Goal: Task Accomplishment & Management: Complete application form

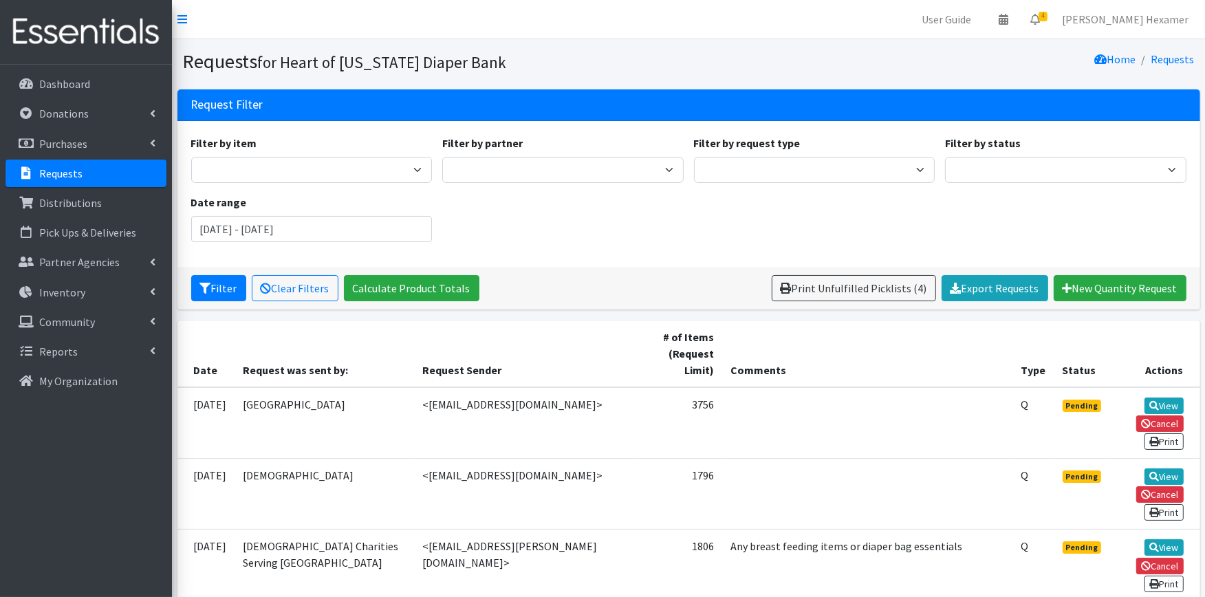
click at [66, 169] on p "Requests" at bounding box center [60, 173] width 43 height 14
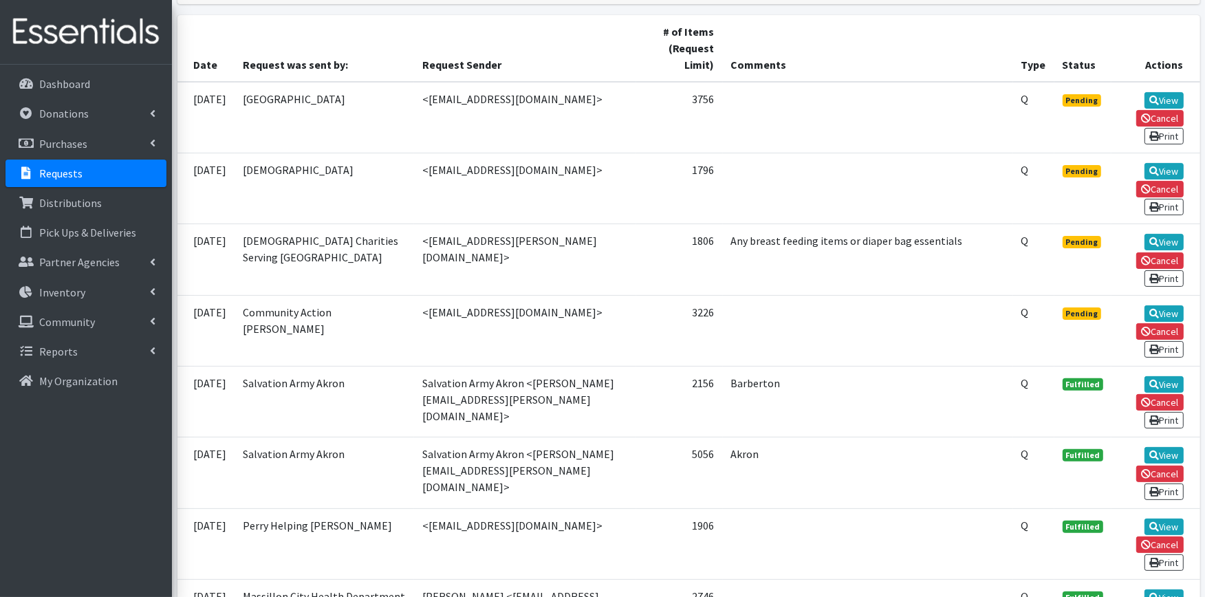
scroll to position [229, 0]
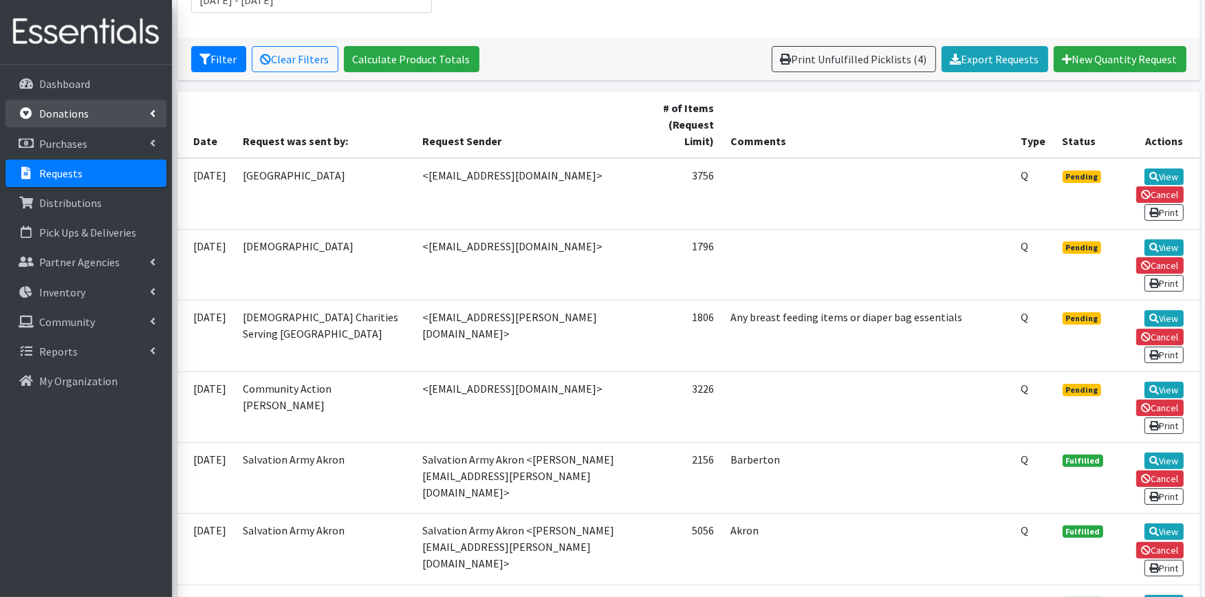
click at [91, 103] on link "Donations" at bounding box center [86, 114] width 161 height 28
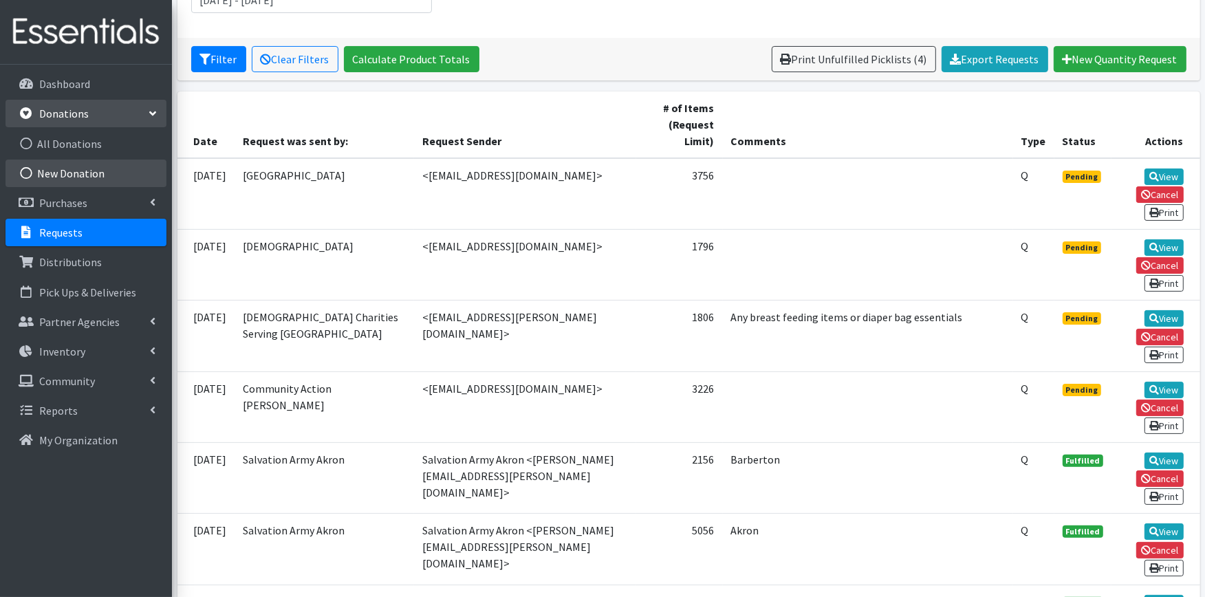
click at [92, 163] on link "New Donation" at bounding box center [86, 174] width 161 height 28
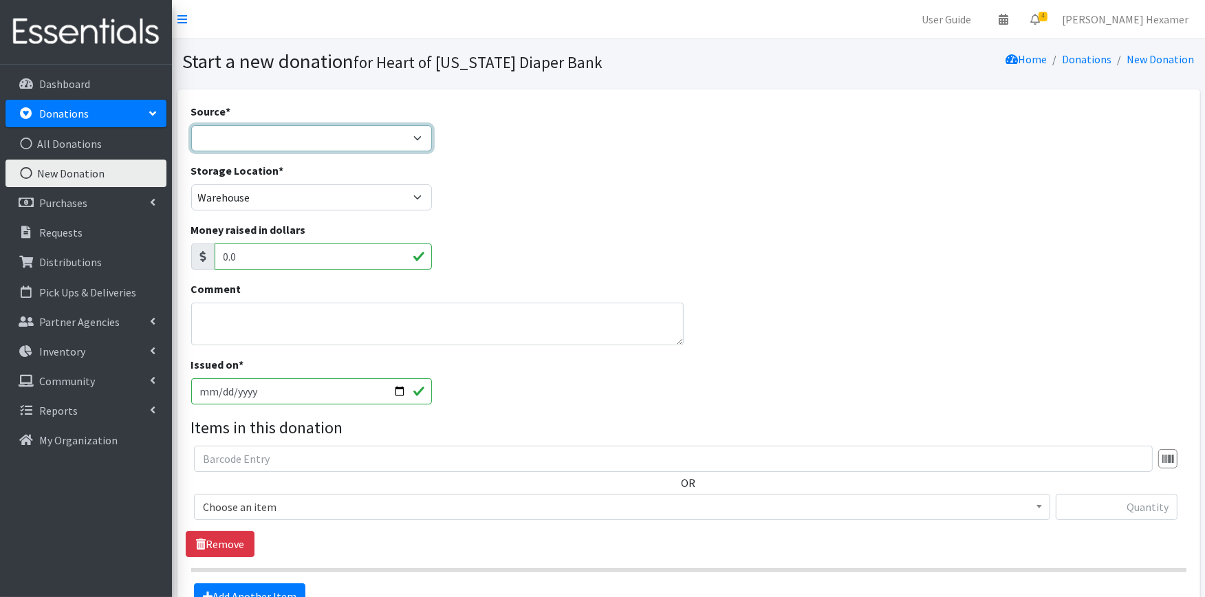
click at [365, 129] on select "Product Drive Manufacturer Donation Site Misc. Donation" at bounding box center [311, 138] width 241 height 26
select select "Donation Site"
click at [191, 125] on select "Product Drive Manufacturer Donation Site Misc. Donation" at bounding box center [311, 138] width 241 height 26
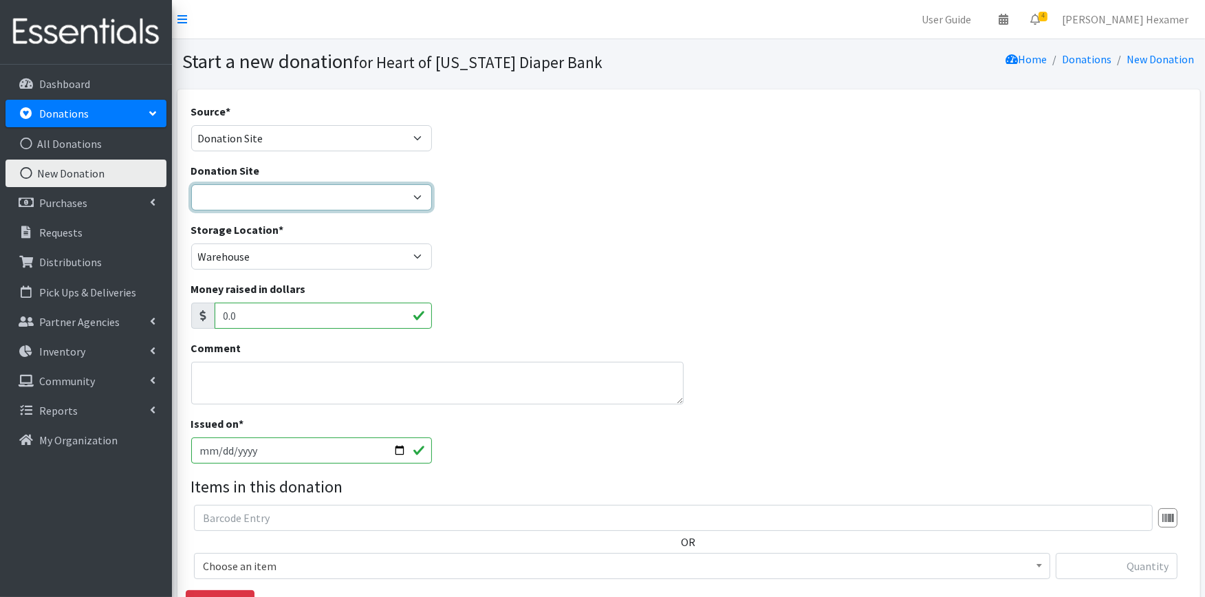
click at [260, 200] on select "2024 Partner Donations Akron Children's Health Center - North Canton Aultman HE…" at bounding box center [311, 197] width 241 height 26
select select "712"
click at [191, 184] on select "2024 Partner Donations Akron Children's Health Center - North Canton Aultman HE…" at bounding box center [311, 197] width 241 height 26
click at [244, 381] on textarea "Comment" at bounding box center [437, 383] width 493 height 43
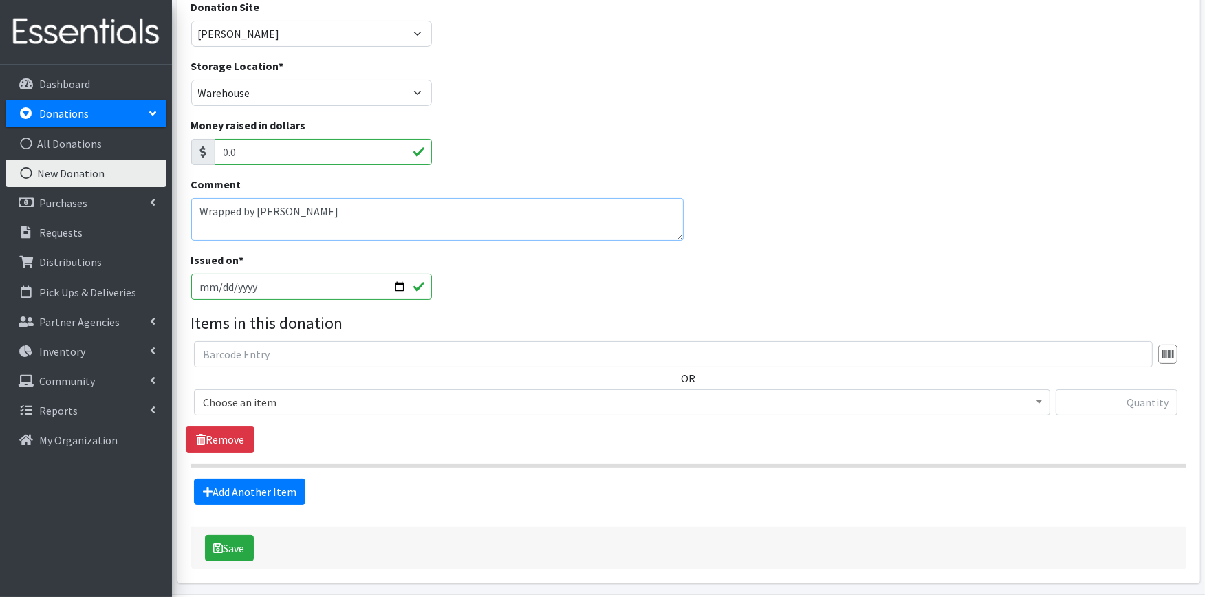
scroll to position [211, 0]
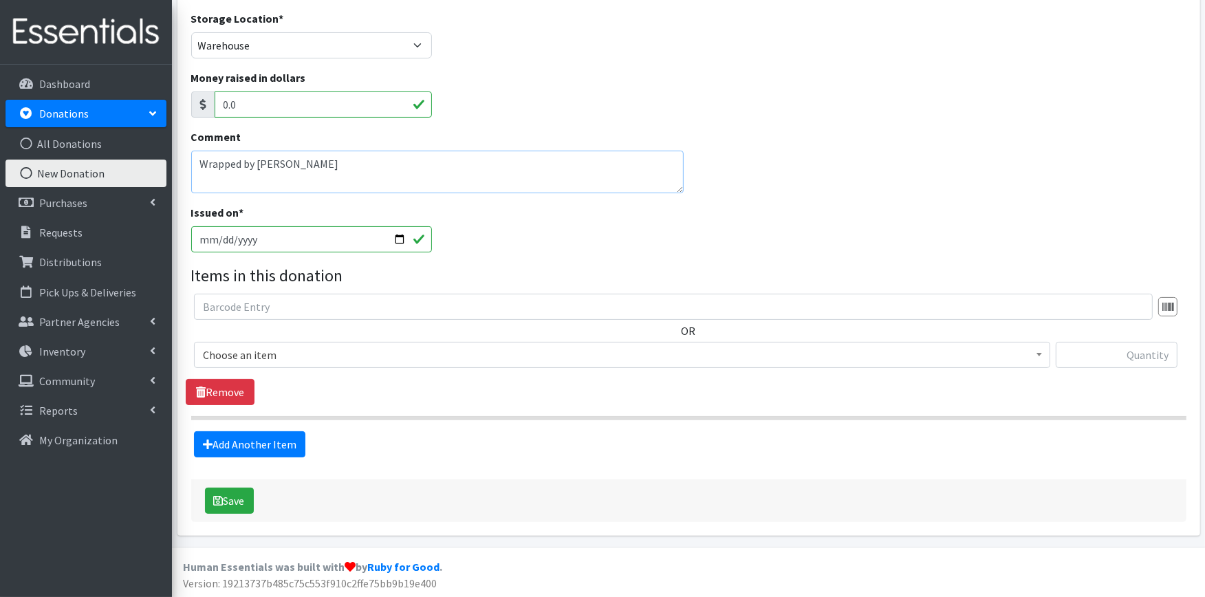
type textarea "Wrapped by Becky"
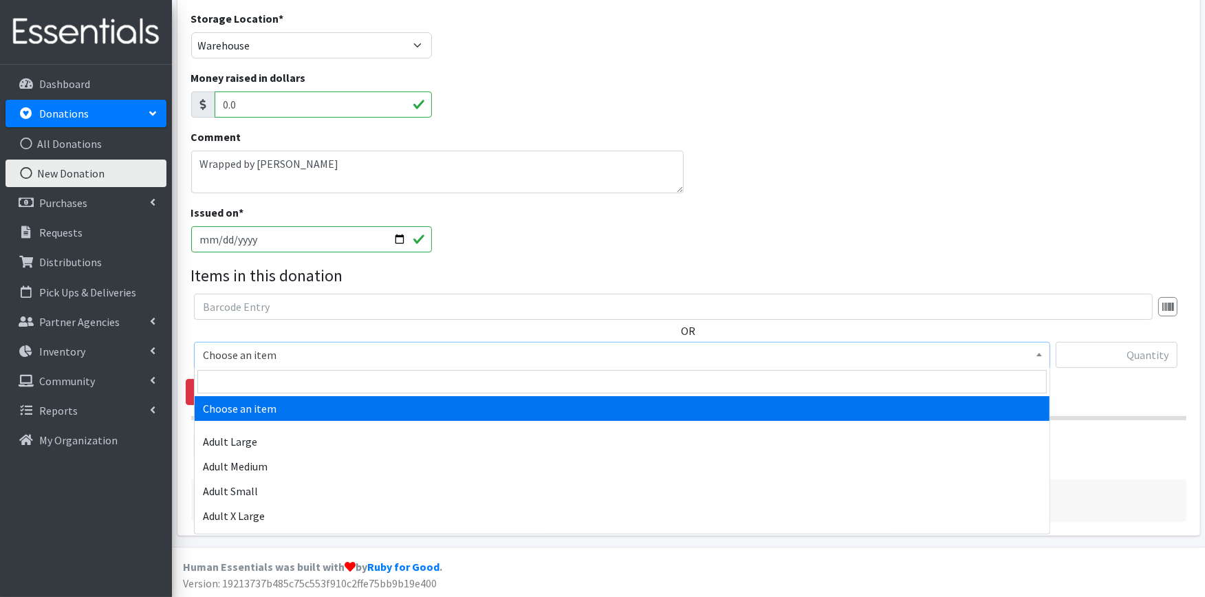
drag, startPoint x: 305, startPoint y: 348, endPoint x: 299, endPoint y: 345, distance: 7.1
click at [306, 347] on span "Choose an item" at bounding box center [622, 354] width 839 height 19
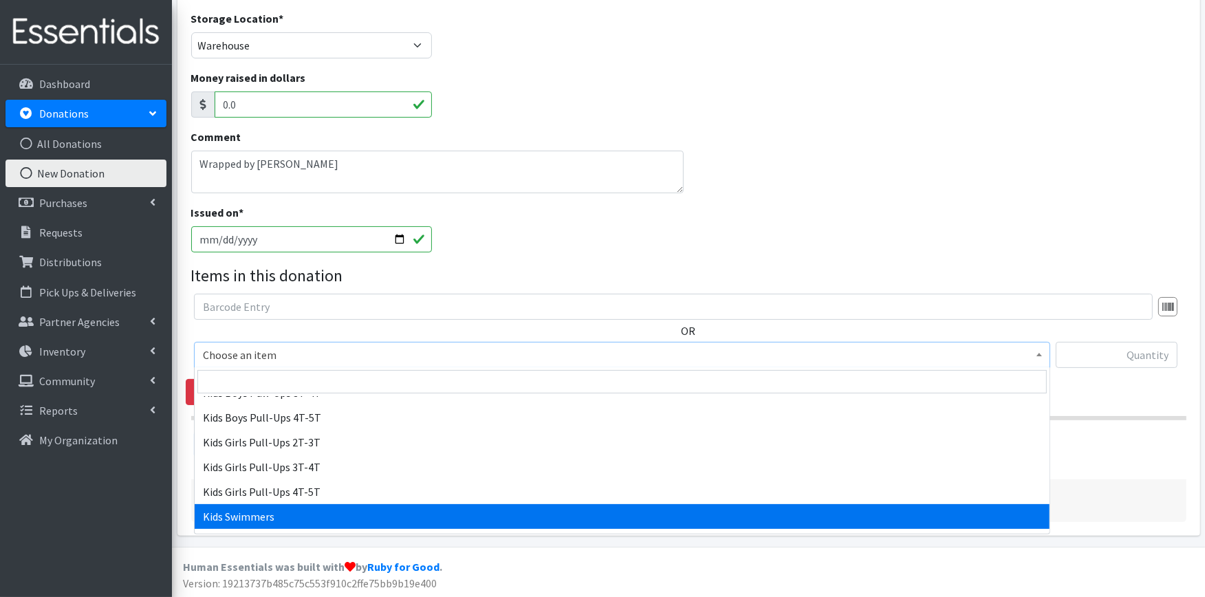
scroll to position [382, 0]
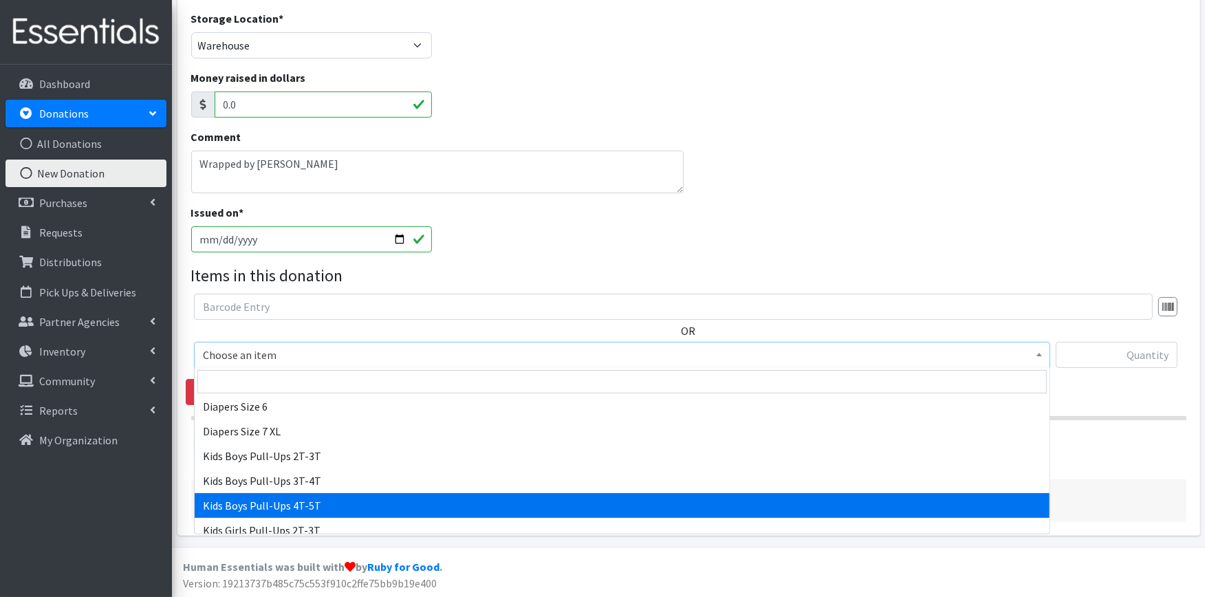
select select "2929"
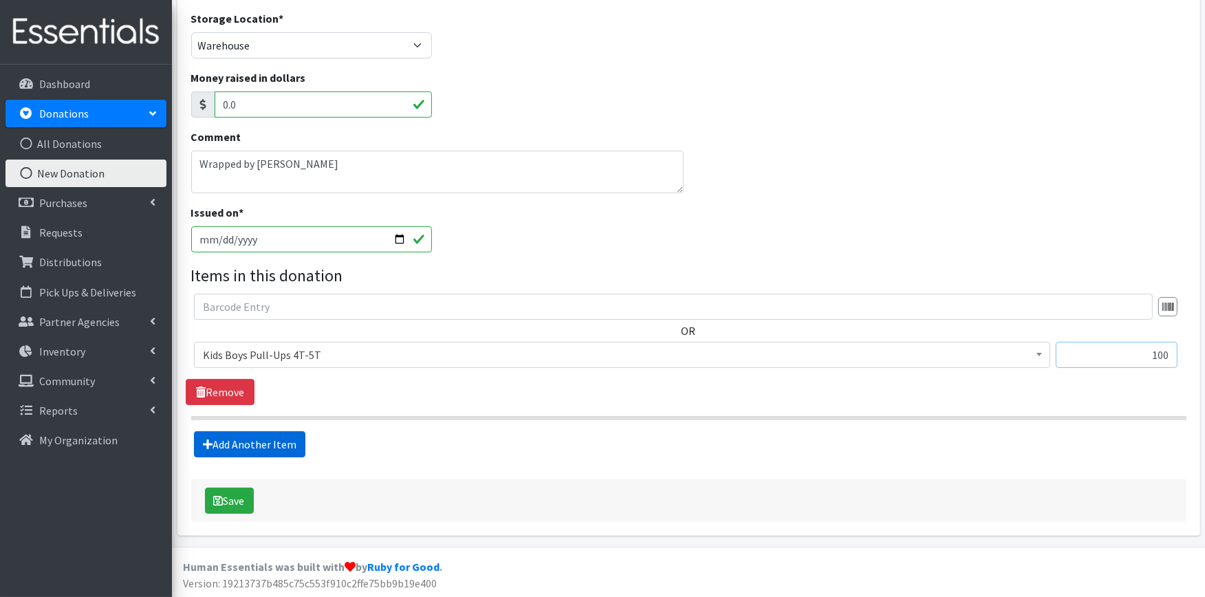
type input "100"
click at [278, 436] on link "Add Another Item" at bounding box center [249, 444] width 111 height 26
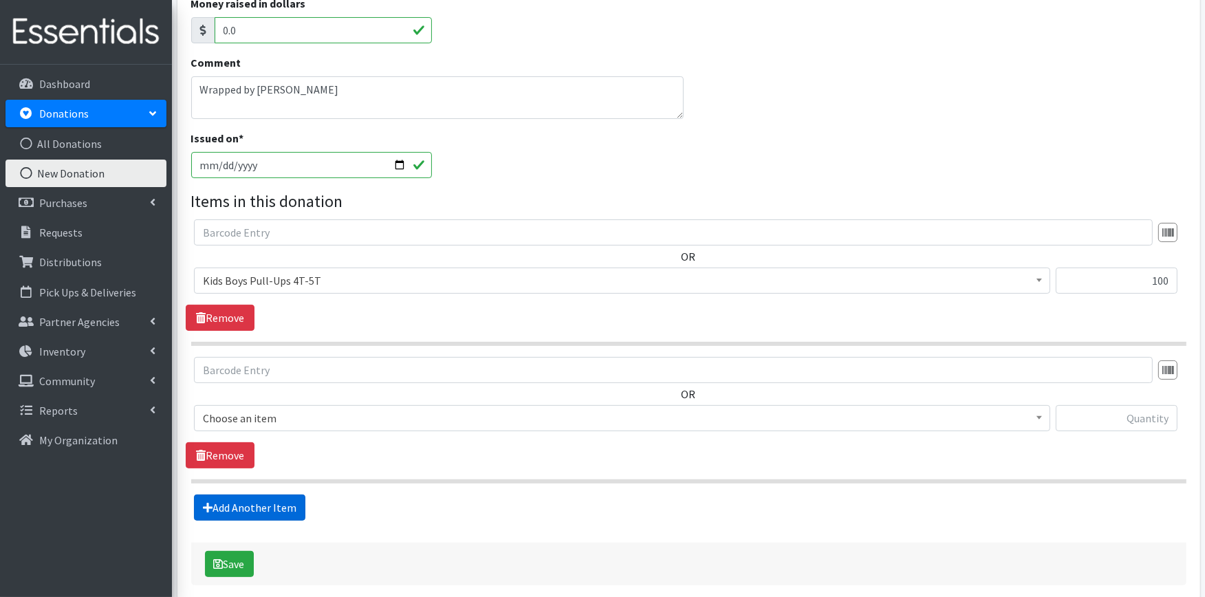
scroll to position [349, 0]
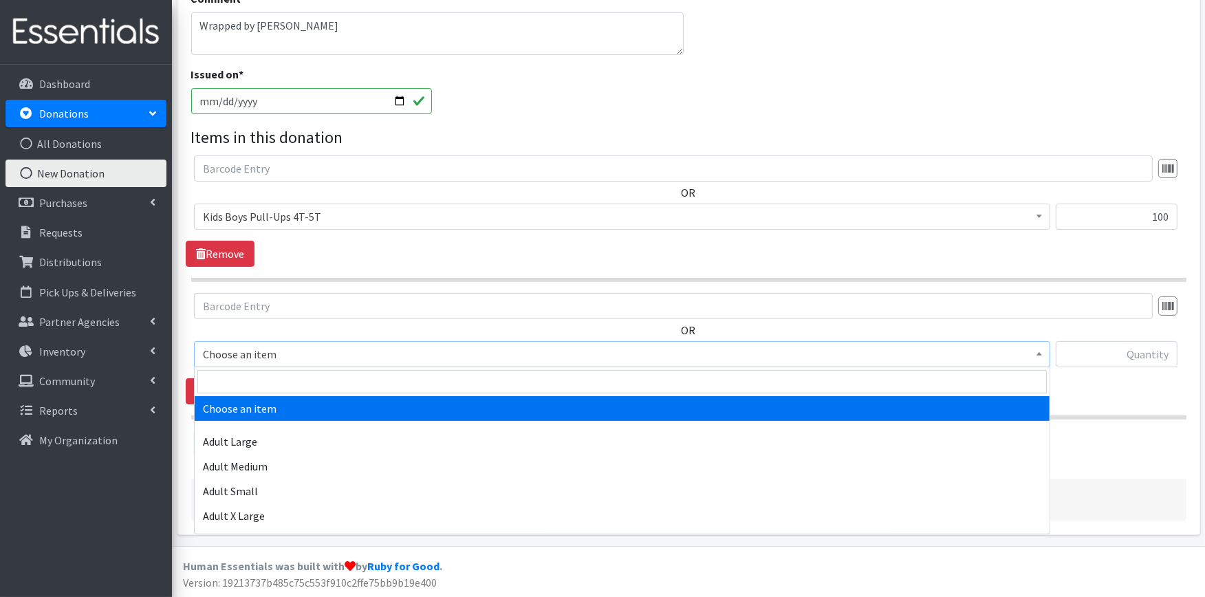
click at [344, 354] on span "Choose an item" at bounding box center [622, 354] width 839 height 19
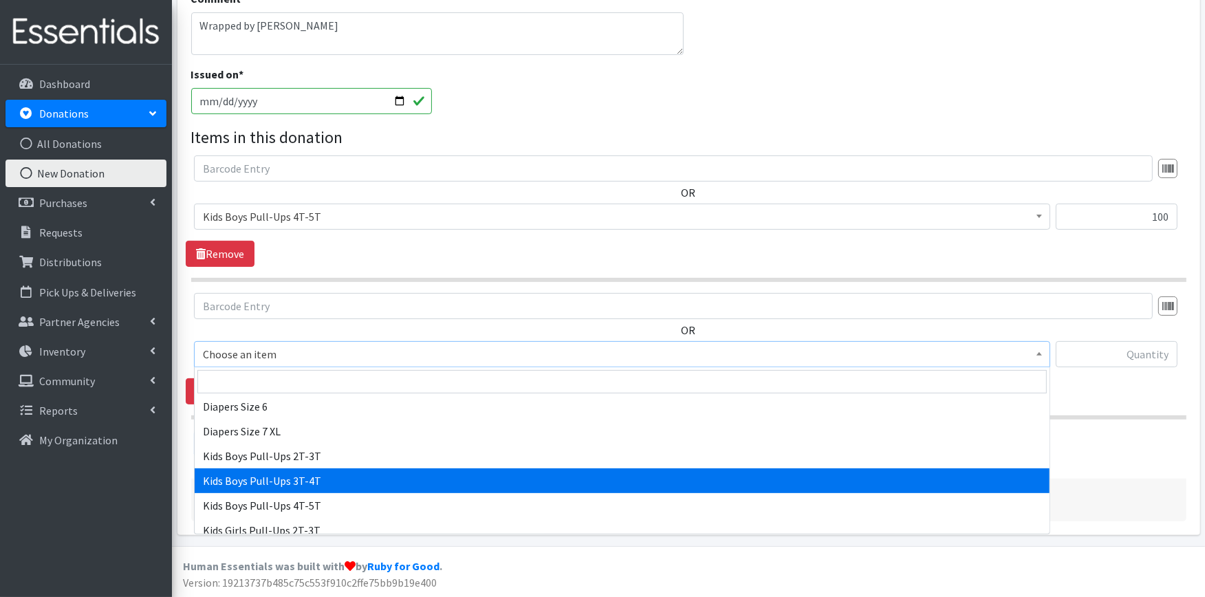
scroll to position [458, 0]
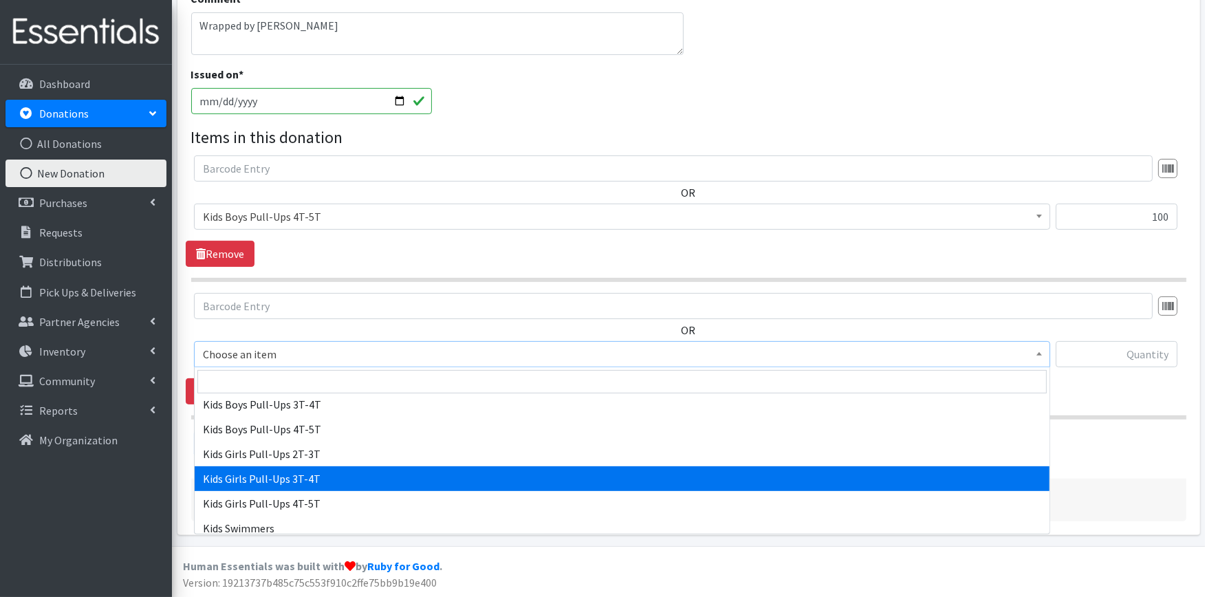
select select "2926"
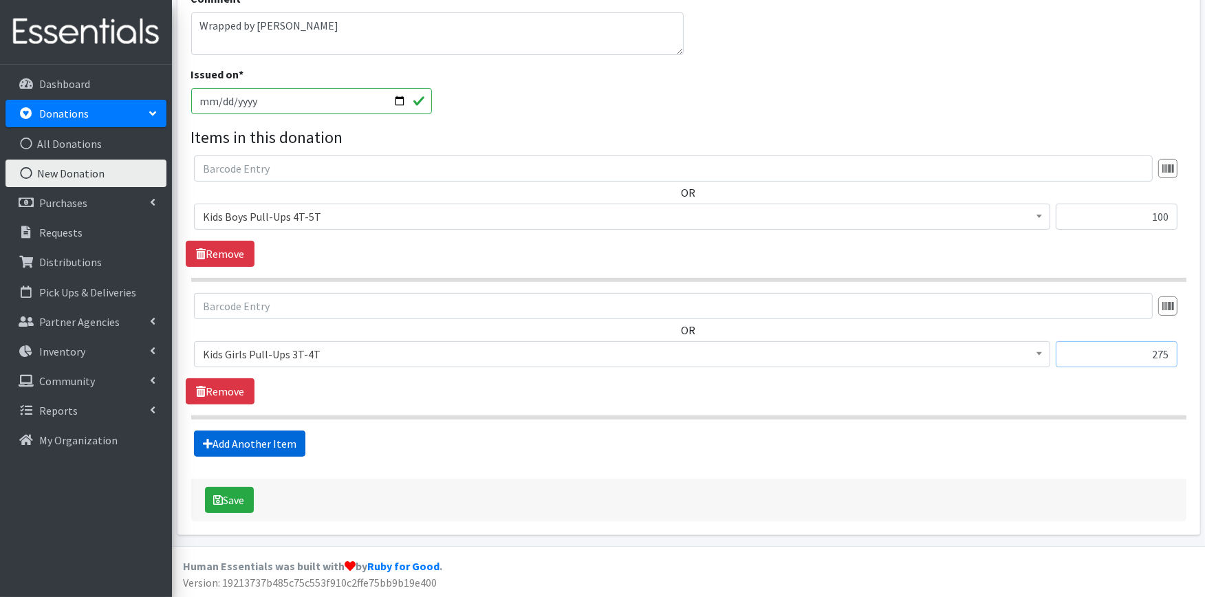
type input "275"
click at [211, 434] on link "Add Another Item" at bounding box center [249, 444] width 111 height 26
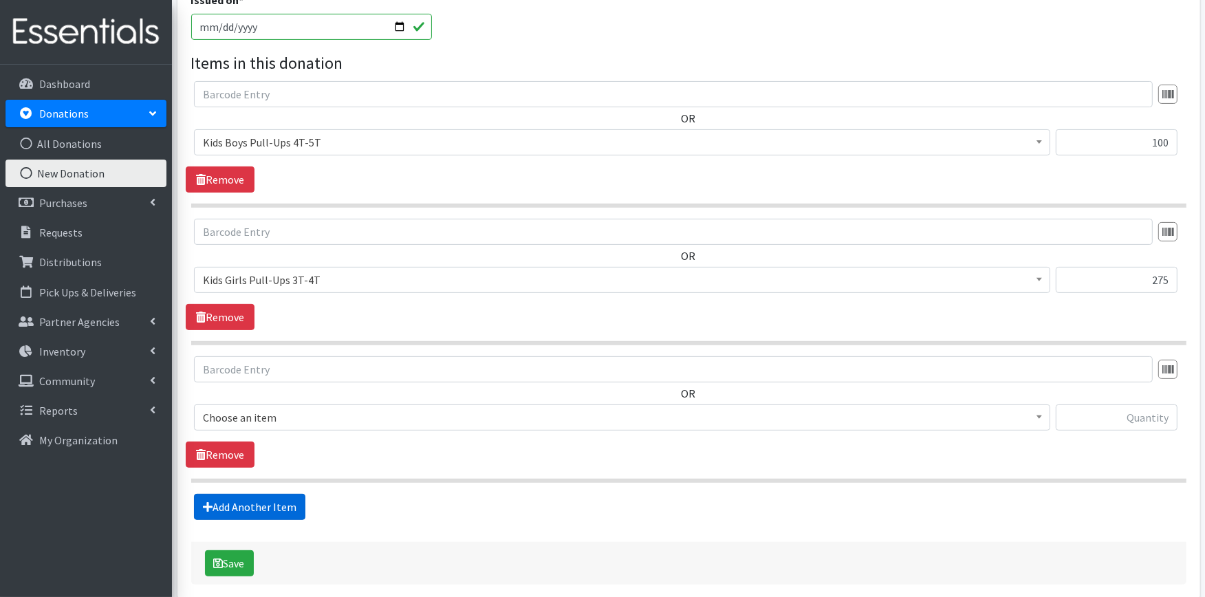
scroll to position [487, 0]
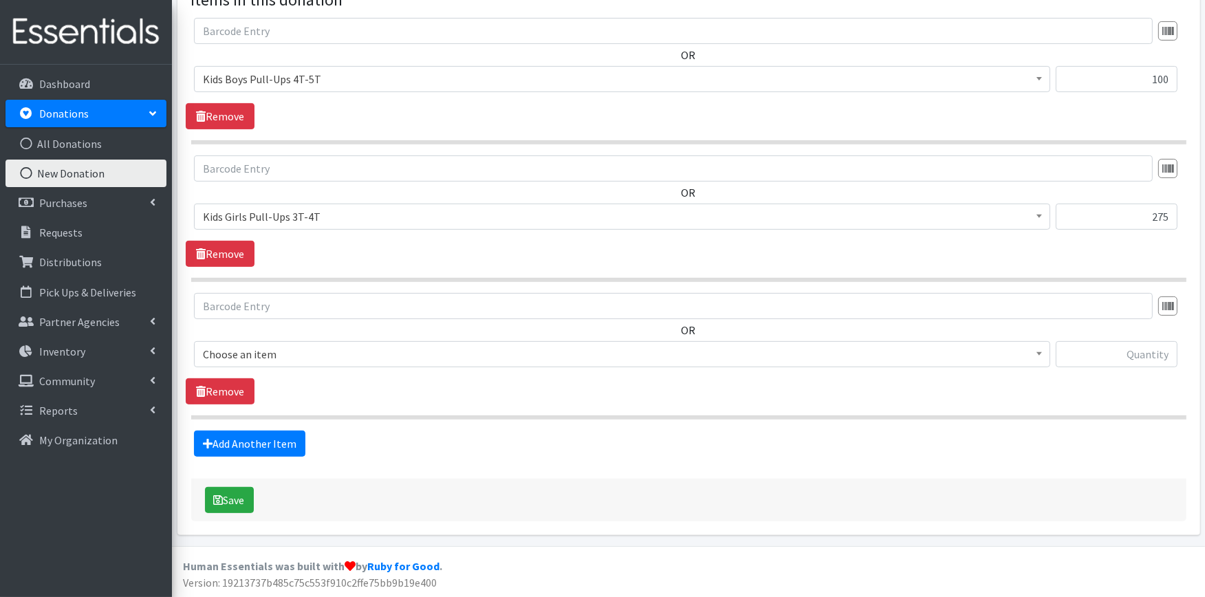
click at [270, 347] on span "Choose an item" at bounding box center [622, 354] width 839 height 19
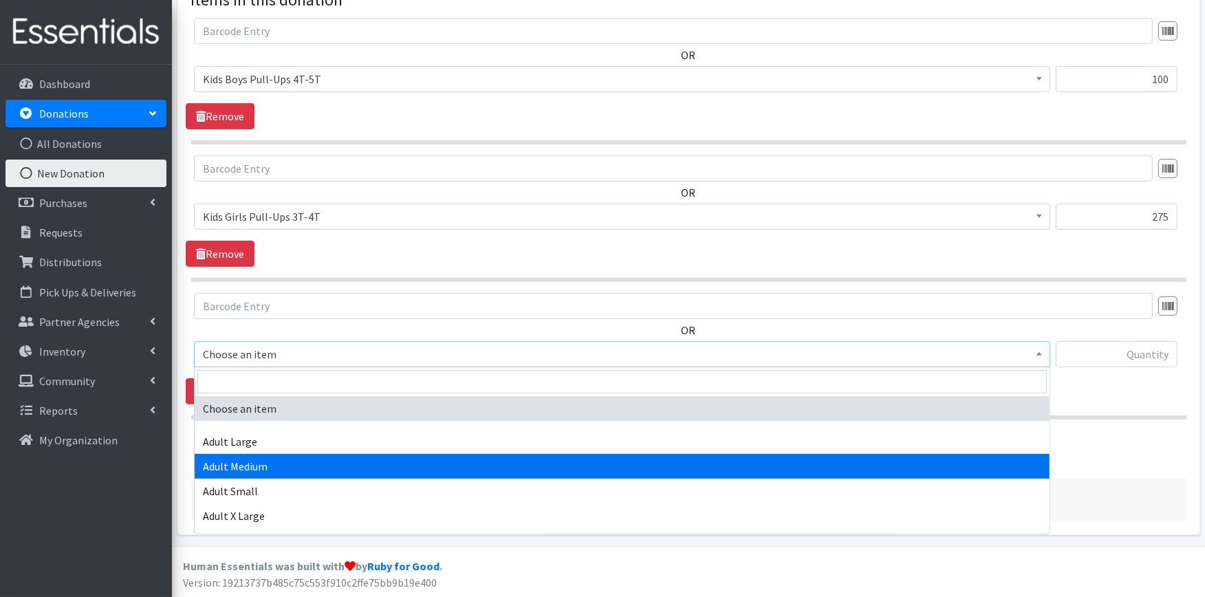
select select "4933"
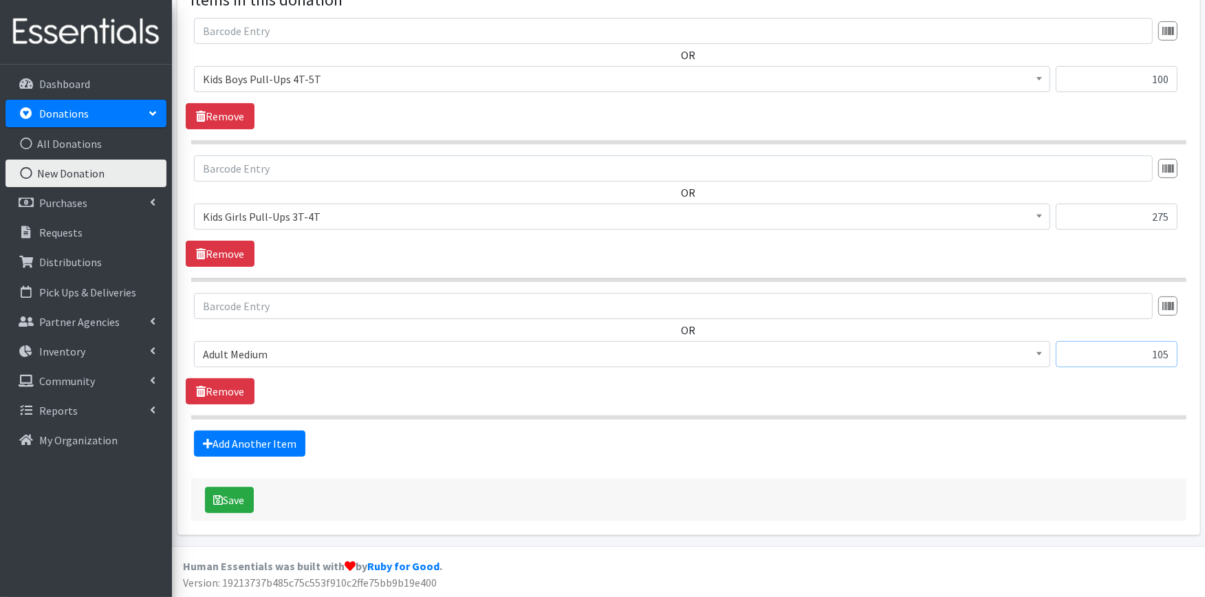
type input "105"
click at [222, 495] on icon "submit" at bounding box center [219, 500] width 10 height 11
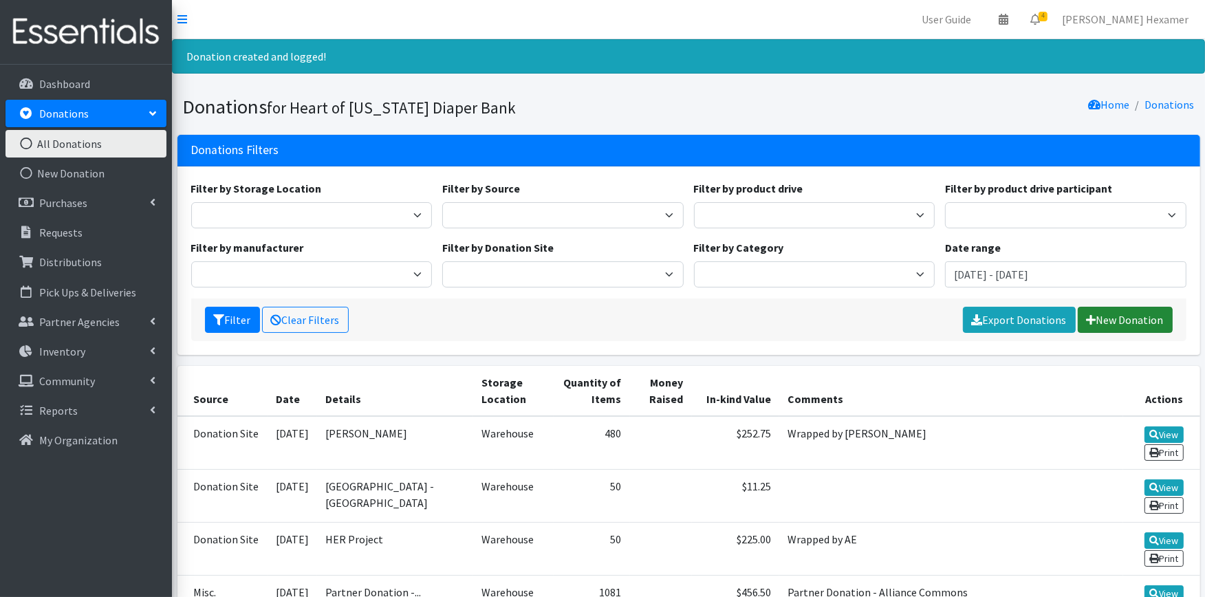
click at [1152, 325] on link "New Donation" at bounding box center [1125, 320] width 95 height 26
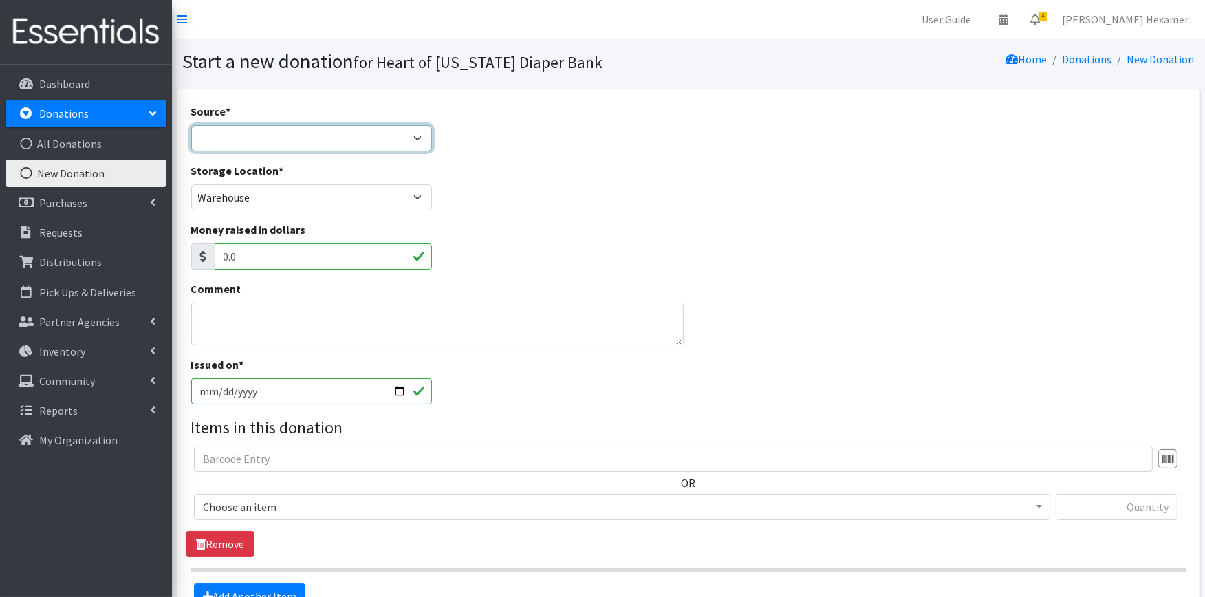
click at [372, 144] on select "Product Drive Manufacturer Donation Site Misc. Donation" at bounding box center [311, 138] width 241 height 26
select select "Manufacturer"
click at [191, 125] on select "Product Drive Manufacturer Donation Site Misc. Donation" at bounding box center [311, 138] width 241 height 26
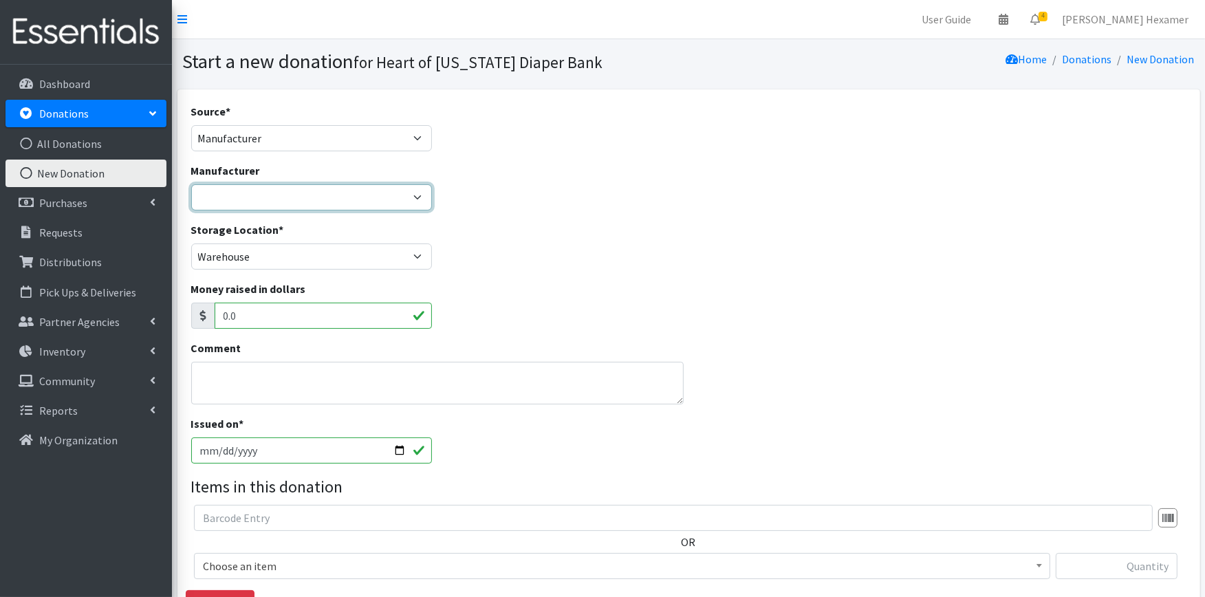
click at [288, 191] on select "Baby2Baby National Diaper Bank Sam's Club Cuyahoga Falls Sam's Club North Canto…" at bounding box center [311, 197] width 241 height 26
select select "251"
click at [191, 184] on select "Baby2Baby National Diaper Bank Sam's Club Cuyahoga Falls Sam's Club North Canto…" at bounding box center [311, 197] width 241 height 26
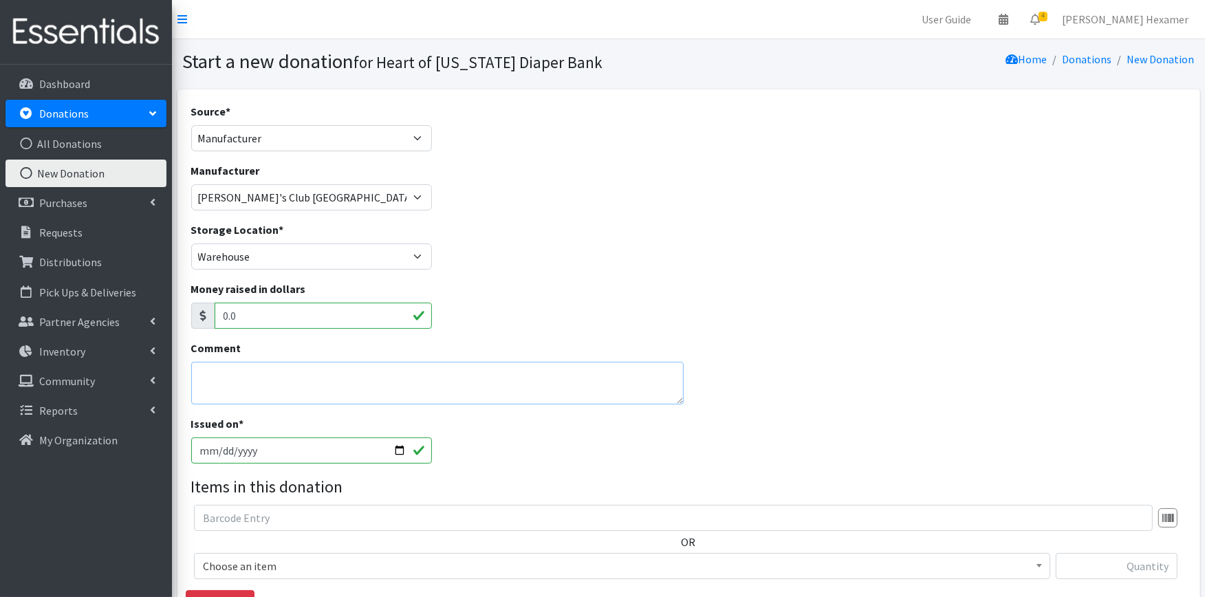
click at [235, 380] on textarea "Comment" at bounding box center [437, 383] width 493 height 43
drag, startPoint x: 374, startPoint y: 372, endPoint x: 226, endPoint y: 371, distance: 147.9
click at [226, 371] on textarea "Misc - 10 Youth Medium Pullups" at bounding box center [437, 383] width 493 height 43
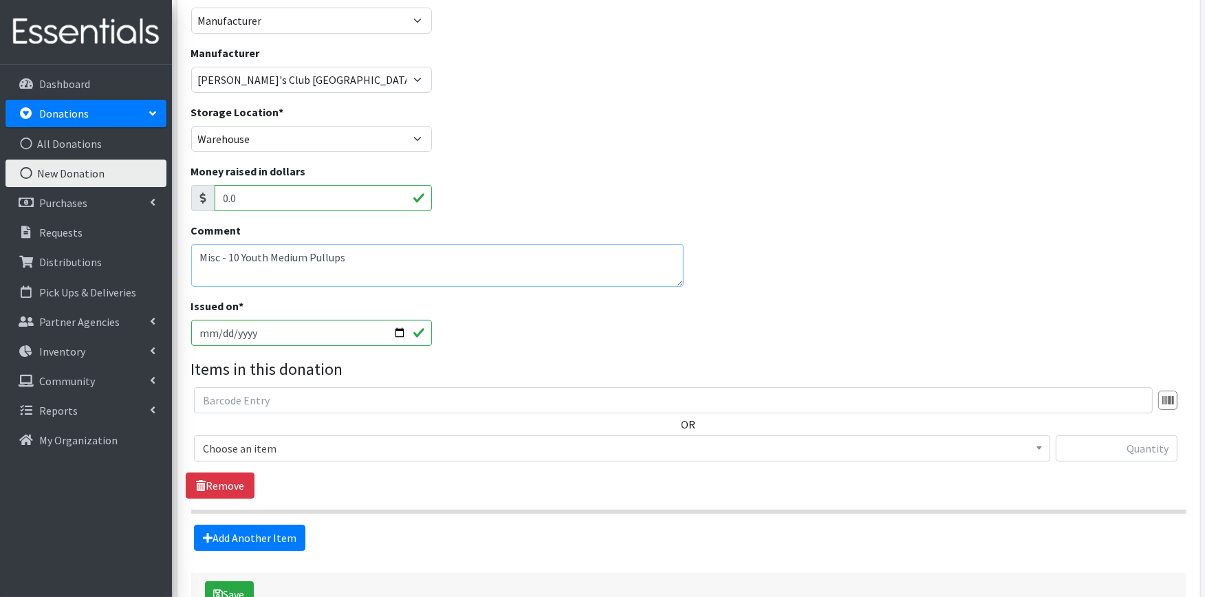
scroll to position [211, 0]
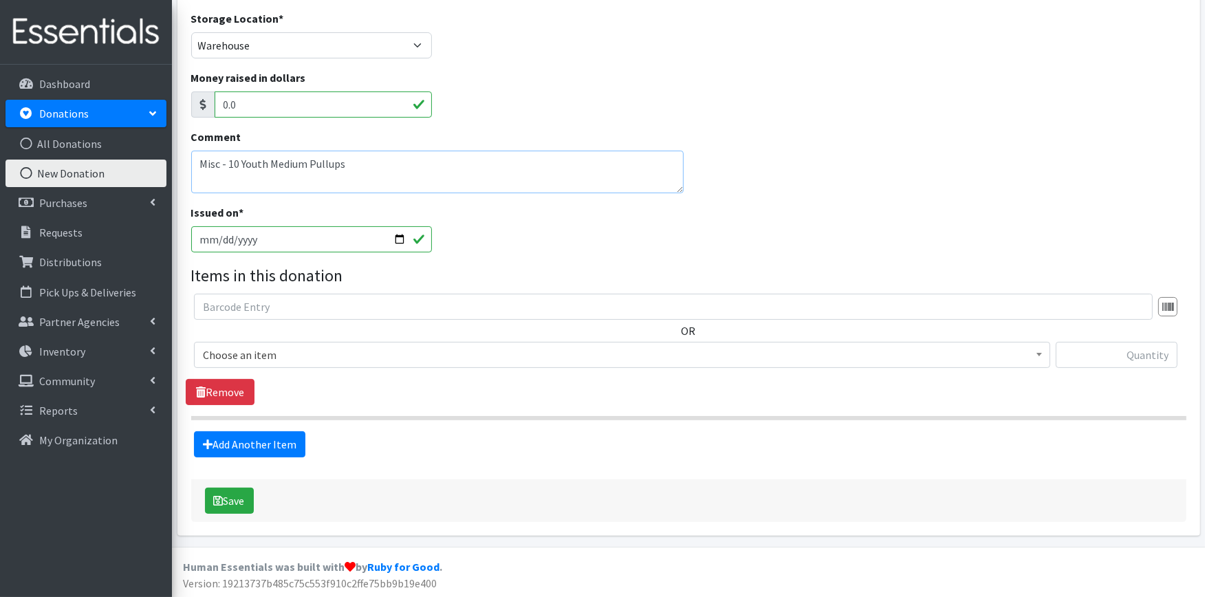
type textarea "Misc - 10 Youth Medium Pullups"
click at [286, 351] on span "Choose an item" at bounding box center [622, 354] width 839 height 19
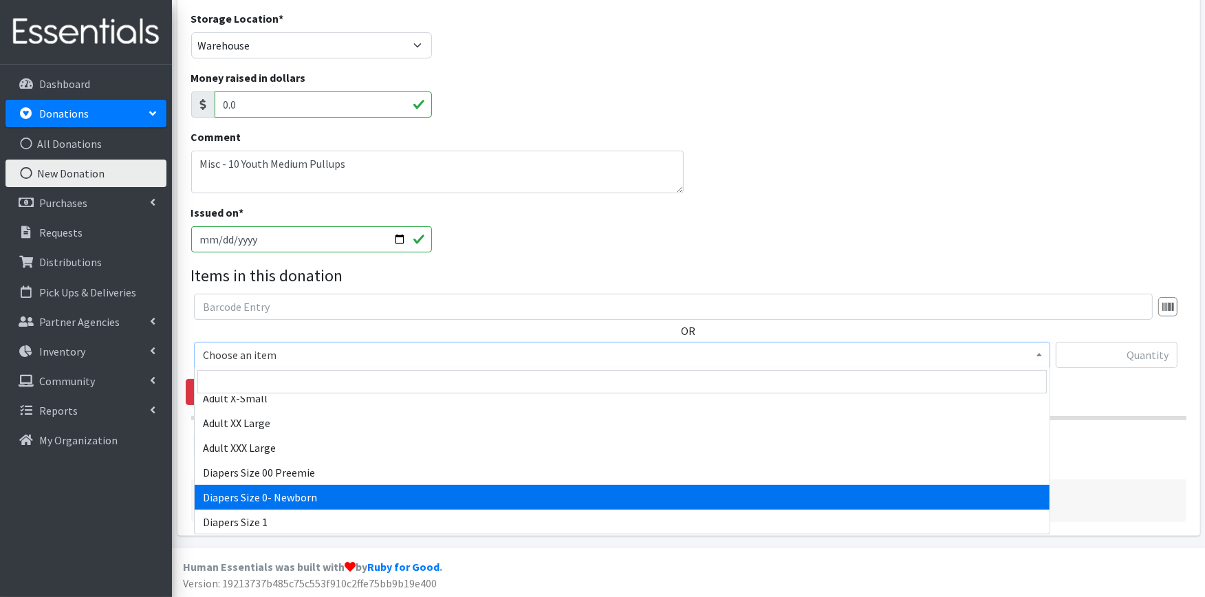
scroll to position [153, 0]
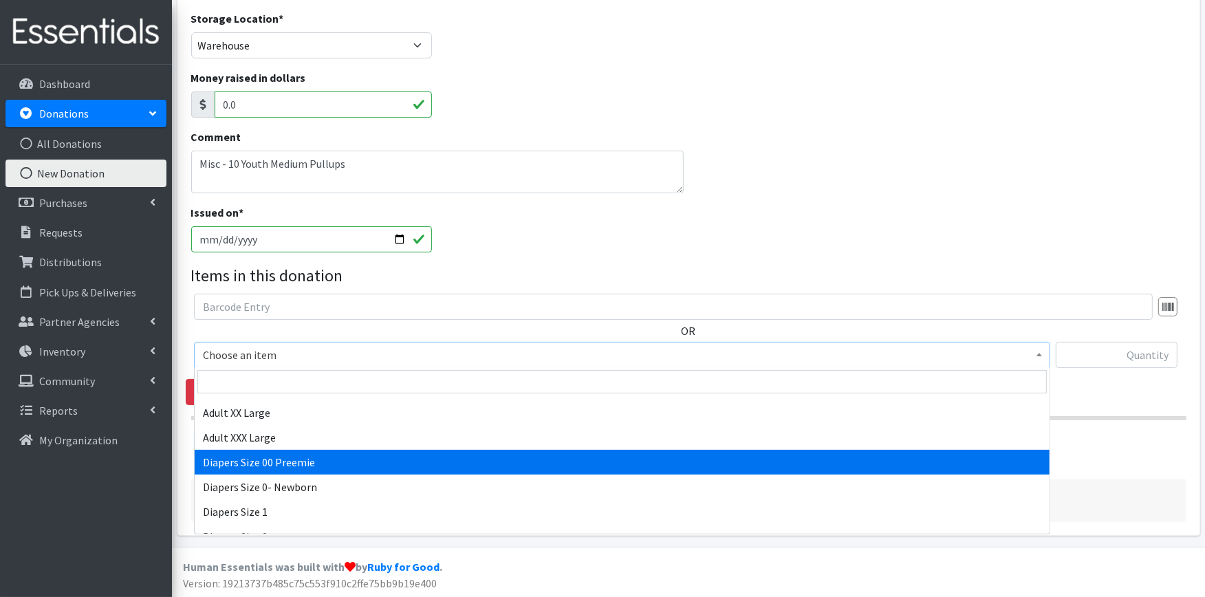
select select "407"
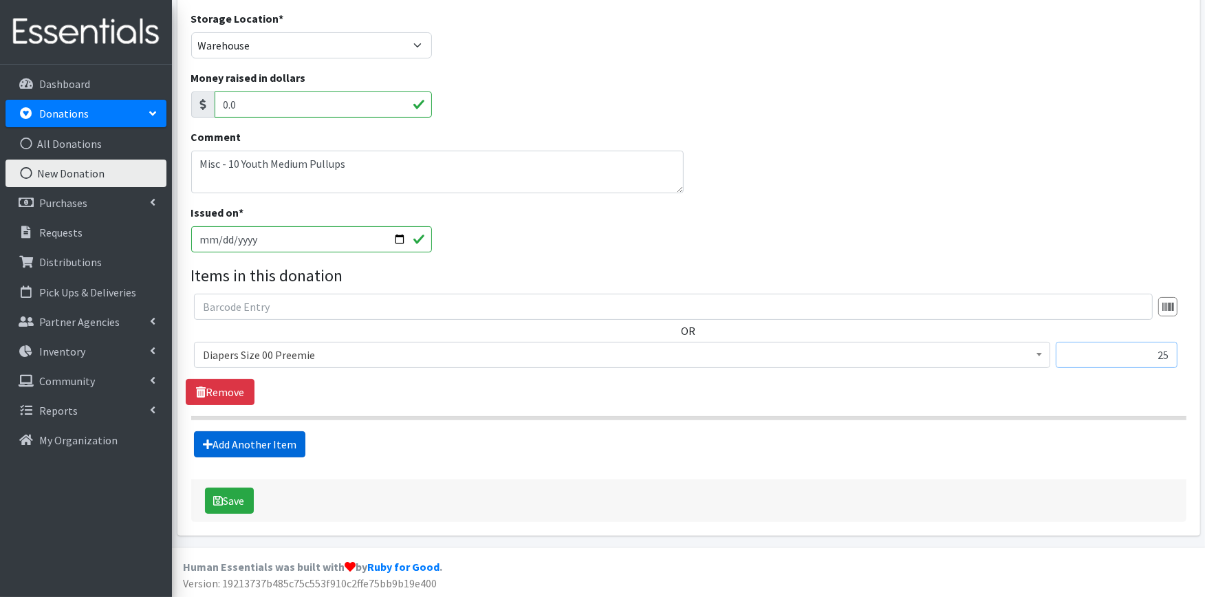
type input "25"
click at [233, 443] on link "Add Another Item" at bounding box center [249, 444] width 111 height 26
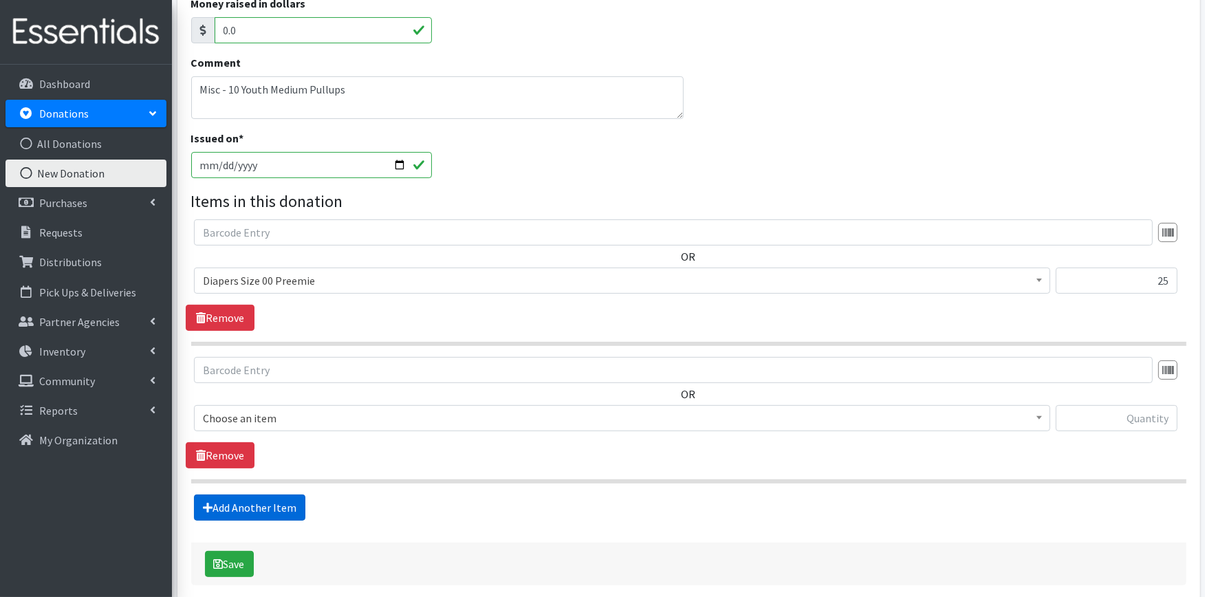
scroll to position [349, 0]
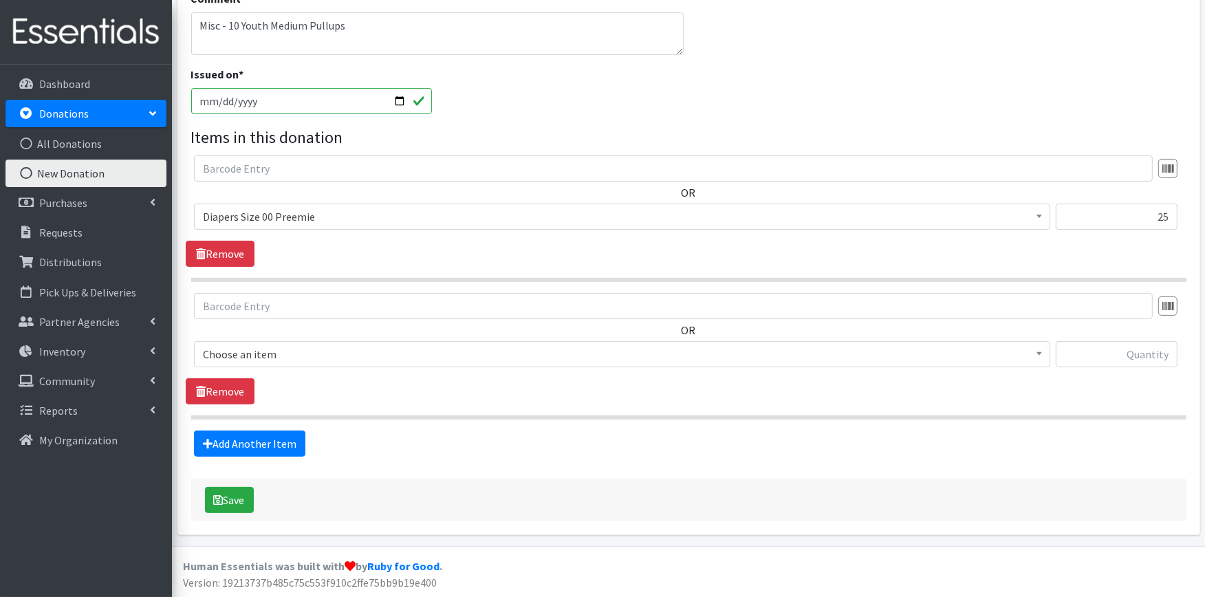
click at [270, 358] on span "Choose an item" at bounding box center [622, 354] width 839 height 19
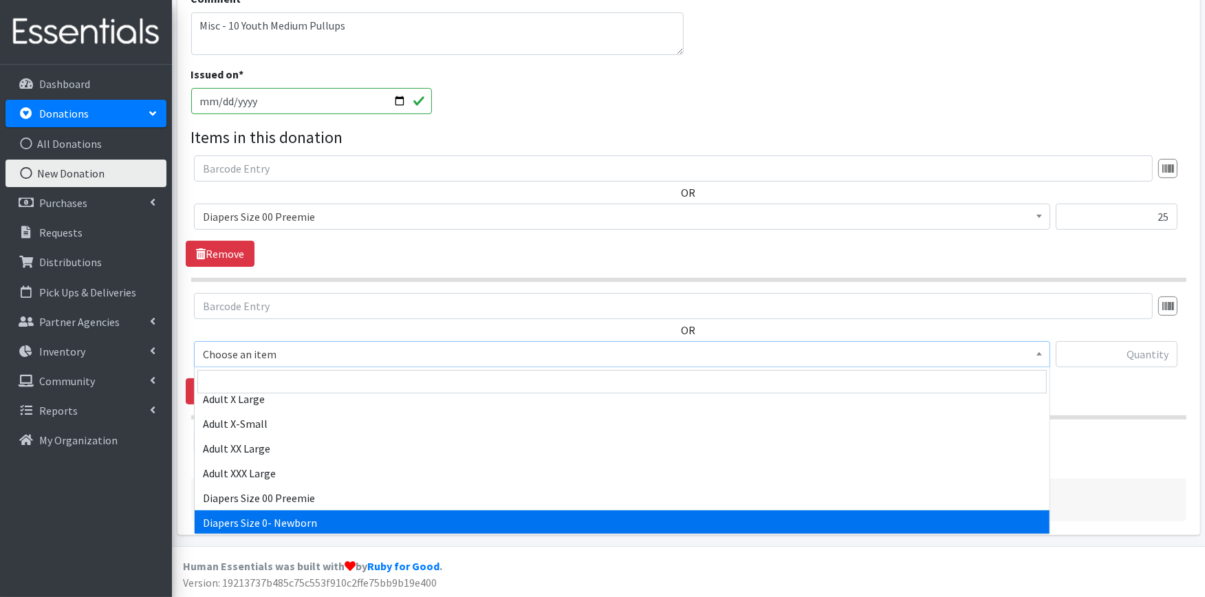
scroll to position [153, 0]
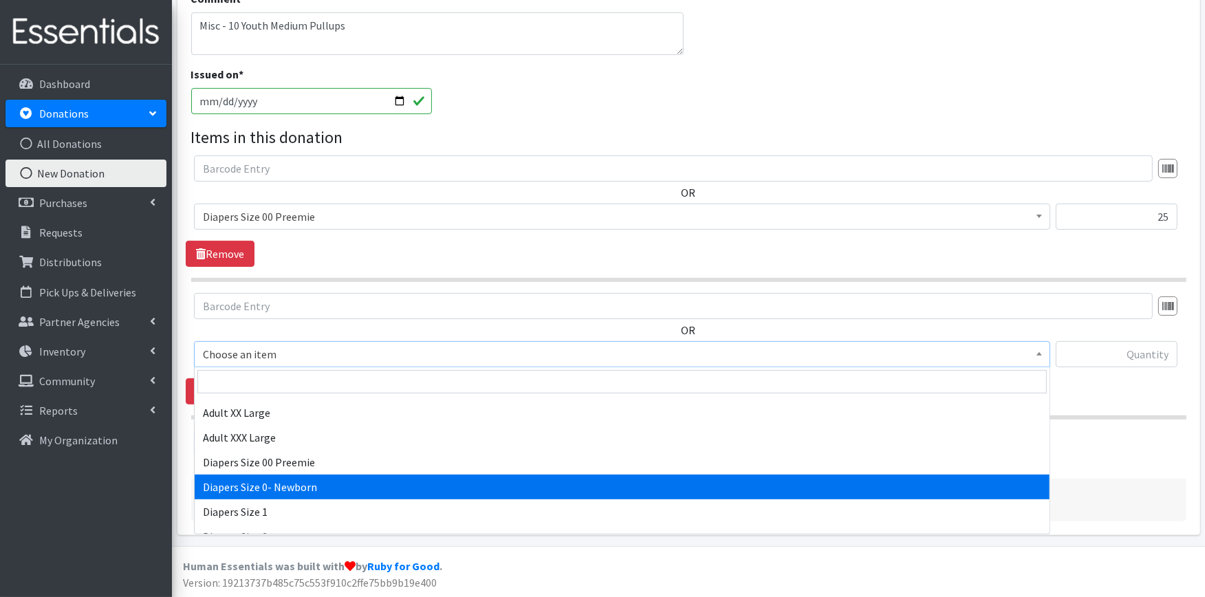
select select "406"
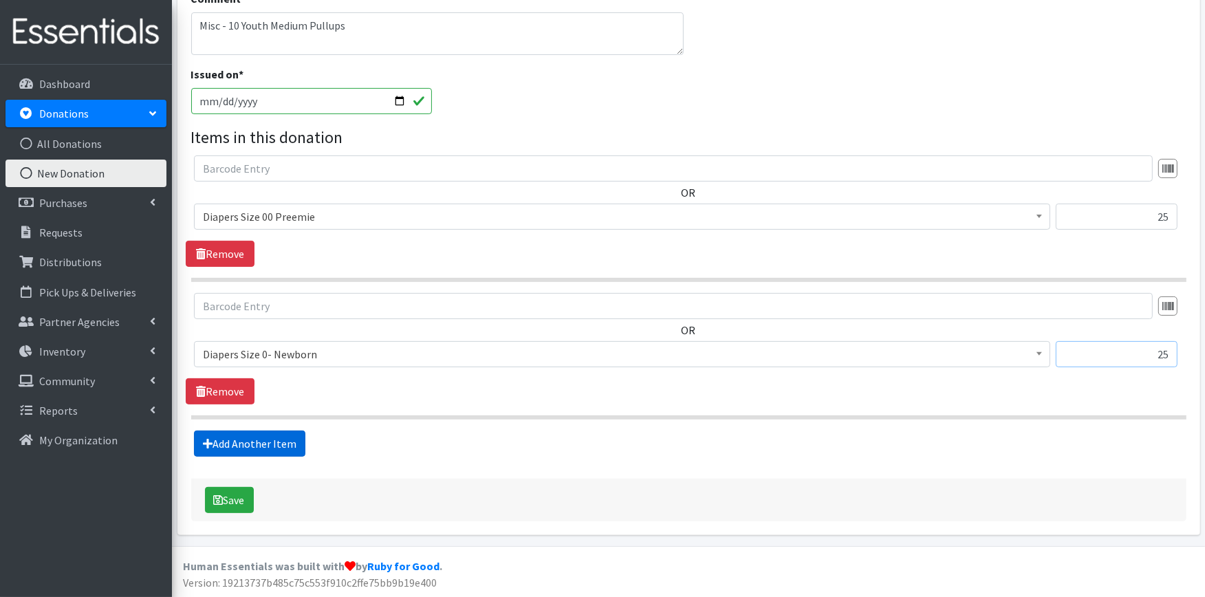
type input "25"
click at [238, 442] on link "Add Another Item" at bounding box center [249, 444] width 111 height 26
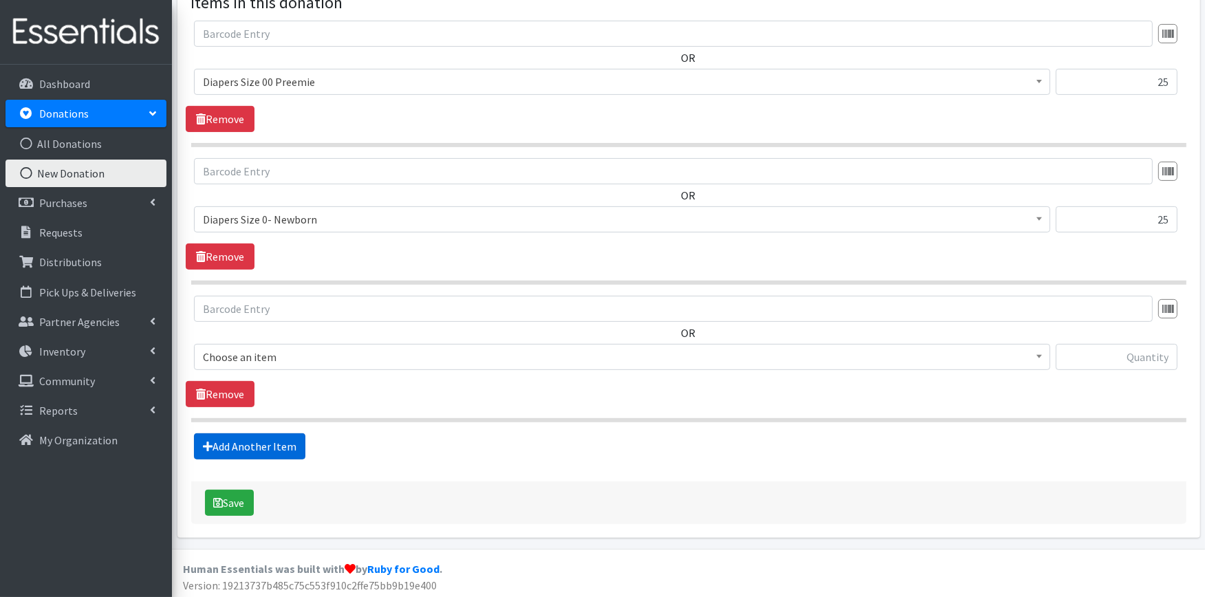
scroll to position [487, 0]
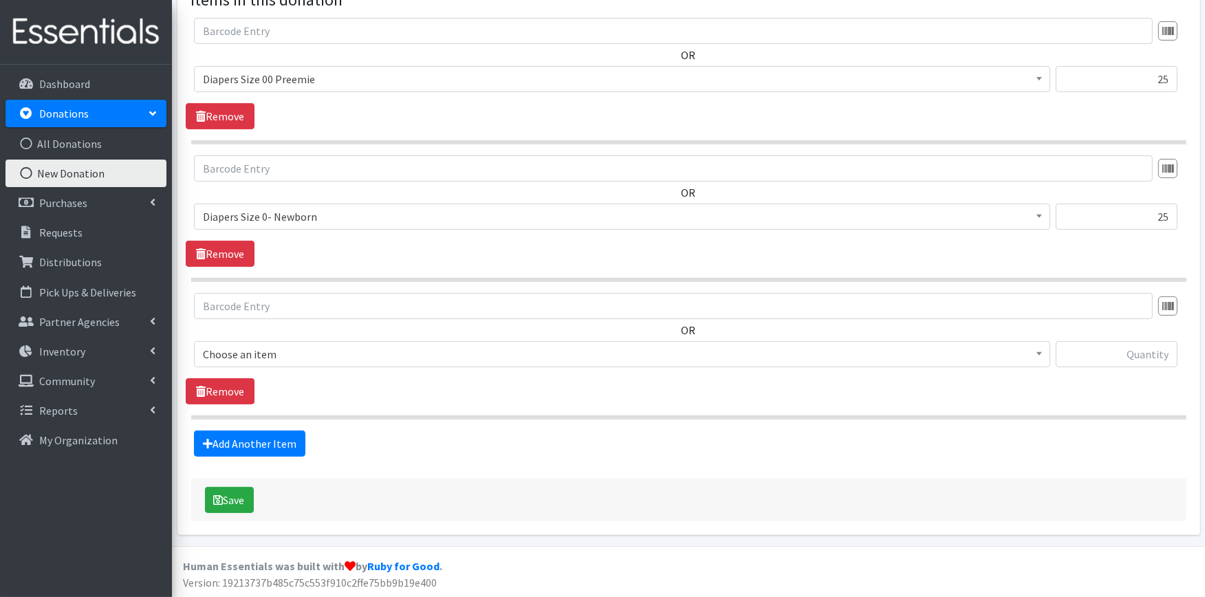
click at [274, 360] on span "Choose an item" at bounding box center [622, 354] width 839 height 19
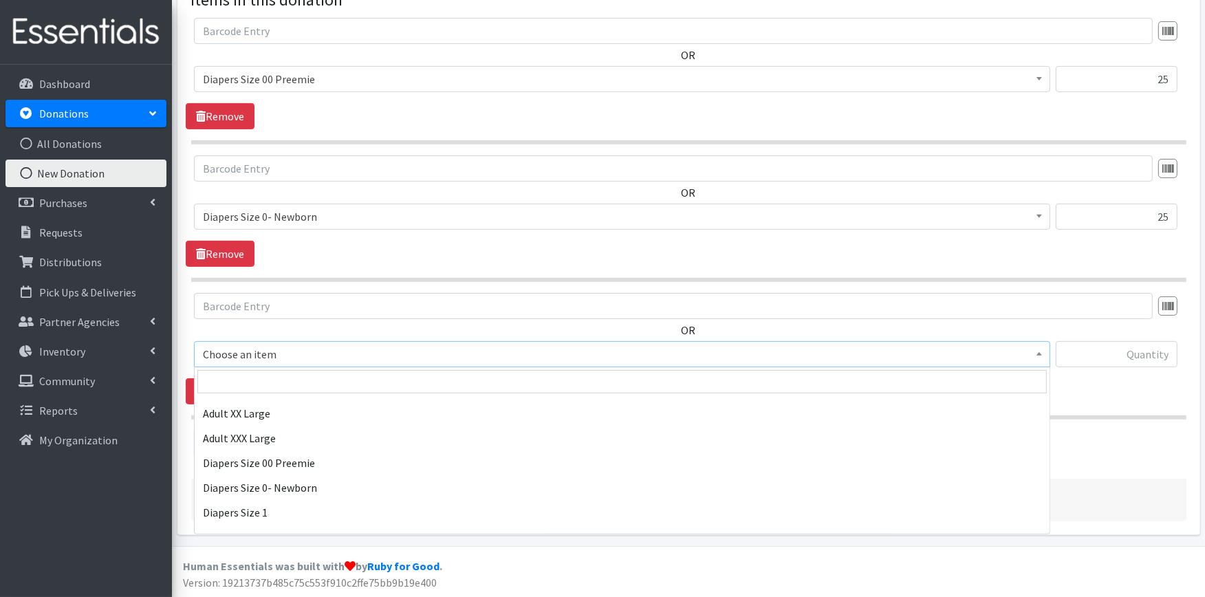
scroll to position [153, 0]
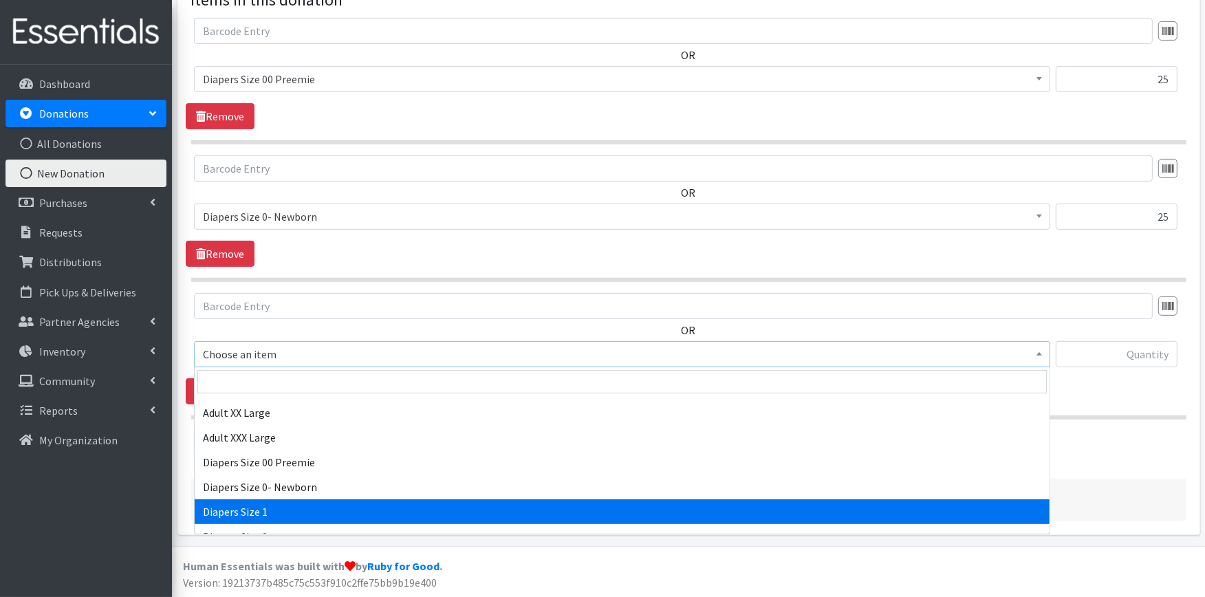
select select "408"
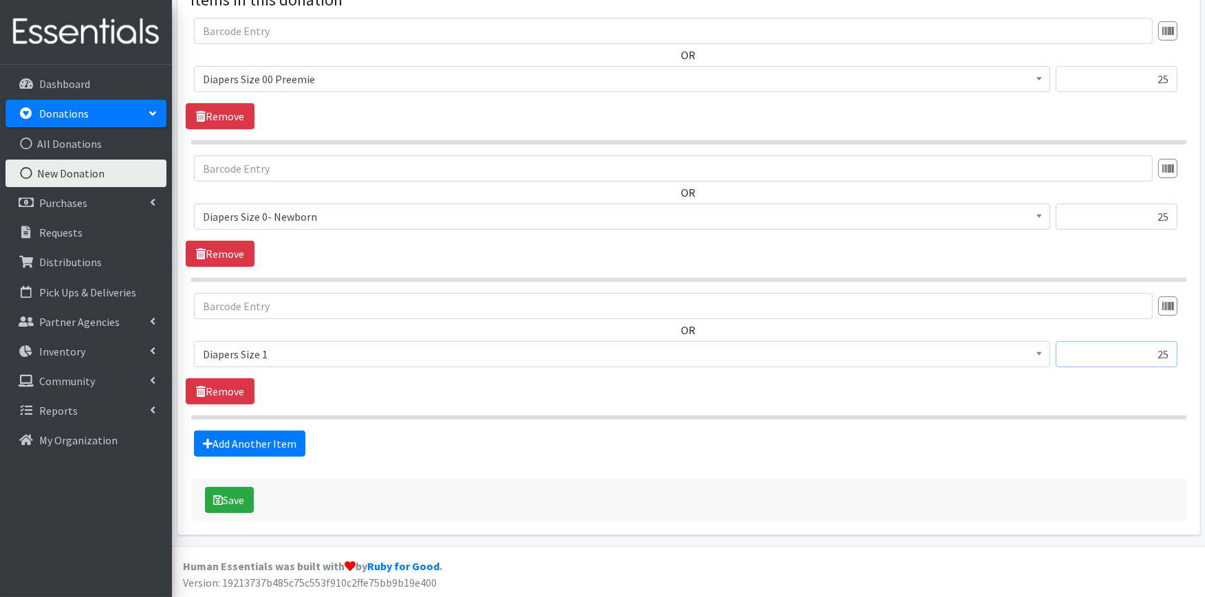
type input "25"
click at [242, 437] on link "Add Another Item" at bounding box center [249, 444] width 111 height 26
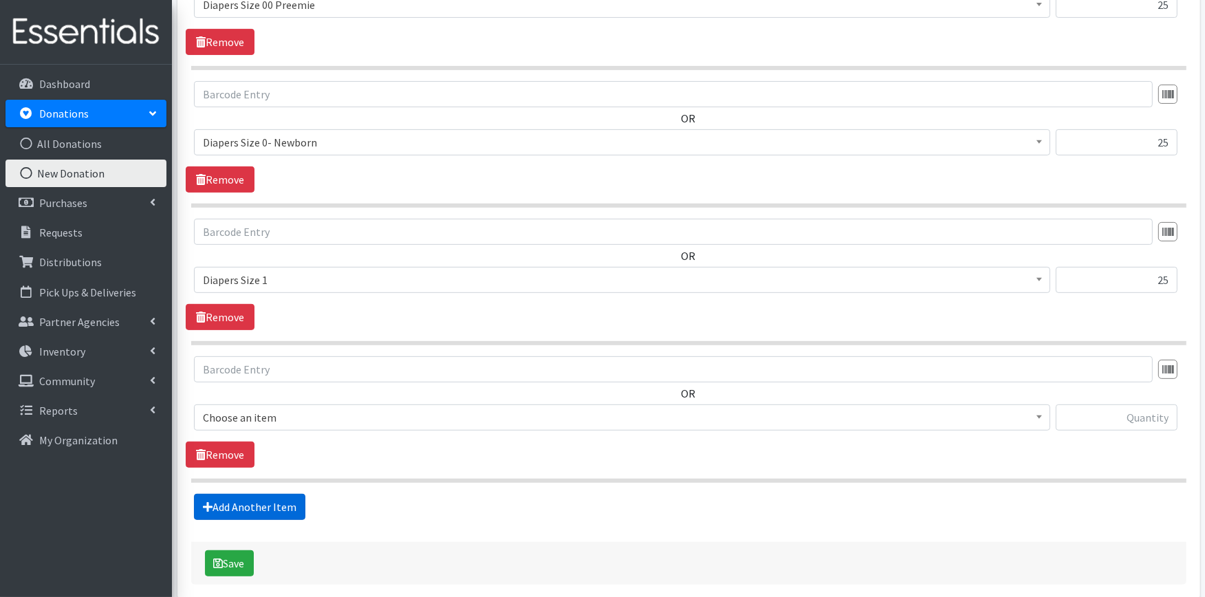
scroll to position [625, 0]
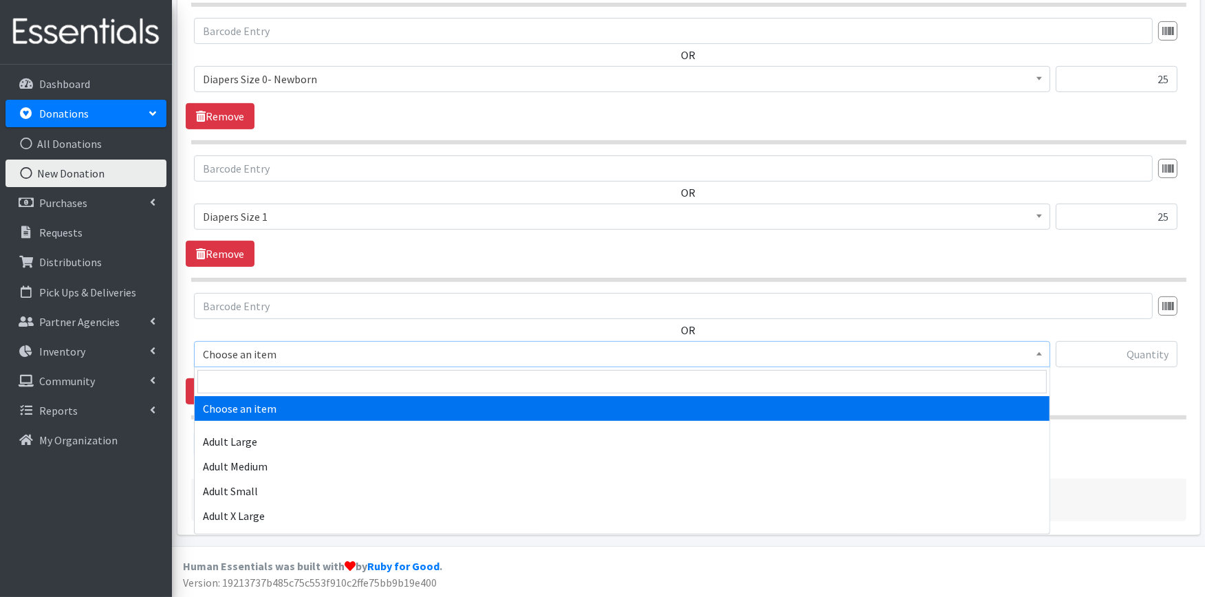
click at [270, 356] on span "Choose an item" at bounding box center [622, 354] width 839 height 19
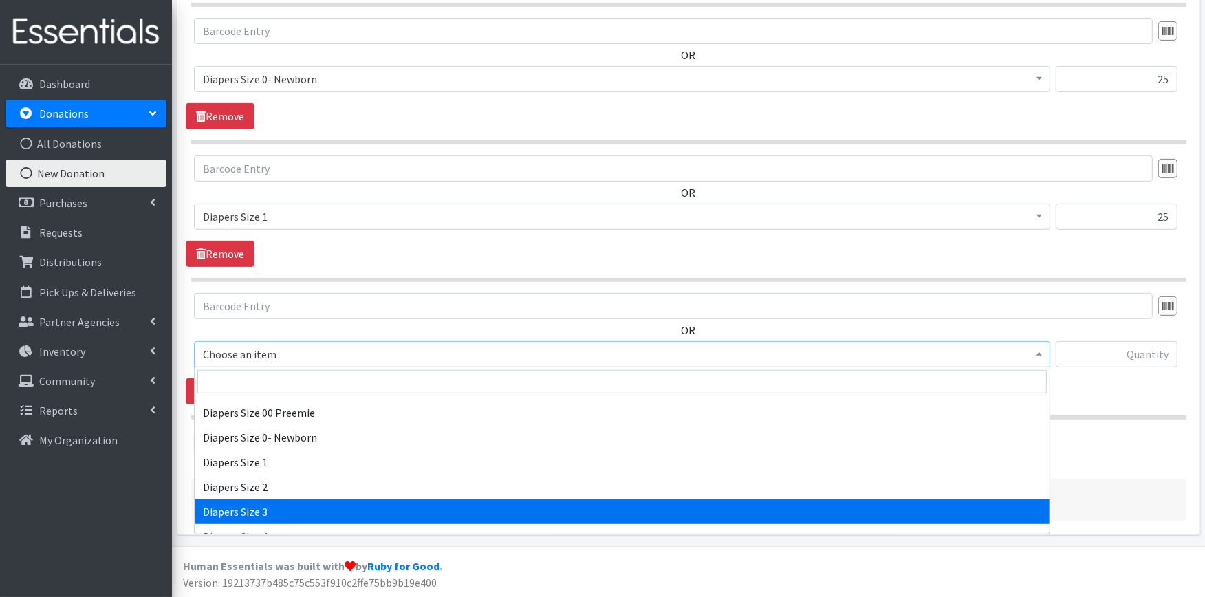
scroll to position [229, 0]
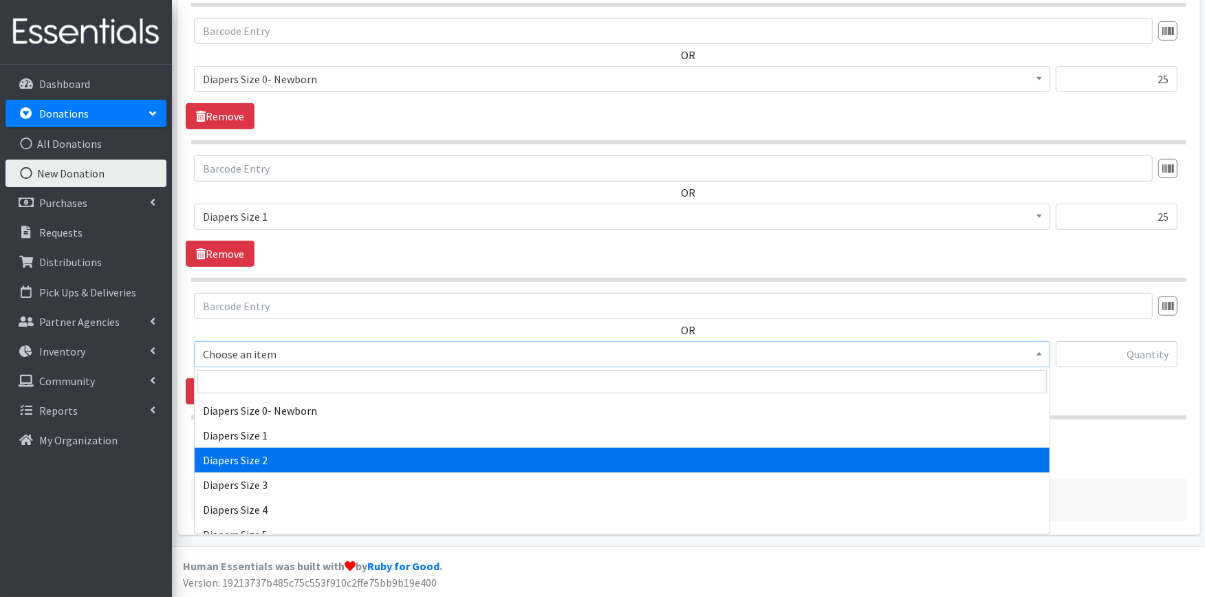
select select "426"
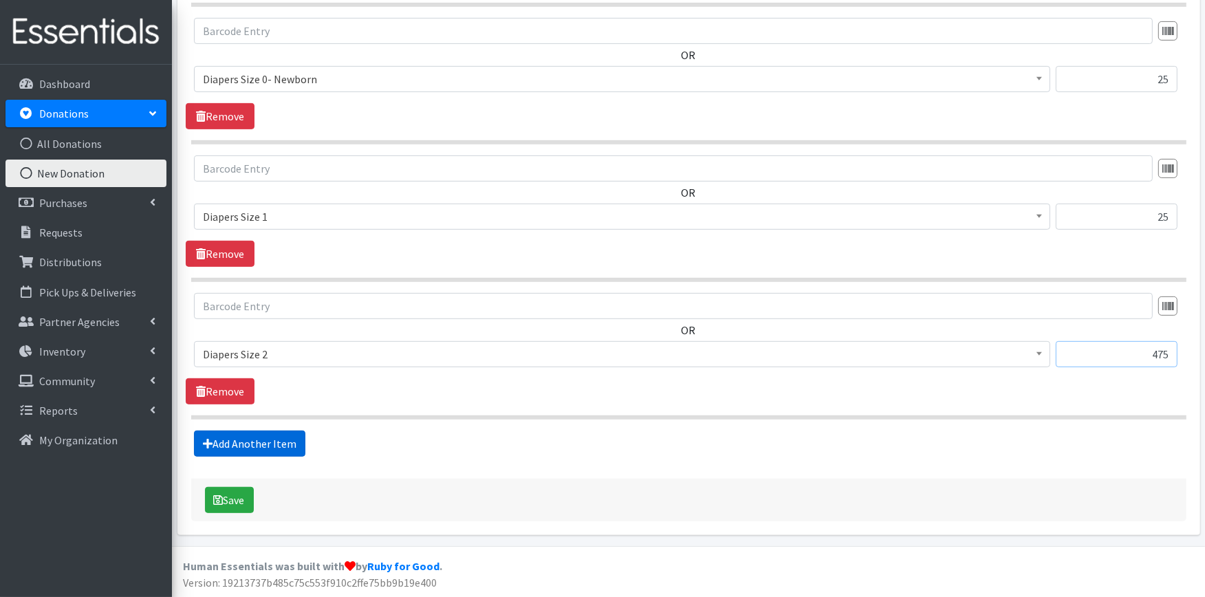
type input "475"
click at [252, 437] on link "Add Another Item" at bounding box center [249, 444] width 111 height 26
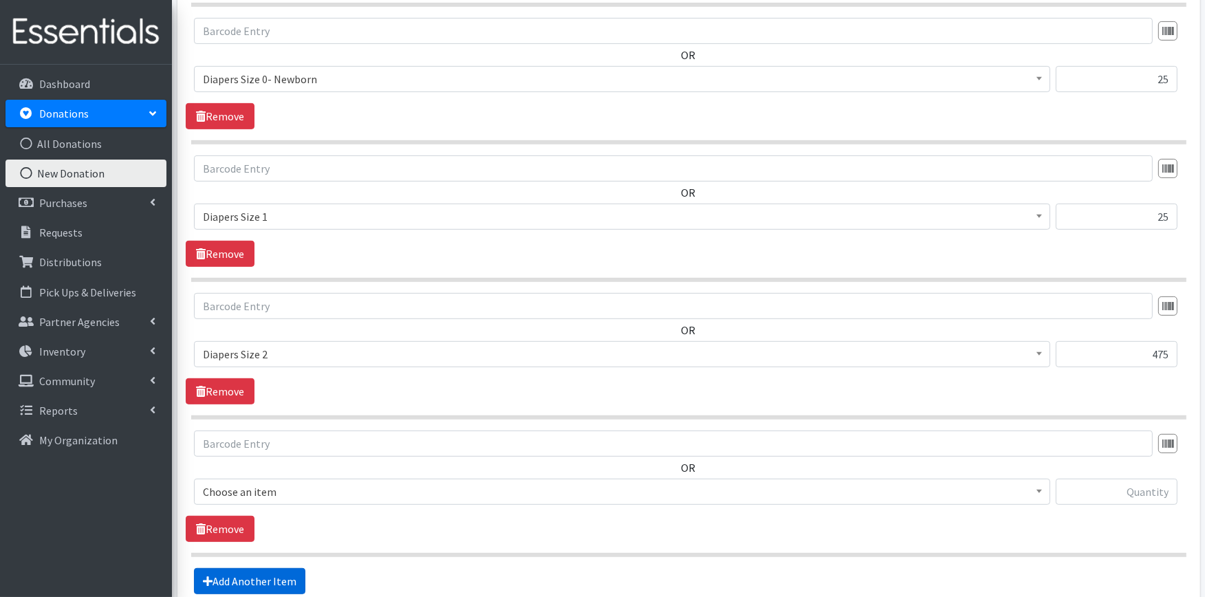
scroll to position [762, 0]
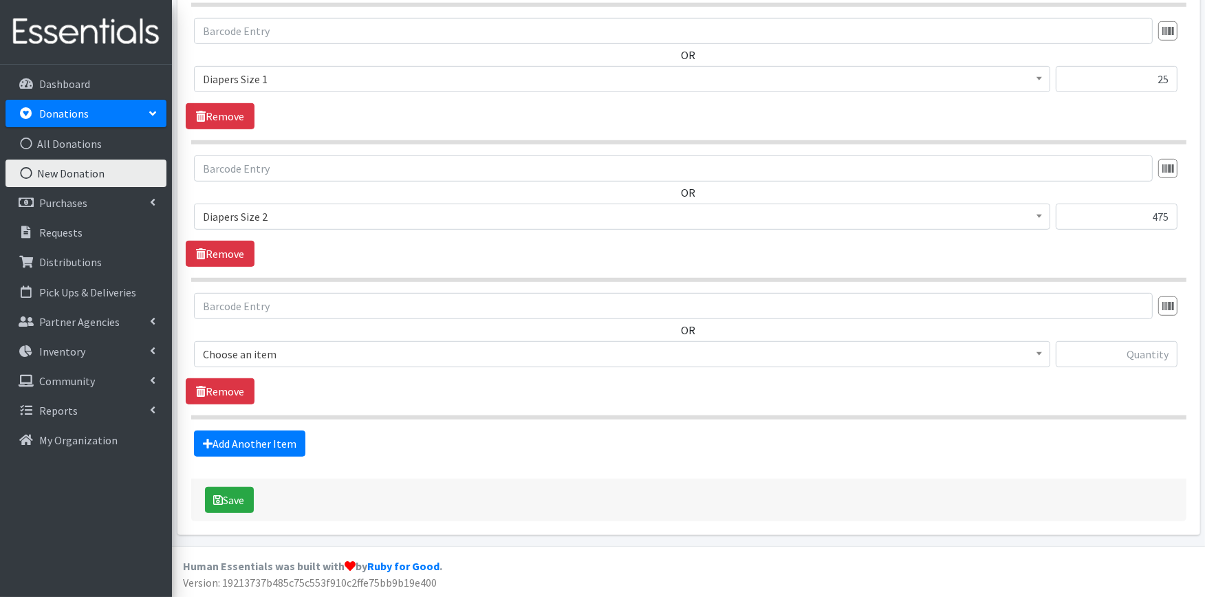
click at [277, 349] on span "Choose an item" at bounding box center [622, 354] width 839 height 19
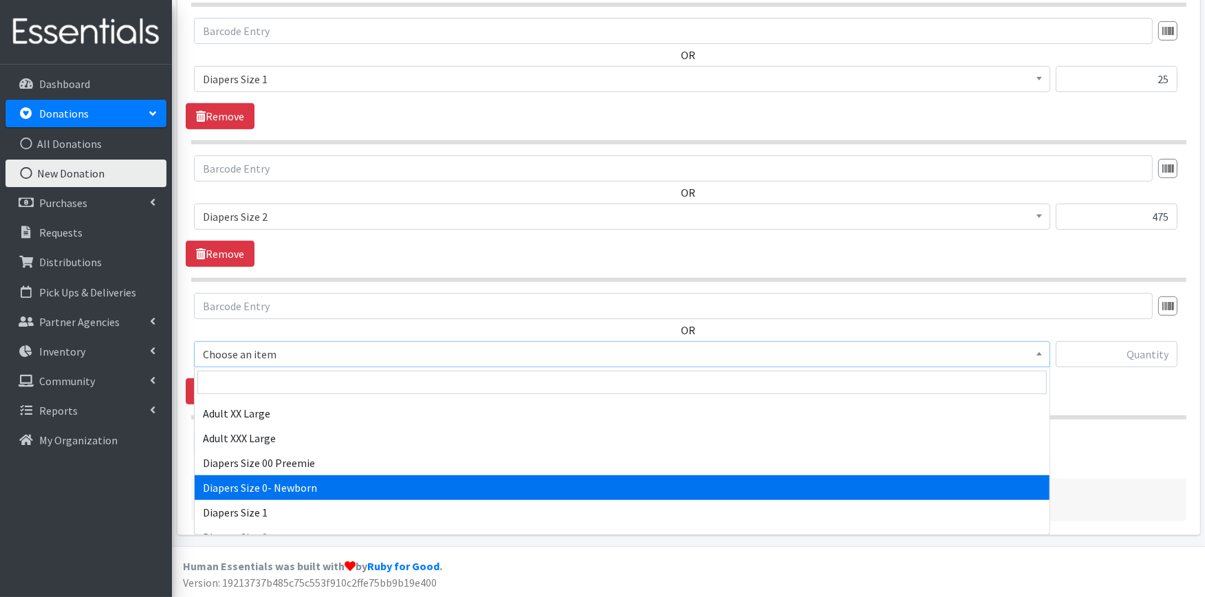
scroll to position [229, 0]
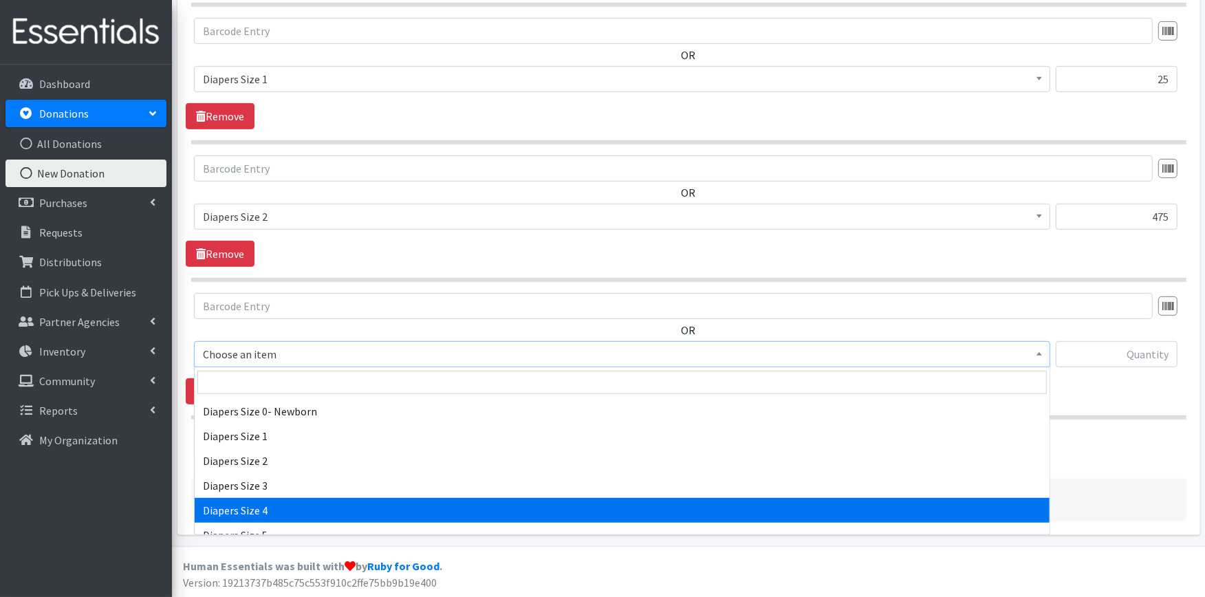
select select "414"
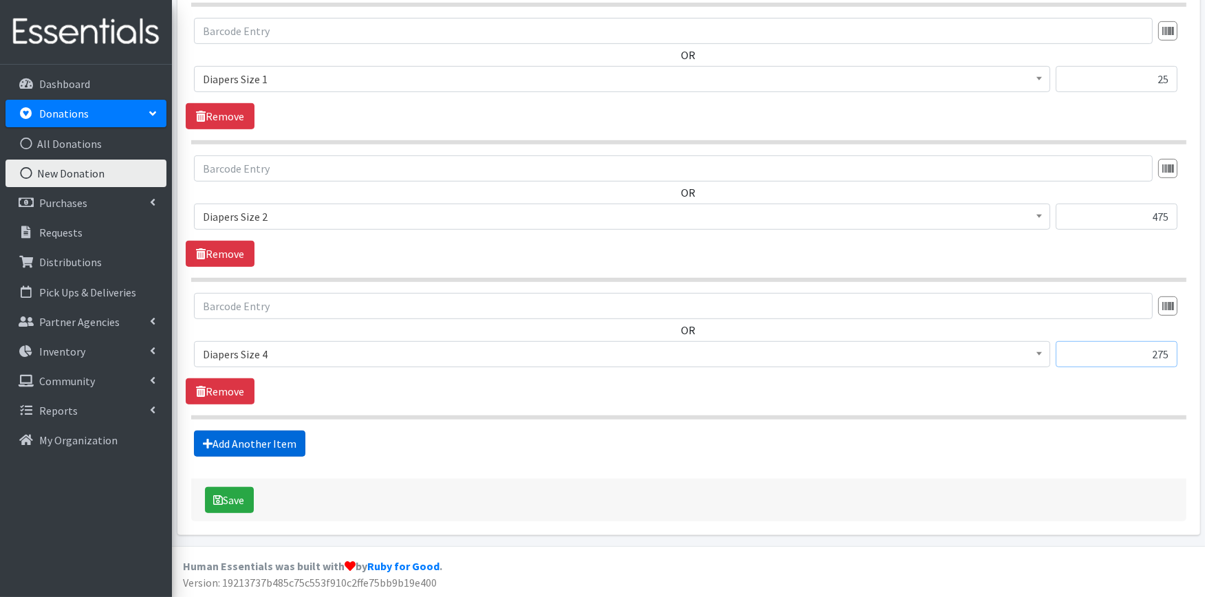
type input "275"
click at [246, 432] on link "Add Another Item" at bounding box center [249, 444] width 111 height 26
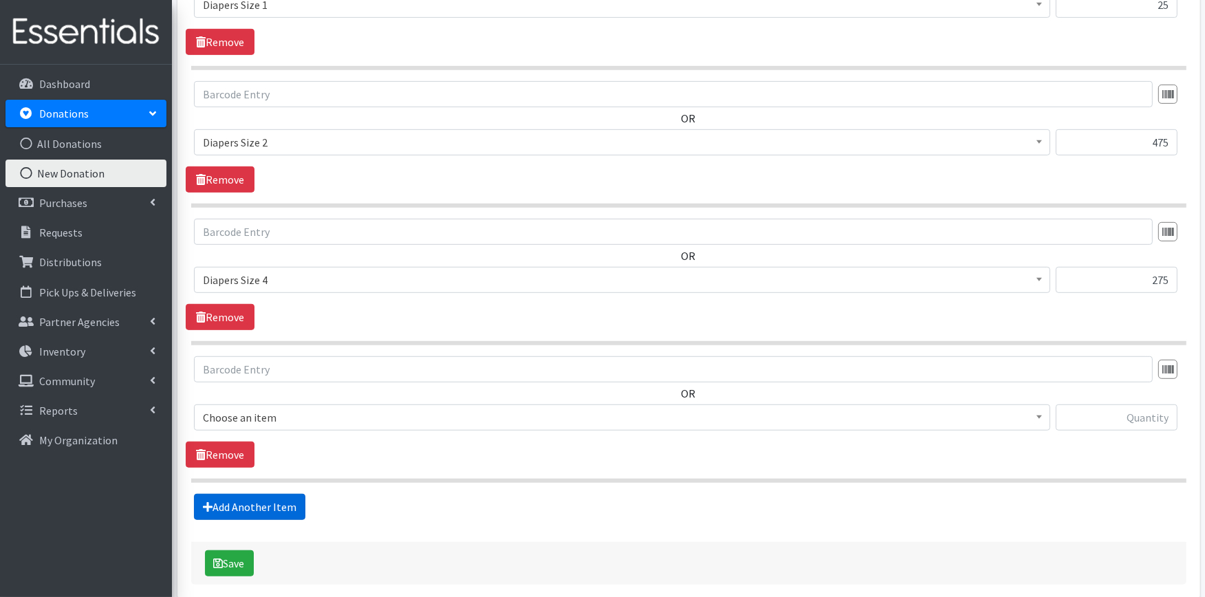
scroll to position [901, 0]
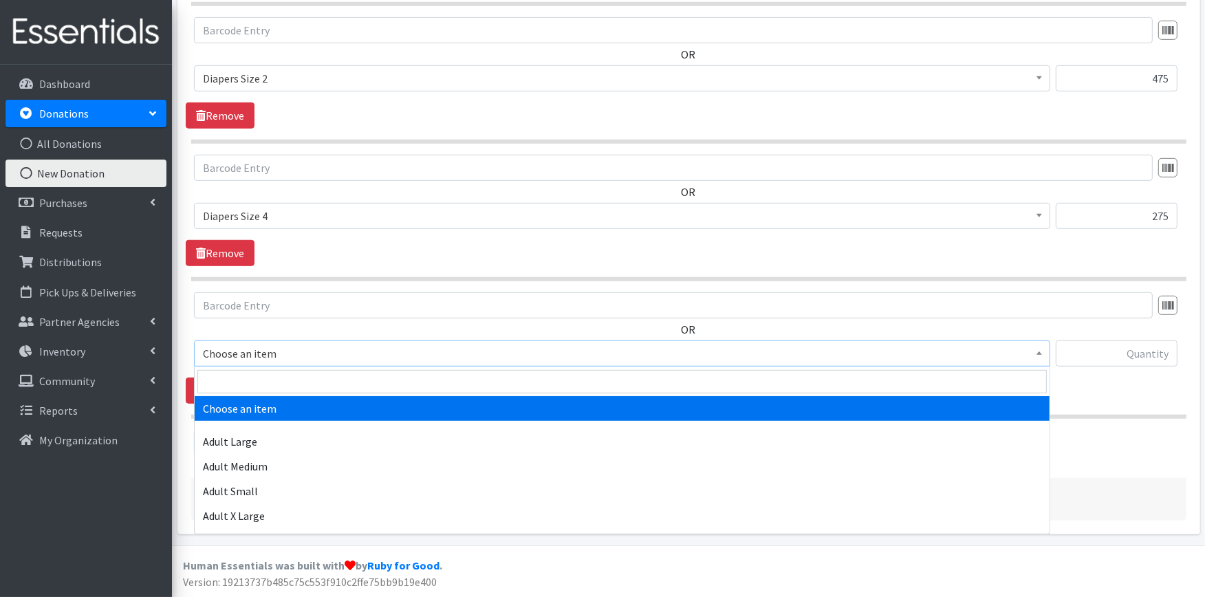
click at [266, 356] on span "Choose an item" at bounding box center [622, 353] width 839 height 19
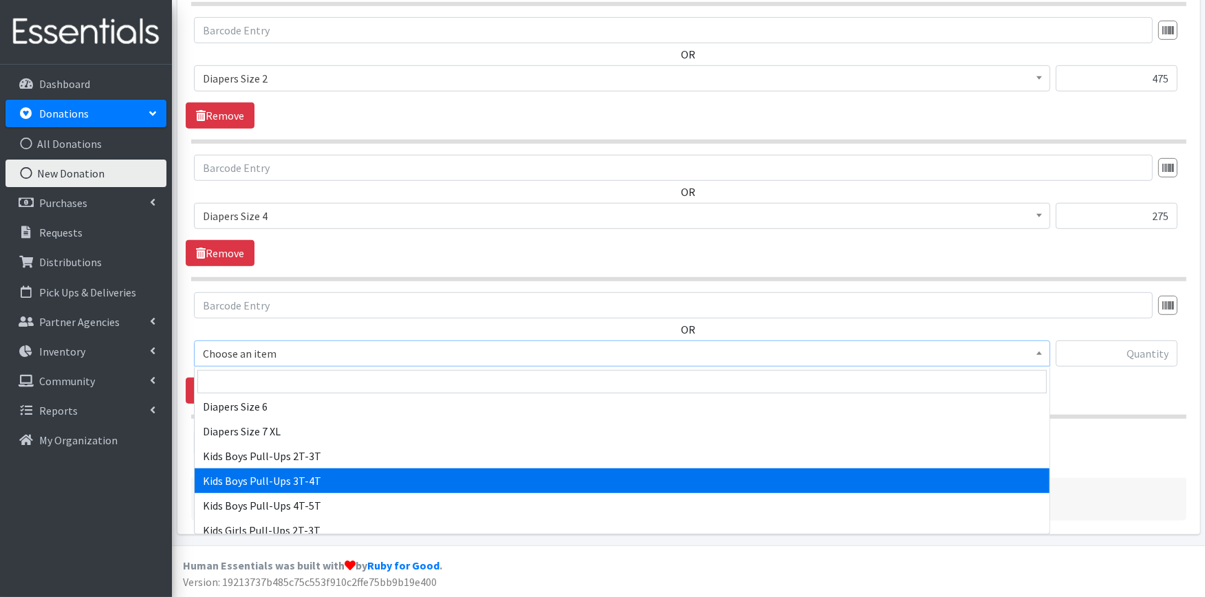
select select "2927"
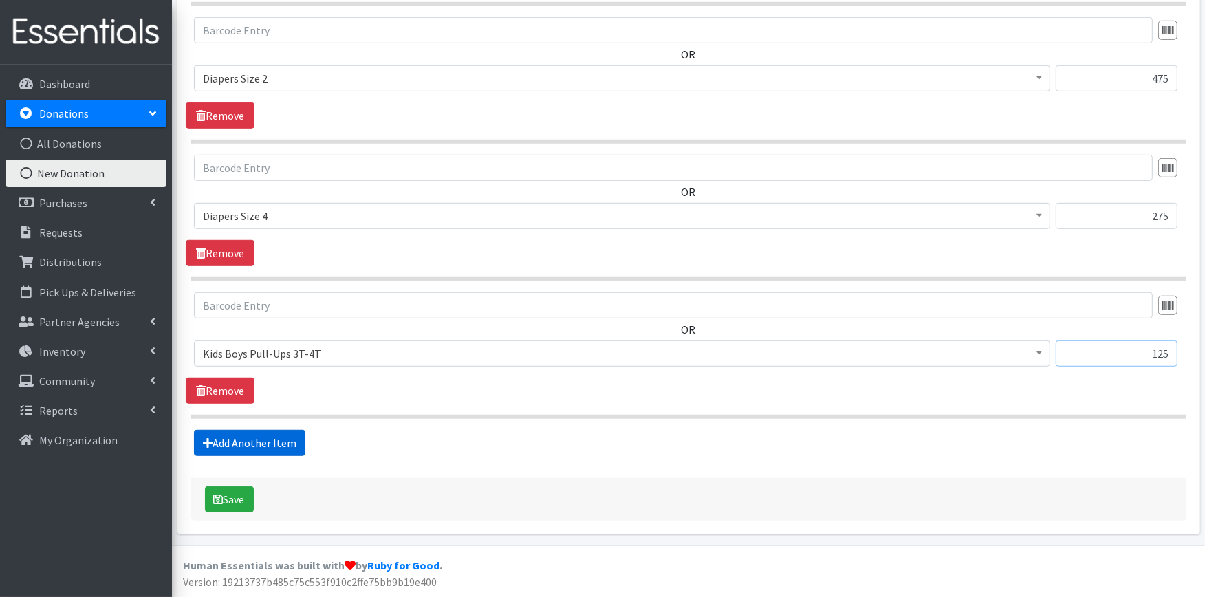
type input "125"
click at [290, 441] on link "Add Another Item" at bounding box center [249, 443] width 111 height 26
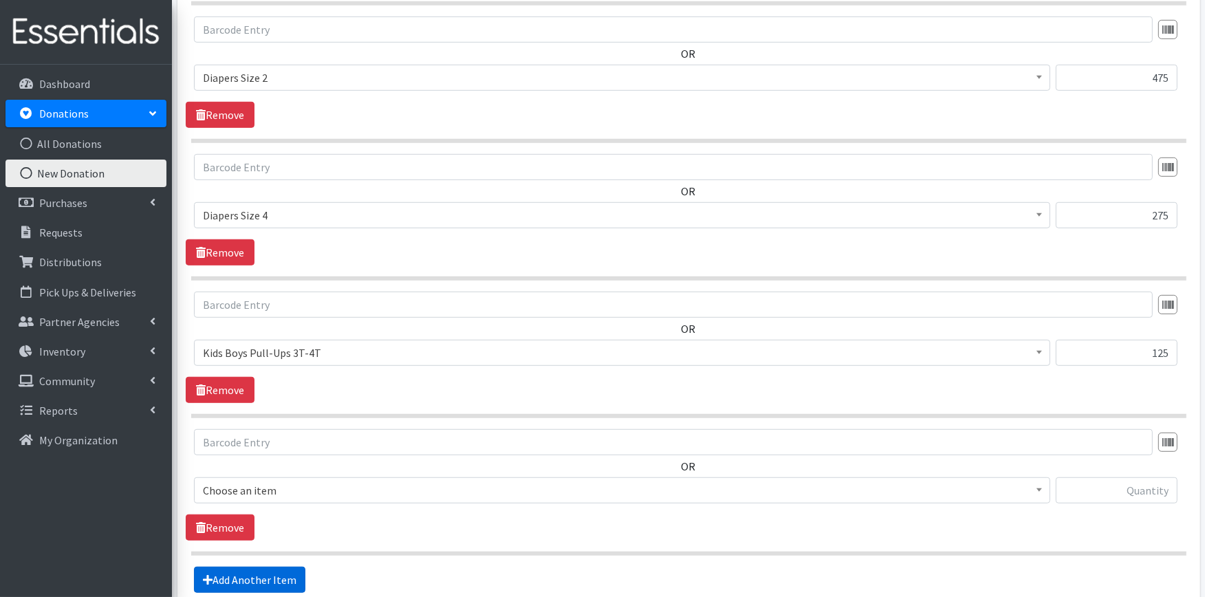
scroll to position [1039, 0]
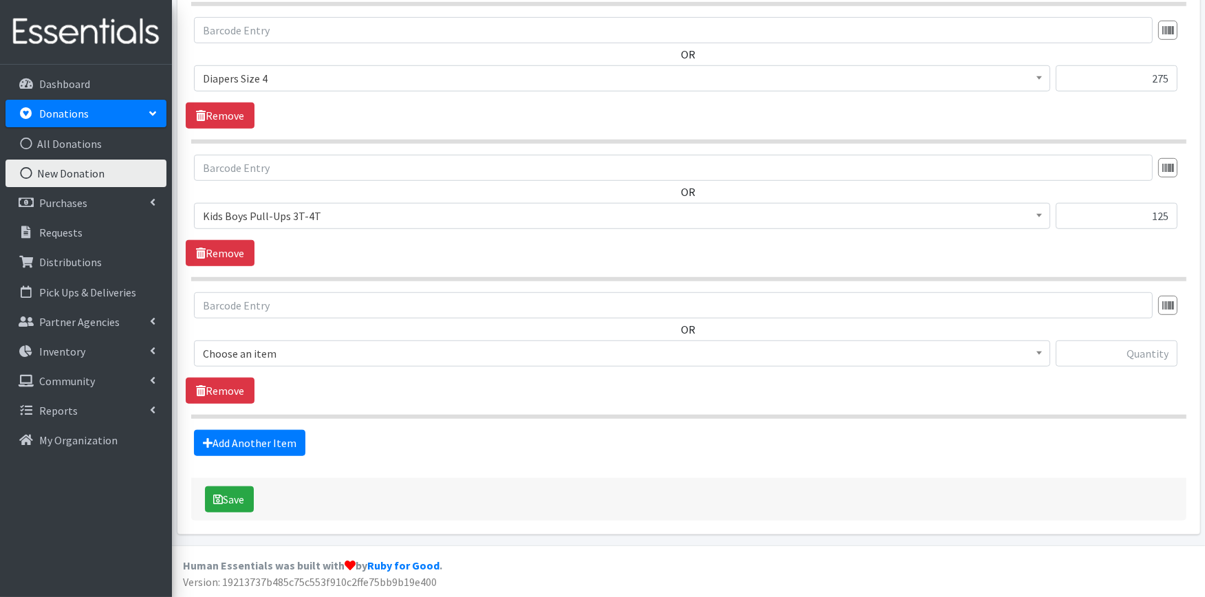
click at [299, 349] on span "Choose an item" at bounding box center [622, 353] width 839 height 19
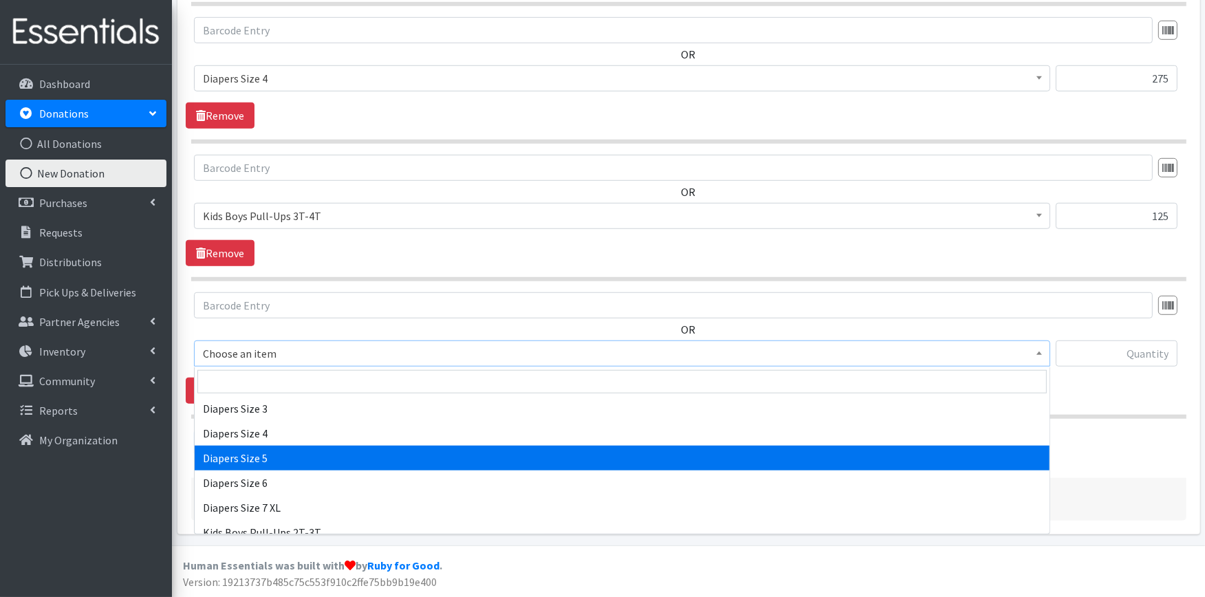
scroll to position [458, 0]
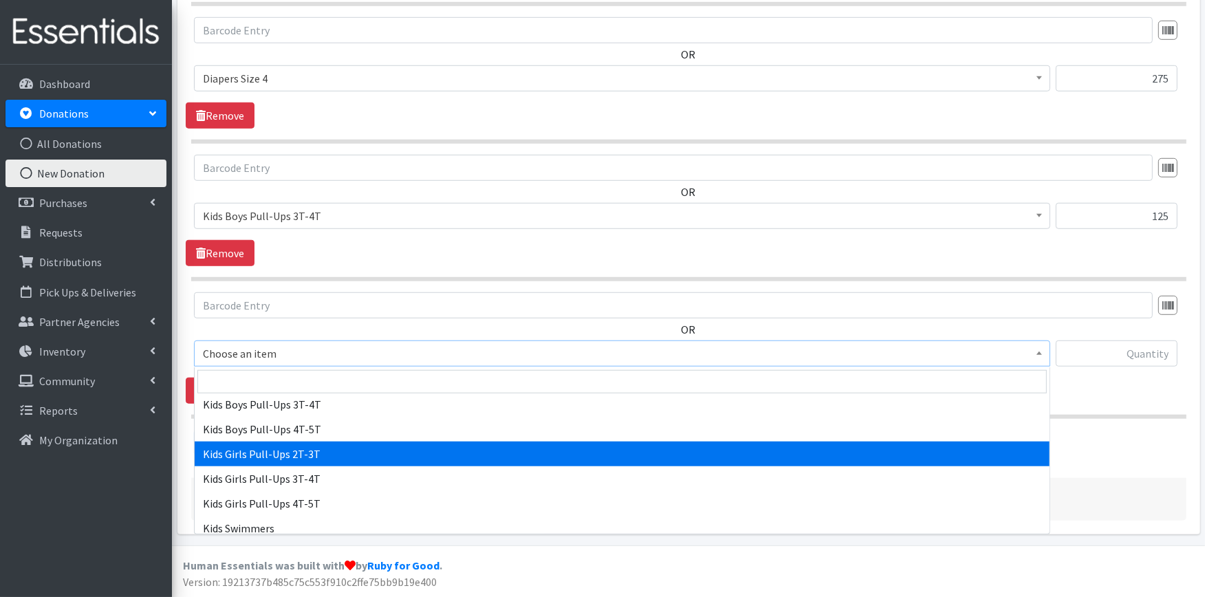
select select "2924"
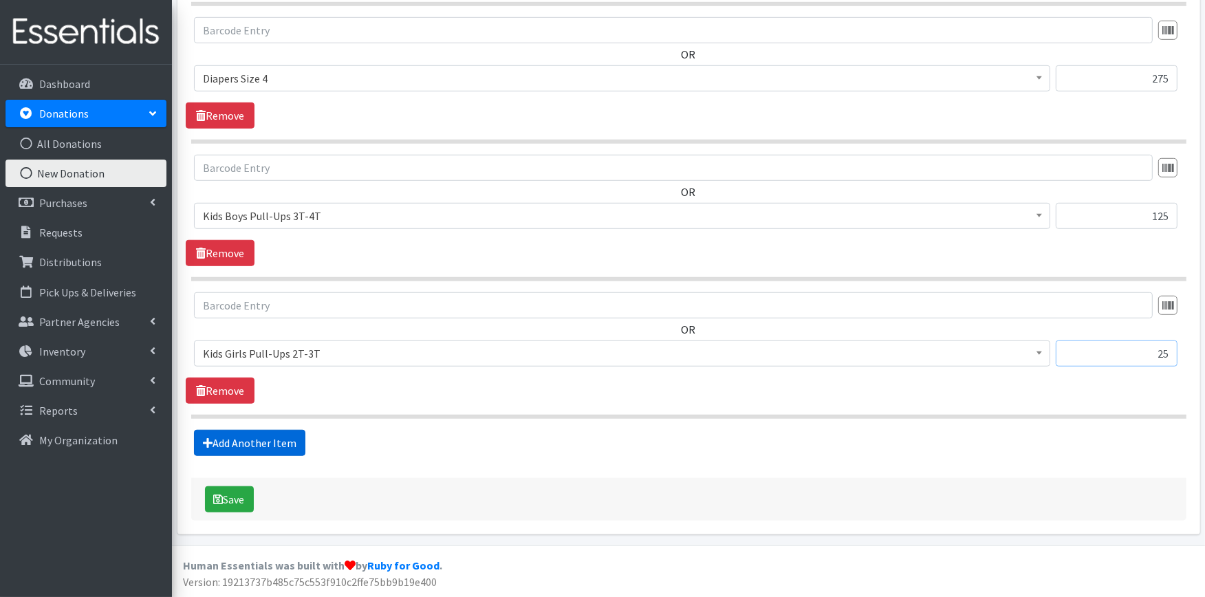
type input "25"
click at [241, 448] on link "Add Another Item" at bounding box center [249, 443] width 111 height 26
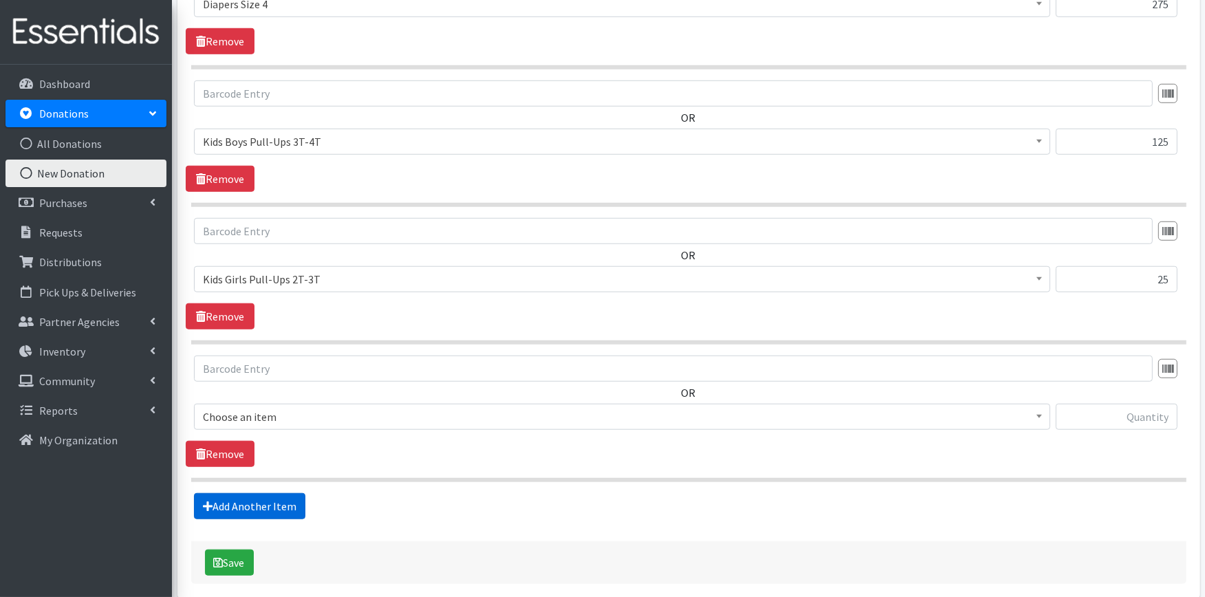
scroll to position [1176, 0]
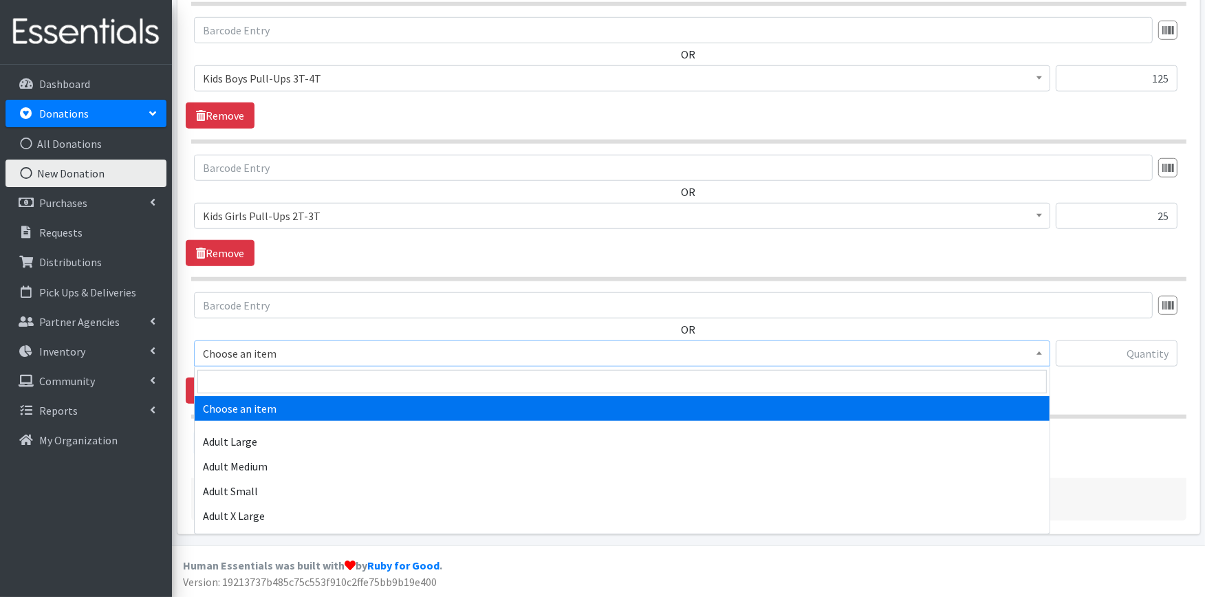
drag, startPoint x: 256, startPoint y: 354, endPoint x: 283, endPoint y: 387, distance: 42.5
click at [256, 354] on span "Choose an item" at bounding box center [622, 353] width 839 height 19
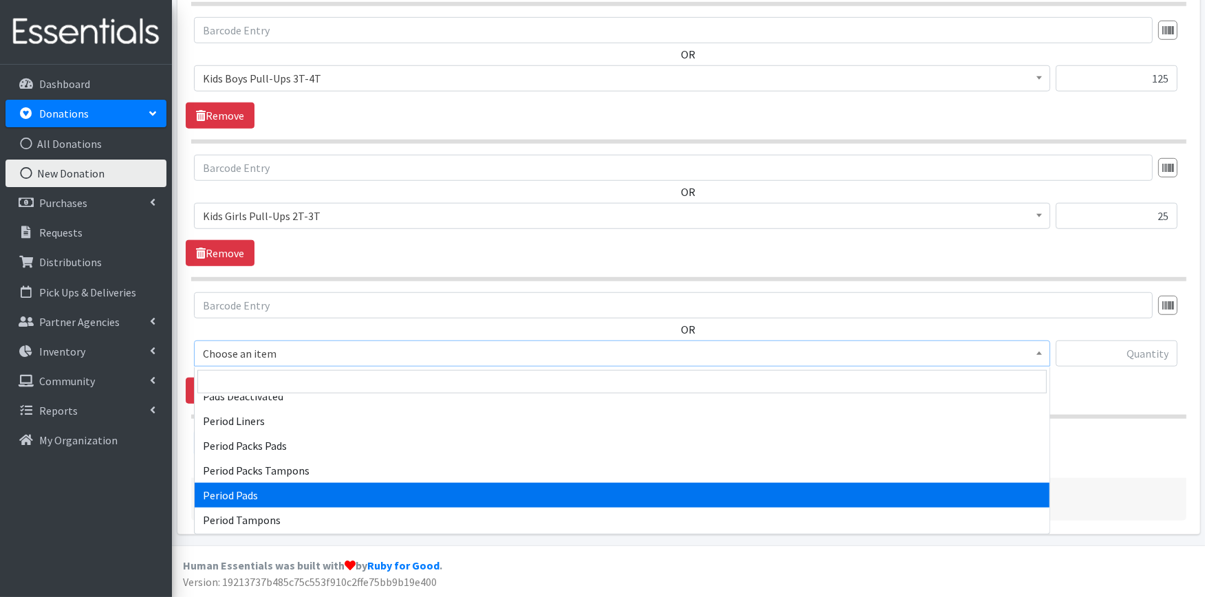
scroll to position [638, 0]
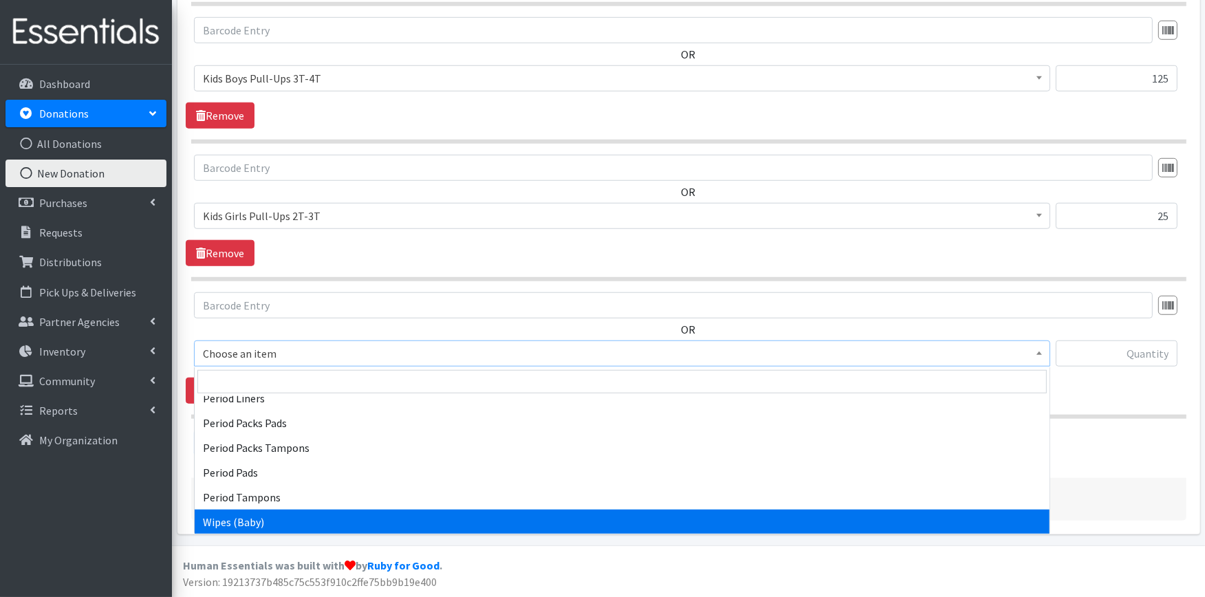
select select "4828"
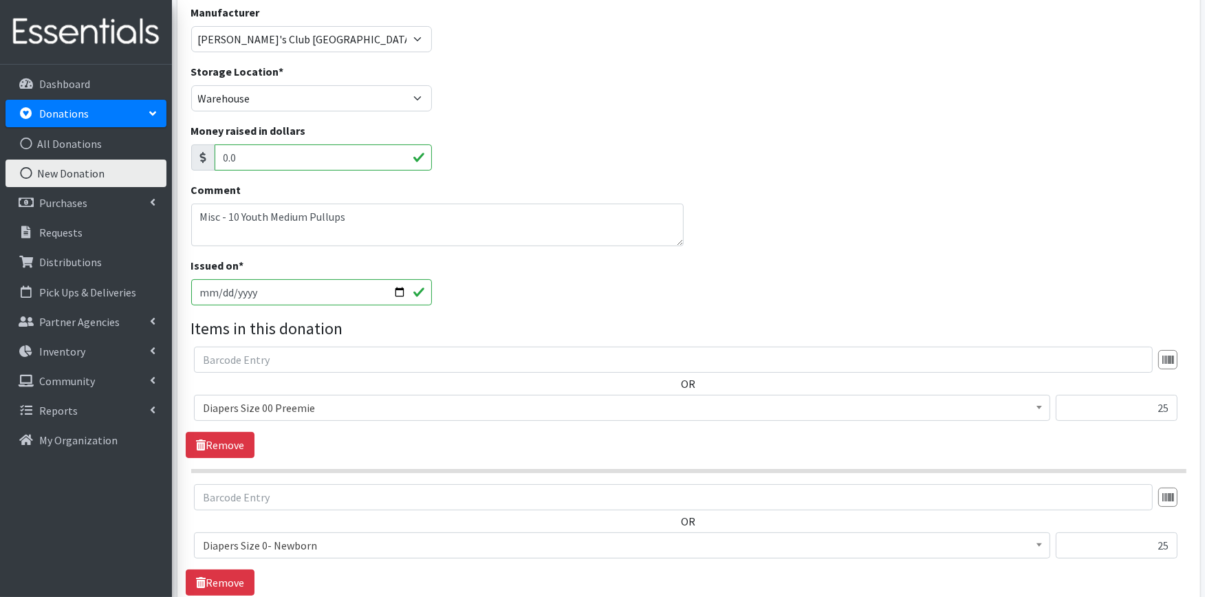
scroll to position [0, 0]
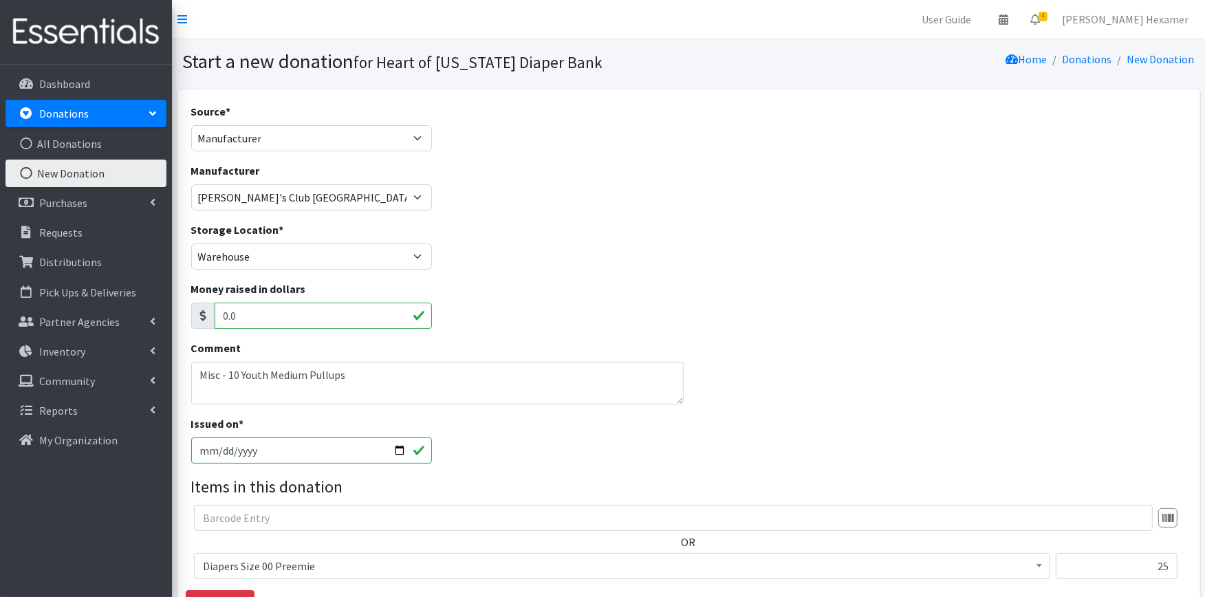
type input "11"
click at [312, 138] on select "Product Drive Manufacturer Donation Site Misc. Donation" at bounding box center [311, 138] width 241 height 26
select select "Donation Site"
click at [191, 125] on select "Product Drive Manufacturer Donation Site Misc. Donation" at bounding box center [311, 138] width 241 height 26
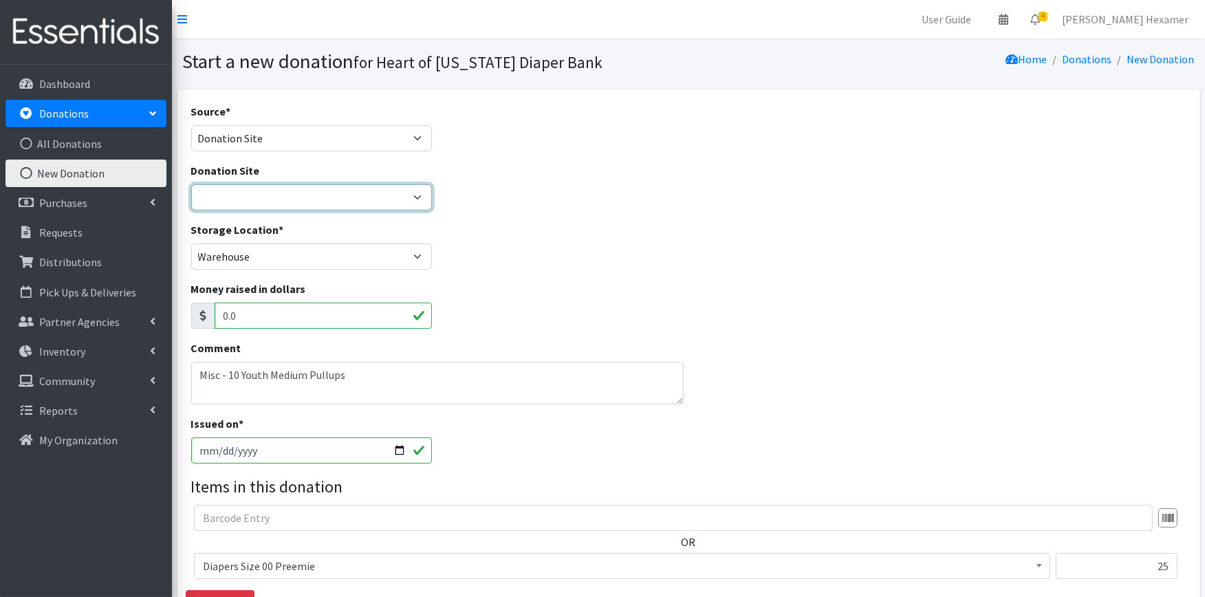
click at [280, 203] on select "2024 Partner Donations Akron Children's Health Center - North Canton Aultman HE…" at bounding box center [311, 197] width 241 height 26
select select "26"
click at [191, 184] on select "2024 Partner Donations Akron Children's Health Center - North Canton Aultman HE…" at bounding box center [311, 197] width 241 height 26
click at [603, 244] on div "Storage Location * Warehouse" at bounding box center [689, 251] width 1006 height 59
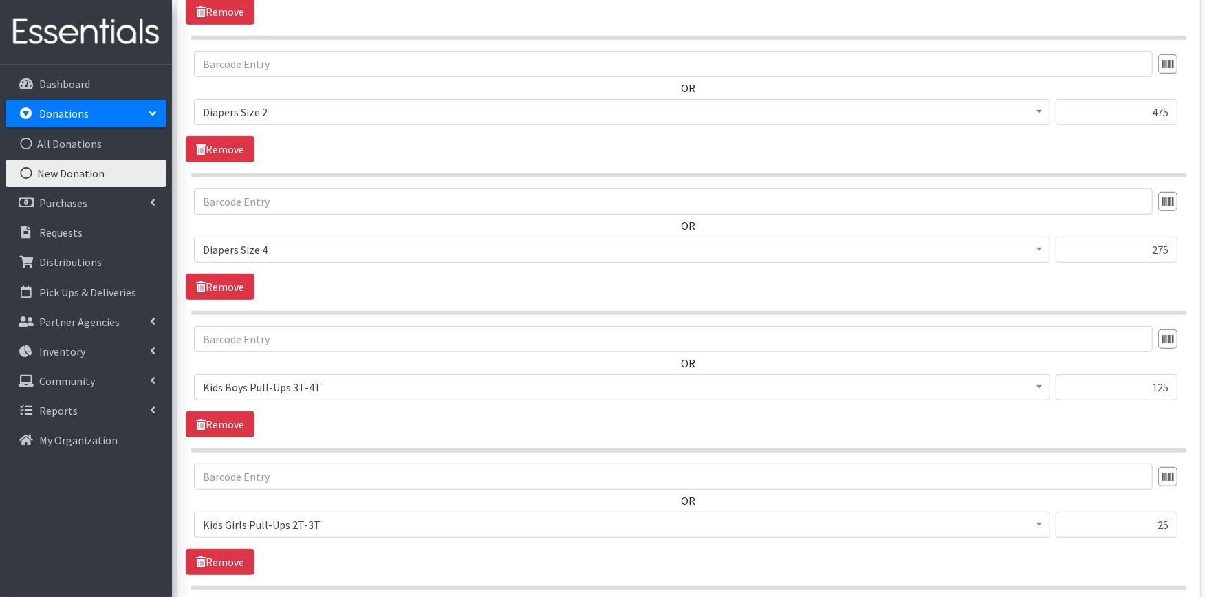
scroll to position [1176, 0]
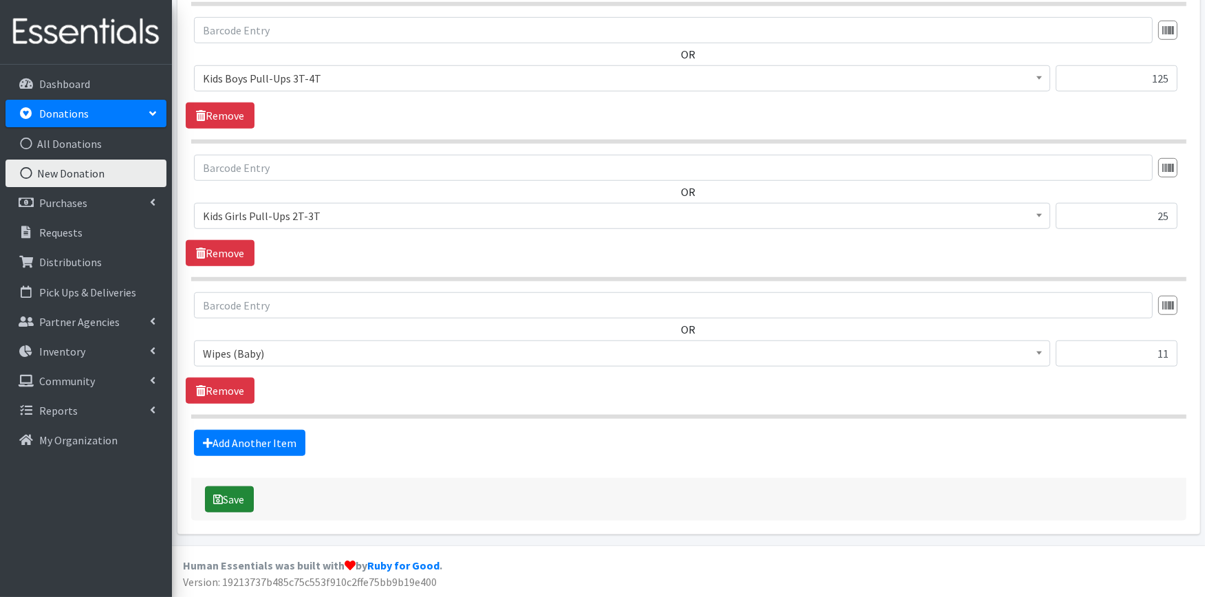
click at [239, 499] on button "Save" at bounding box center [229, 499] width 49 height 26
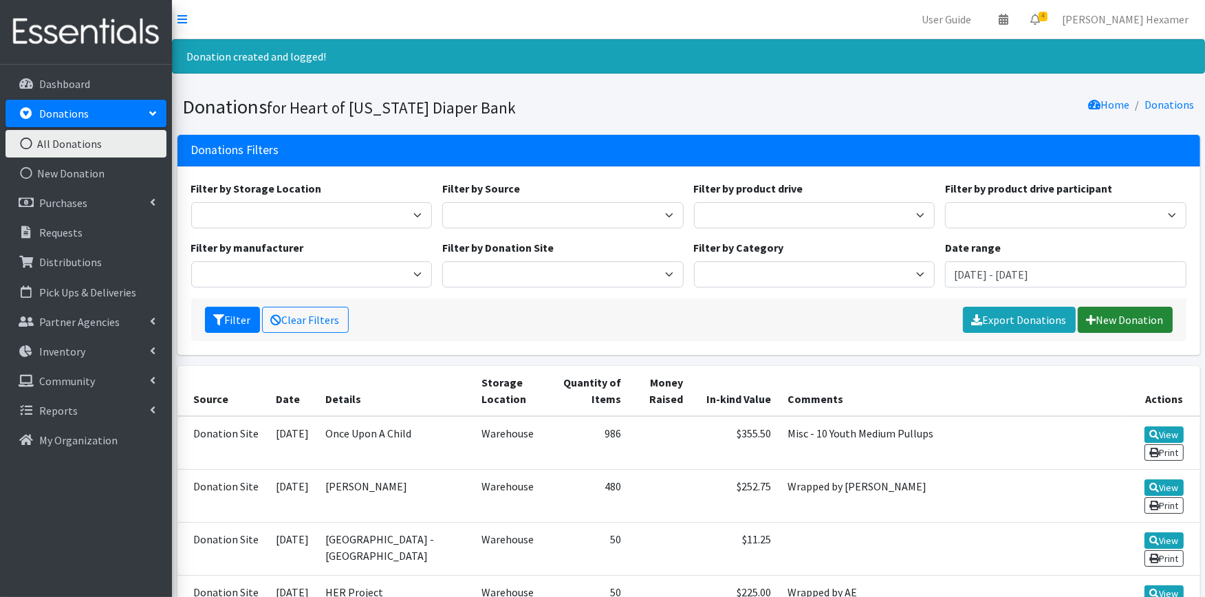
click at [1152, 311] on link "New Donation" at bounding box center [1125, 320] width 95 height 26
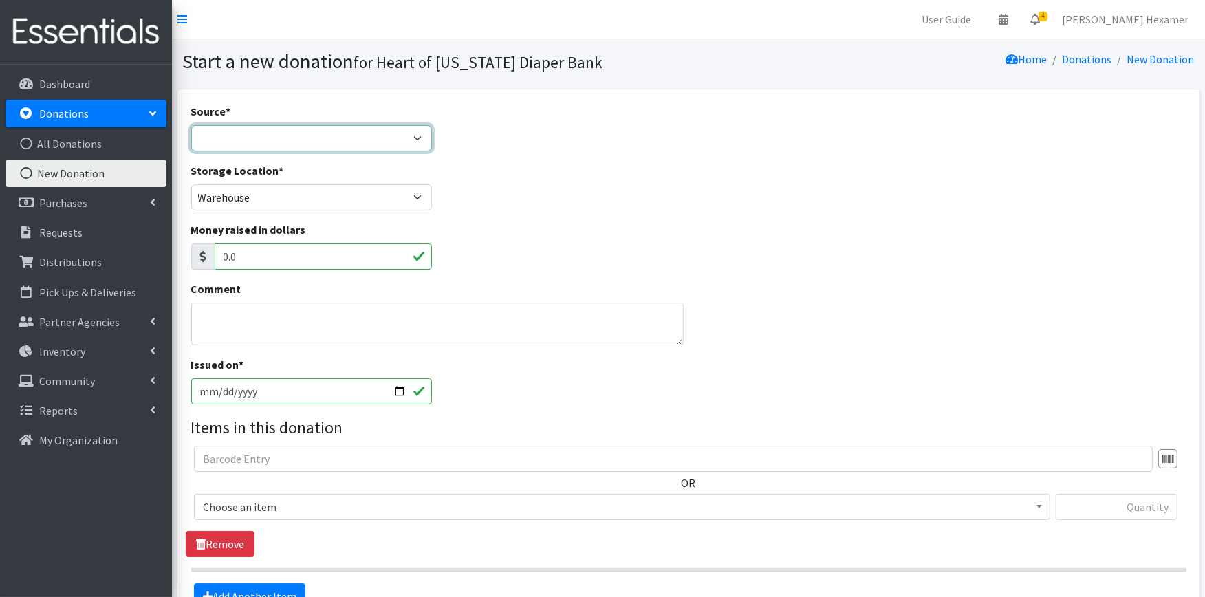
click at [307, 136] on select "Product Drive Manufacturer Donation Site Misc. Donation" at bounding box center [311, 138] width 241 height 26
select select "Manufacturer"
click at [191, 125] on select "Product Drive Manufacturer Donation Site Misc. Donation" at bounding box center [311, 138] width 241 height 26
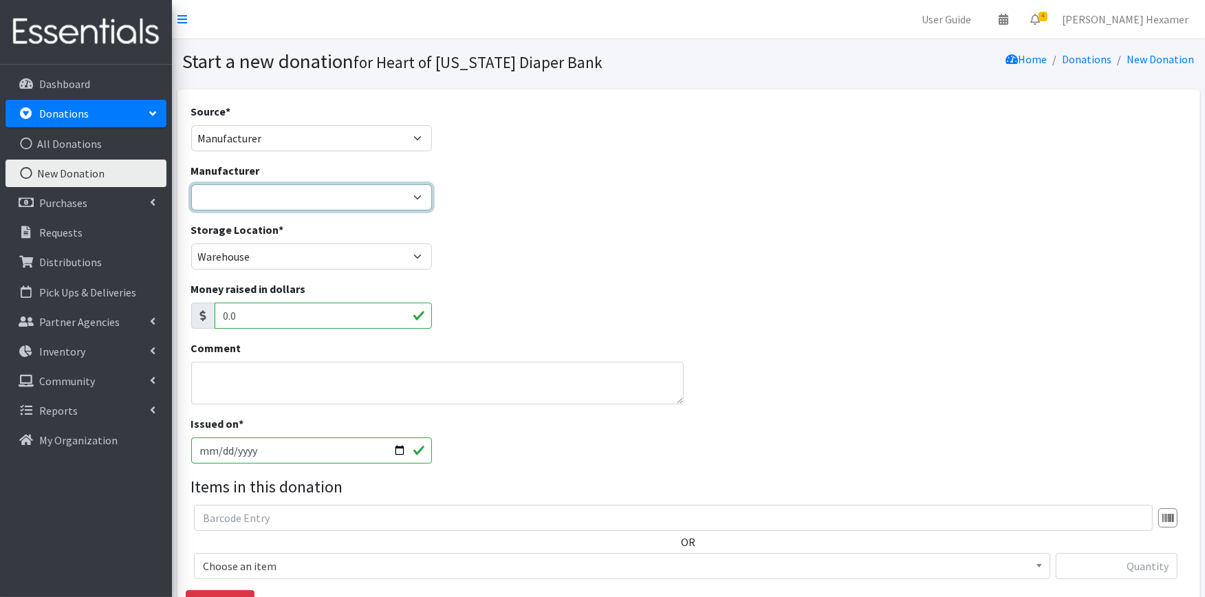
click at [264, 199] on select "Baby2Baby National Diaper Bank Sam's Club Cuyahoga Falls Sam's Club North Canto…" at bounding box center [311, 197] width 241 height 26
select select "283"
click at [191, 184] on select "Baby2Baby National Diaper Bank Sam's Club Cuyahoga Falls Sam's Club North Canto…" at bounding box center [311, 197] width 241 height 26
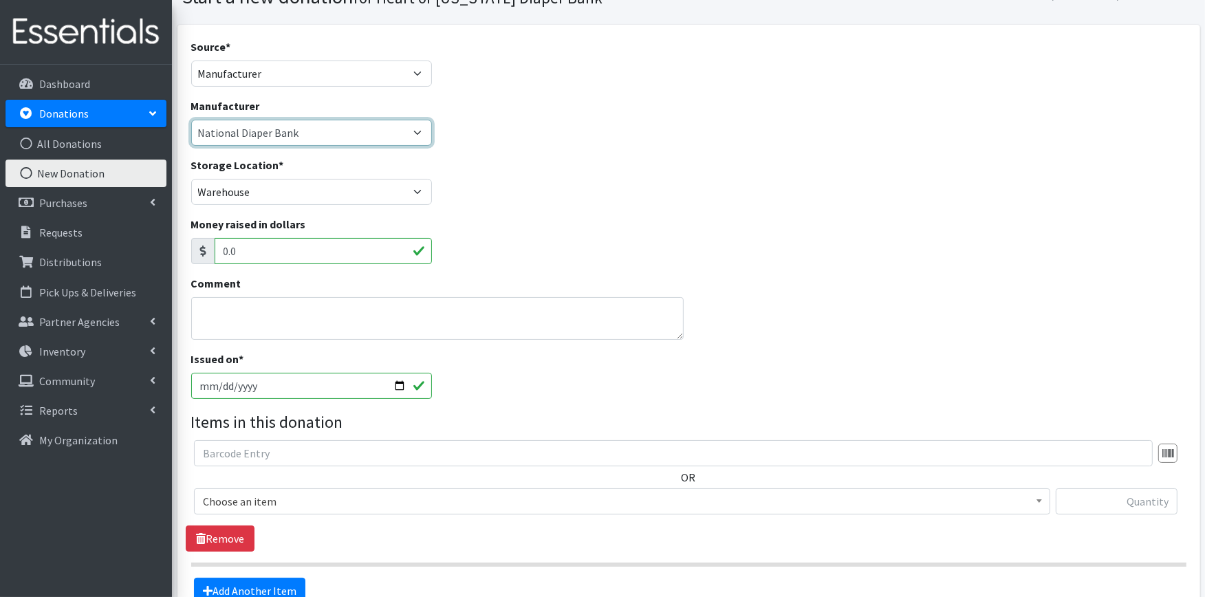
scroll to position [153, 0]
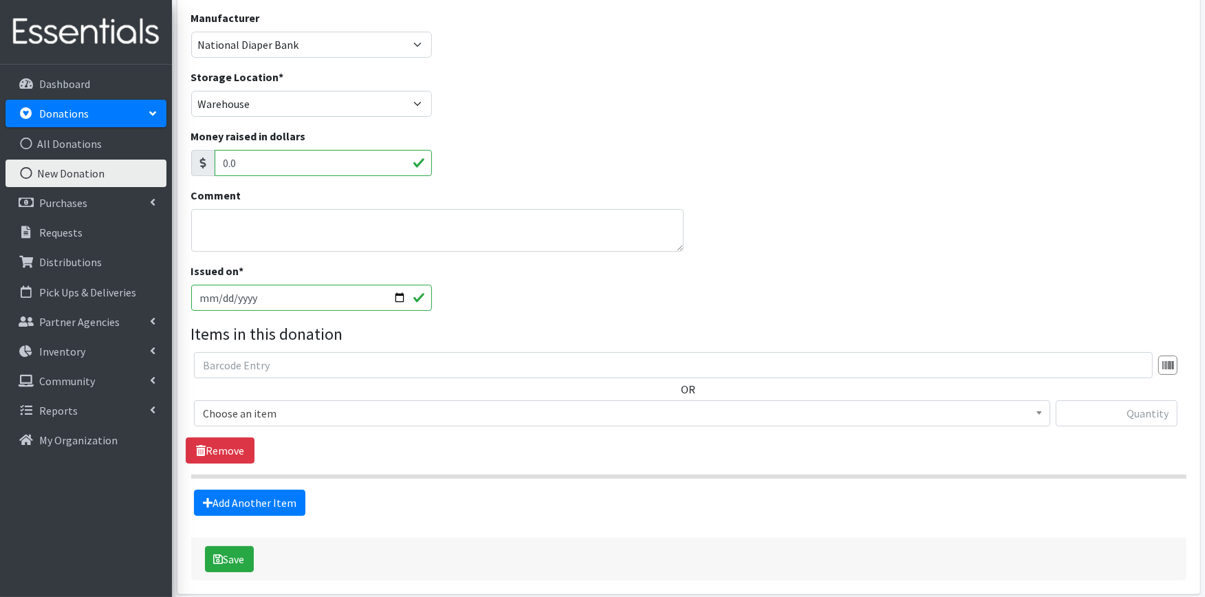
click at [306, 409] on span "Choose an item" at bounding box center [622, 413] width 839 height 19
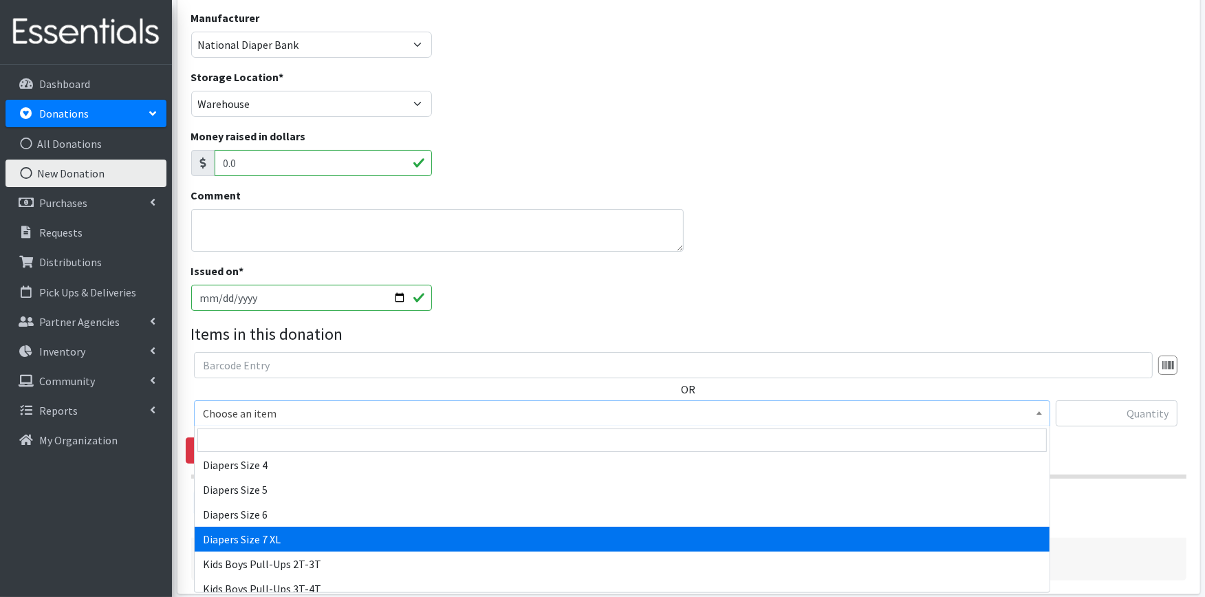
scroll to position [305, 0]
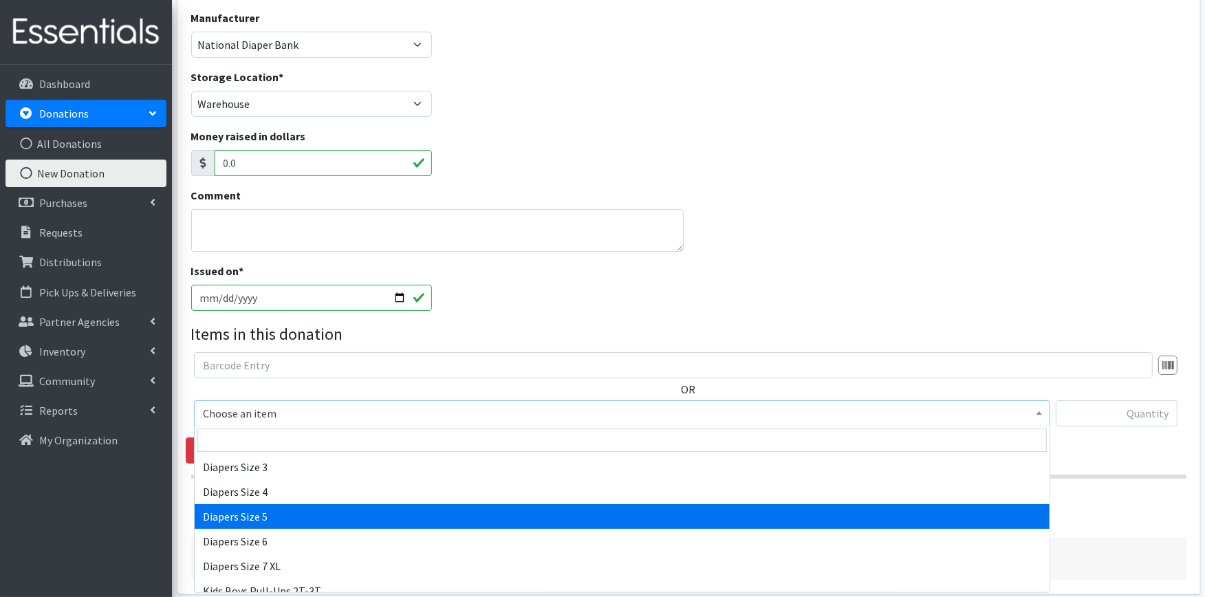
select select "415"
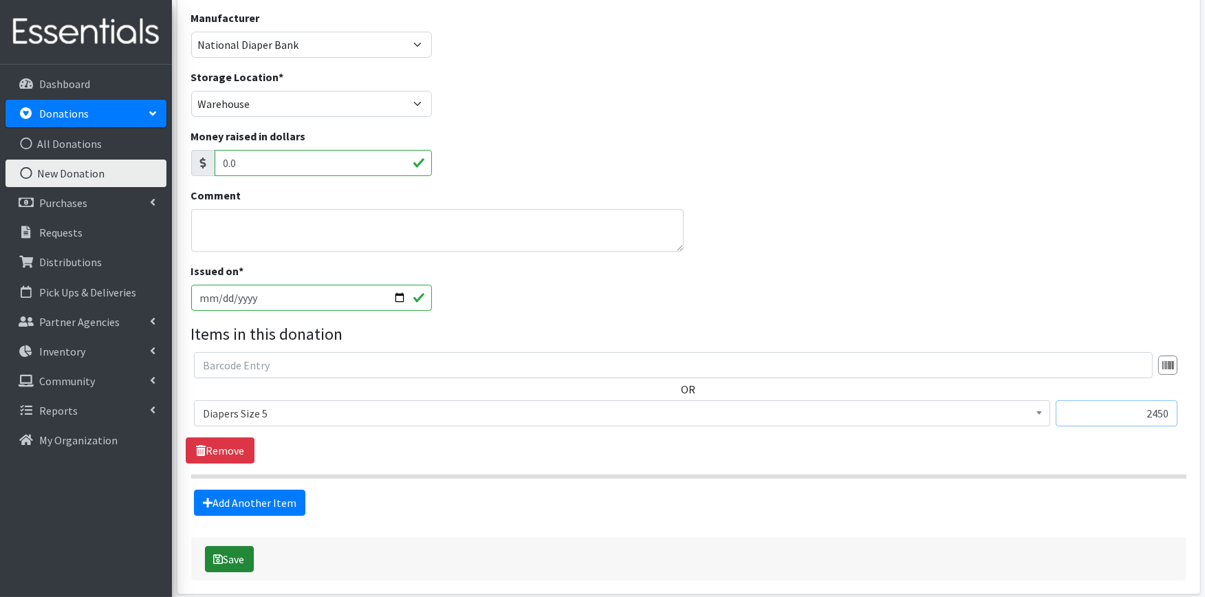
type input "2450"
click at [210, 562] on button "Save" at bounding box center [229, 559] width 49 height 26
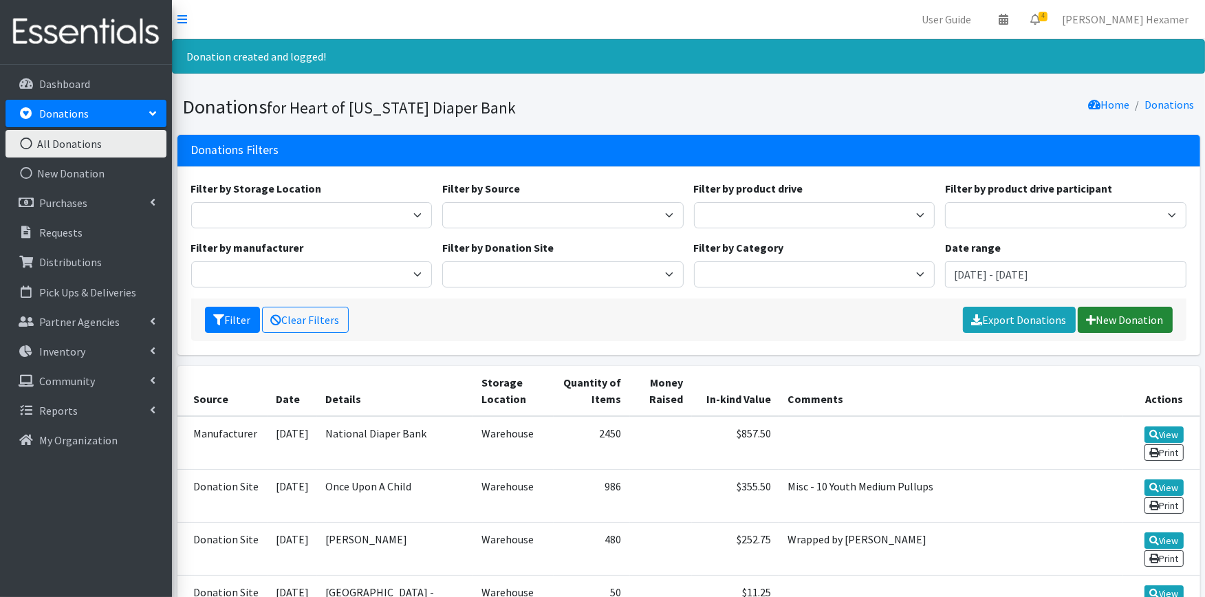
click at [1120, 322] on link "New Donation" at bounding box center [1125, 320] width 95 height 26
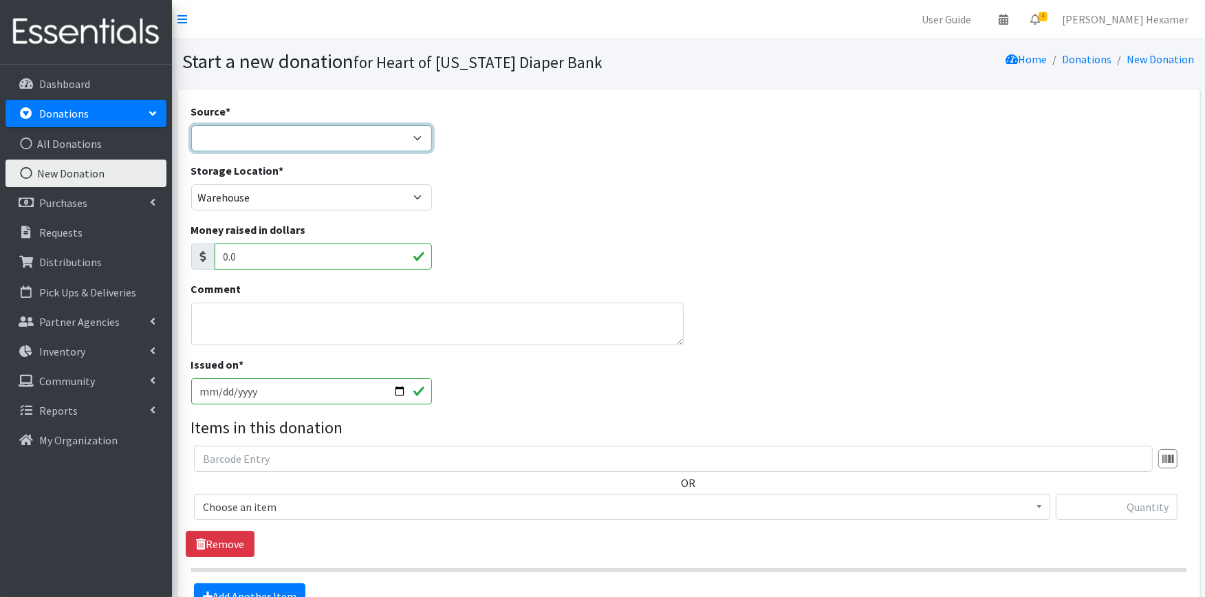
click at [296, 140] on select "Product Drive Manufacturer Donation Site Misc. Donation" at bounding box center [311, 138] width 241 height 26
select select "Manufacturer"
click at [191, 125] on select "Product Drive Manufacturer Donation Site Misc. Donation" at bounding box center [311, 138] width 241 height 26
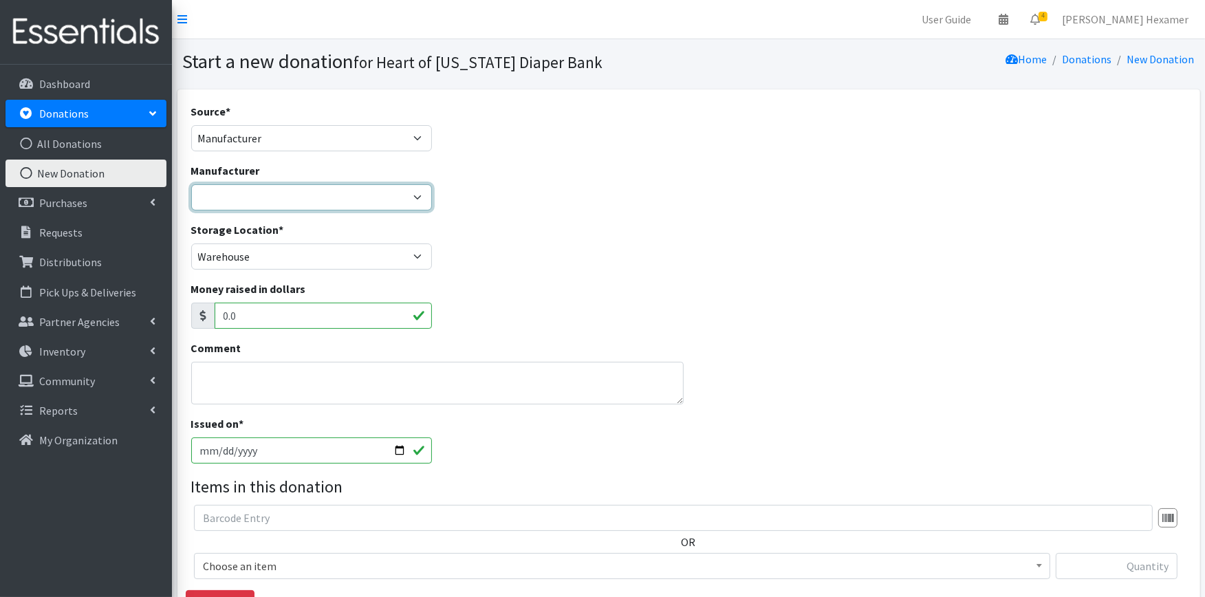
click at [270, 199] on select "Baby2Baby National Diaper Bank Sam's Club Cuyahoga Falls Sam's Club North Canto…" at bounding box center [311, 197] width 241 height 26
select select "251"
click at [191, 184] on select "Baby2Baby National Diaper Bank Sam's Club Cuyahoga Falls Sam's Club North Canto…" at bounding box center [311, 197] width 241 height 26
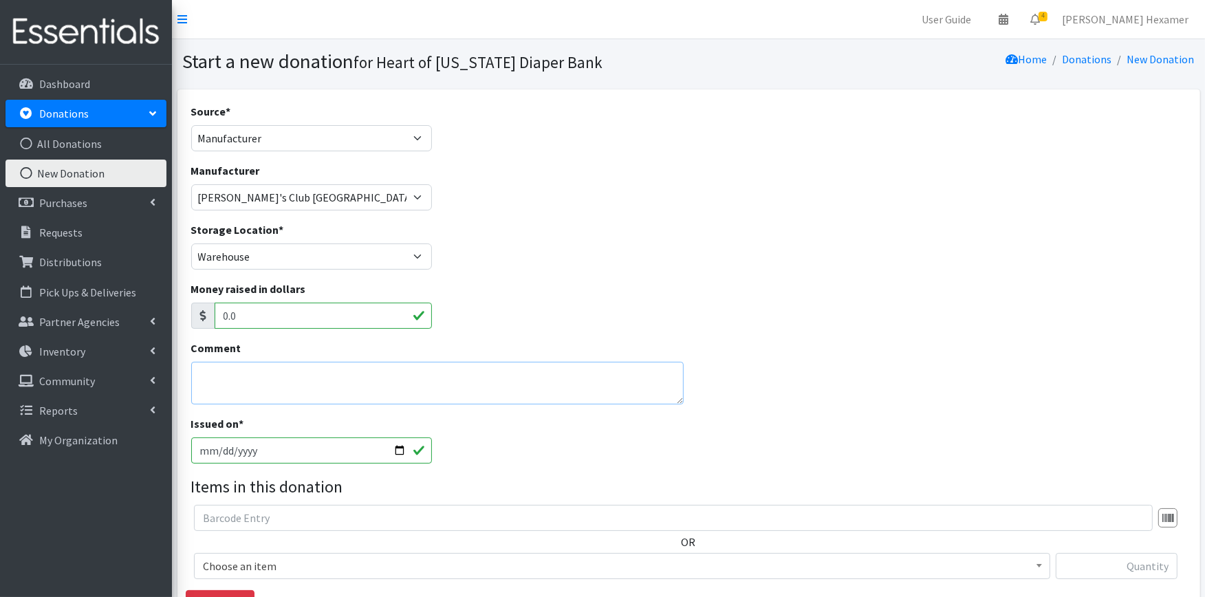
click at [233, 362] on textarea "Comment" at bounding box center [437, 383] width 493 height 43
drag, startPoint x: 304, startPoint y: 375, endPoint x: 36, endPoint y: 323, distance: 273.2
click at [61, 330] on div "User Guide 0 Pick-ups remaining this week View Calendar 4 4 Requests 0 Partner …" at bounding box center [602, 405] width 1205 height 810
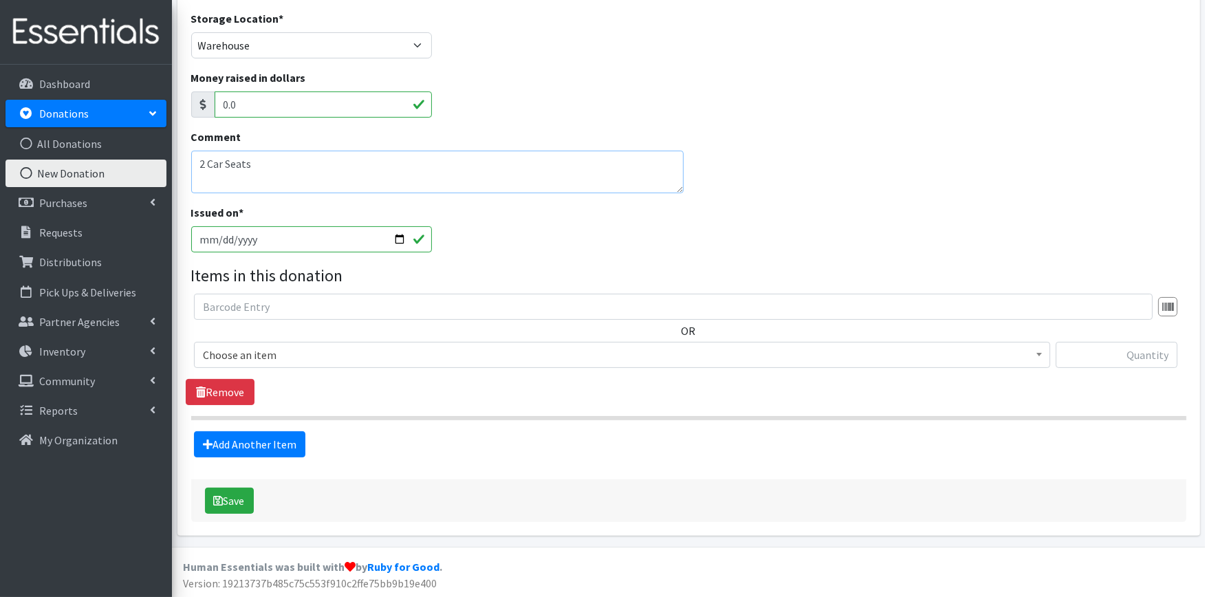
type textarea "2 Car Seats"
click at [299, 348] on span "Choose an item" at bounding box center [622, 354] width 839 height 19
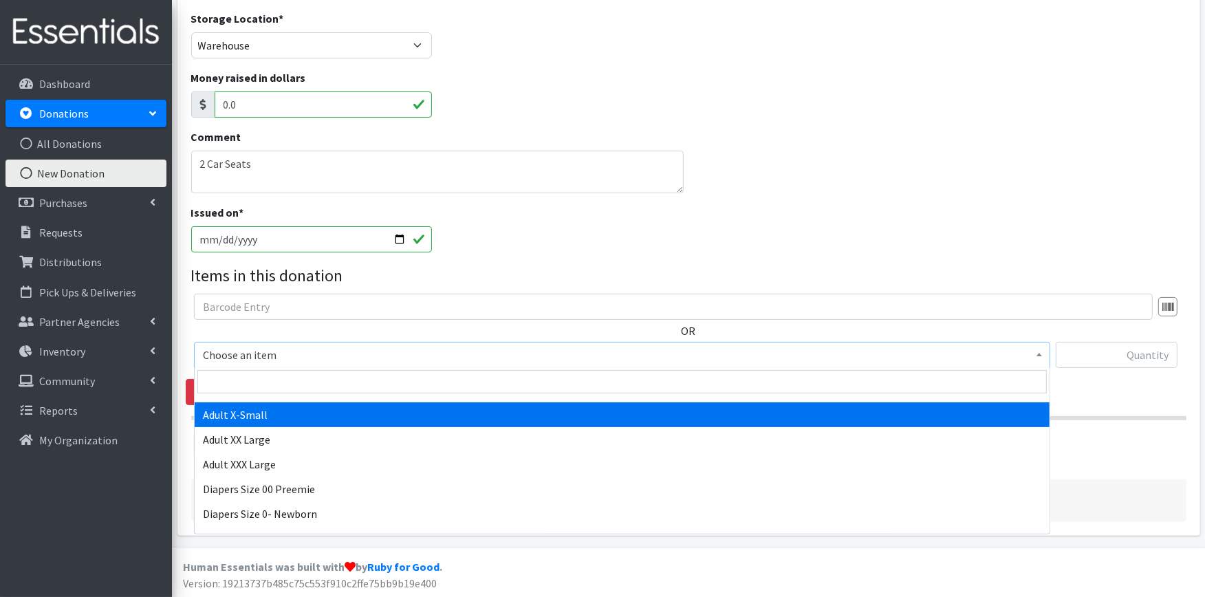
scroll to position [153, 0]
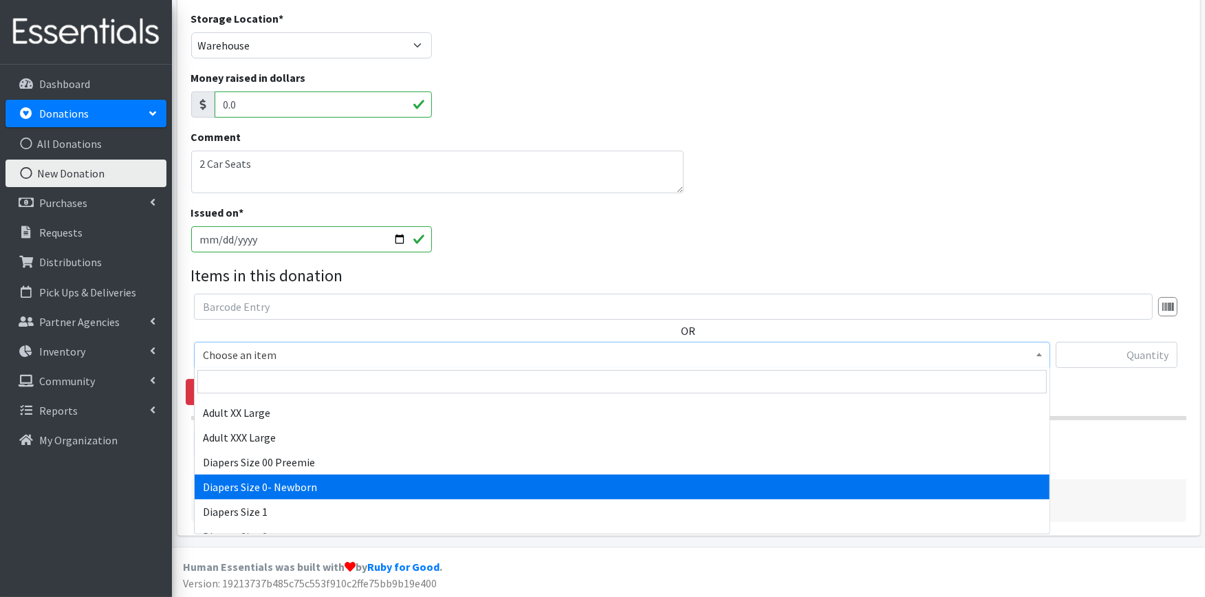
select select "406"
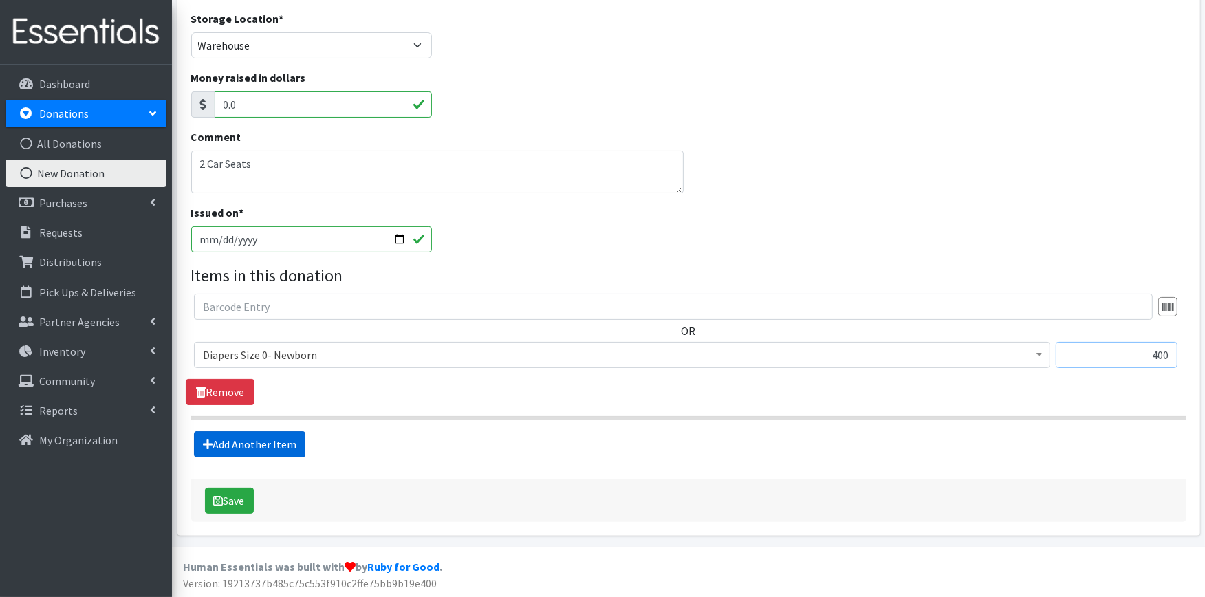
type input "400"
click at [283, 447] on link "Add Another Item" at bounding box center [249, 444] width 111 height 26
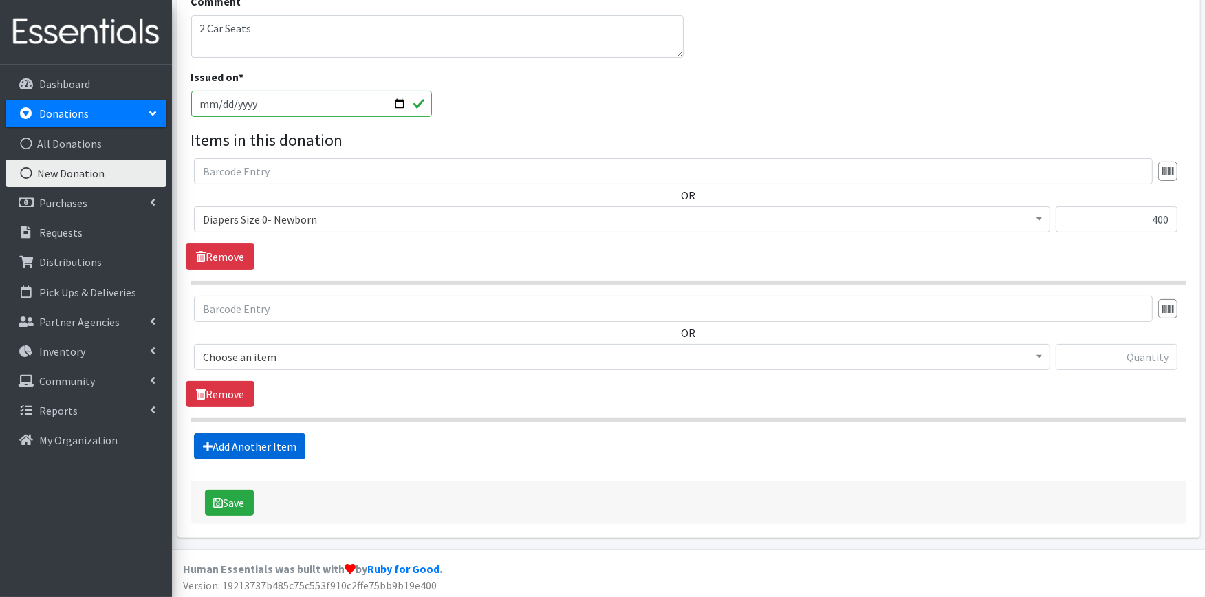
scroll to position [349, 0]
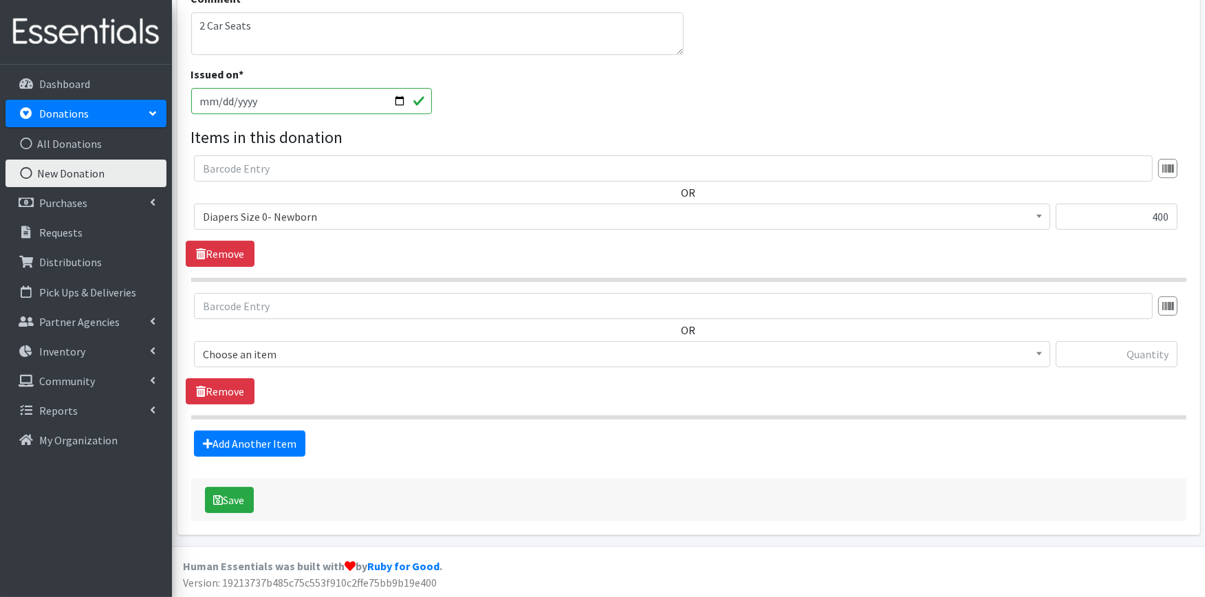
click at [276, 352] on span "Choose an item" at bounding box center [622, 354] width 839 height 19
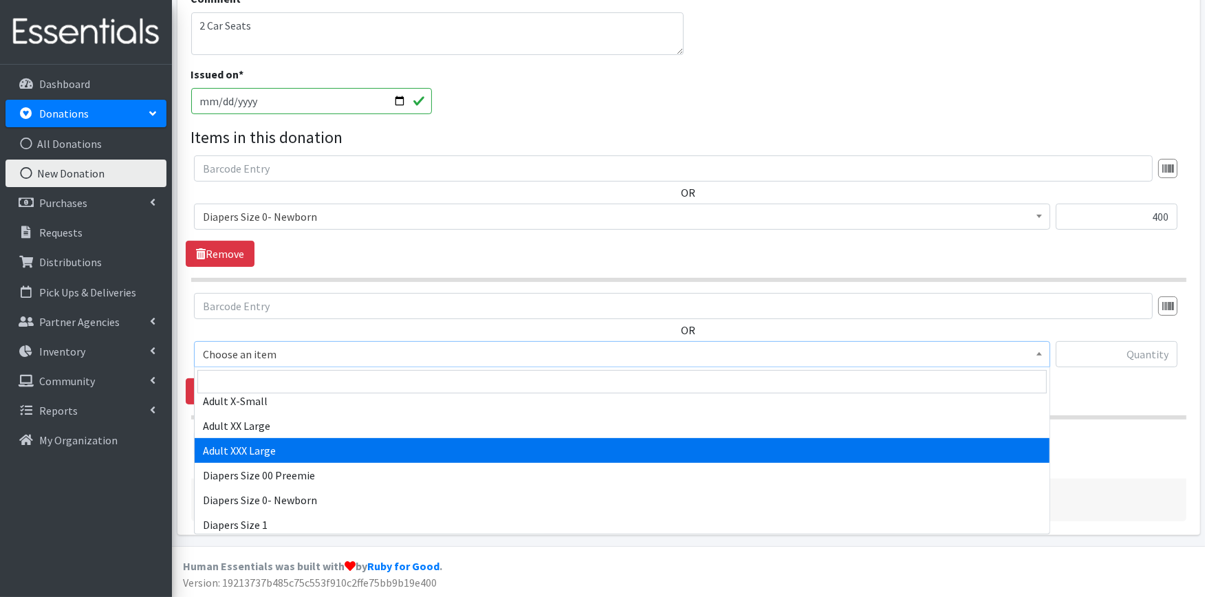
scroll to position [153, 0]
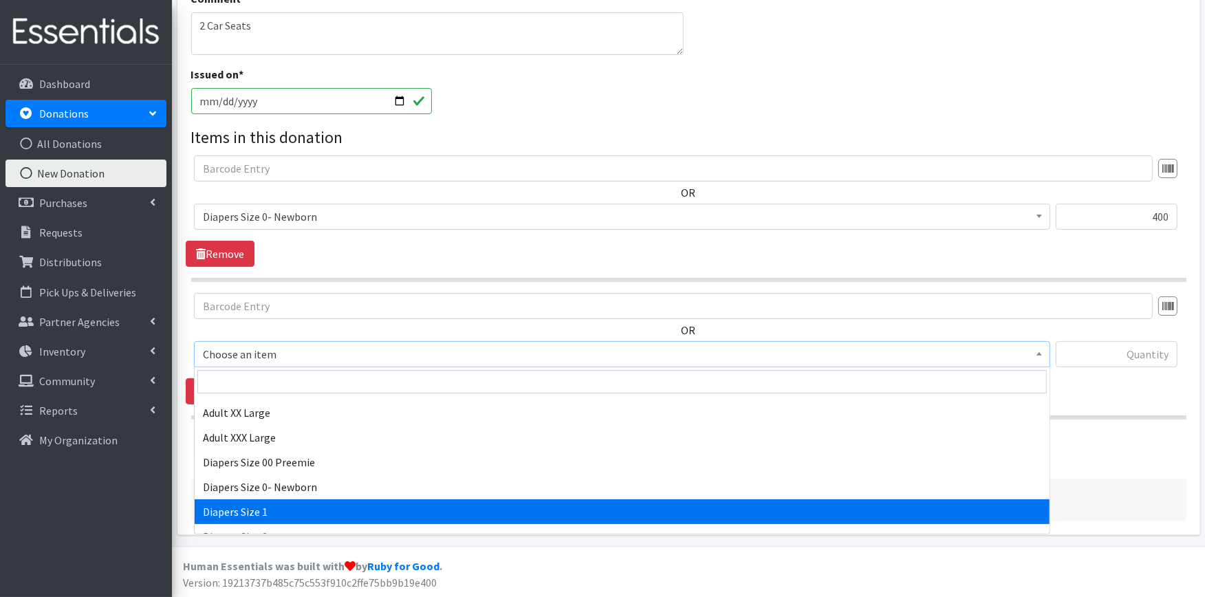
select select "408"
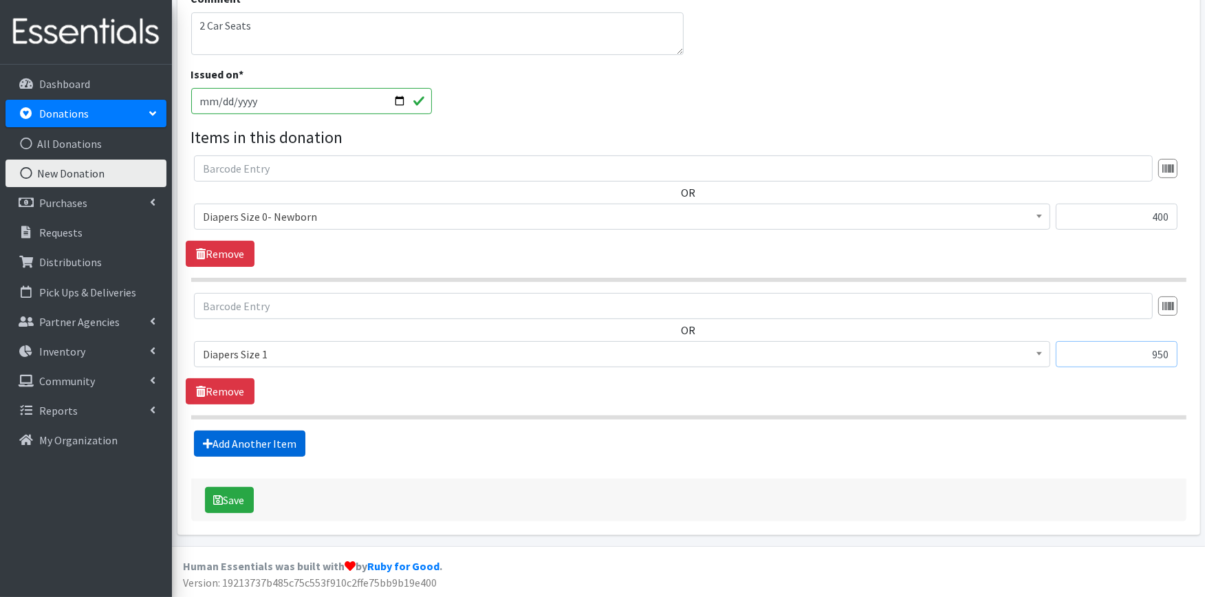
type input "950"
click at [235, 455] on link "Add Another Item" at bounding box center [249, 444] width 111 height 26
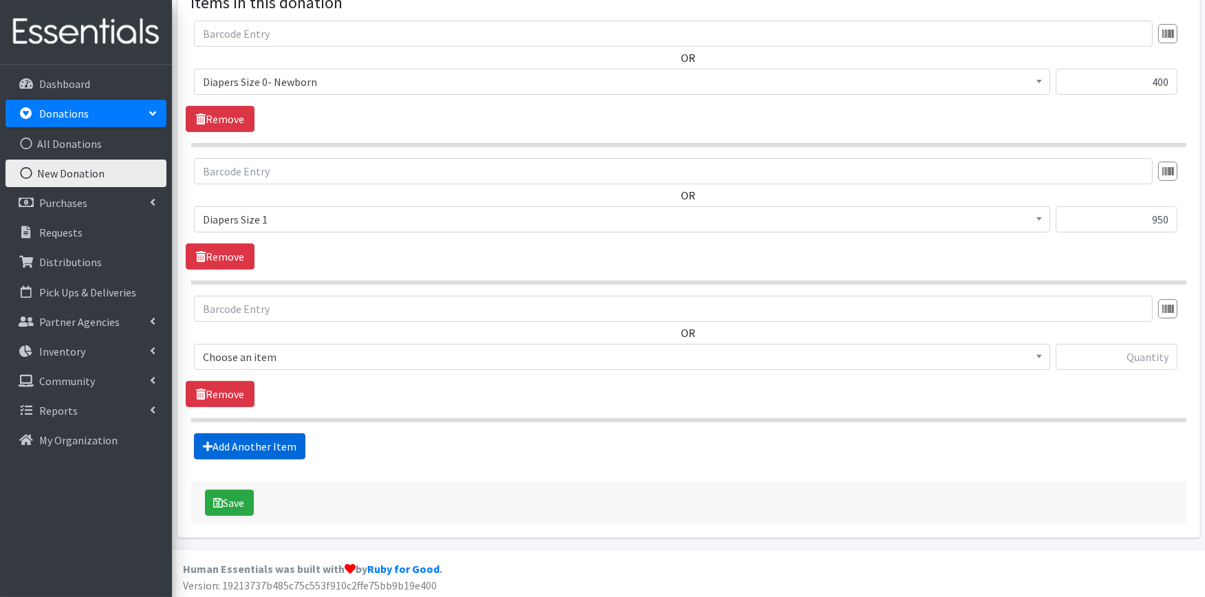
scroll to position [487, 0]
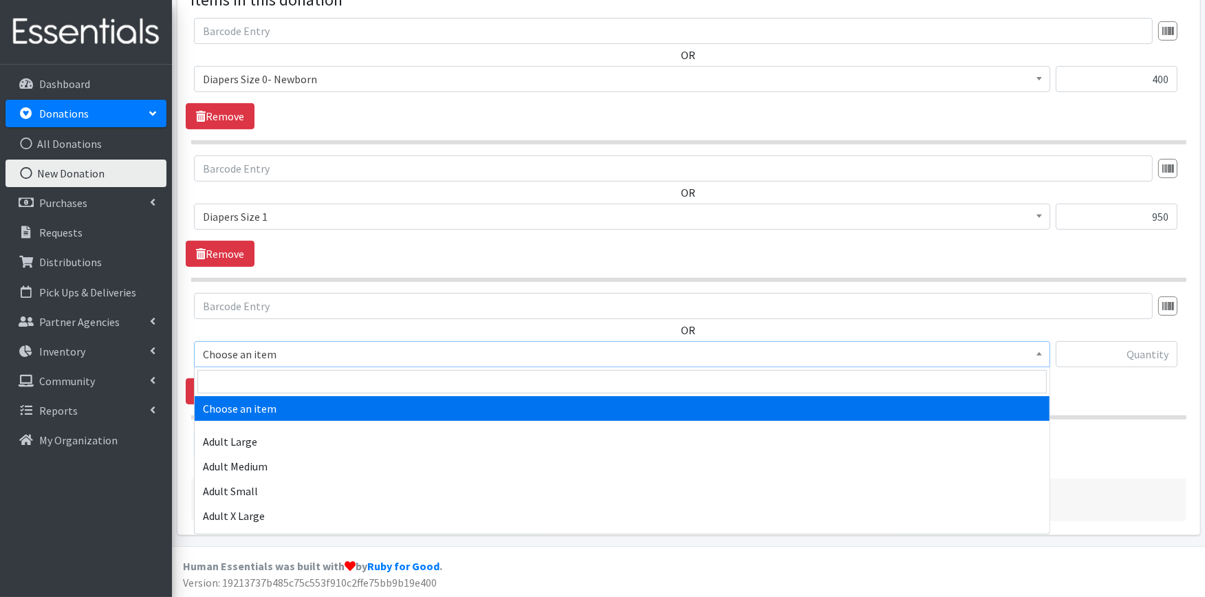
click at [253, 358] on span "Choose an item" at bounding box center [622, 354] width 839 height 19
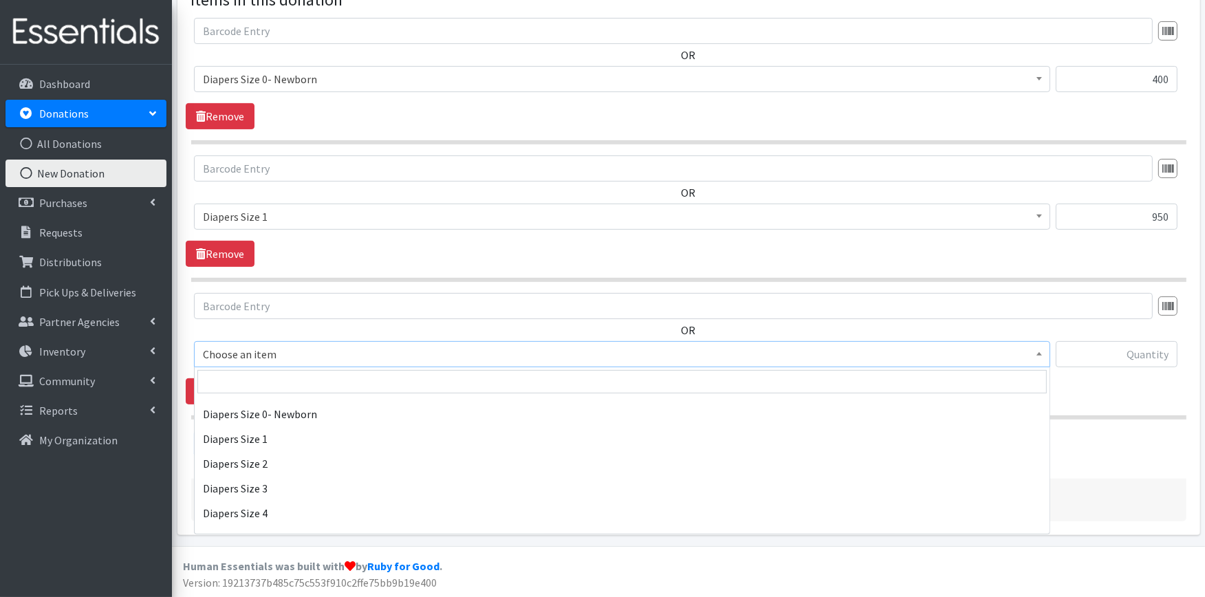
scroll to position [229, 0]
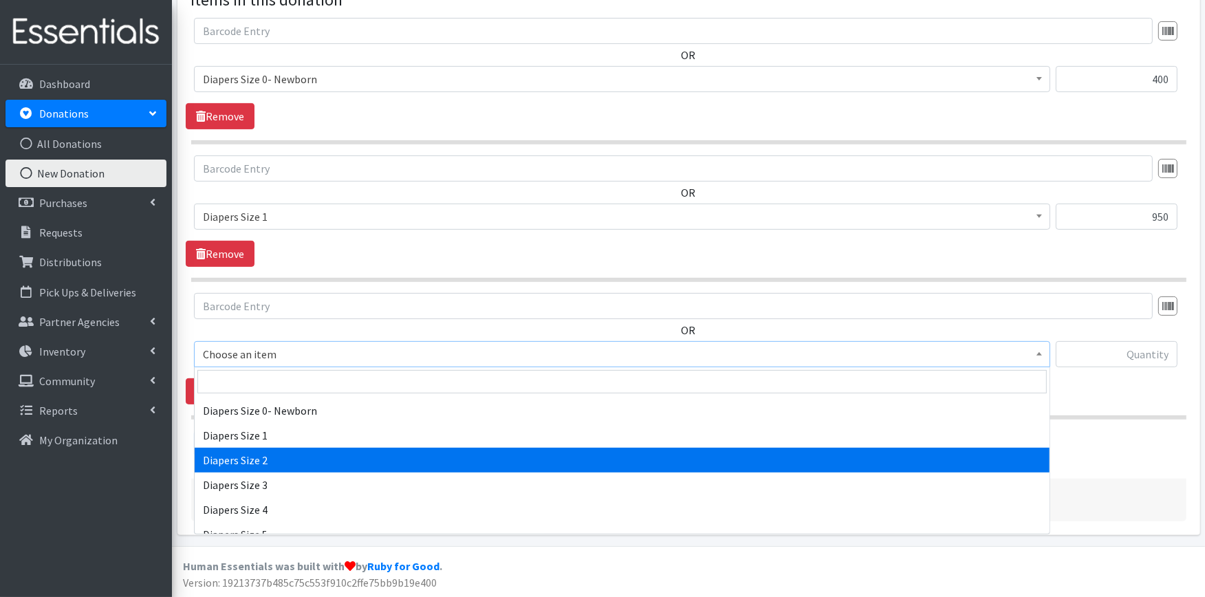
select select "426"
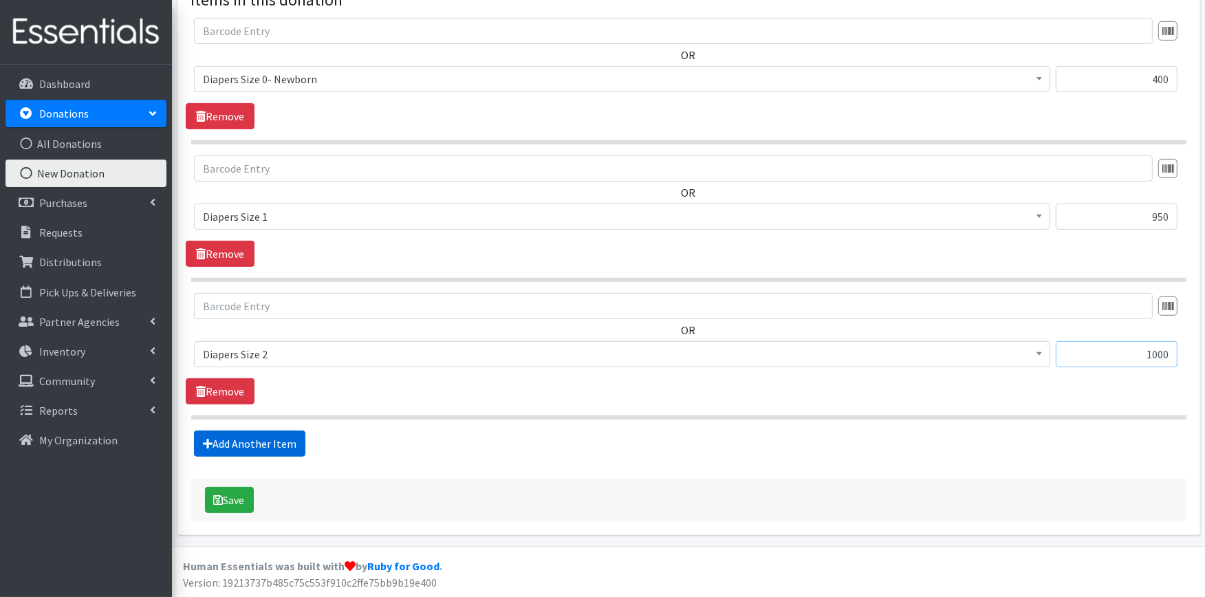
type input "1000"
click at [277, 449] on link "Add Another Item" at bounding box center [249, 444] width 111 height 26
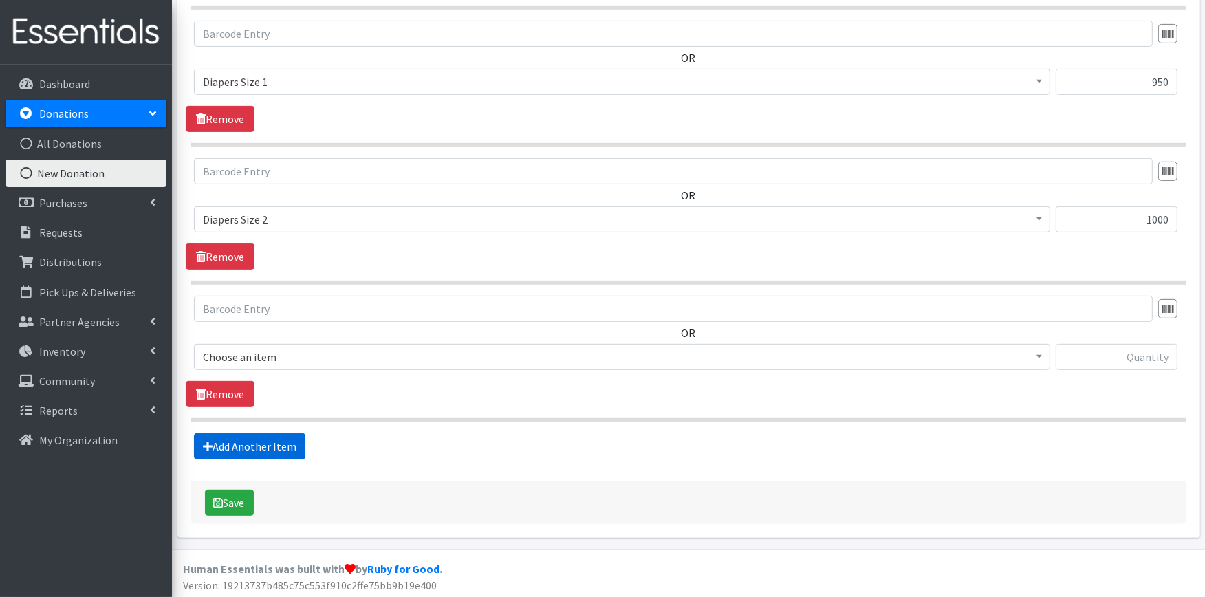
scroll to position [625, 0]
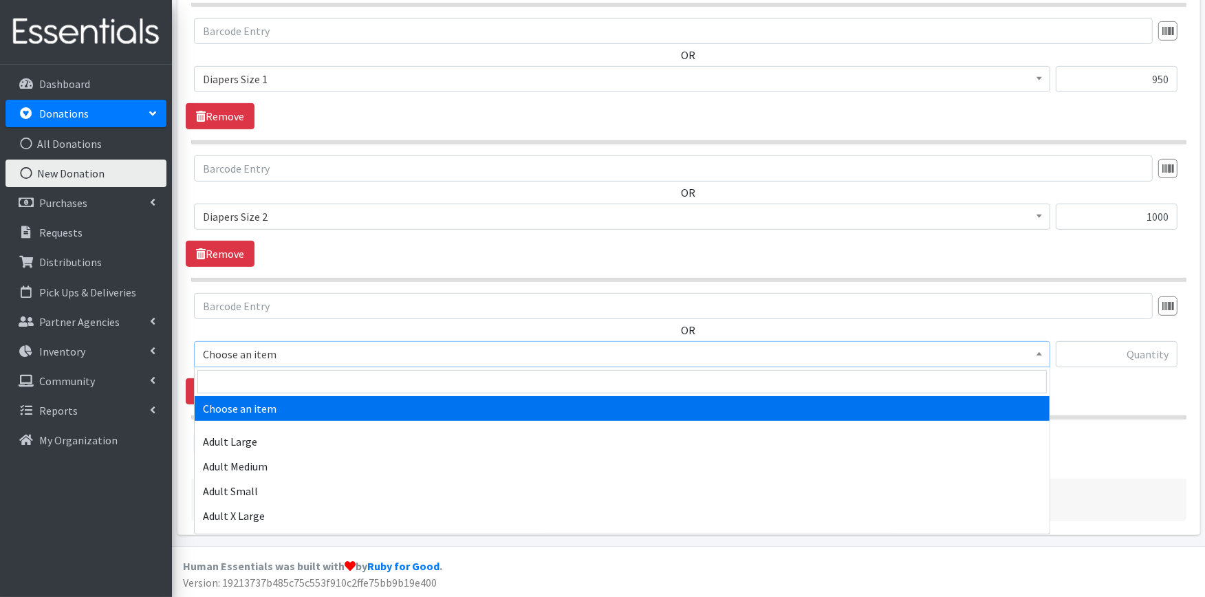
click at [288, 352] on span "Choose an item" at bounding box center [622, 354] width 839 height 19
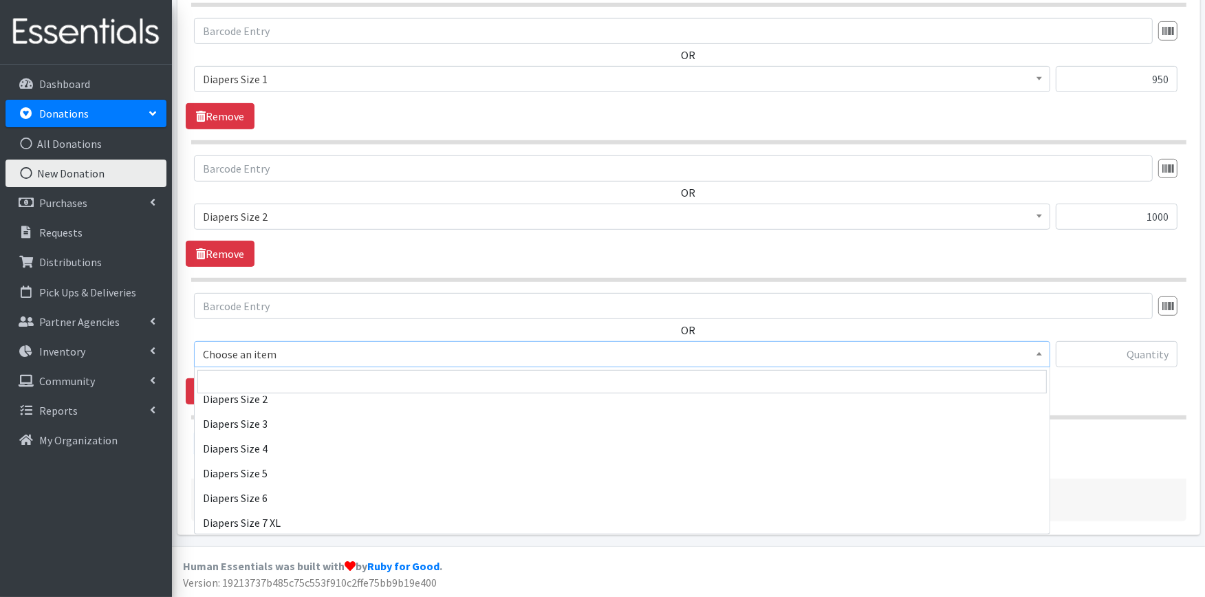
scroll to position [305, 0]
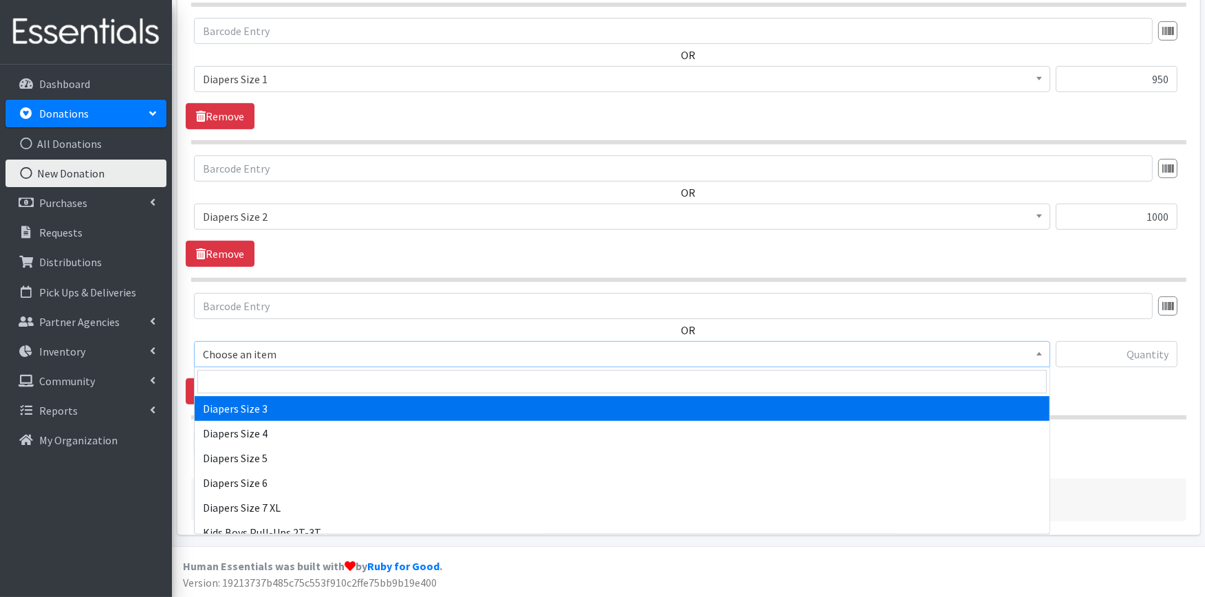
select select "428"
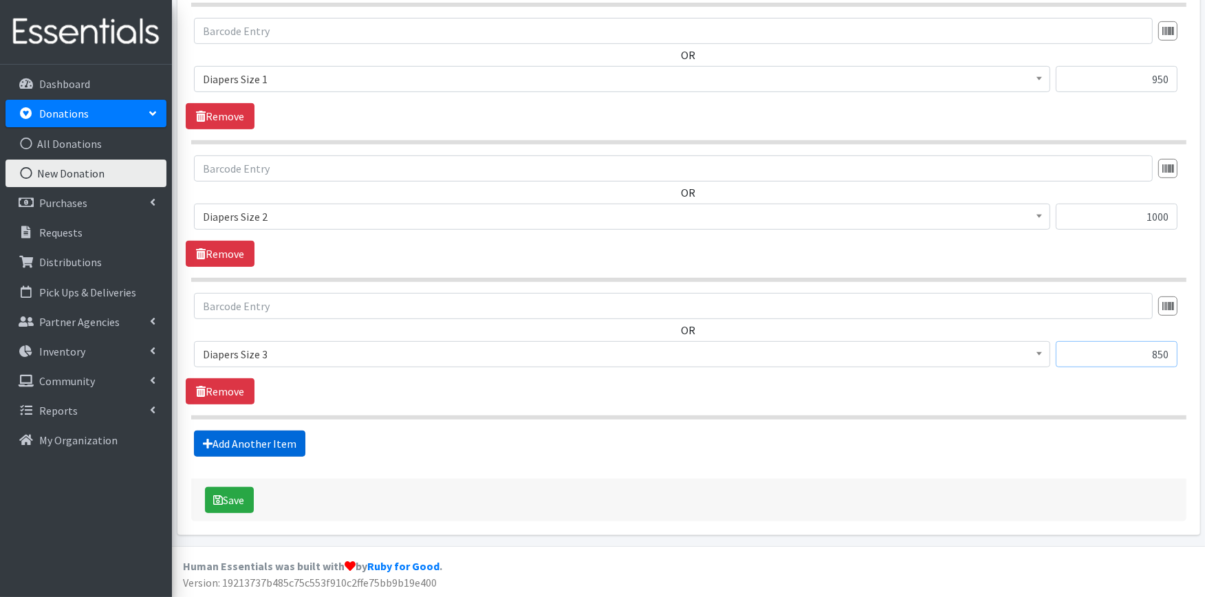
type input "850"
click at [241, 445] on link "Add Another Item" at bounding box center [249, 444] width 111 height 26
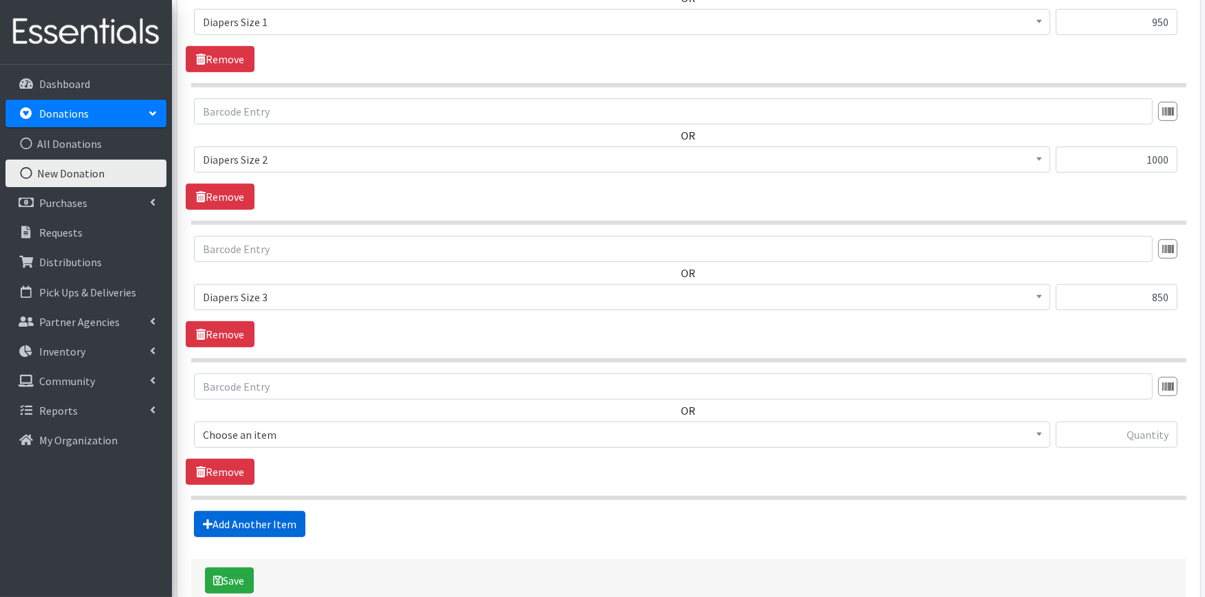
scroll to position [762, 0]
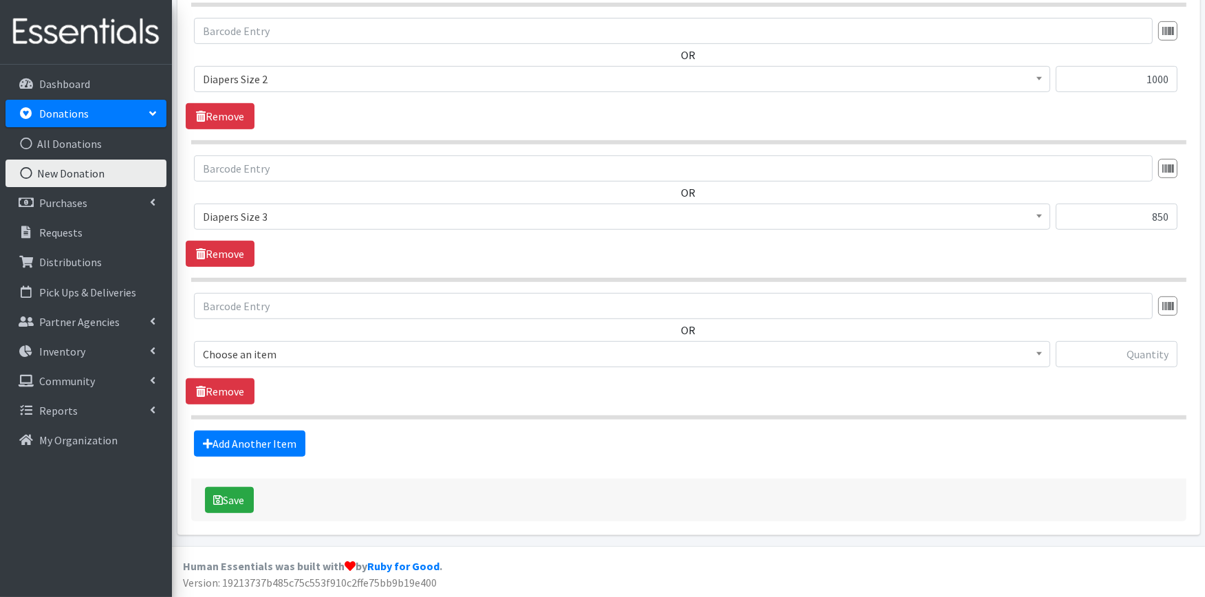
click at [251, 355] on span "Choose an item" at bounding box center [622, 354] width 839 height 19
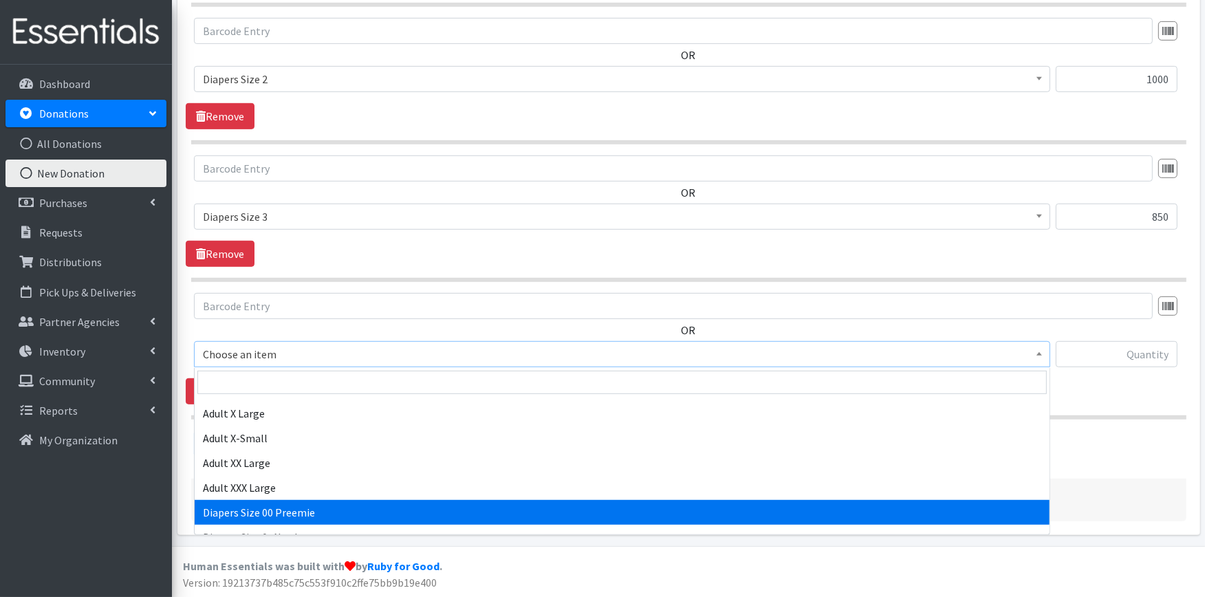
scroll to position [229, 0]
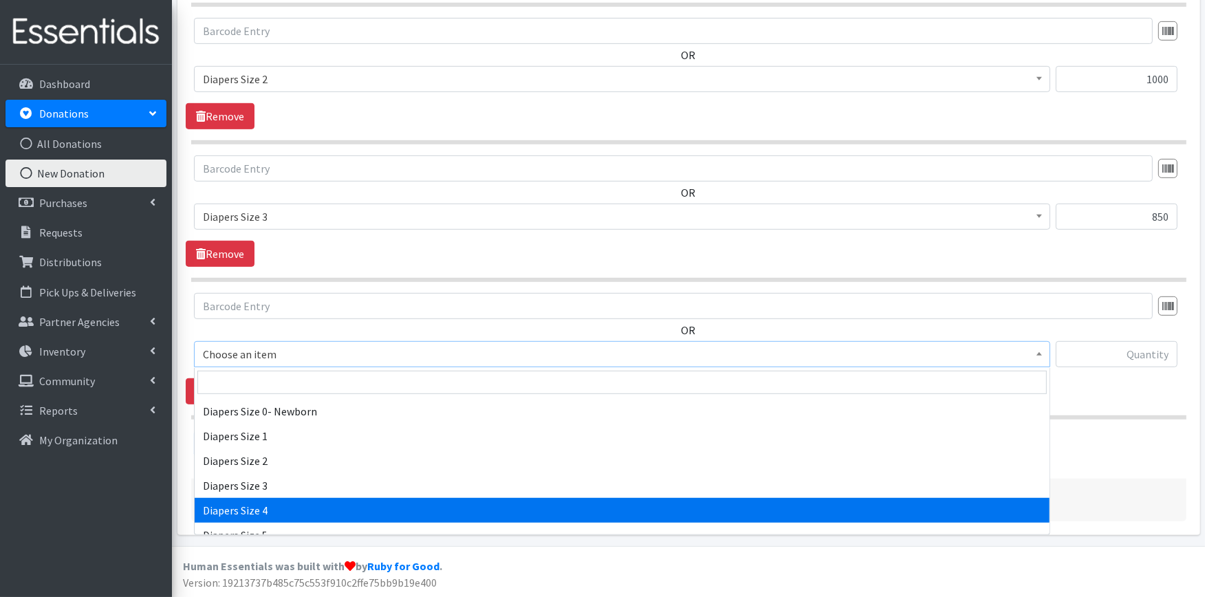
select select "414"
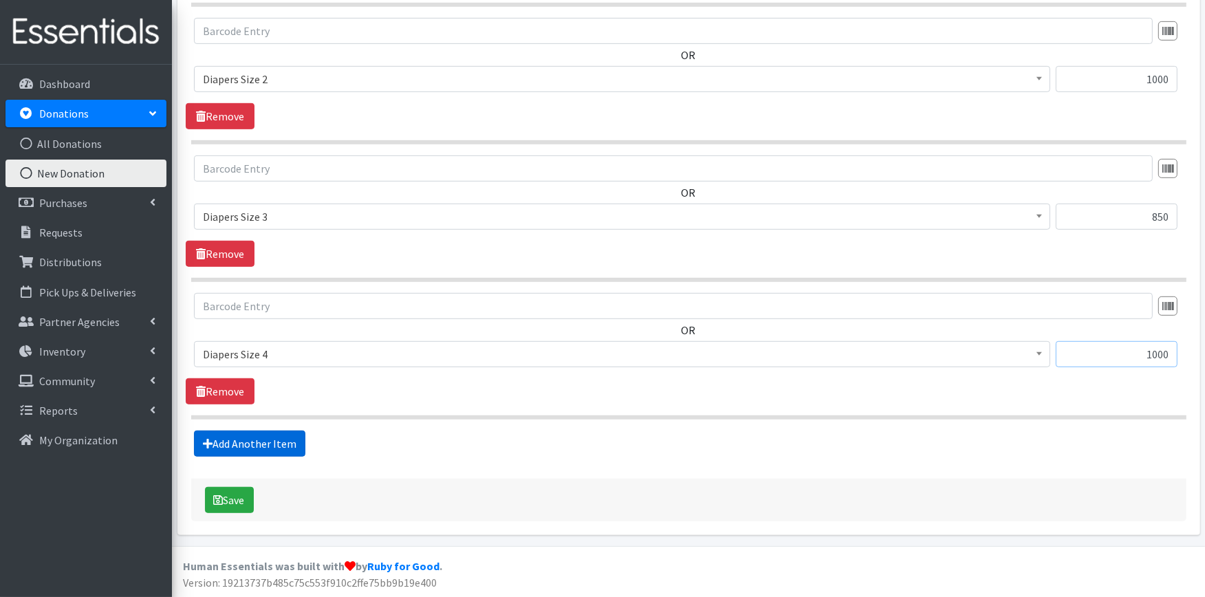
type input "1000"
click at [261, 448] on link "Add Another Item" at bounding box center [249, 444] width 111 height 26
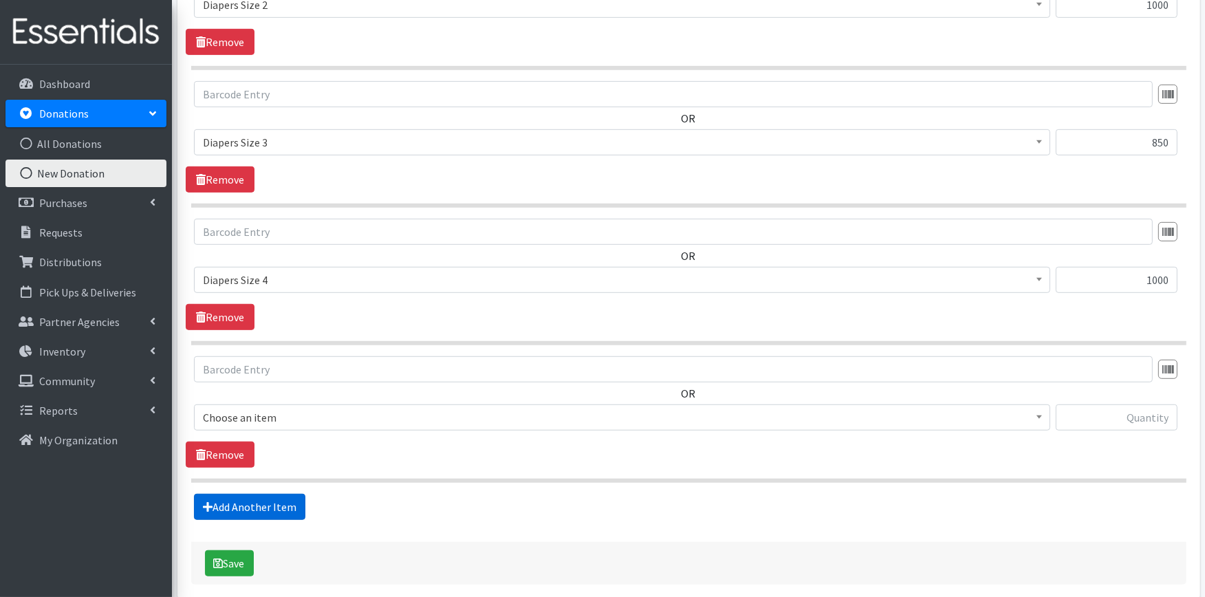
scroll to position [901, 0]
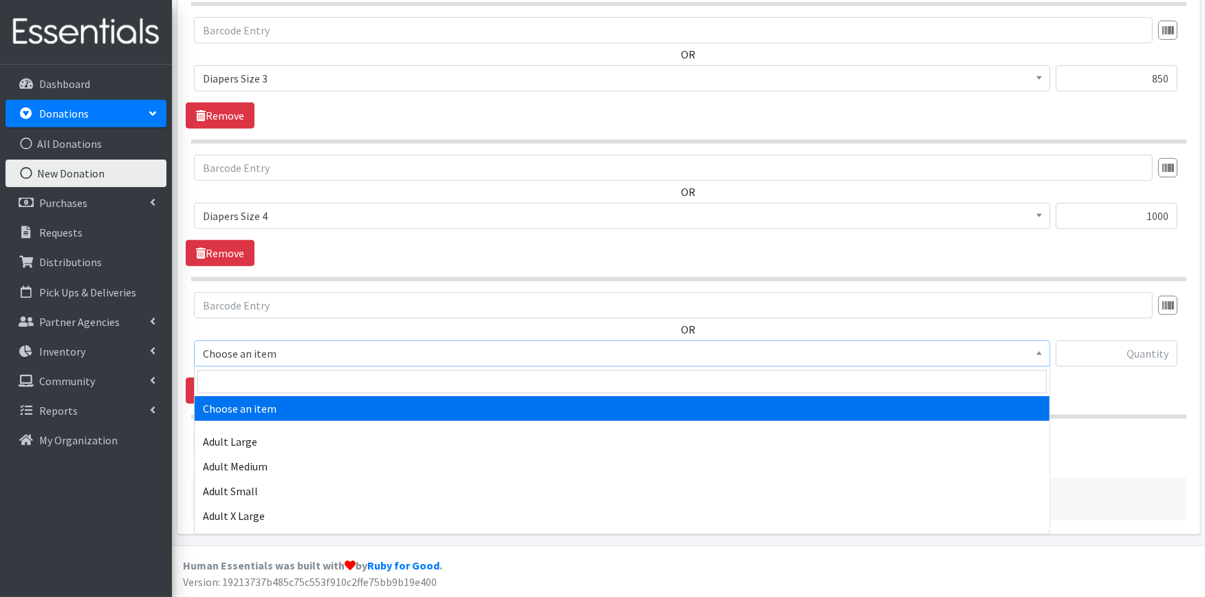
click at [296, 347] on span "Choose an item" at bounding box center [622, 353] width 839 height 19
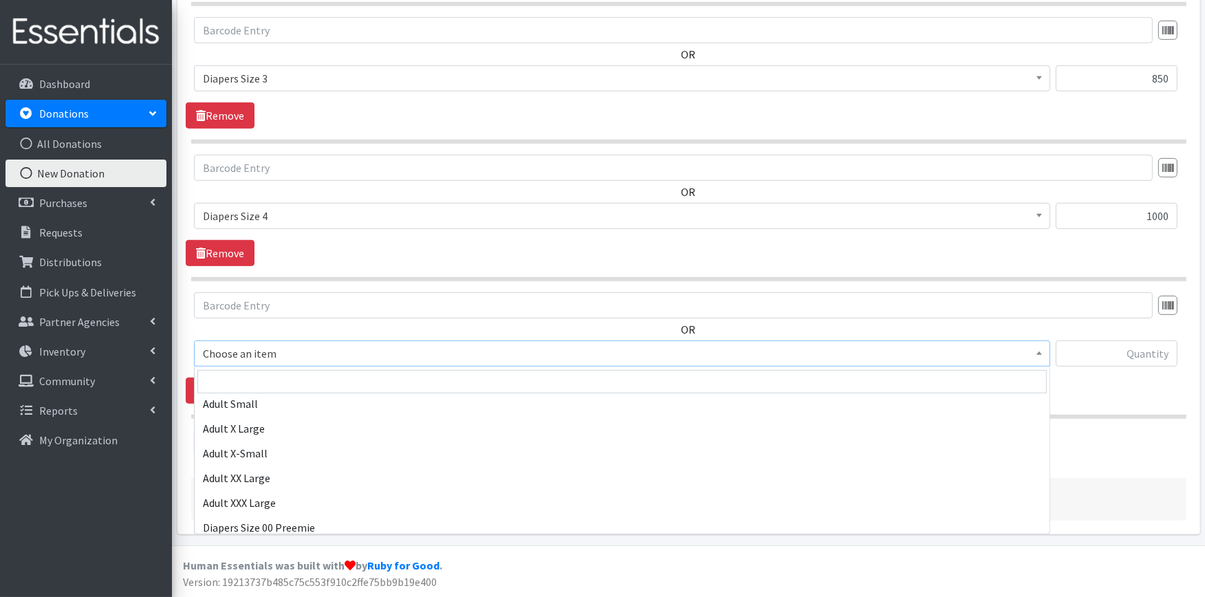
scroll to position [305, 0]
click at [330, 349] on span "Diapers Size 4" at bounding box center [622, 353] width 839 height 19
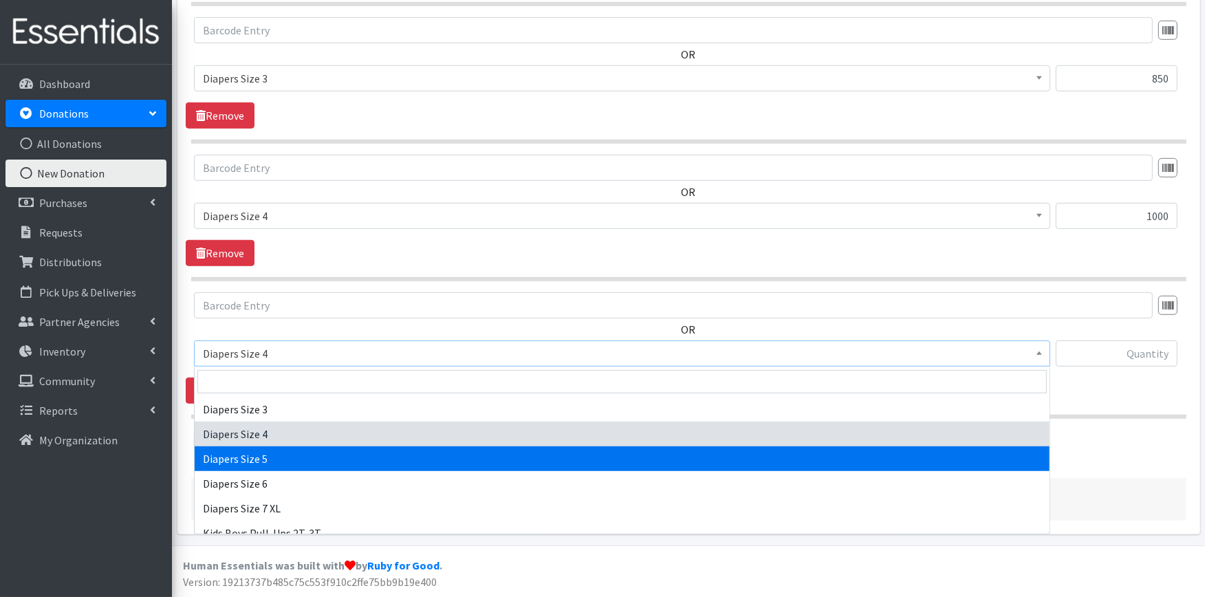
select select "415"
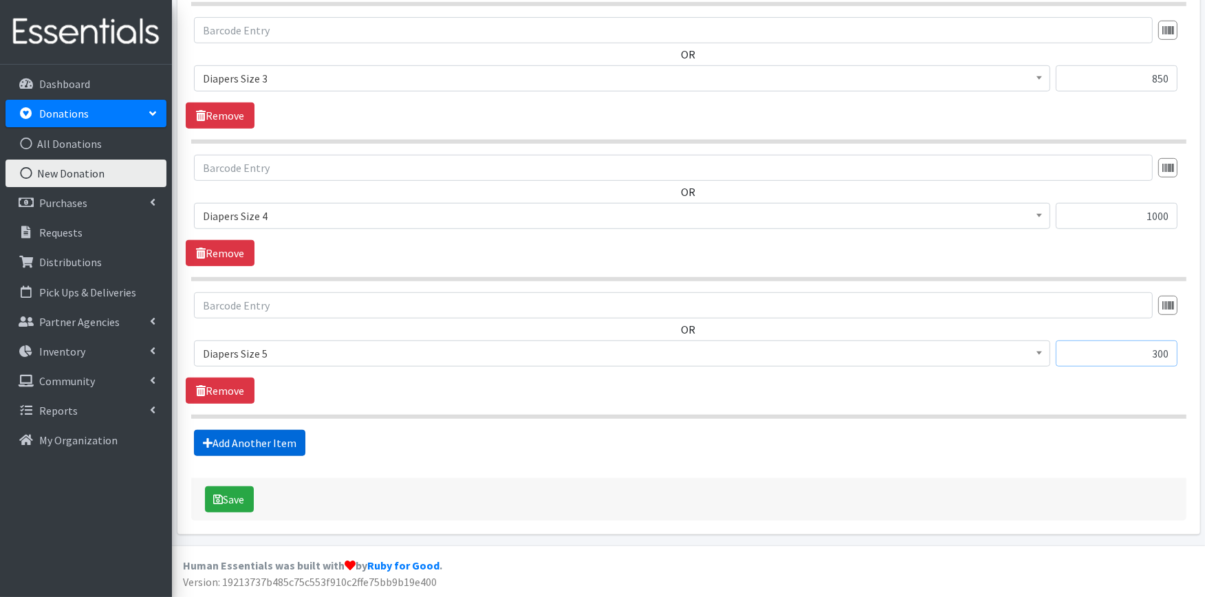
type input "300"
click at [235, 437] on link "Add Another Item" at bounding box center [249, 443] width 111 height 26
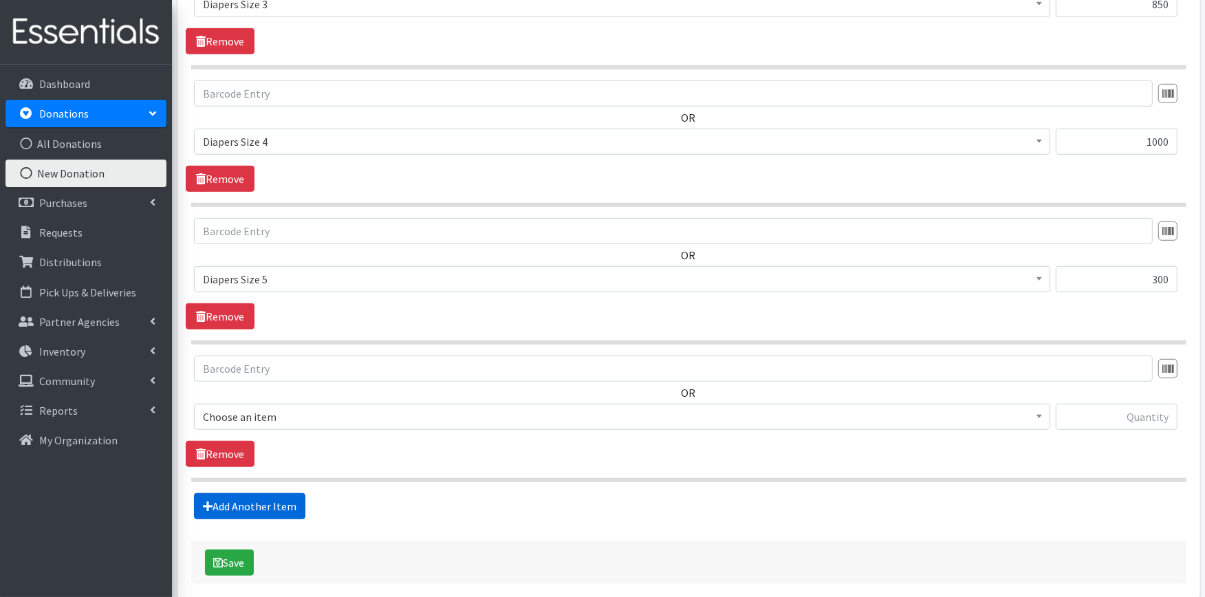
scroll to position [1039, 0]
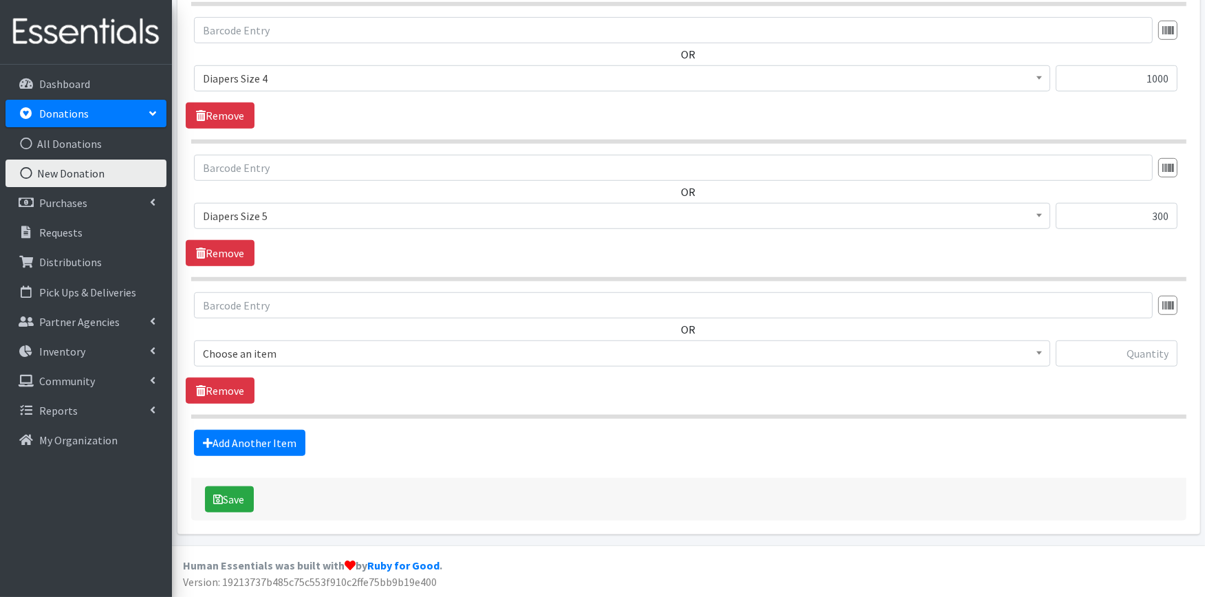
click at [272, 352] on span "Choose an item" at bounding box center [622, 353] width 839 height 19
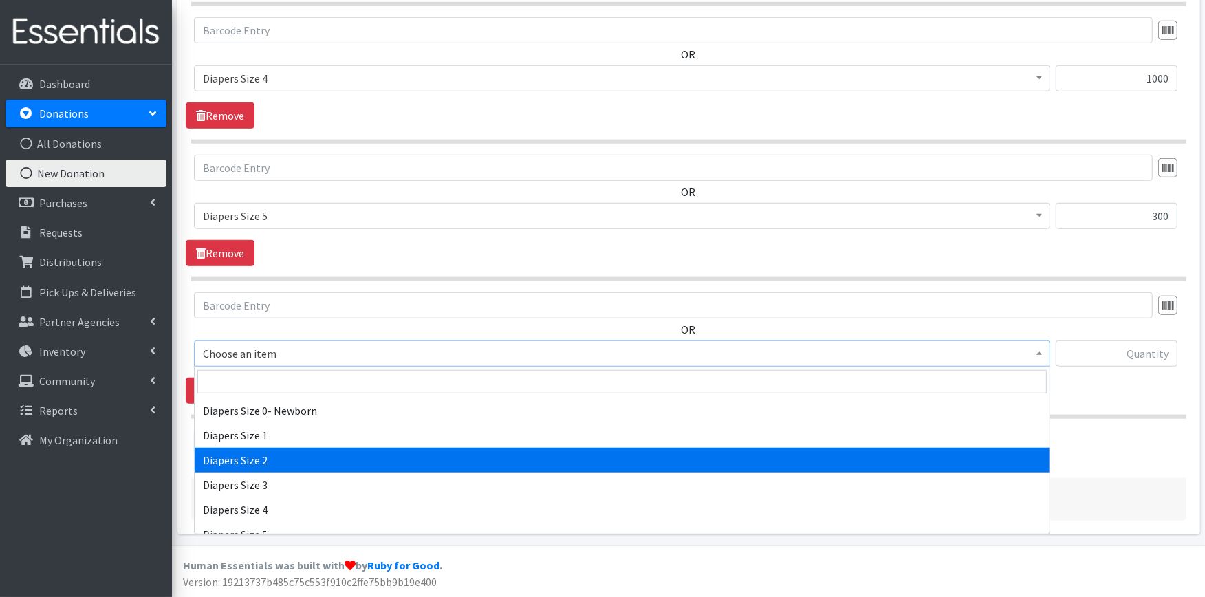
scroll to position [305, 0]
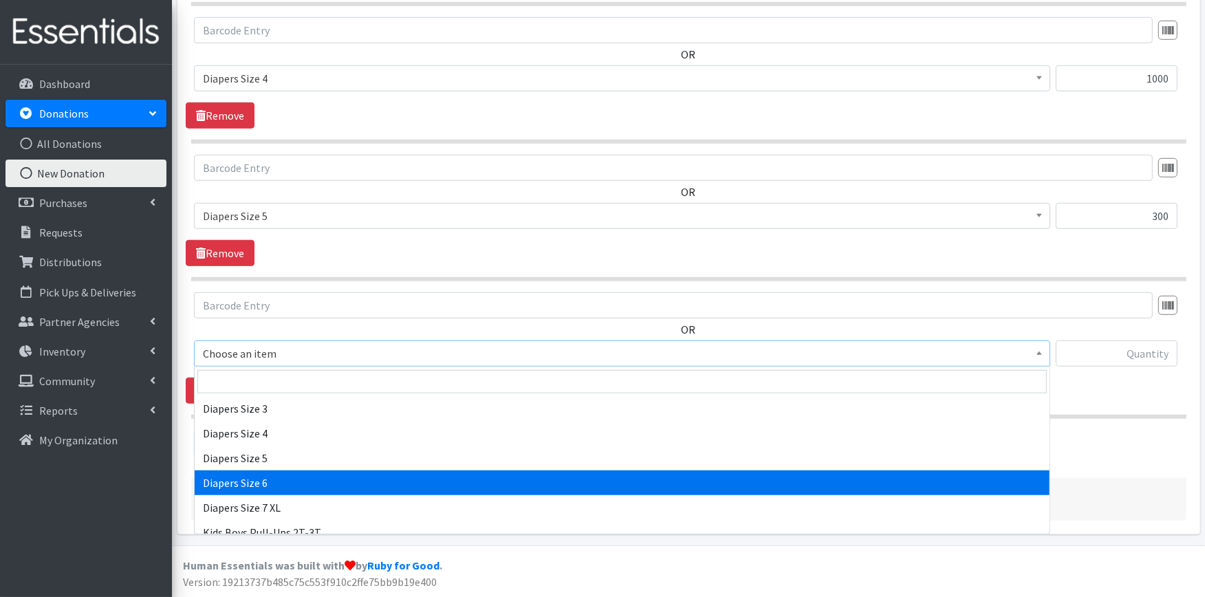
select select "417"
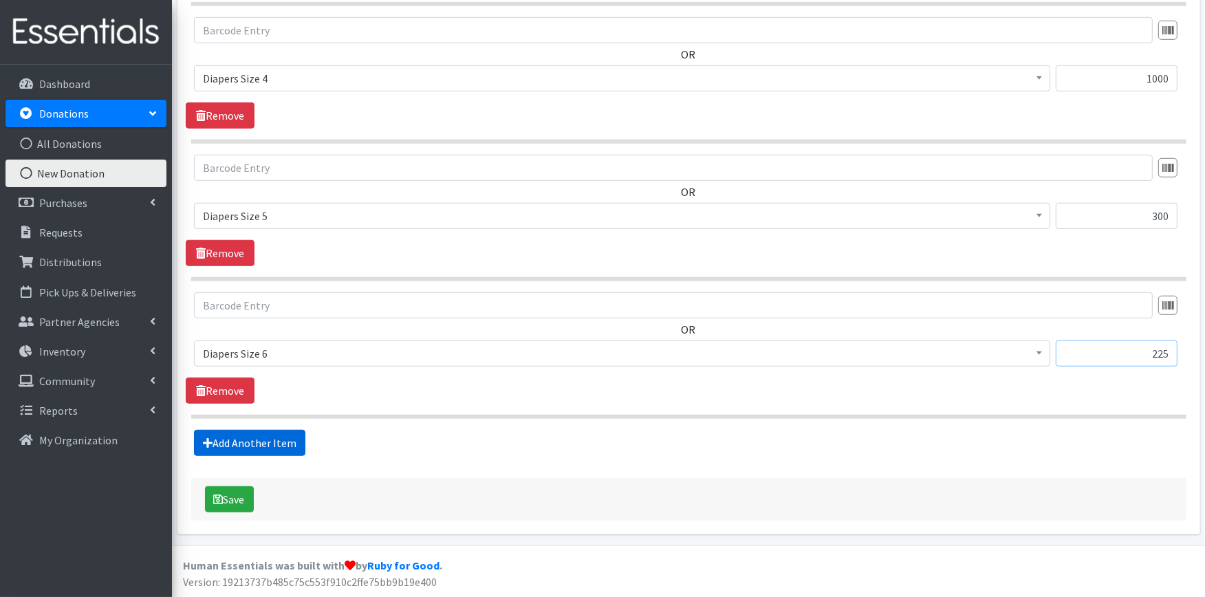
type input "225"
click at [284, 442] on link "Add Another Item" at bounding box center [249, 443] width 111 height 26
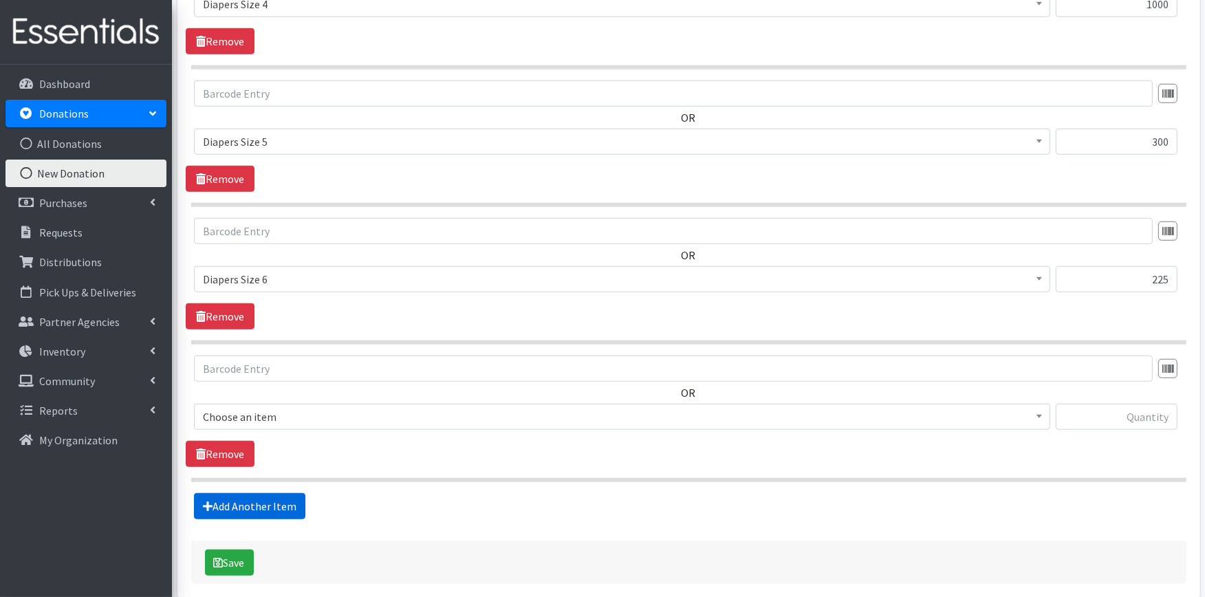
scroll to position [1176, 0]
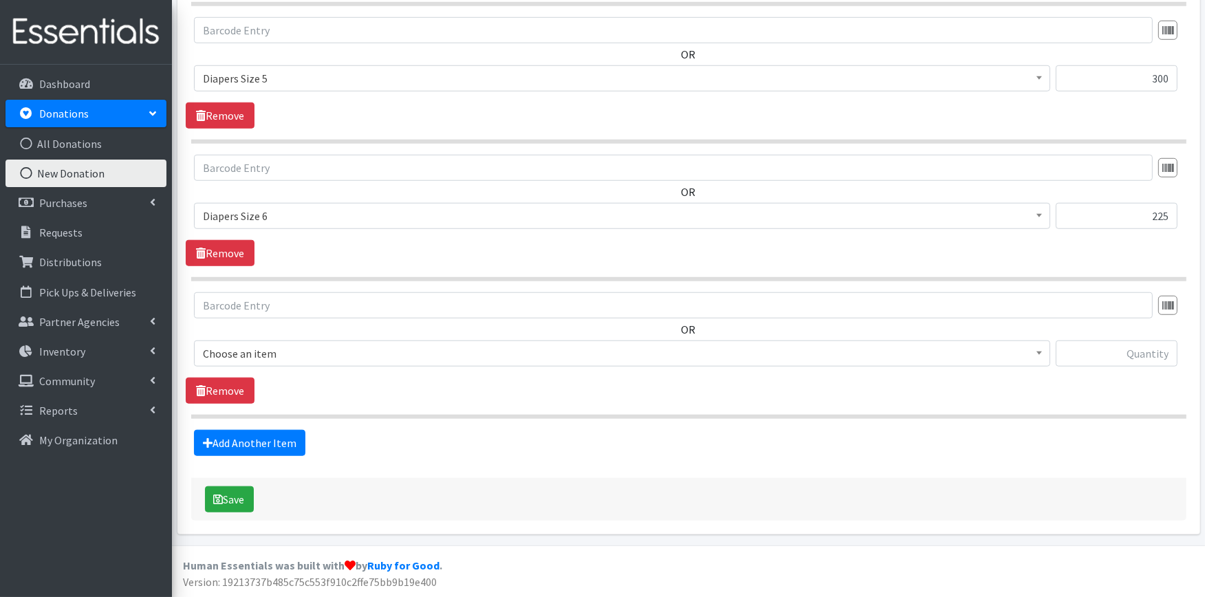
click at [303, 355] on span "Choose an item" at bounding box center [622, 353] width 839 height 19
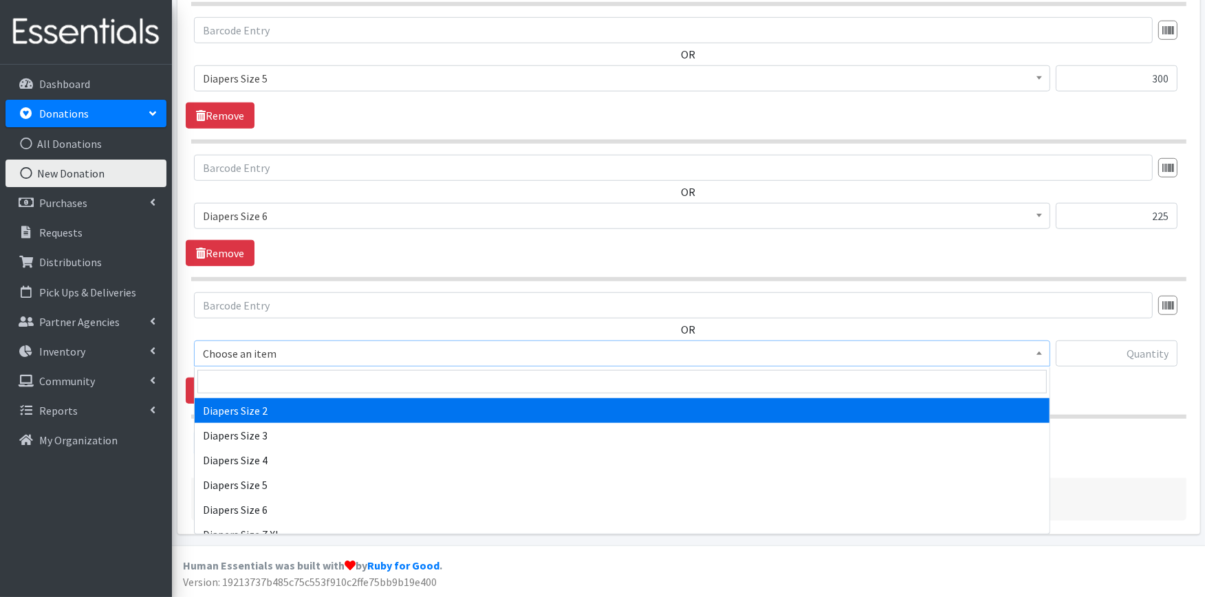
scroll to position [305, 0]
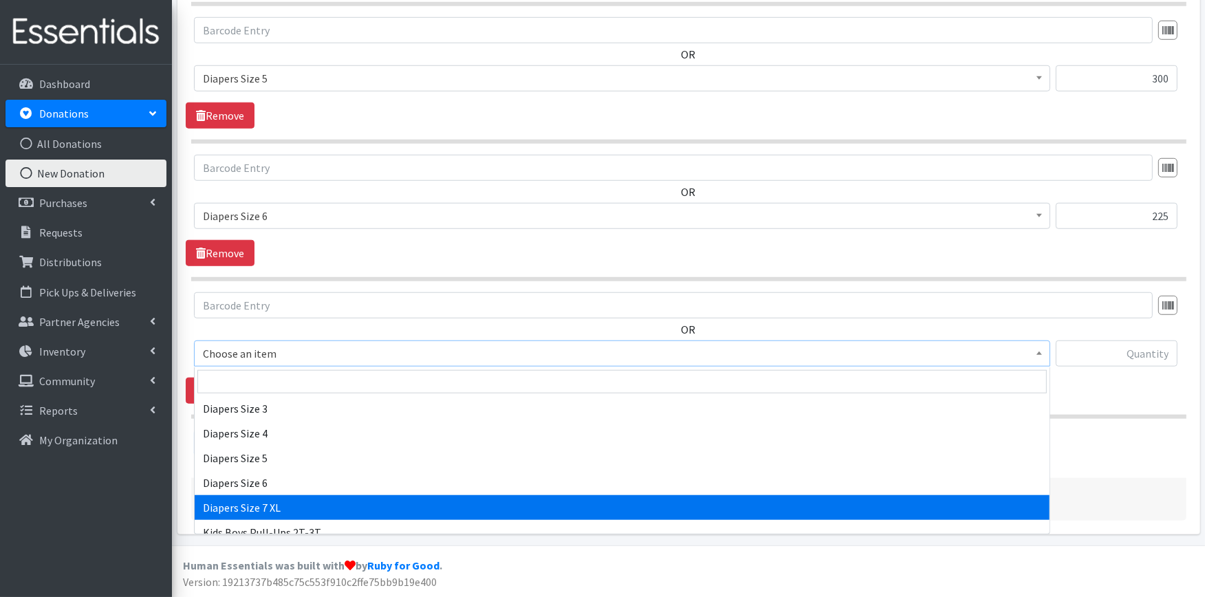
select select "4739"
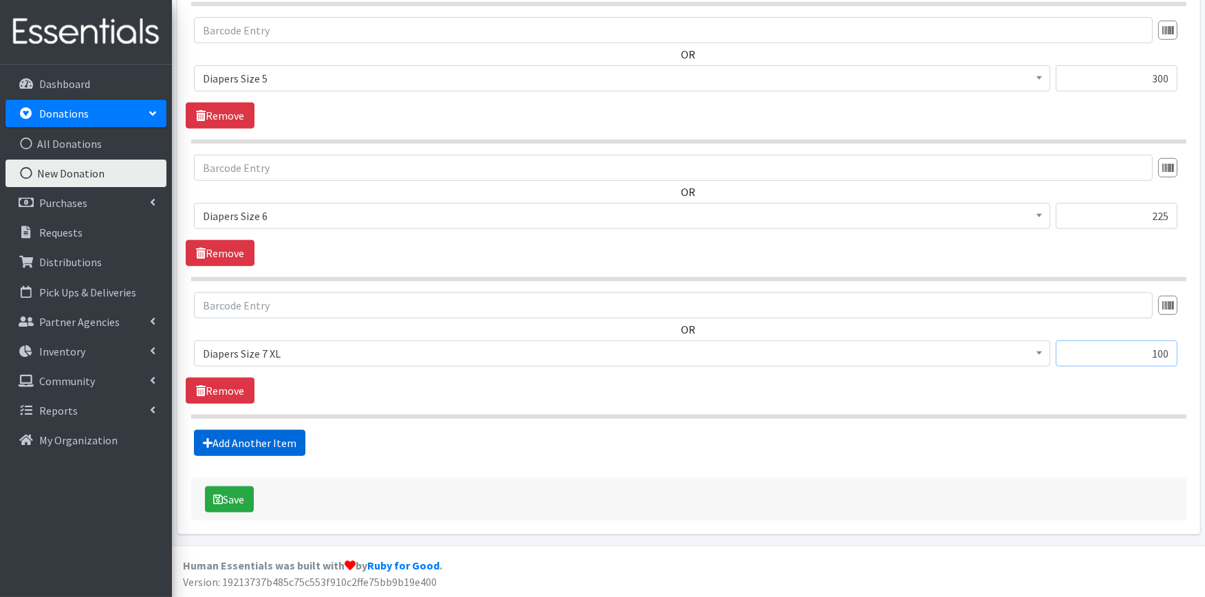
type input "100"
click at [277, 448] on link "Add Another Item" at bounding box center [249, 443] width 111 height 26
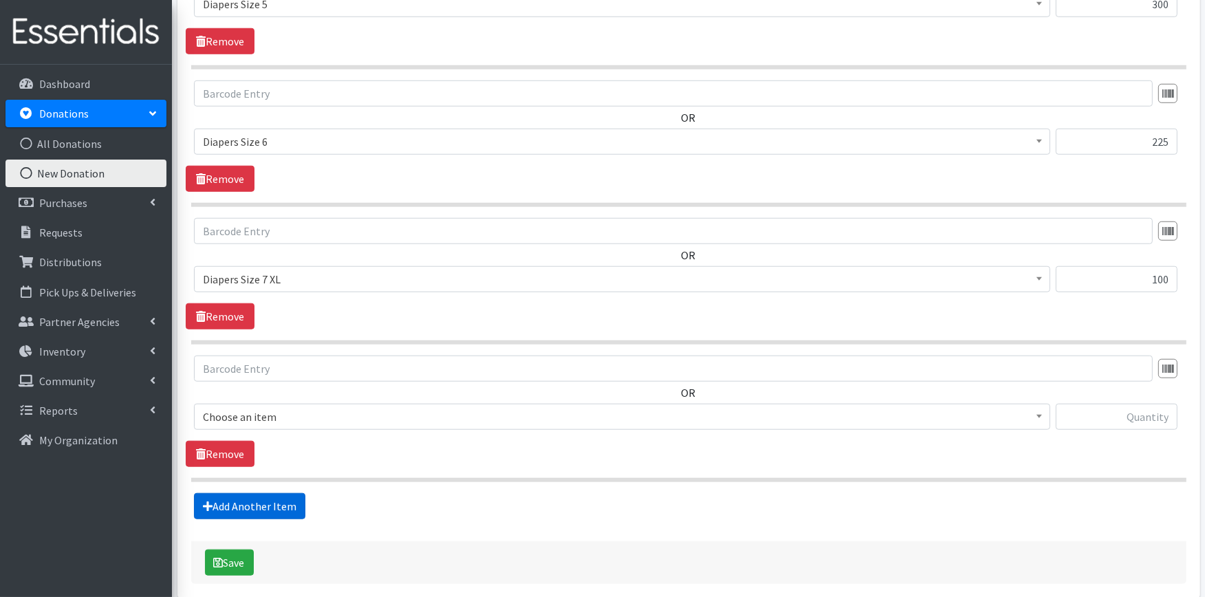
scroll to position [1314, 0]
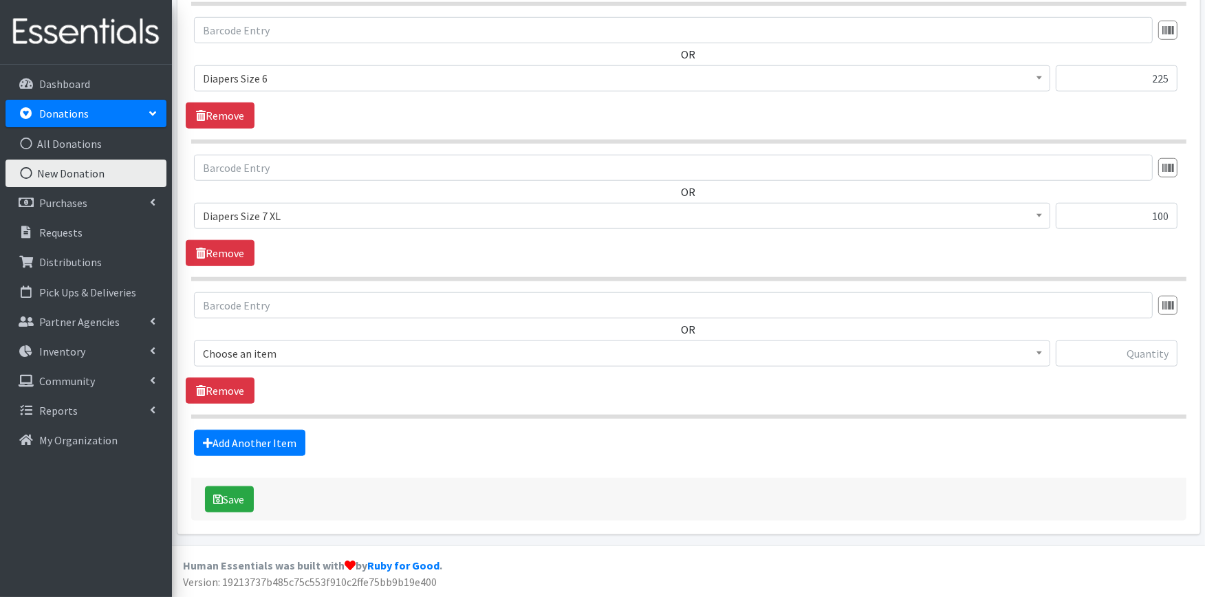
click at [300, 352] on span "Choose an item" at bounding box center [622, 353] width 839 height 19
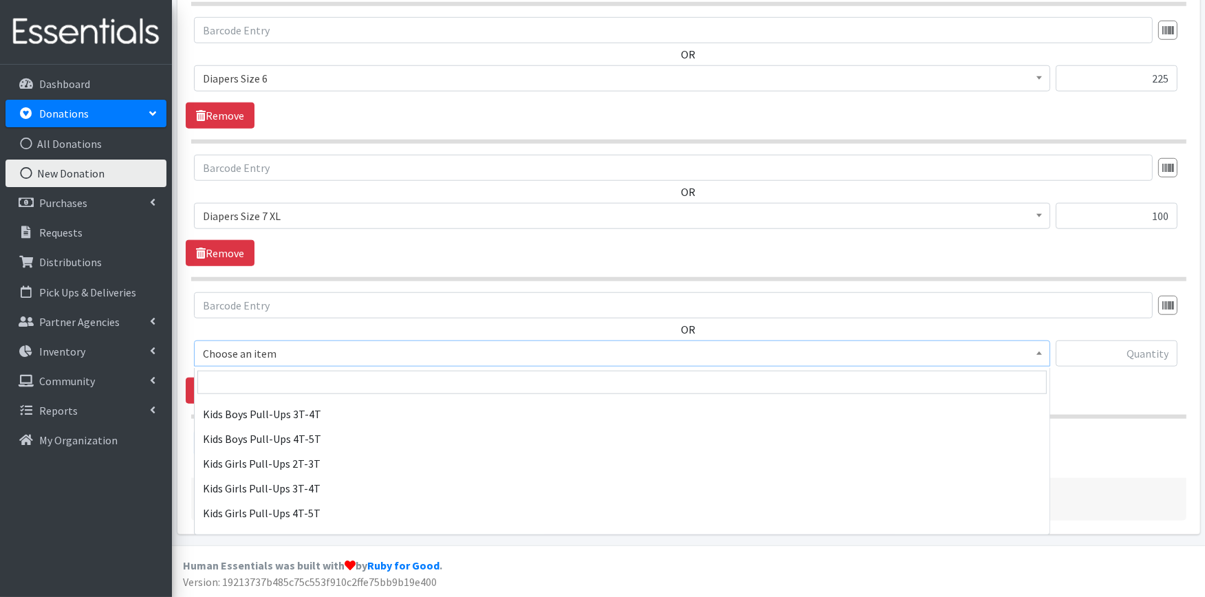
scroll to position [458, 0]
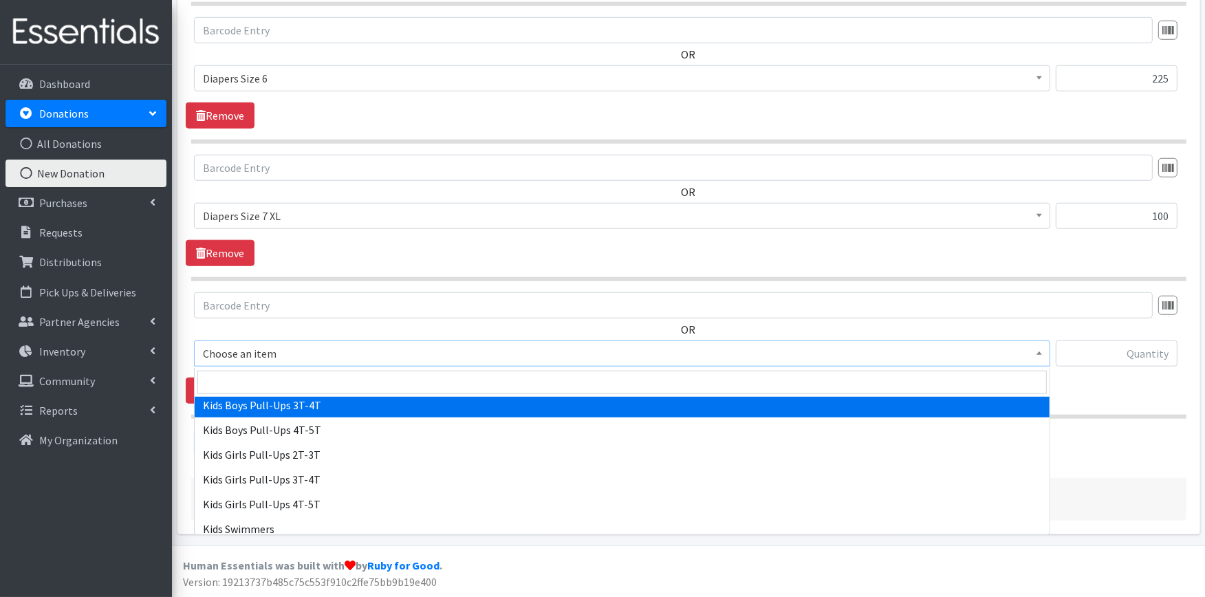
select select "2927"
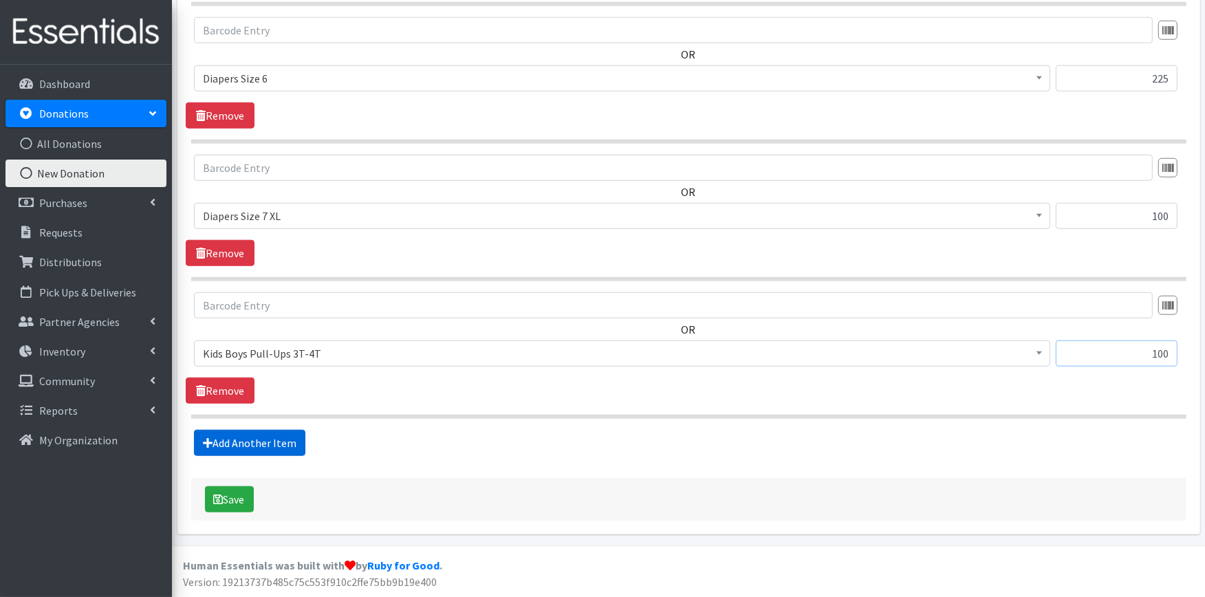
type input "100"
click at [214, 451] on link "Add Another Item" at bounding box center [249, 443] width 111 height 26
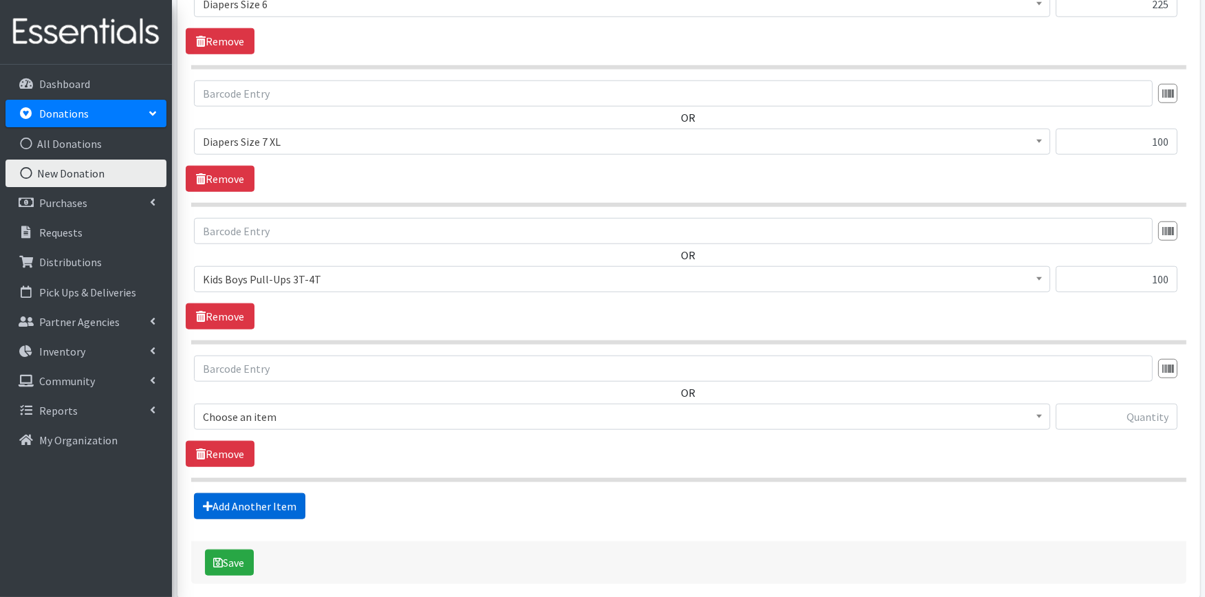
scroll to position [1452, 0]
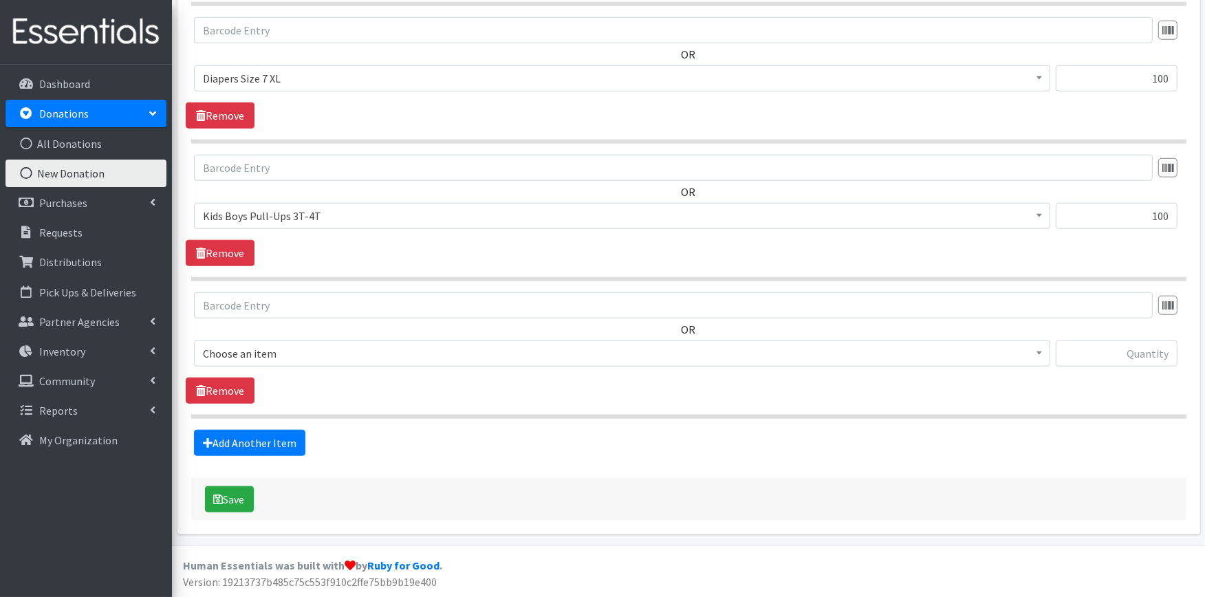
click at [307, 361] on span "Choose an item" at bounding box center [622, 353] width 839 height 19
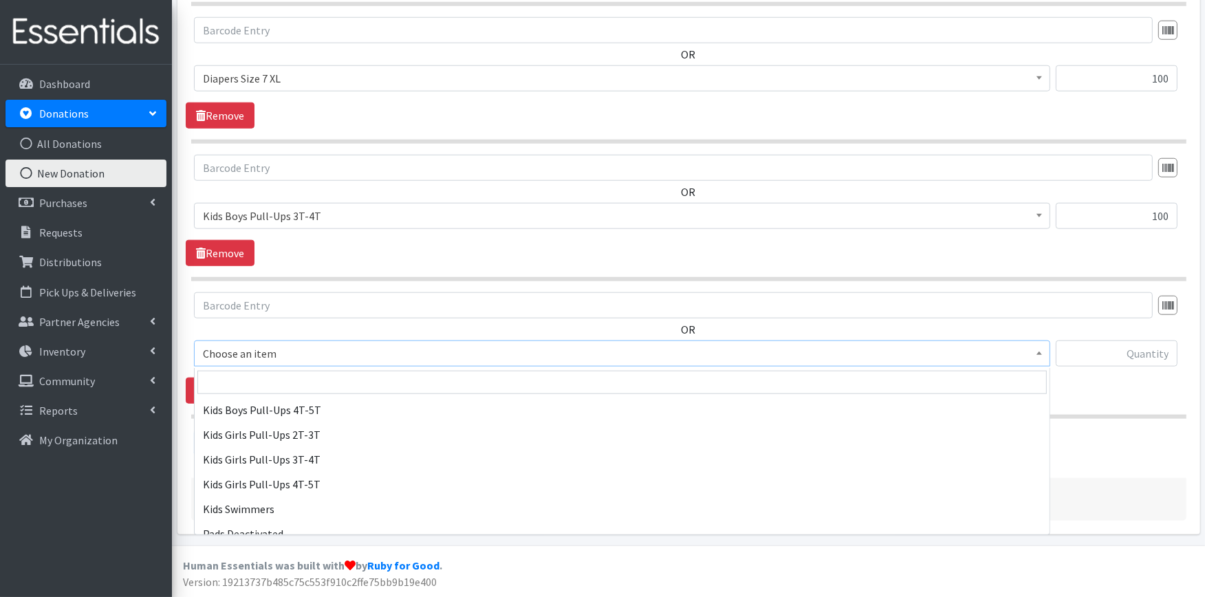
scroll to position [638, 0]
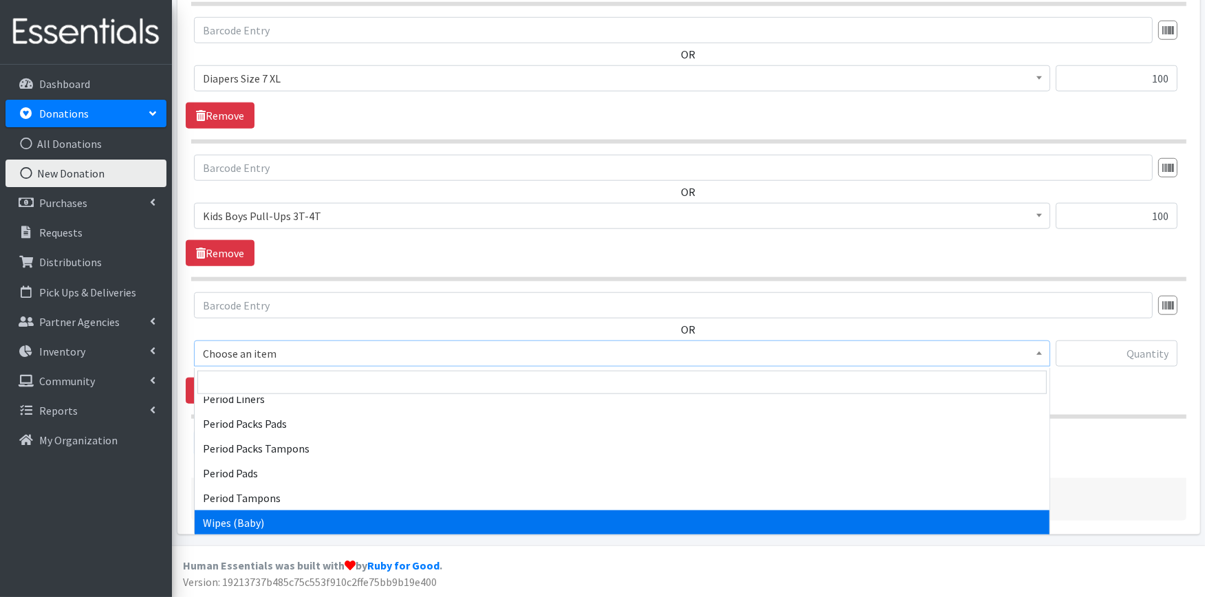
select select "4828"
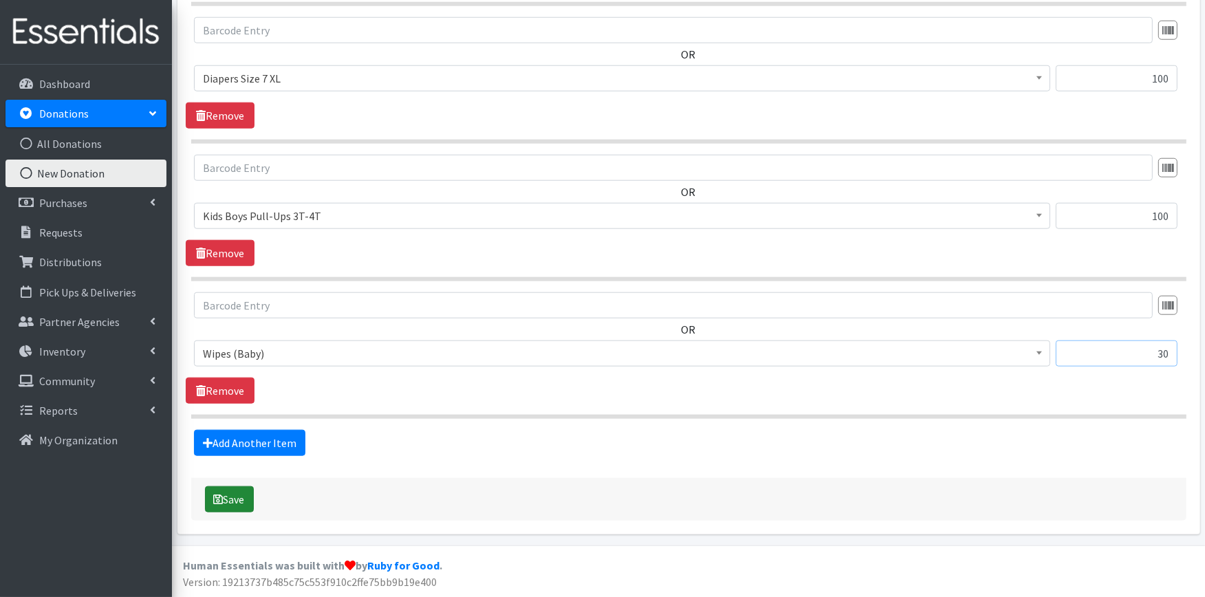
type input "30"
click at [228, 504] on button "Save" at bounding box center [229, 499] width 49 height 26
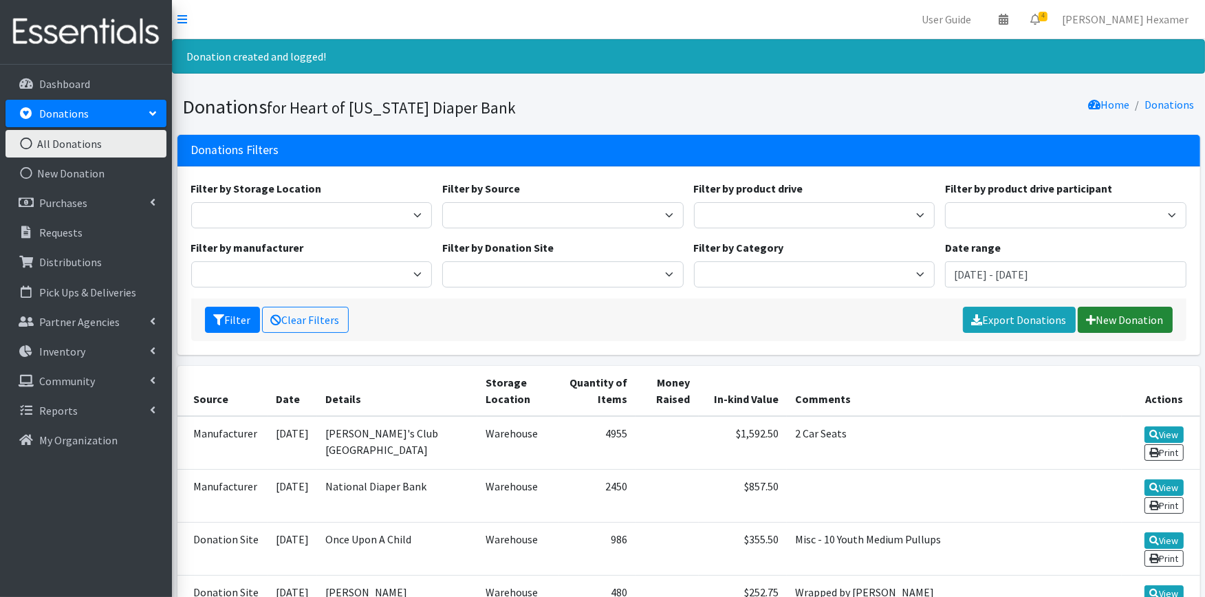
click at [1097, 322] on link "New Donation" at bounding box center [1125, 320] width 95 height 26
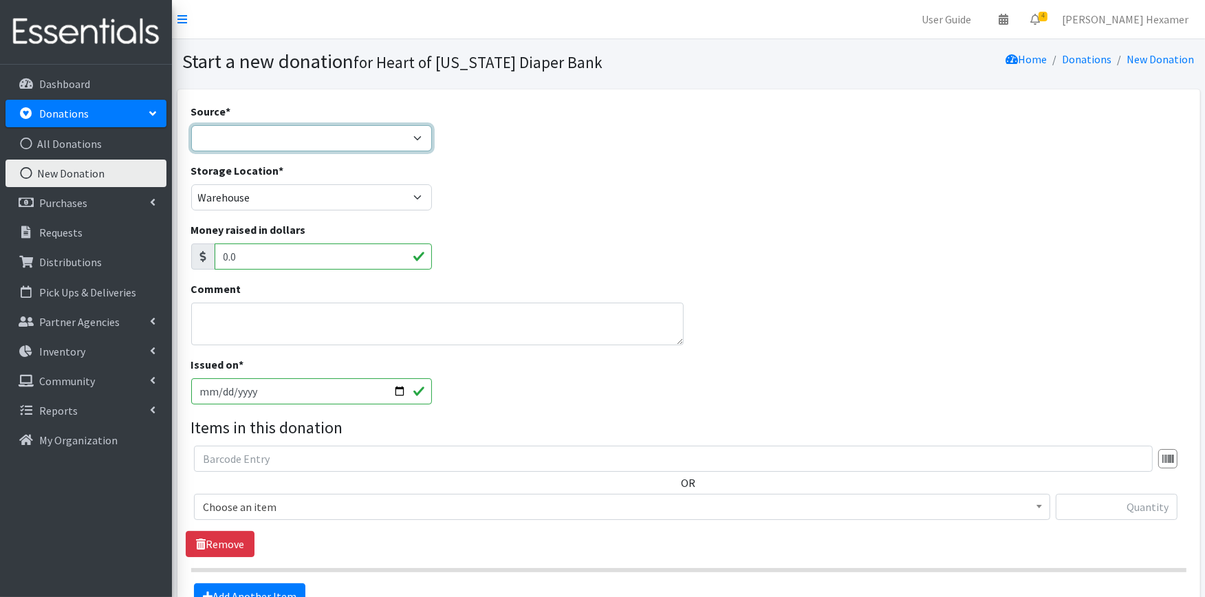
click at [310, 126] on select "Product Drive Manufacturer Donation Site Misc. Donation" at bounding box center [311, 138] width 241 height 26
select select "Donation Site"
click at [191, 125] on select "Product Drive Manufacturer Donation Site Misc. Donation" at bounding box center [311, 138] width 241 height 26
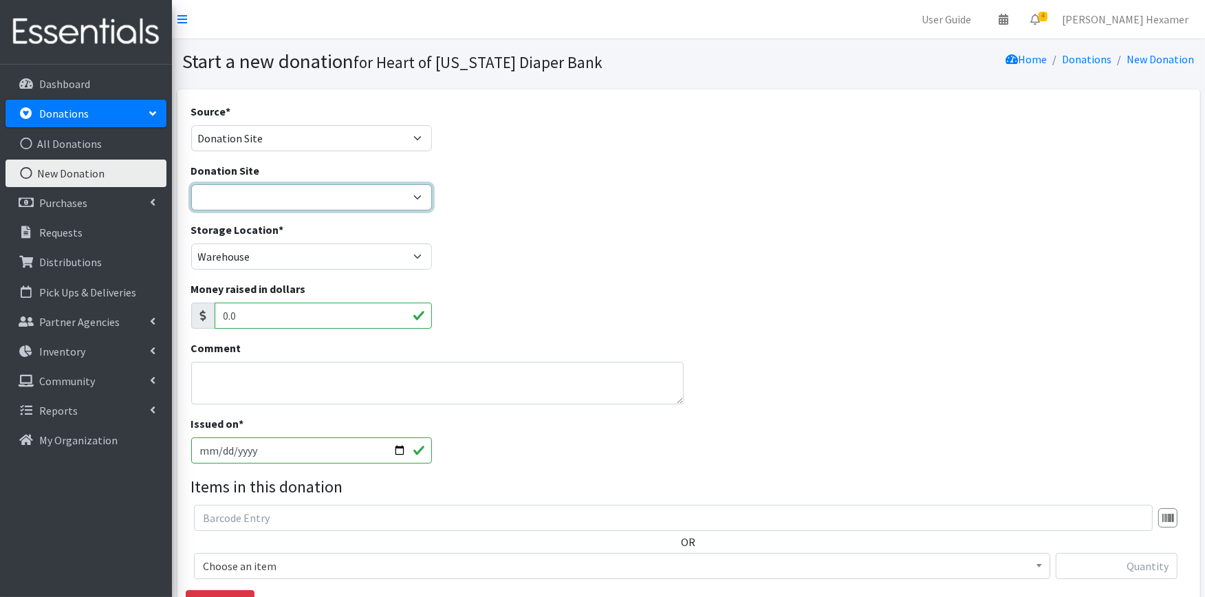
click at [263, 196] on select "2024 Partner Donations Akron Children's Health Center - [GEOGRAPHIC_DATA] [PERS…" at bounding box center [311, 197] width 241 height 26
select select "954"
click at [191, 184] on select "2024 Partner Donations Akron Children's Health Center - [GEOGRAPHIC_DATA] [PERS…" at bounding box center [311, 197] width 241 height 26
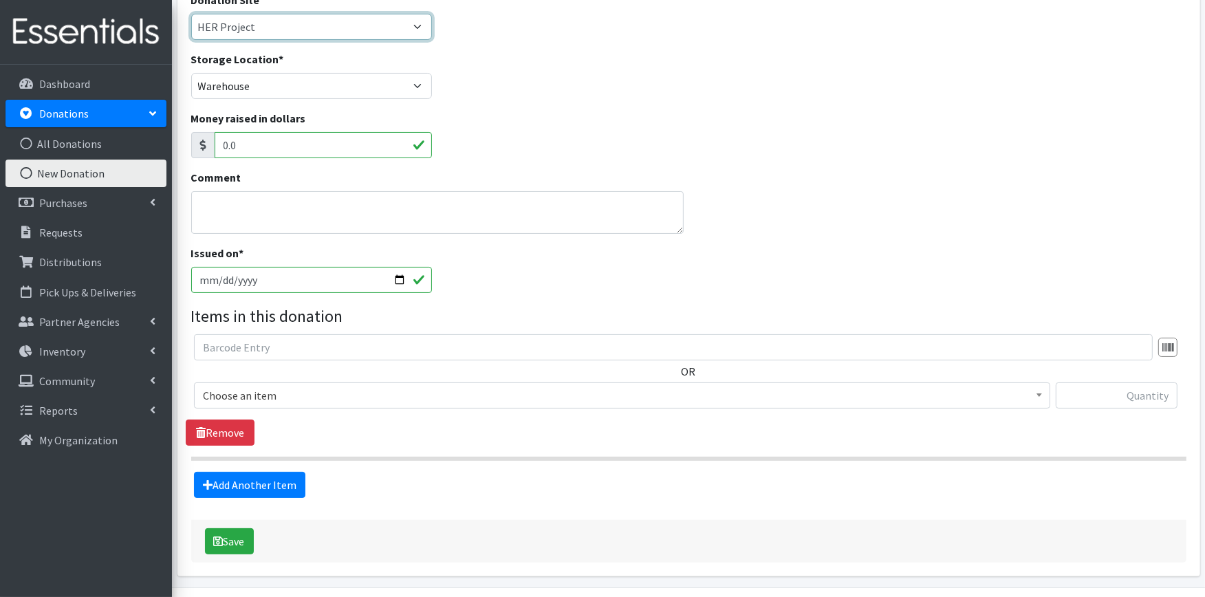
scroll to position [211, 0]
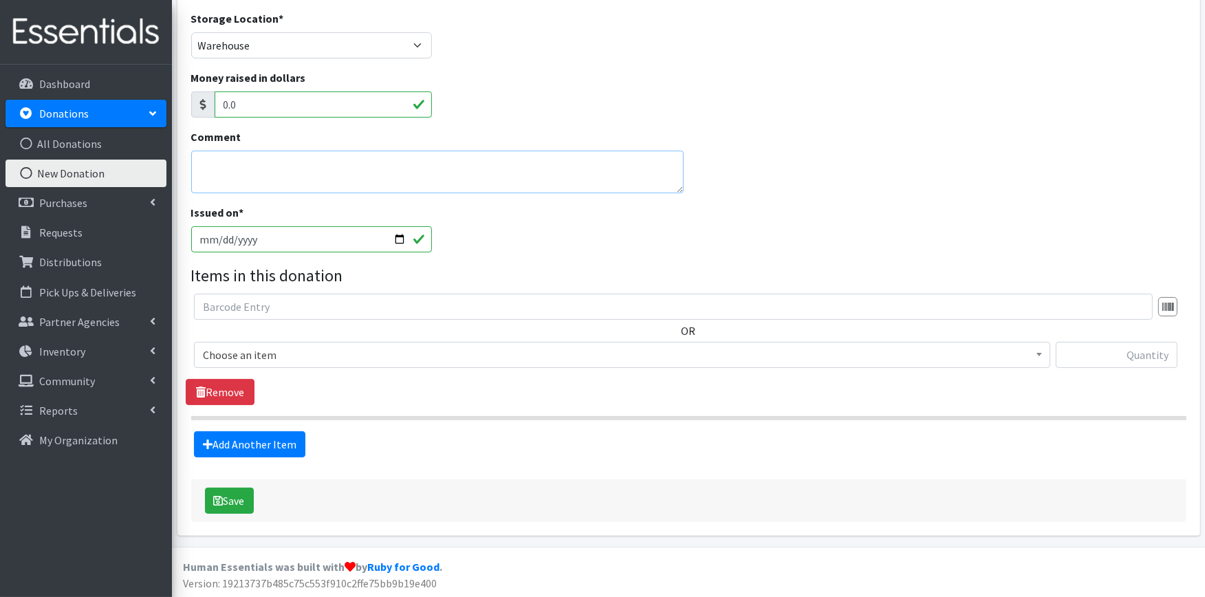
click at [223, 155] on textarea "Comment" at bounding box center [437, 172] width 493 height 43
drag, startPoint x: 290, startPoint y: 164, endPoint x: 142, endPoint y: 160, distance: 148.0
click at [142, 160] on div "User Guide 0 Pick-ups remaining this week View Calendar 4 4 Requests 0 Partner …" at bounding box center [602, 194] width 1205 height 810
type textarea "Wrapped by Mercy"
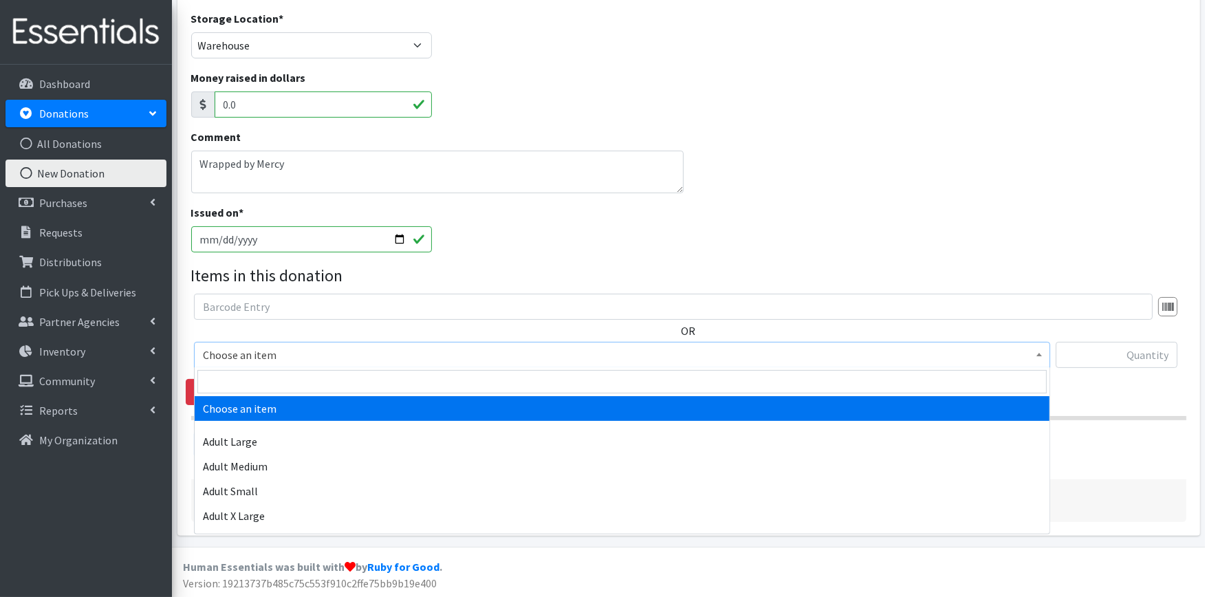
click at [305, 359] on span "Choose an item" at bounding box center [622, 354] width 839 height 19
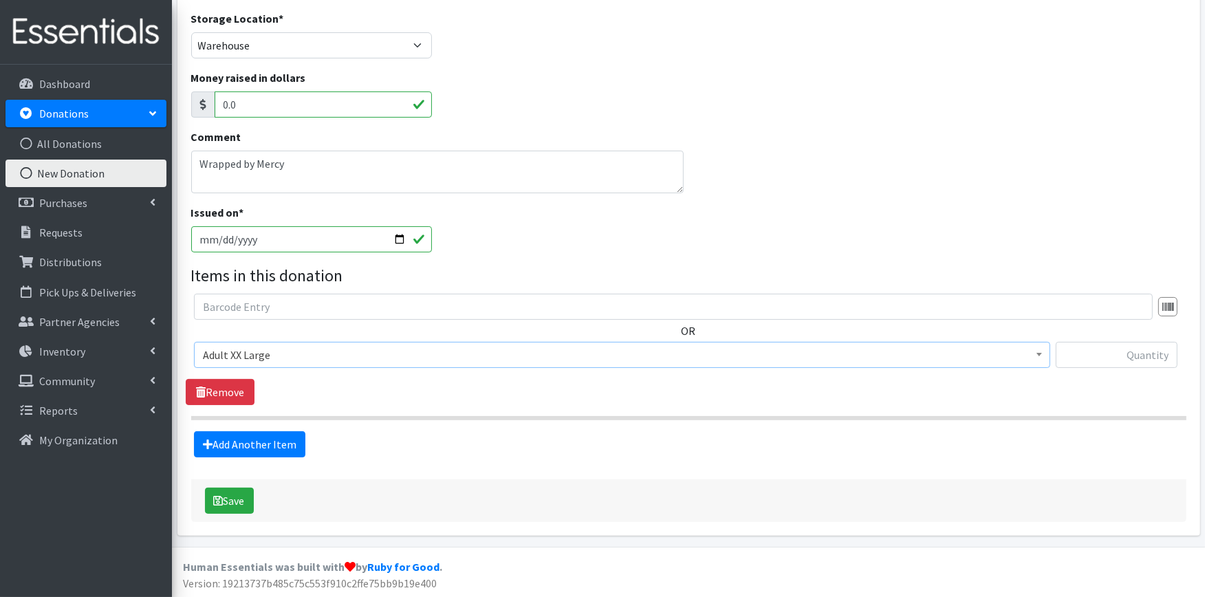
drag, startPoint x: 337, startPoint y: 503, endPoint x: 797, endPoint y: 347, distance: 485.1
click at [797, 347] on span "Adult XX Large" at bounding box center [622, 354] width 839 height 19
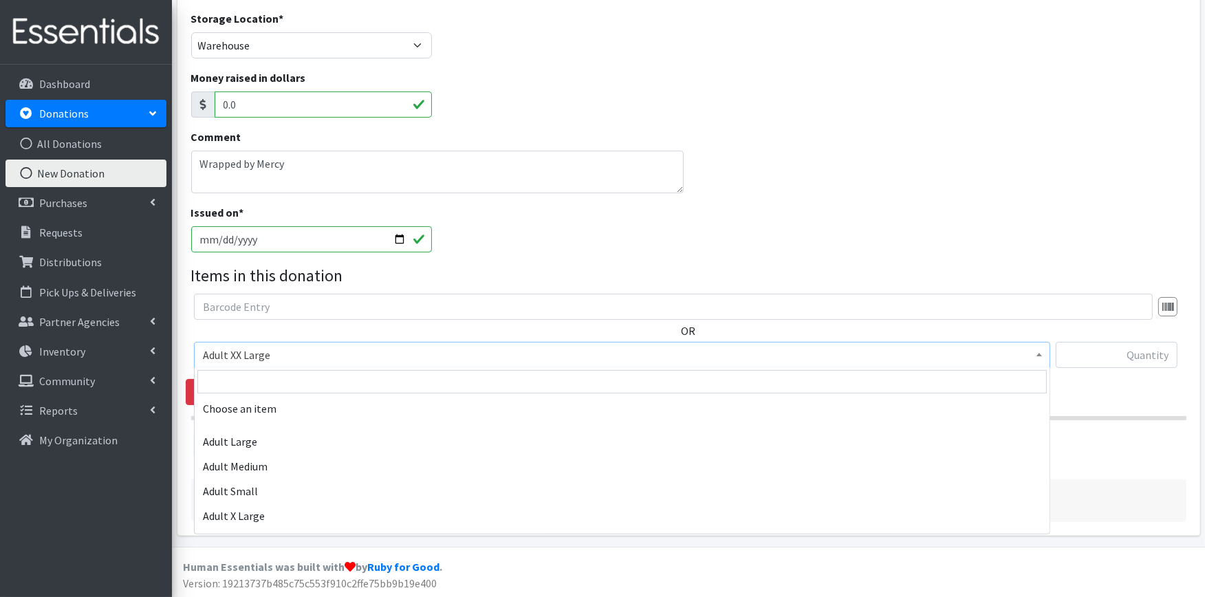
scroll to position [132, 0]
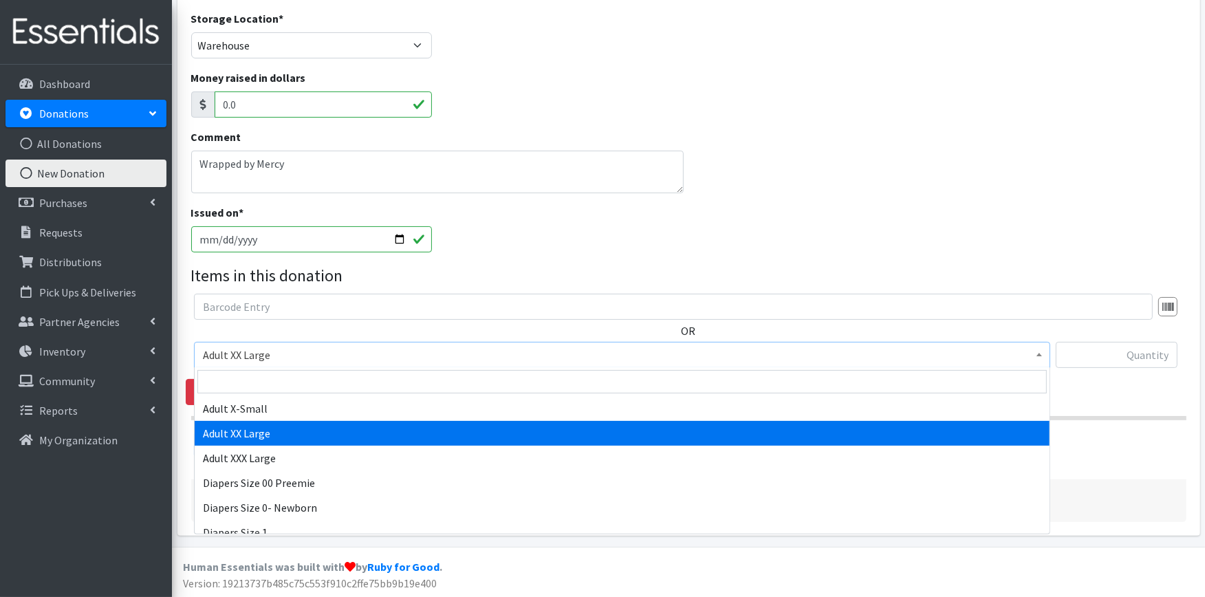
click at [305, 349] on span "Adult XX Large" at bounding box center [622, 354] width 839 height 19
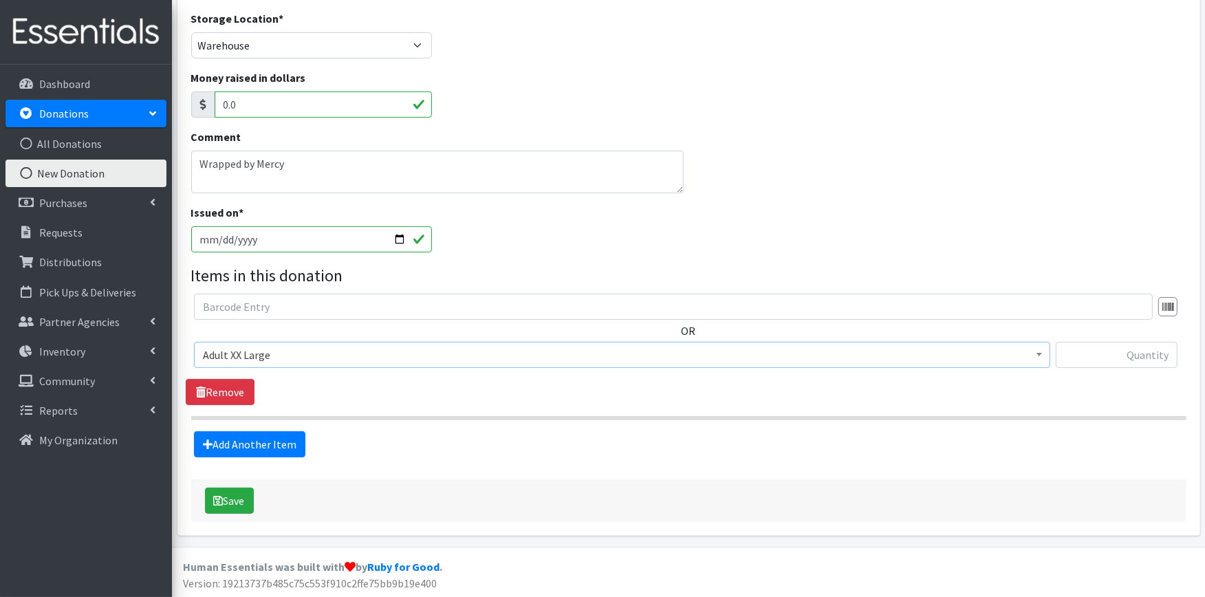
click at [297, 353] on span "Adult XX Large" at bounding box center [622, 354] width 839 height 19
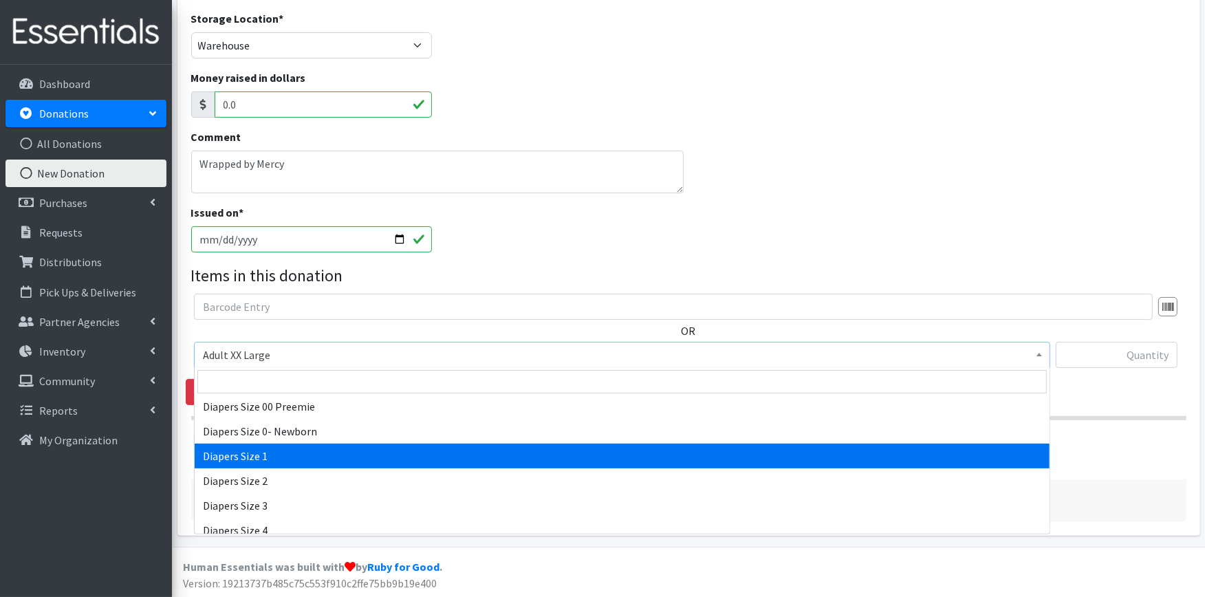
scroll to position [638, 0]
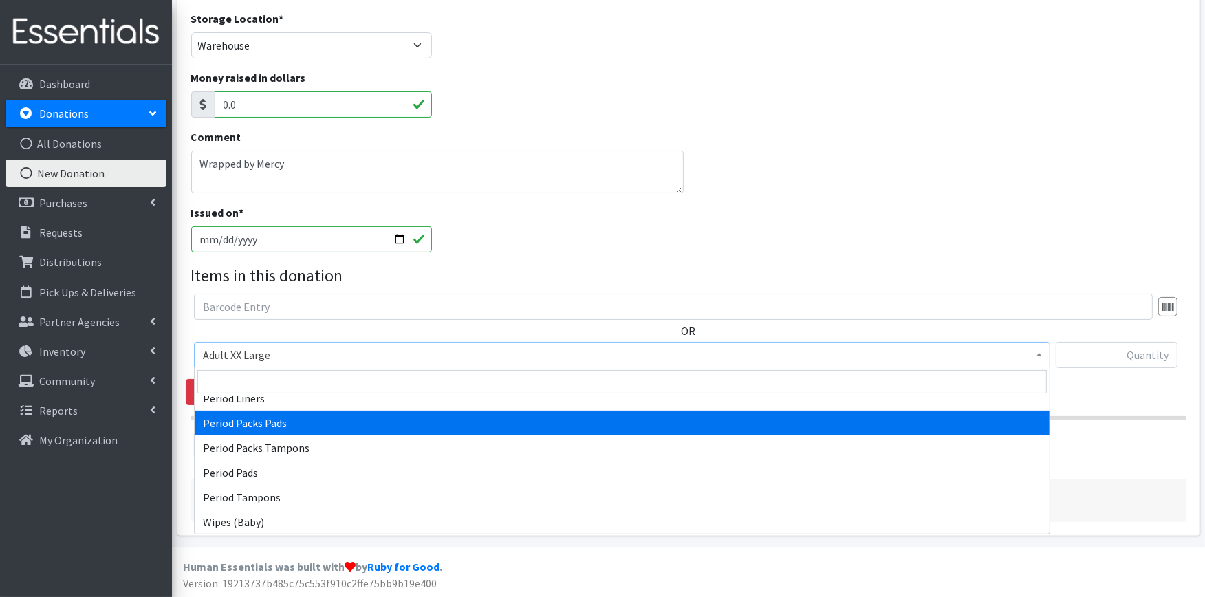
select select "11444"
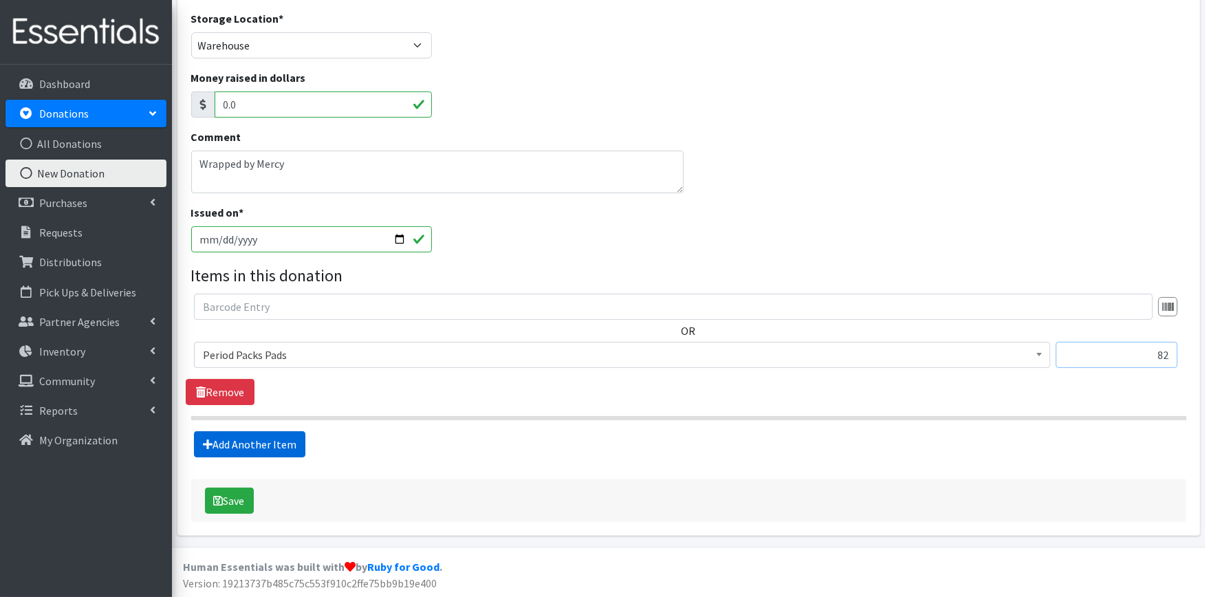
type input "82"
click at [224, 434] on link "Add Another Item" at bounding box center [249, 444] width 111 height 26
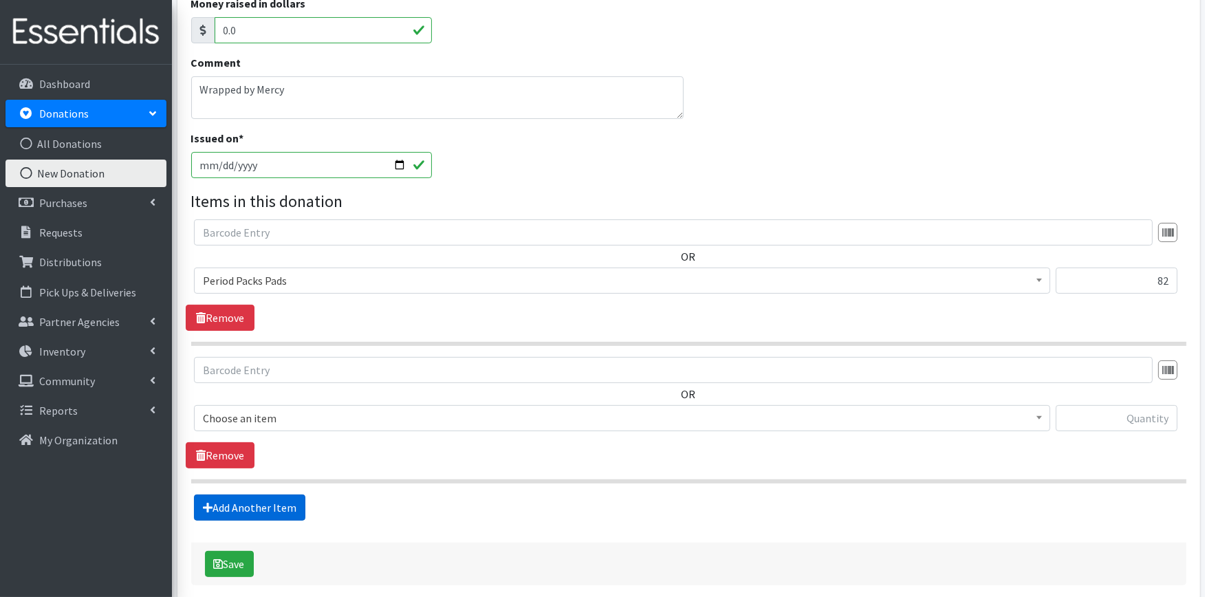
scroll to position [349, 0]
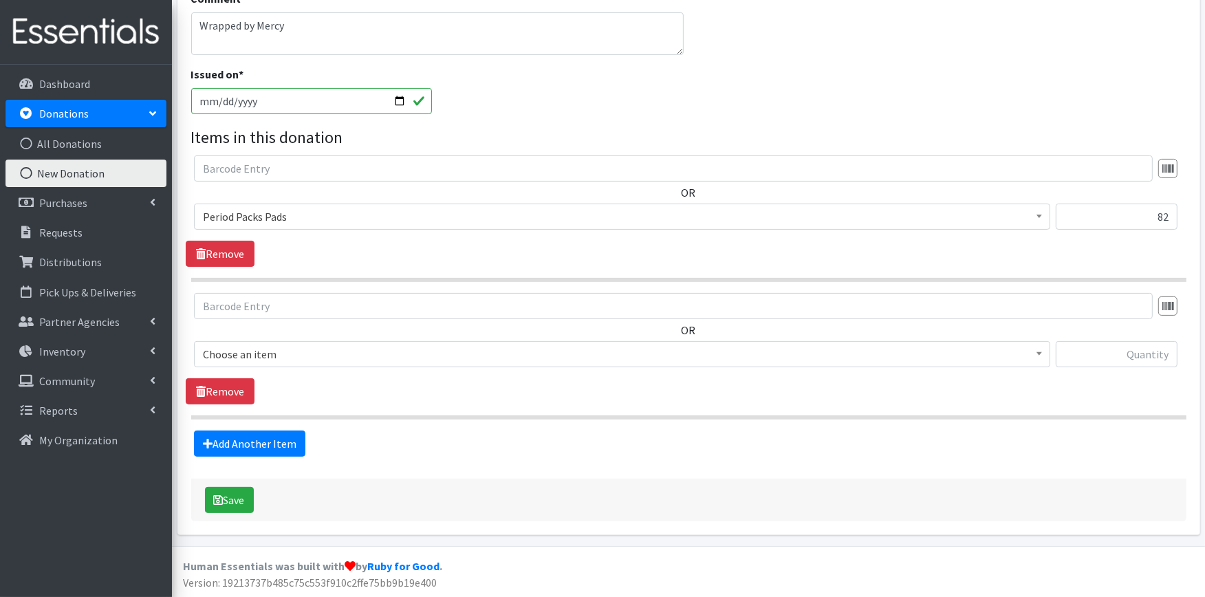
click at [270, 347] on span "Choose an item" at bounding box center [622, 354] width 839 height 19
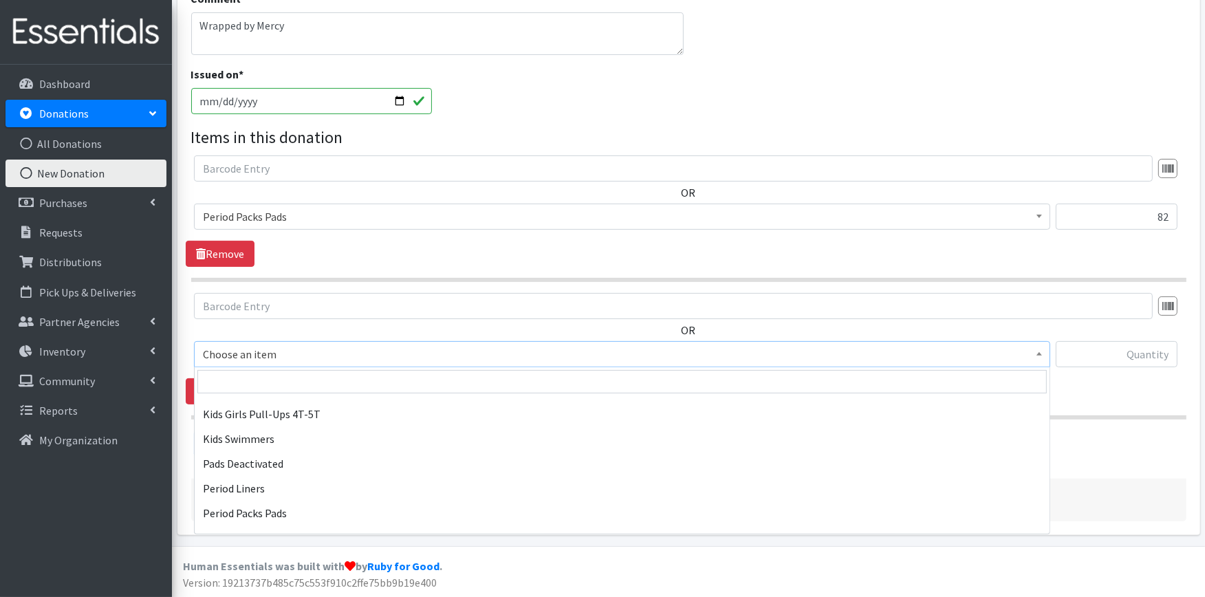
scroll to position [637, 0]
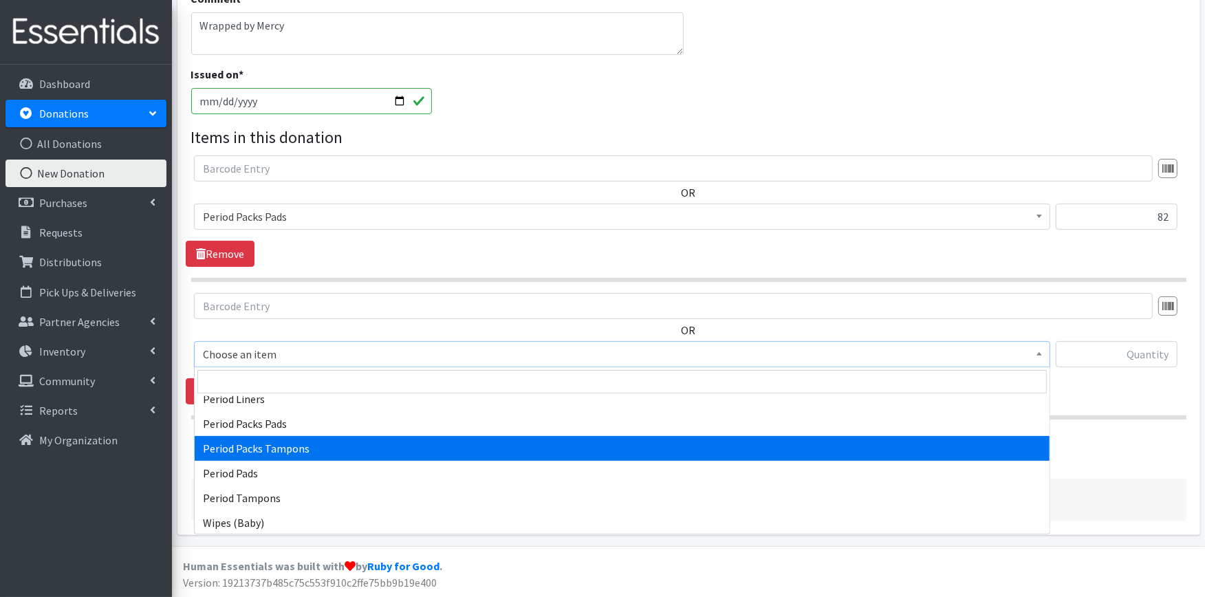
select select "11445"
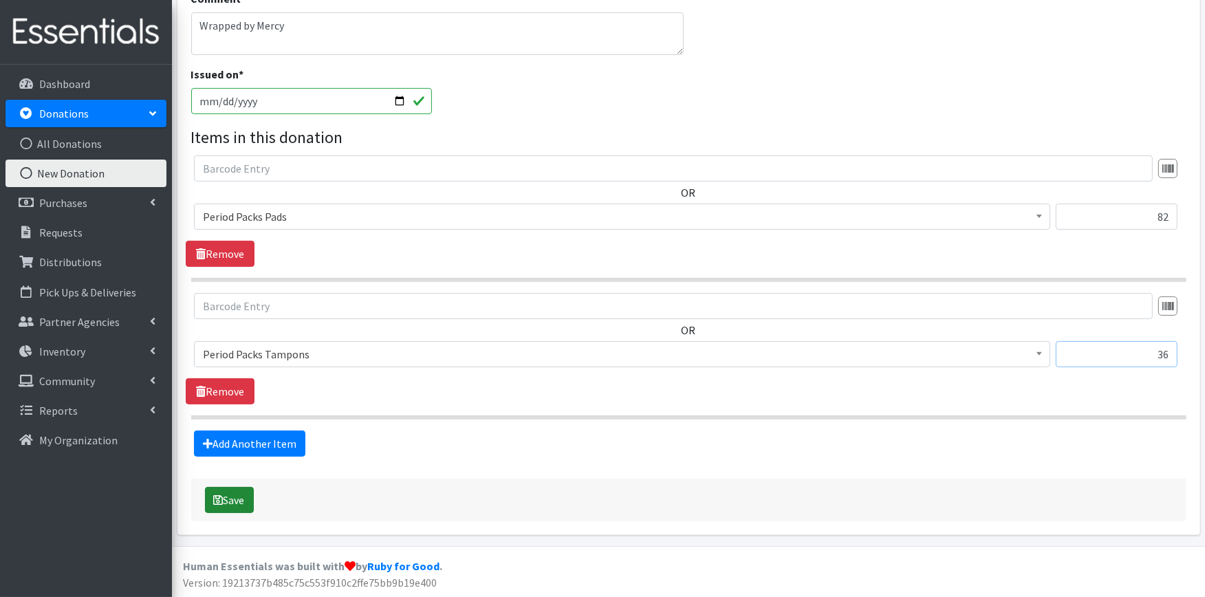
type input "36"
click at [217, 503] on icon "submit" at bounding box center [219, 500] width 10 height 11
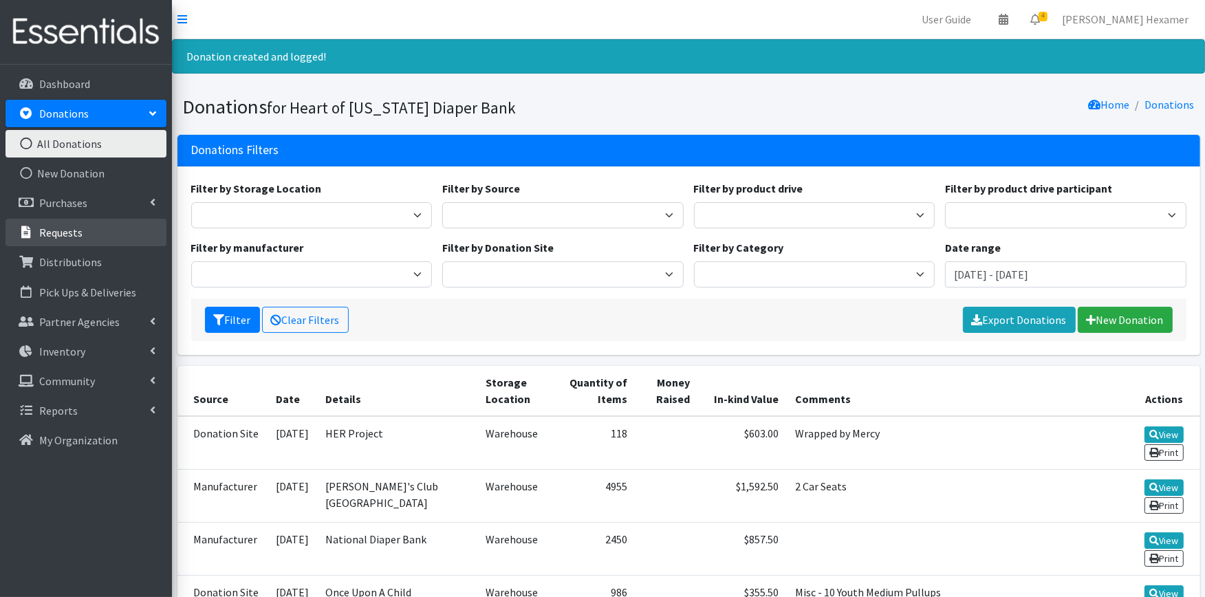
click at [48, 229] on p "Requests" at bounding box center [60, 233] width 43 height 14
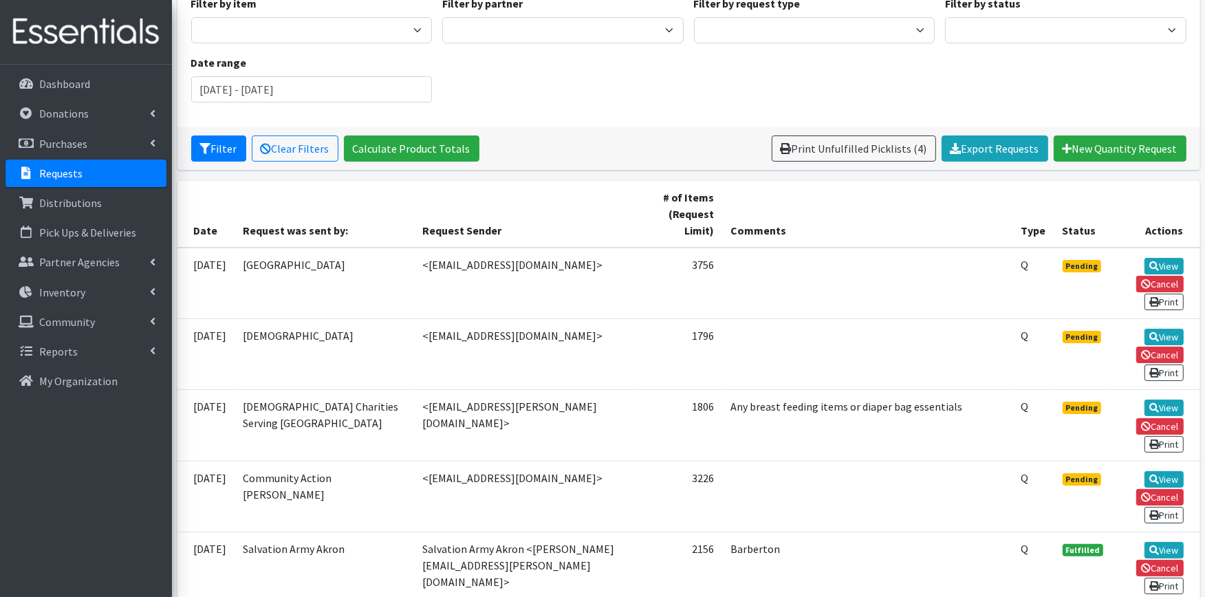
scroll to position [153, 0]
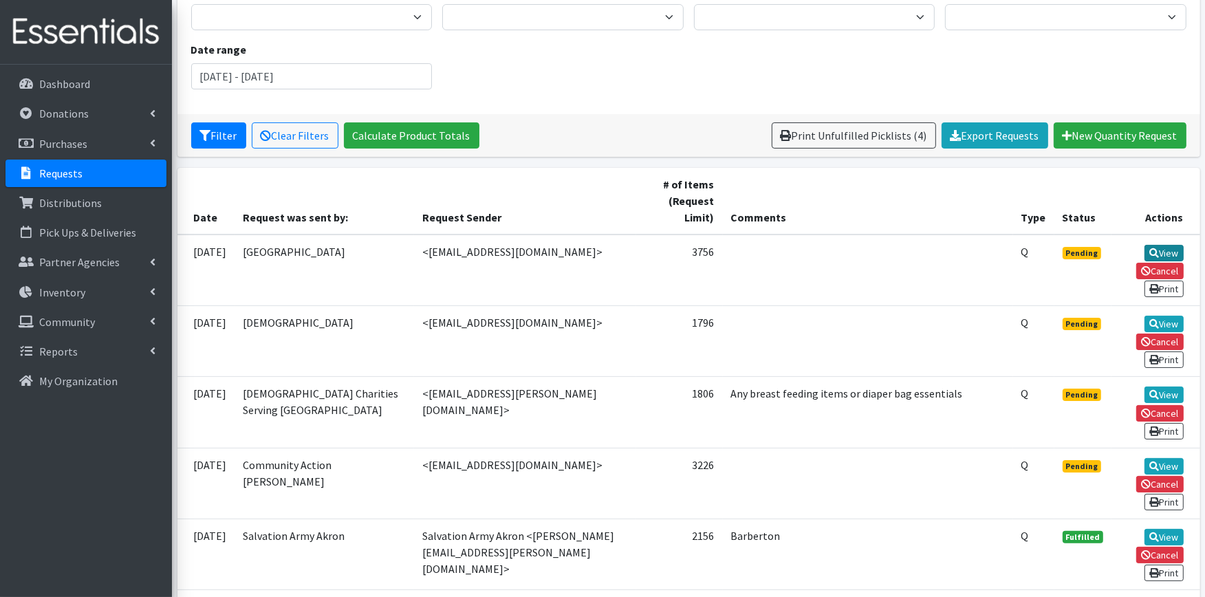
click at [1161, 248] on link "View" at bounding box center [1164, 253] width 39 height 17
click at [1161, 529] on link "View" at bounding box center [1164, 537] width 39 height 17
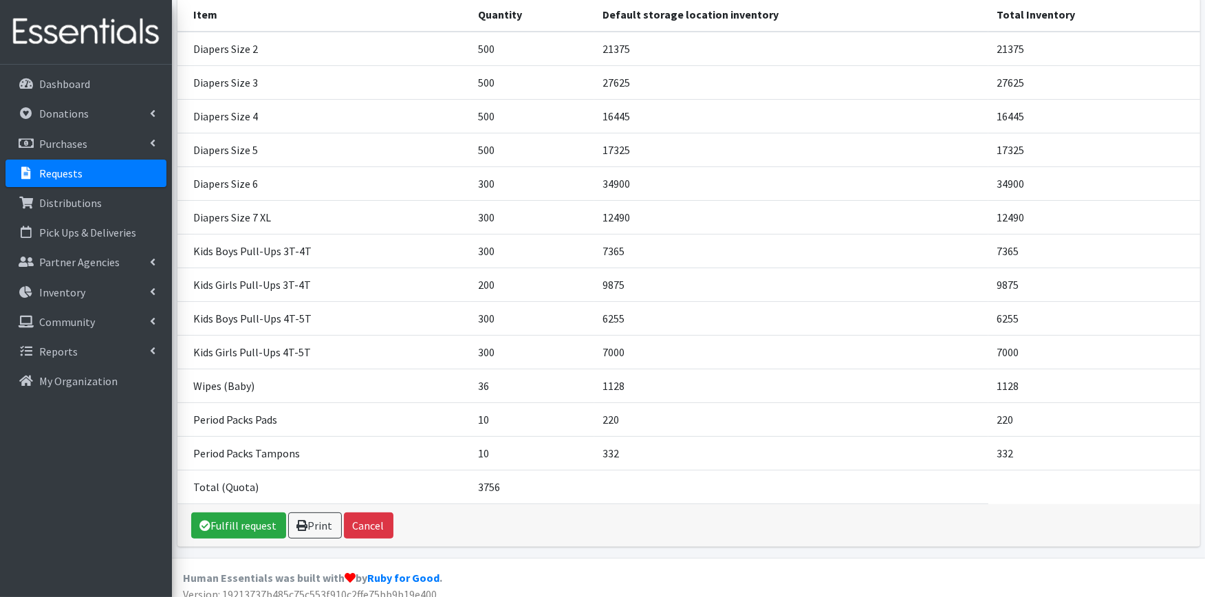
scroll to position [214, 0]
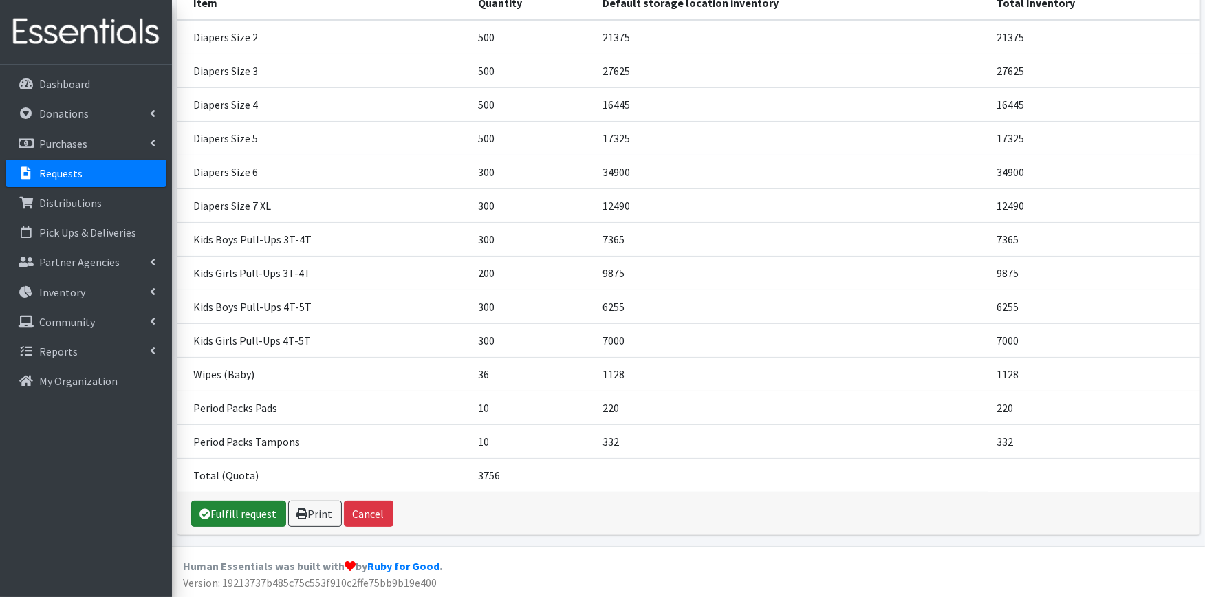
click at [226, 517] on link "Fulfill request" at bounding box center [238, 514] width 95 height 26
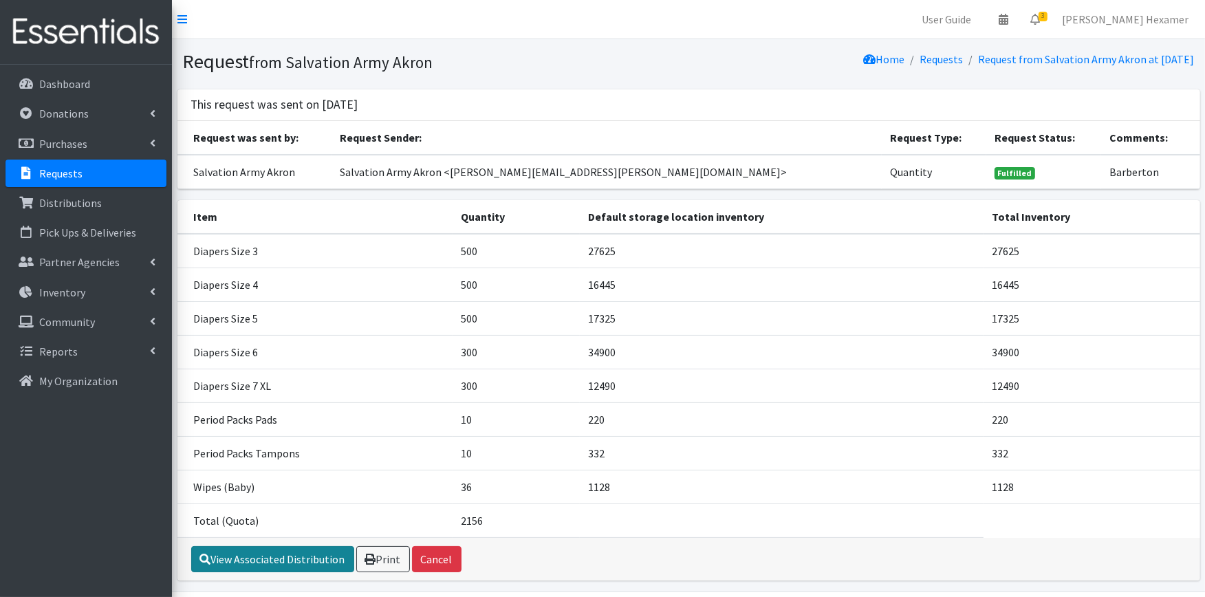
click at [266, 561] on link "View Associated Distribution" at bounding box center [272, 559] width 163 height 26
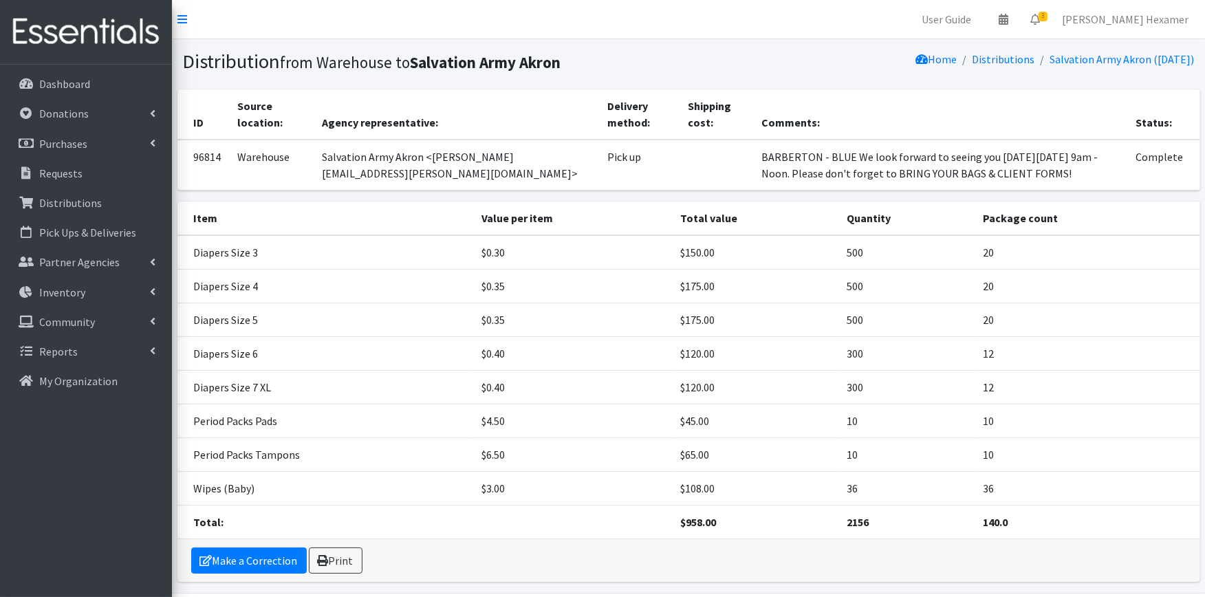
drag, startPoint x: 753, startPoint y: 153, endPoint x: 1105, endPoint y: 172, distance: 352.0
click at [1105, 172] on td "BARBERTON - BLUE We look forward to seeing you on Tuesday, August 26 from 9am -…" at bounding box center [941, 165] width 374 height 51
copy td "BARBERTON - BLUE We look forward to seeing you on Tuesday, August 26 from 9am -…"
click at [69, 169] on p "Requests" at bounding box center [60, 173] width 43 height 14
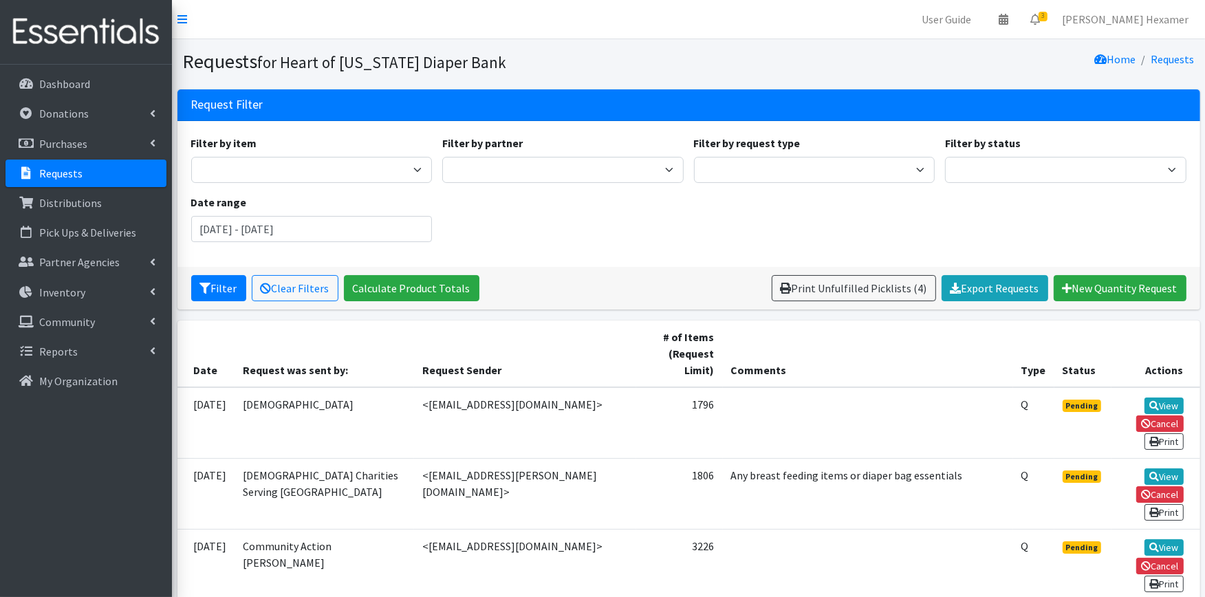
scroll to position [76, 0]
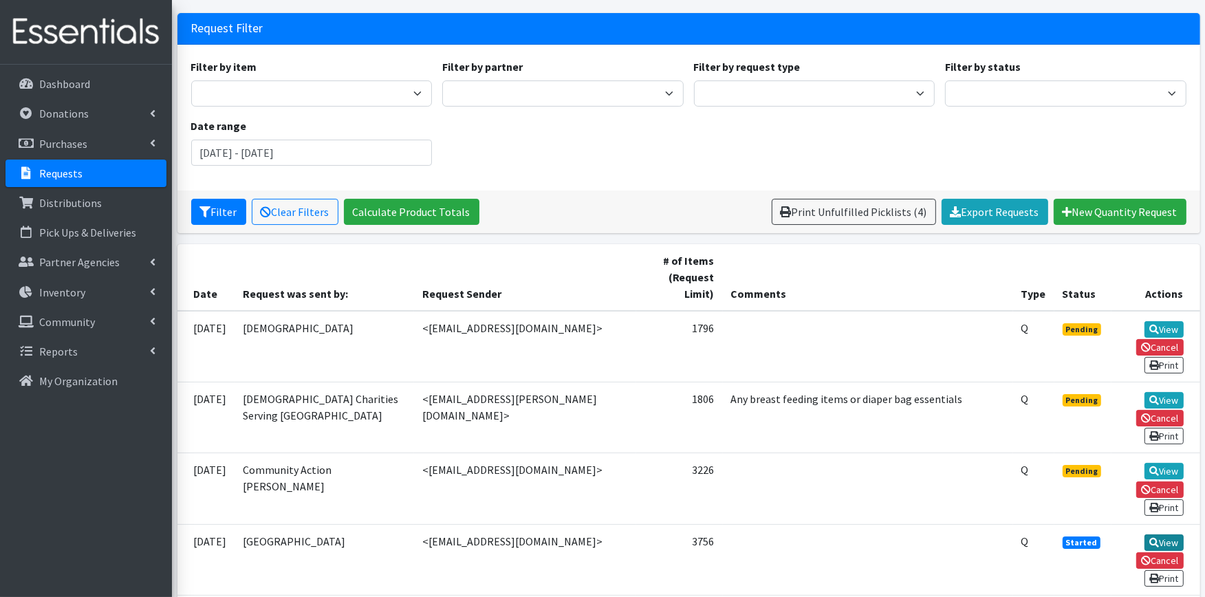
click at [1152, 538] on icon at bounding box center [1154, 543] width 10 height 10
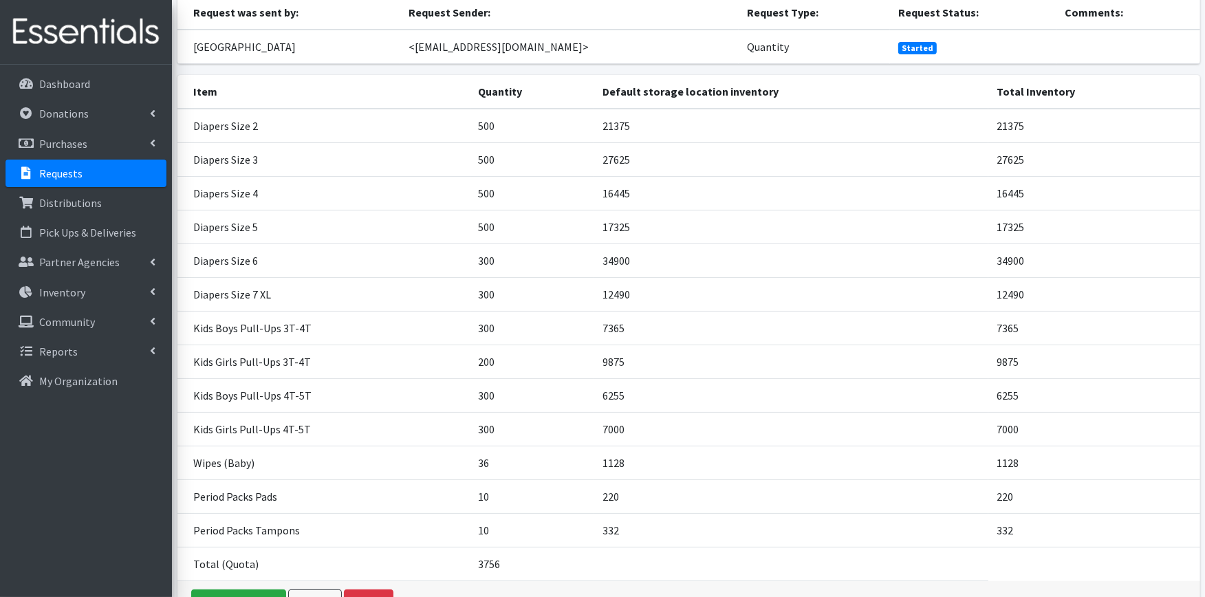
scroll to position [214, 0]
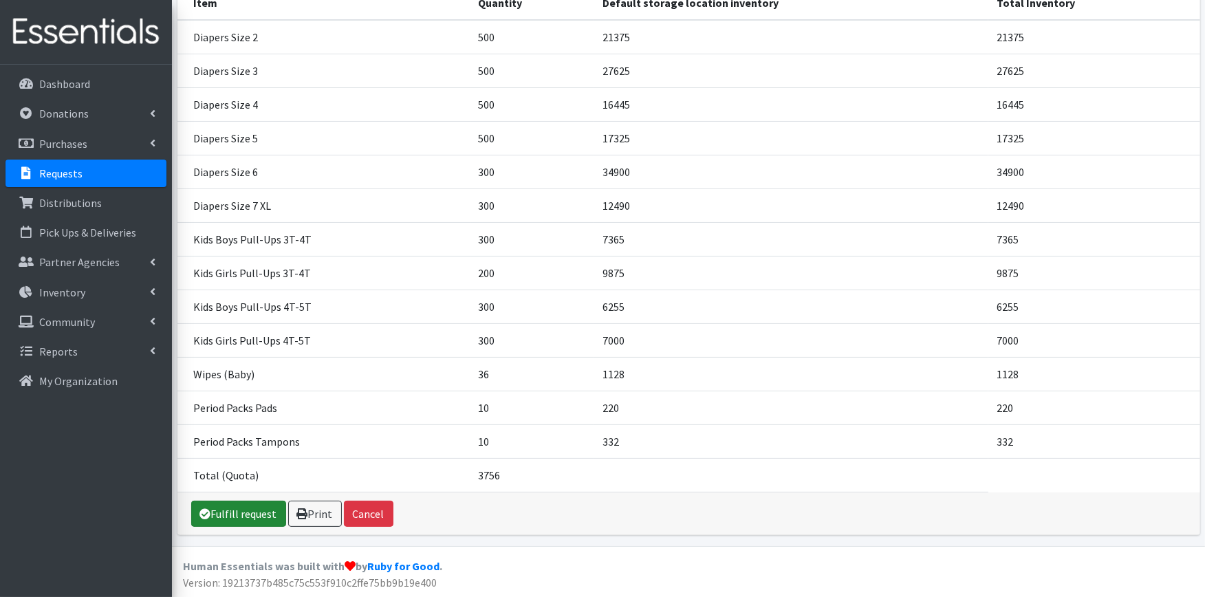
click at [239, 516] on link "Fulfill request" at bounding box center [238, 514] width 95 height 26
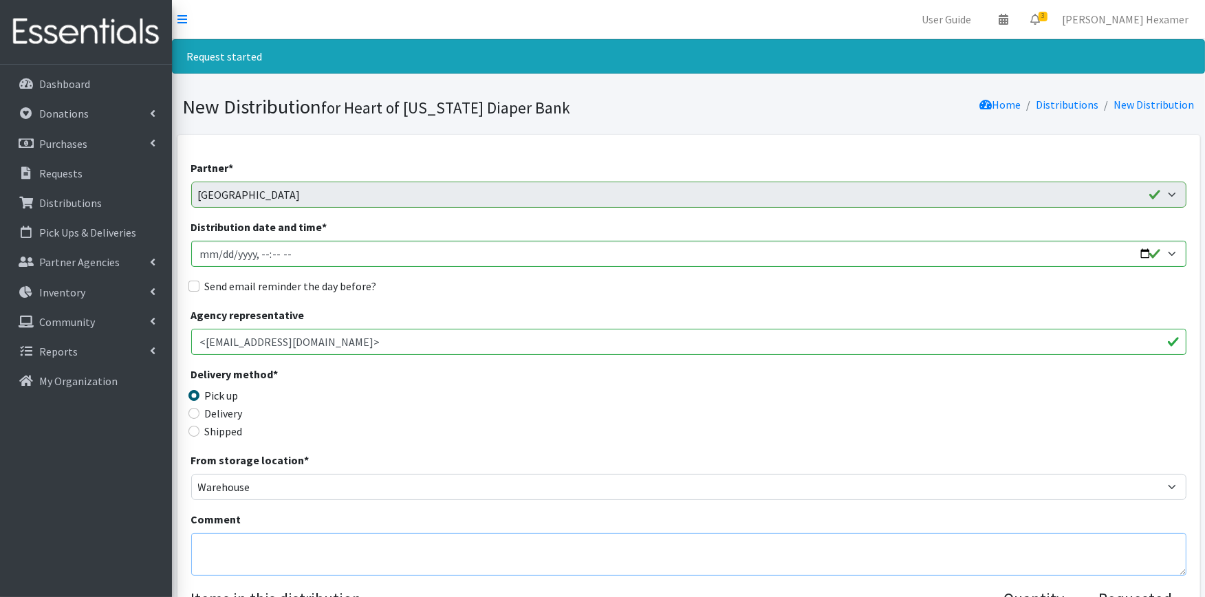
click at [207, 539] on textarea "Comment" at bounding box center [688, 554] width 995 height 43
paste textarea "BARBERTON - BLUE We look forward to seeing you [DATE][DATE] 9am - Noon. Please …"
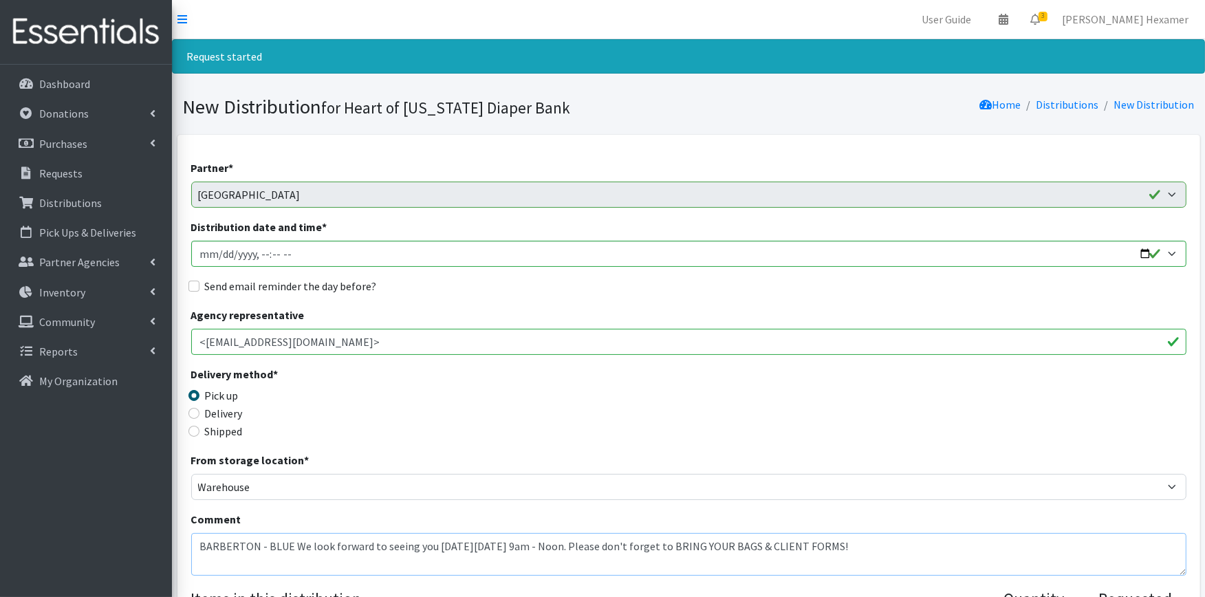
drag, startPoint x: 290, startPoint y: 542, endPoint x: 177, endPoint y: 537, distance: 112.9
drag, startPoint x: 525, startPoint y: 545, endPoint x: 116, endPoint y: 540, distance: 409.3
click at [526, 546] on textarea "Please don't forget to BRING YOUR BAGS & CLIENT FORMS!" at bounding box center [688, 554] width 995 height 43
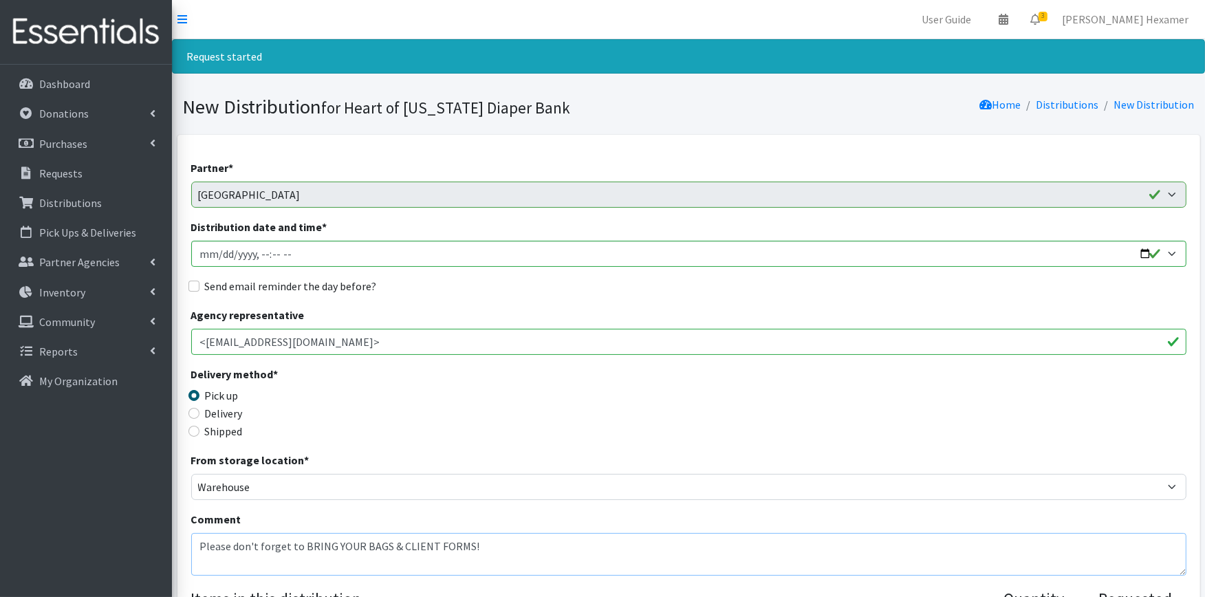
paste textarea "We look forward to seeing you [DATE][DATE] 9am - Noon."
click at [460, 539] on textarea "Please don't forget to BRING YOUR BAGS & CLIENT FORMS! We look forward to seein…" at bounding box center [688, 554] width 995 height 43
click at [407, 561] on textarea "Please don't forget to BRING YOUR BAGS & CLIENT FORMS - We will need ALL bags f…" at bounding box center [688, 554] width 995 height 43
click at [440, 558] on textarea "Please don't forget to BRING YOUR BAGS & CLIENT FORMS - We will need ALL bags f…" at bounding box center [688, 554] width 995 height 43
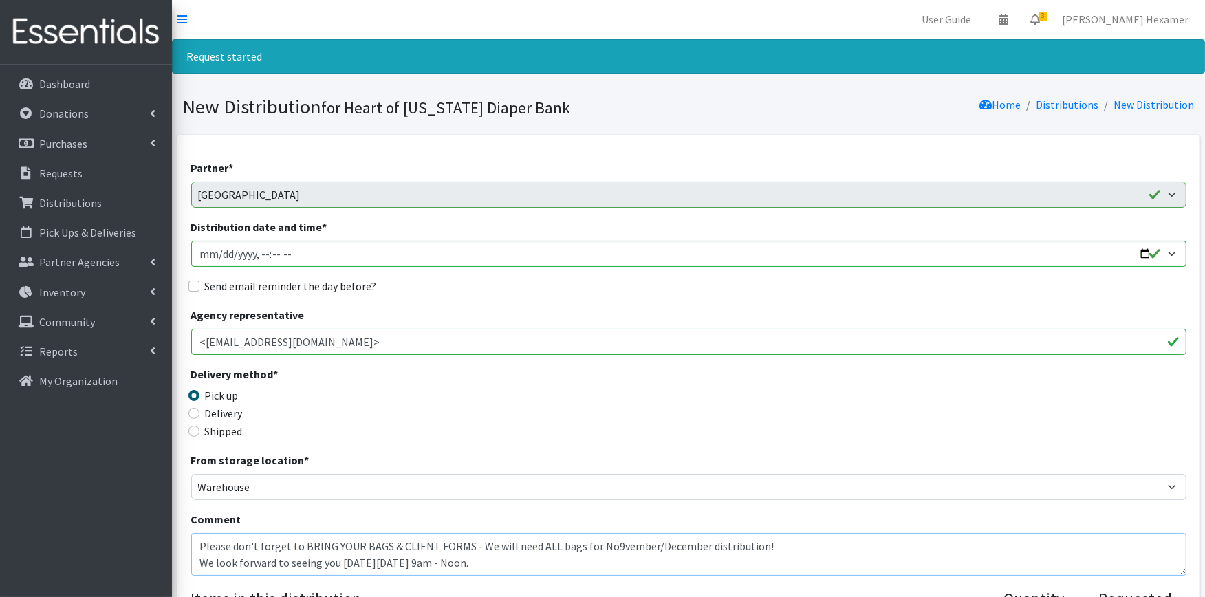
click at [440, 558] on textarea "Please don't forget to BRING YOUR BAGS & CLIENT FORMS - We will need ALL bags f…" at bounding box center [688, 554] width 995 height 43
drag, startPoint x: 549, startPoint y: 561, endPoint x: 151, endPoint y: 524, distance: 399.3
click at [470, 461] on div "From storage location * Warehouse" at bounding box center [688, 476] width 995 height 48
drag, startPoint x: 297, startPoint y: 541, endPoint x: 151, endPoint y: 540, distance: 145.8
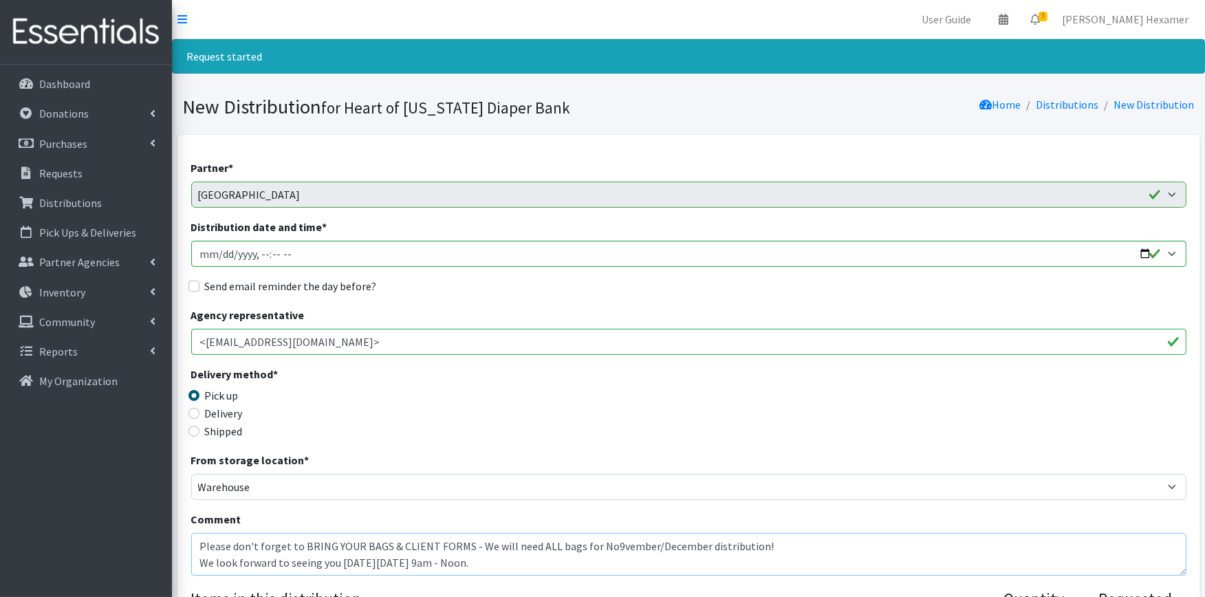
click at [568, 564] on textarea "BRING YOUR BAGS & CLIENT FORMS - We will need ALL bags for No9vember/December d…" at bounding box center [688, 554] width 995 height 43
click at [504, 541] on textarea "BRING YOUR BAGS & CLIENT FORMS - We will need ALL bags for No9vember/December d…" at bounding box center [688, 554] width 995 height 43
click at [487, 544] on textarea "BRING YOUR BAGS & CLIENT FORMS - We will need ALL bags for November/December di…" at bounding box center [688, 554] width 995 height 43
drag, startPoint x: 571, startPoint y: 563, endPoint x: 157, endPoint y: 539, distance: 414.8
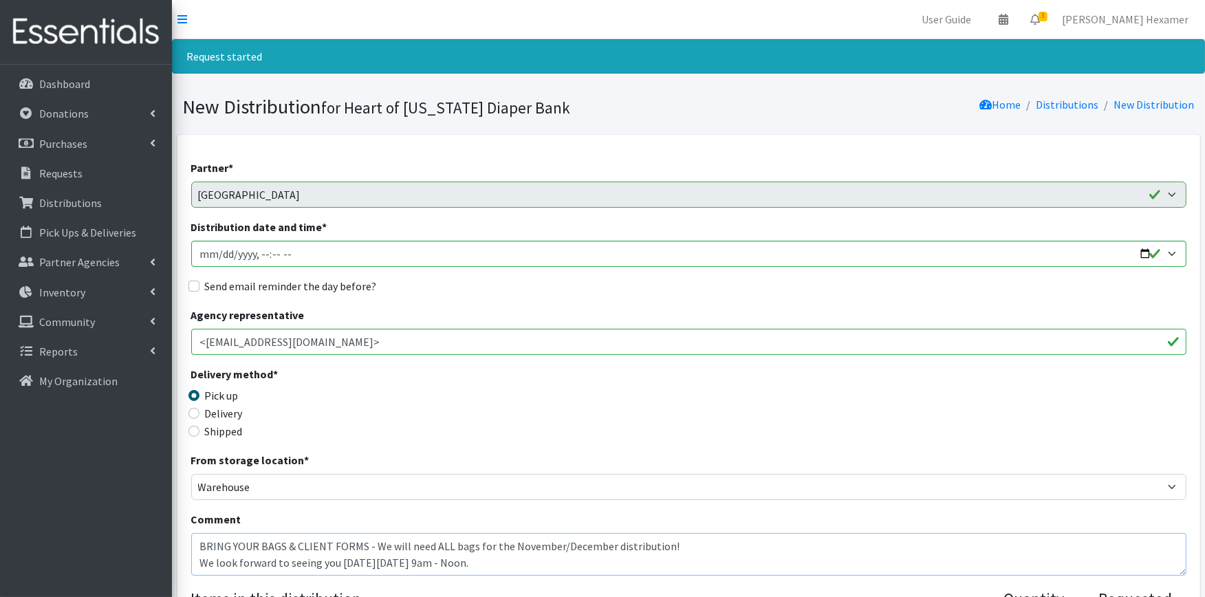
type textarea "BRING YOUR BAGS & CLIENT FORMS - We will need ALL bags for the November/Decembe…"
click at [1143, 251] on input "Distribution date and time *" at bounding box center [688, 254] width 995 height 26
type input "2025-10-28T09:00"
click at [562, 283] on div "Send email reminder the day before?" at bounding box center [688, 286] width 995 height 17
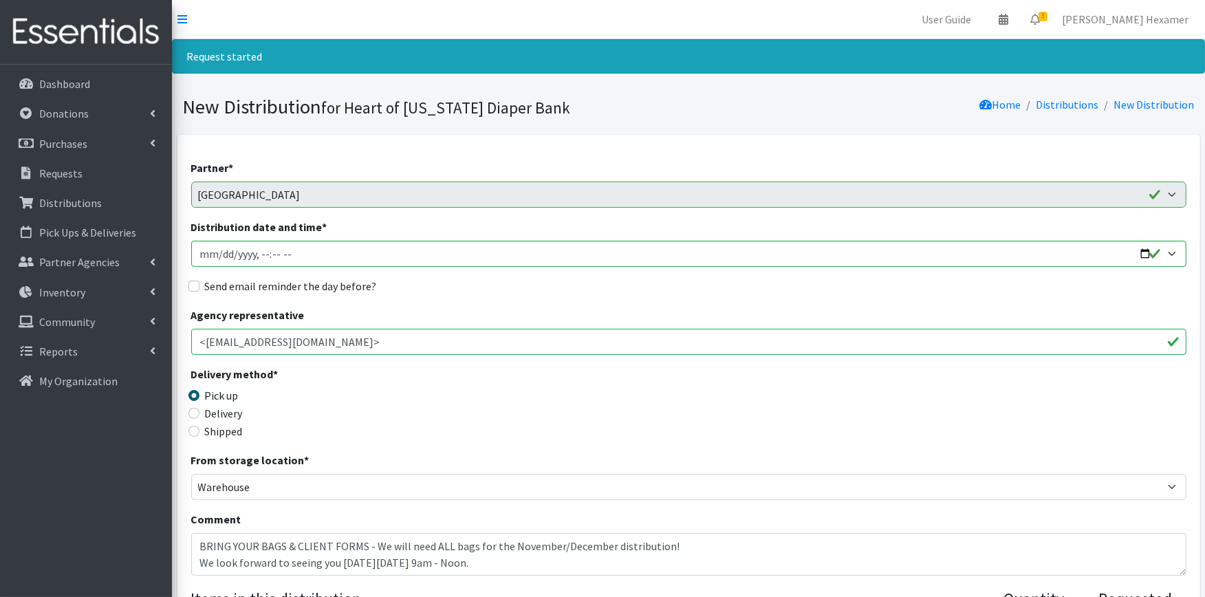
click at [336, 285] on label "Send email reminder the day before?" at bounding box center [291, 286] width 172 height 17
click at [199, 285] on input "Send email reminder the day before?" at bounding box center [193, 286] width 11 height 11
checkbox input "true"
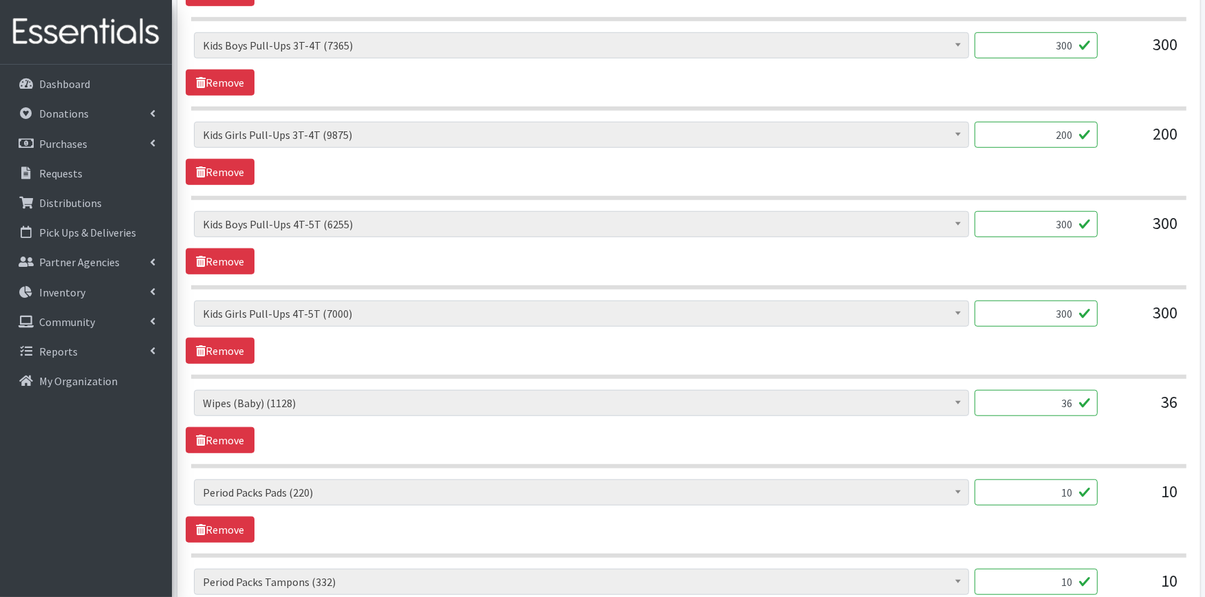
scroll to position [1376, 0]
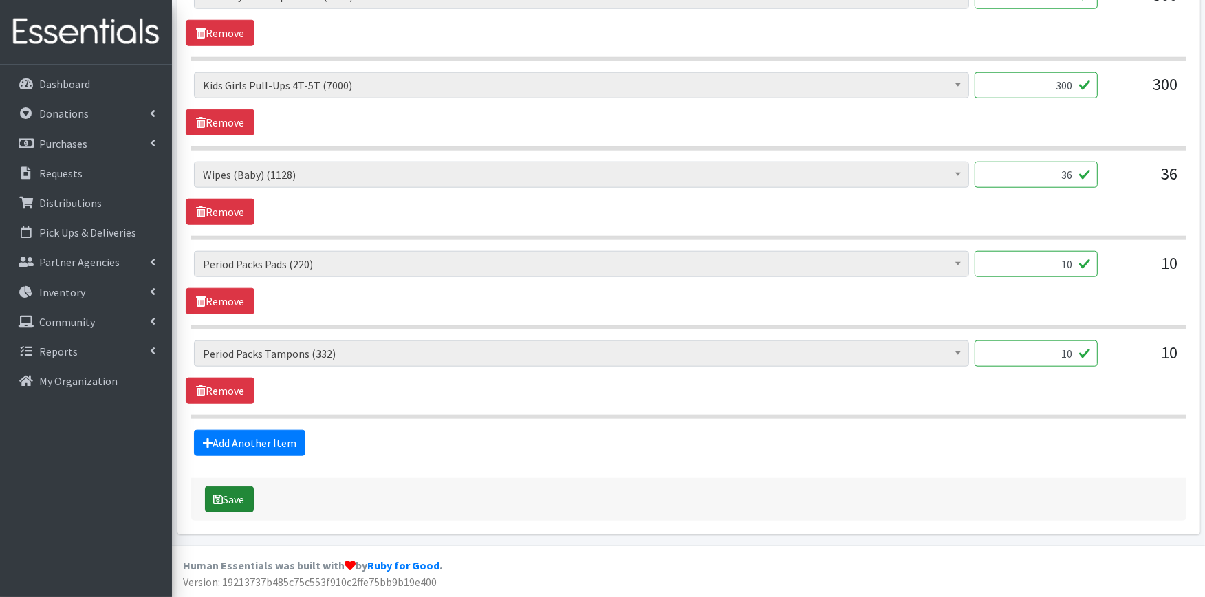
click at [237, 498] on button "Save" at bounding box center [229, 499] width 49 height 26
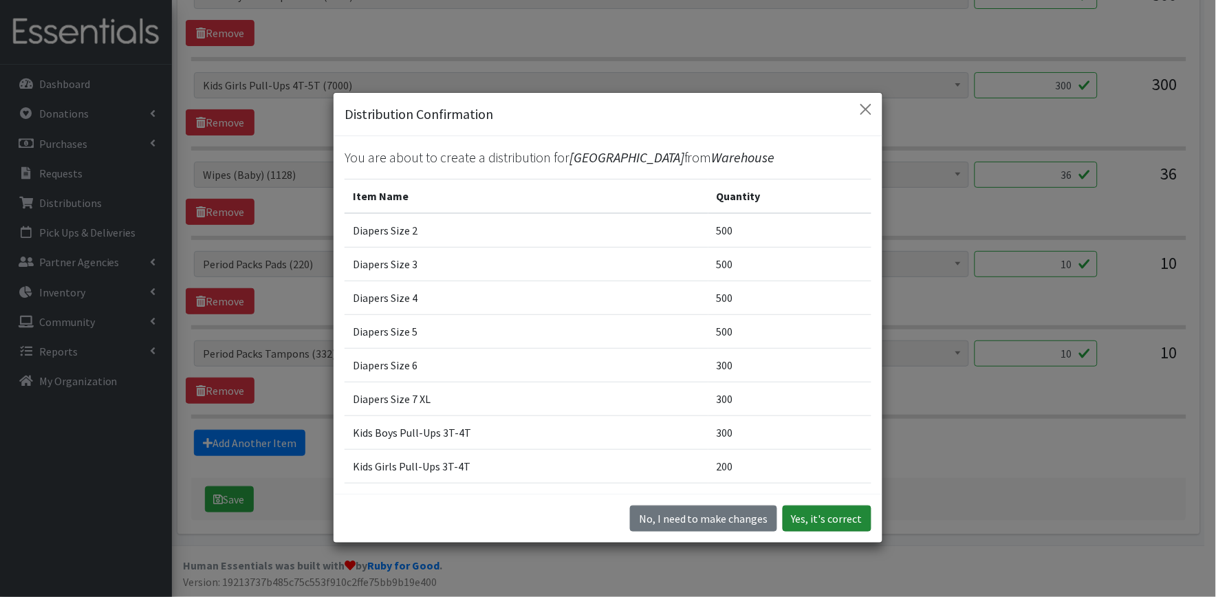
click at [817, 517] on button "Yes, it's correct" at bounding box center [827, 519] width 89 height 26
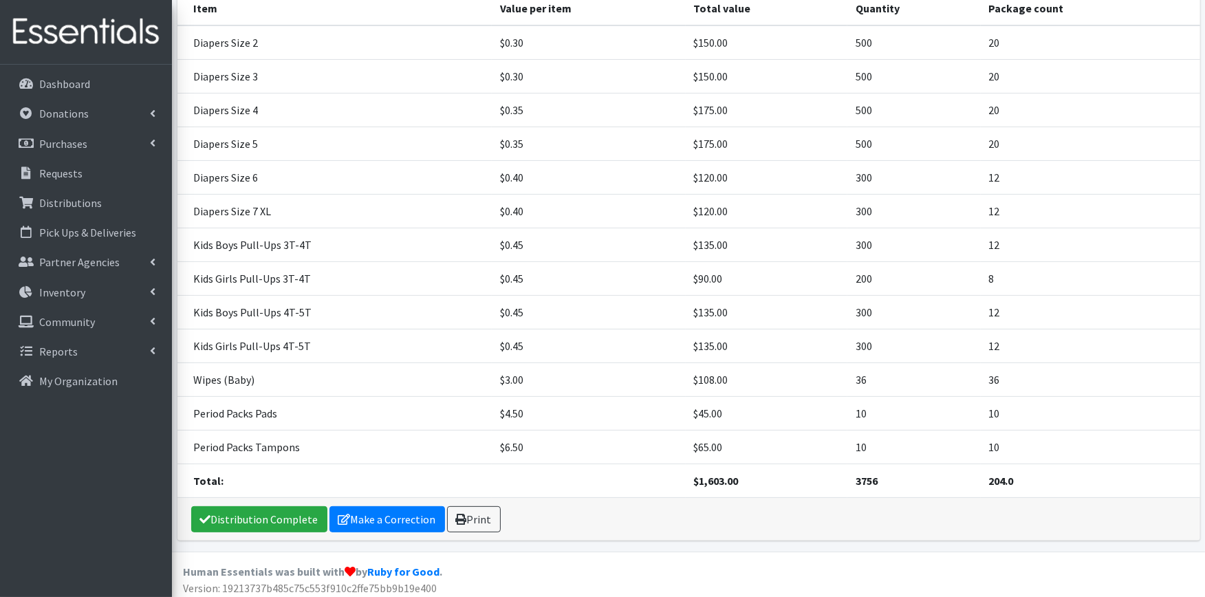
scroll to position [305, 0]
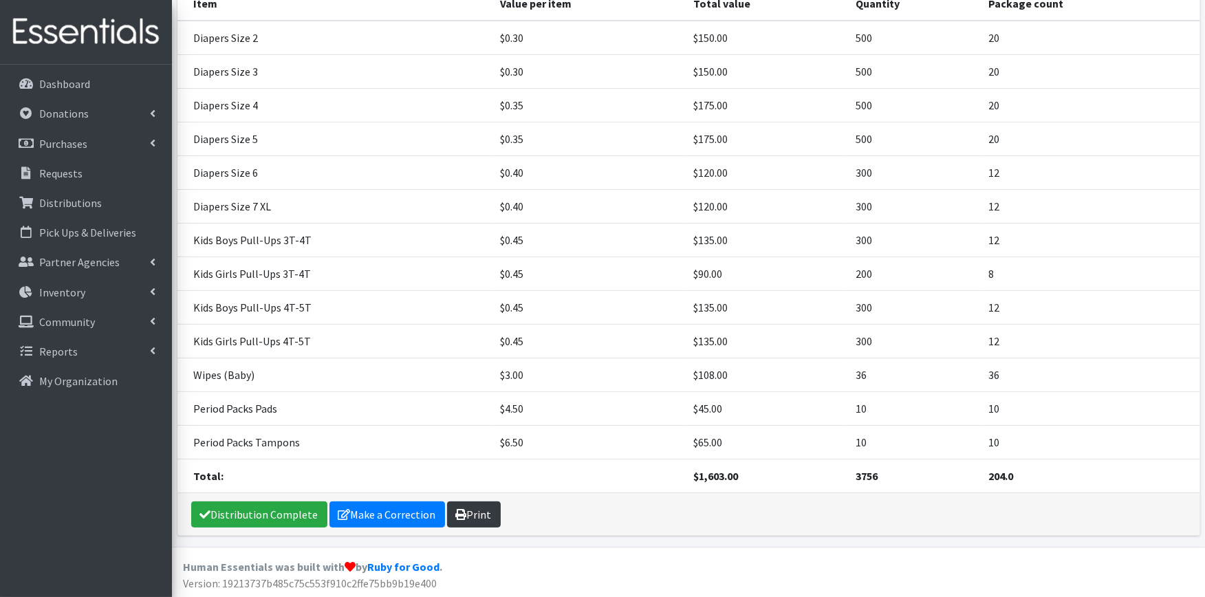
click at [461, 513] on icon at bounding box center [461, 514] width 11 height 11
click at [249, 520] on link "Distribution Complete" at bounding box center [259, 514] width 136 height 26
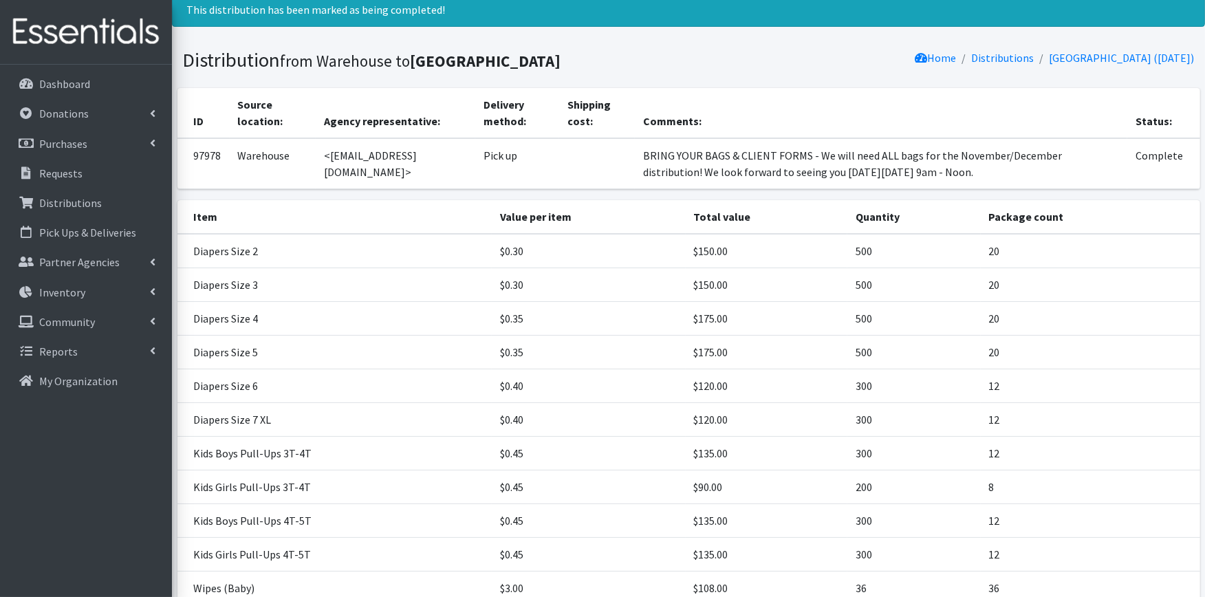
scroll to position [0, 0]
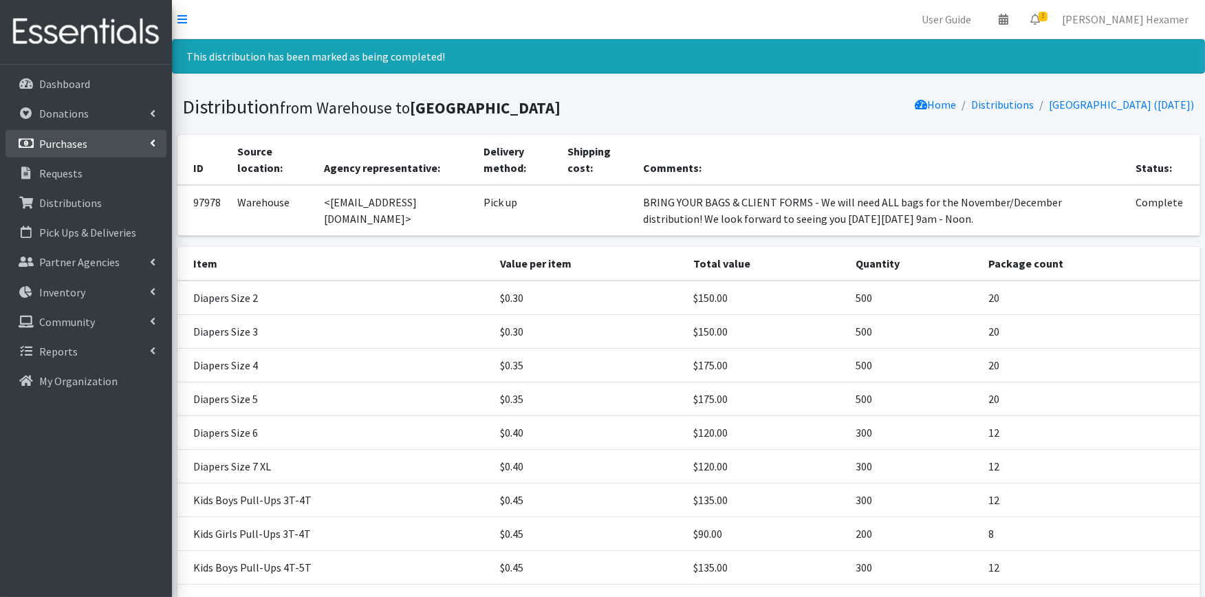
click at [83, 148] on p "Purchases" at bounding box center [63, 144] width 48 height 14
click at [76, 226] on p "Requests" at bounding box center [60, 233] width 43 height 14
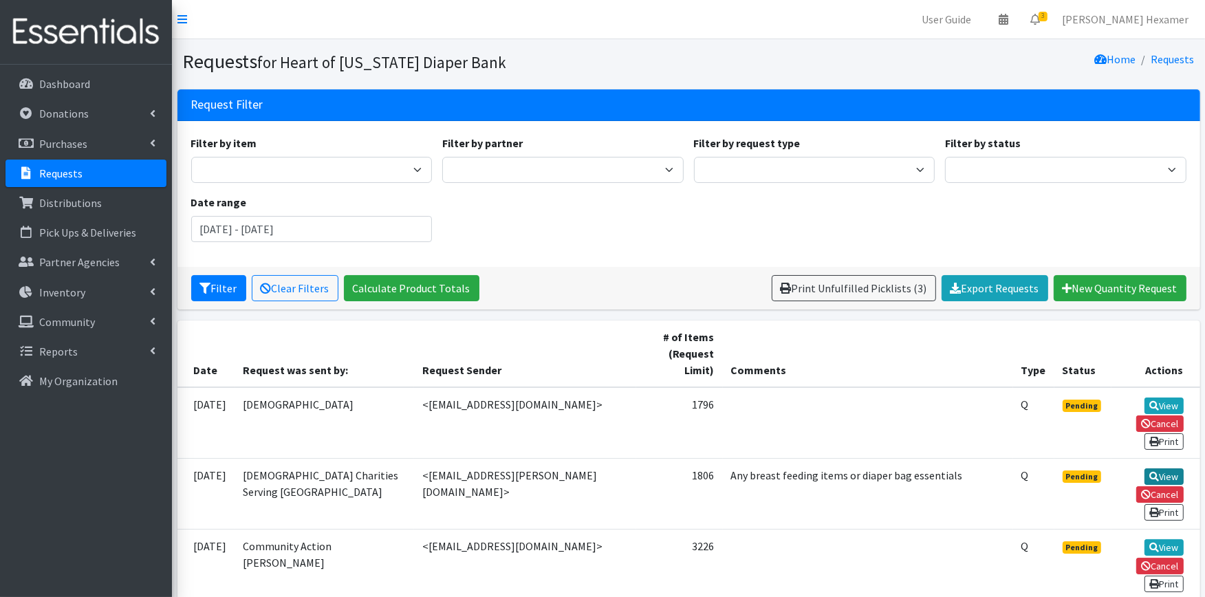
click at [1152, 472] on icon at bounding box center [1154, 477] width 10 height 10
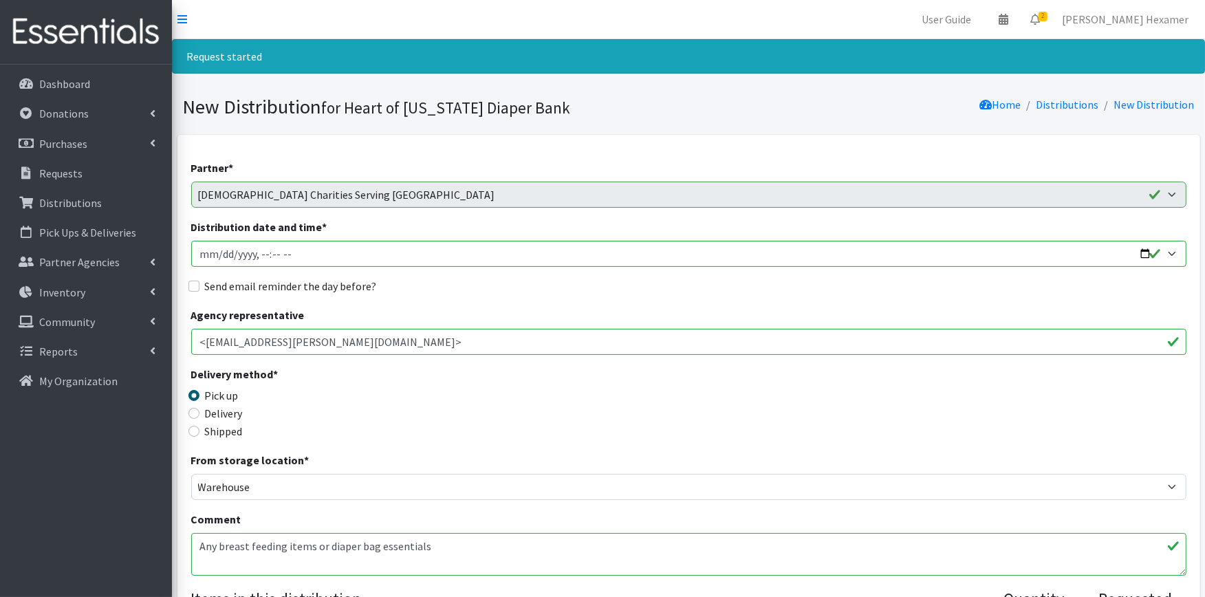
click at [457, 549] on textarea "Any breast feeding items or diaper bag essentials" at bounding box center [688, 554] width 995 height 43
drag, startPoint x: 246, startPoint y: 561, endPoint x: 162, endPoint y: 517, distance: 94.5
paste textarea "BRING YOUR BAGS & CLIENT FORMS - We will need ALL bags for the November/Decembe…"
type textarea "BRING YOUR BAGS & CLIENT FORMS - We will need ALL bags for the November/Decembe…"
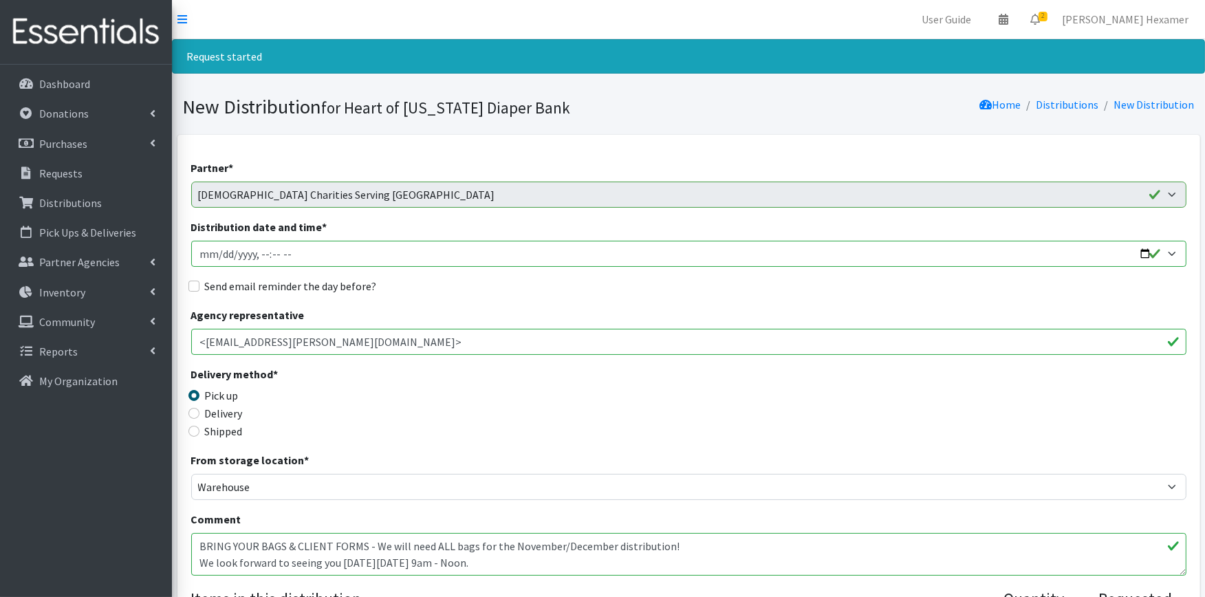
click at [1143, 251] on input "Distribution date and time *" at bounding box center [688, 254] width 995 height 26
type input "[DATE]T09:00"
click at [548, 423] on div "Delivery method * Pick up Delivery Shipped Shipping cost" at bounding box center [688, 409] width 995 height 86
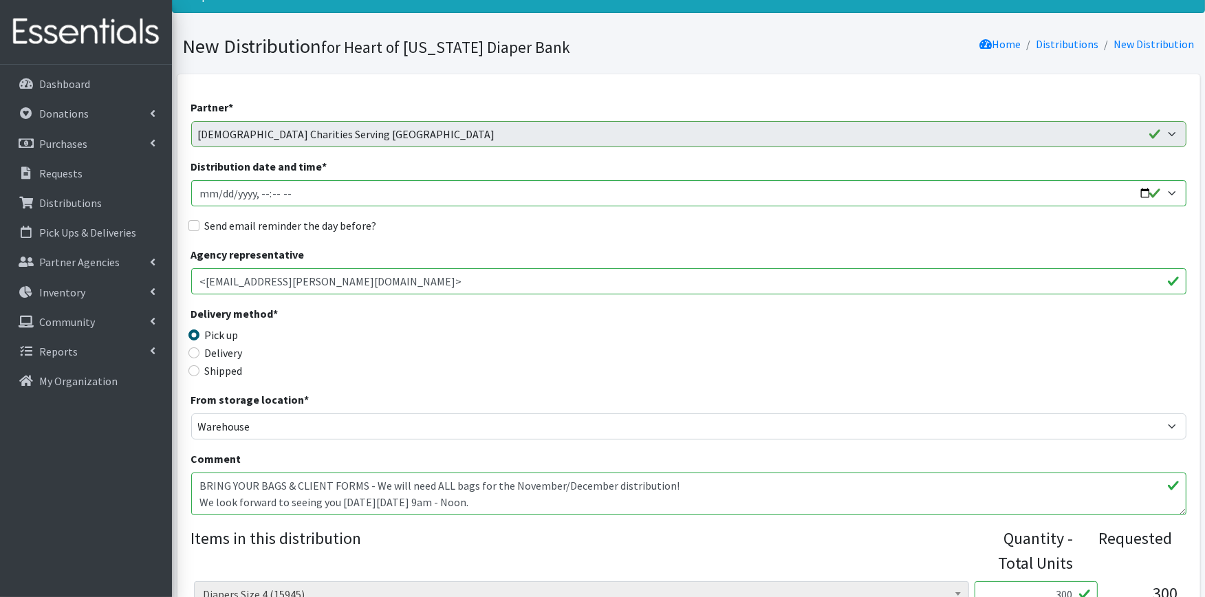
scroll to position [153, 0]
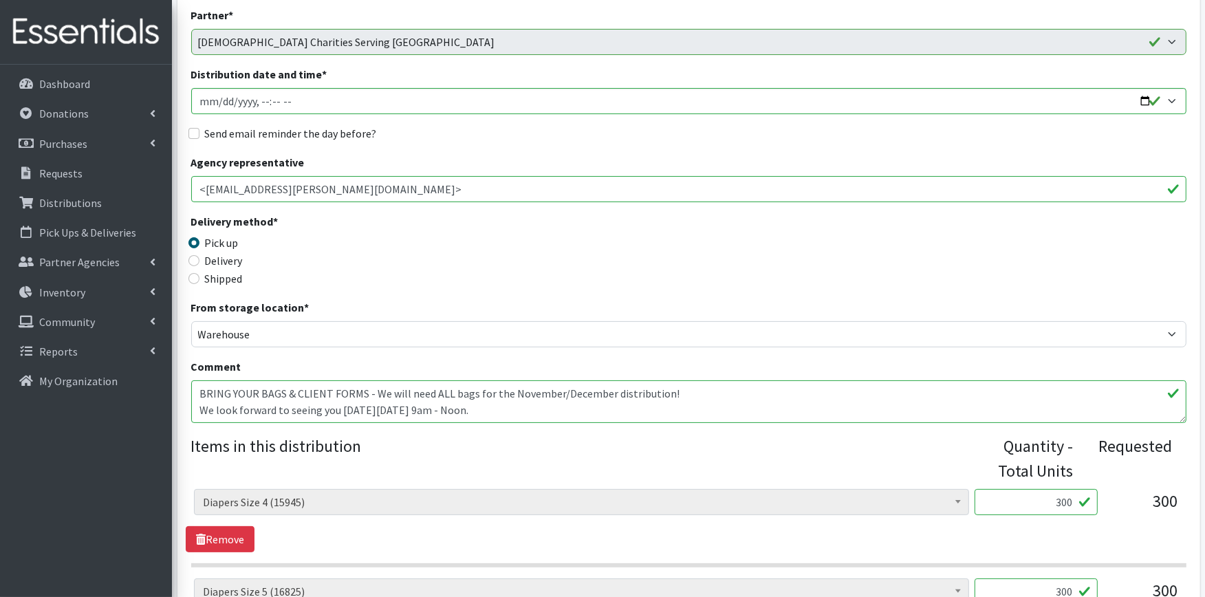
click at [205, 393] on textarea "Any breast feeding items or diaper bag essentials" at bounding box center [688, 401] width 995 height 43
click at [196, 389] on textarea "Any breast feeding items or diaper bag essentials" at bounding box center [688, 401] width 995 height 43
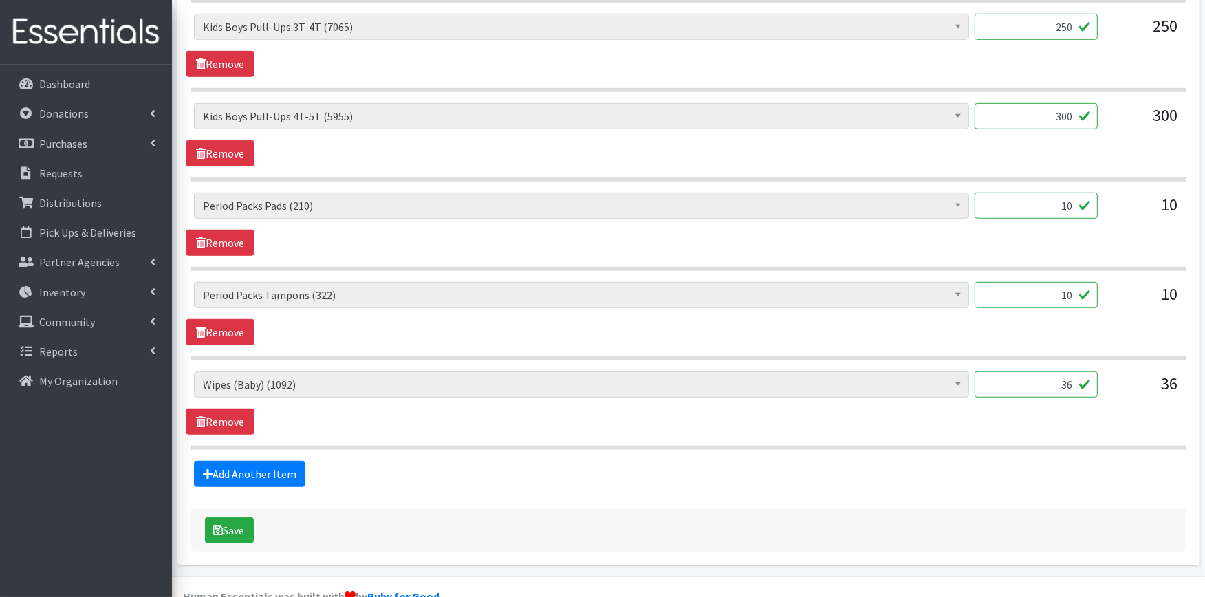
scroll to position [1018, 0]
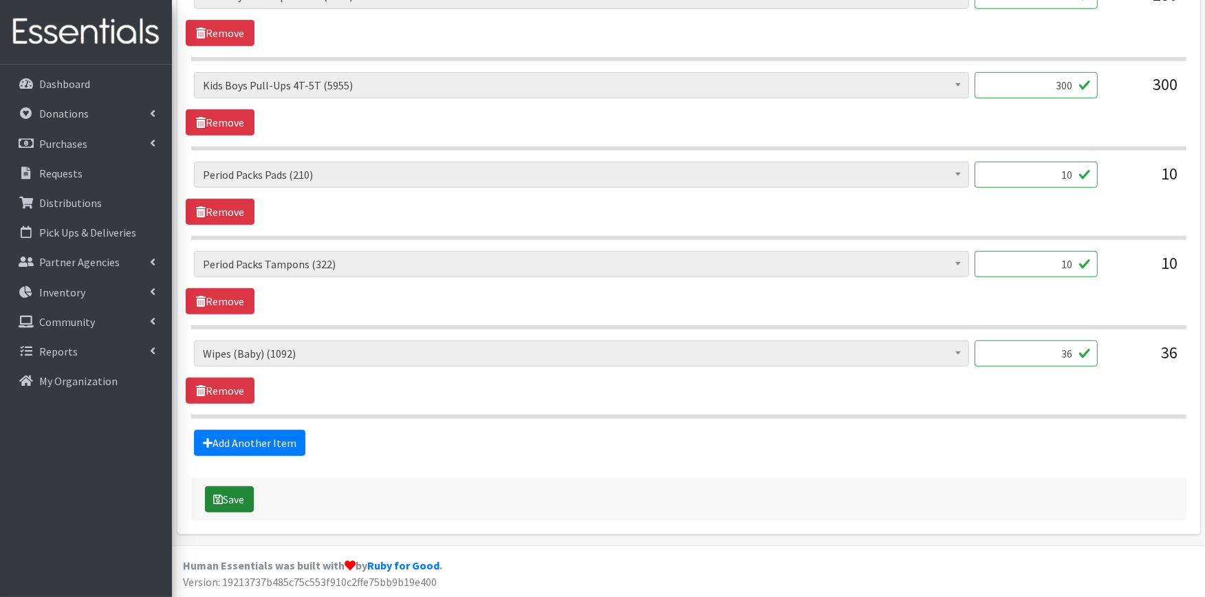
type textarea "lease have you volunteer look through our formula! BRING YOUR BAGS & CLIENT FOR…"
click at [244, 498] on button "Save" at bounding box center [229, 499] width 49 height 26
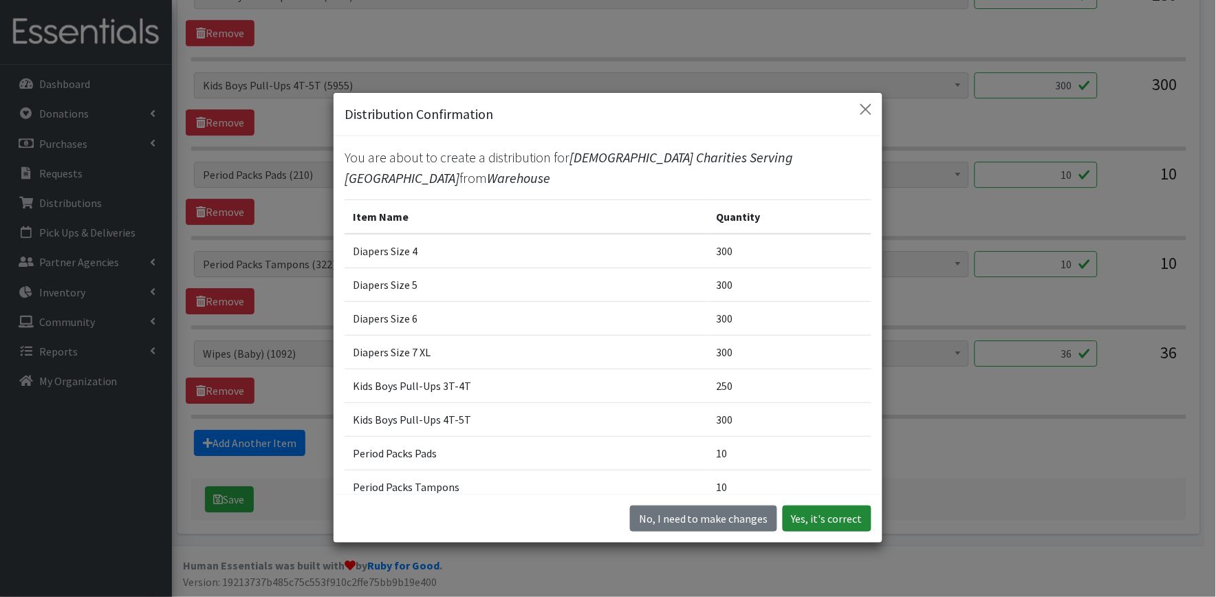
click at [821, 517] on button "Yes, it's correct" at bounding box center [827, 519] width 89 height 26
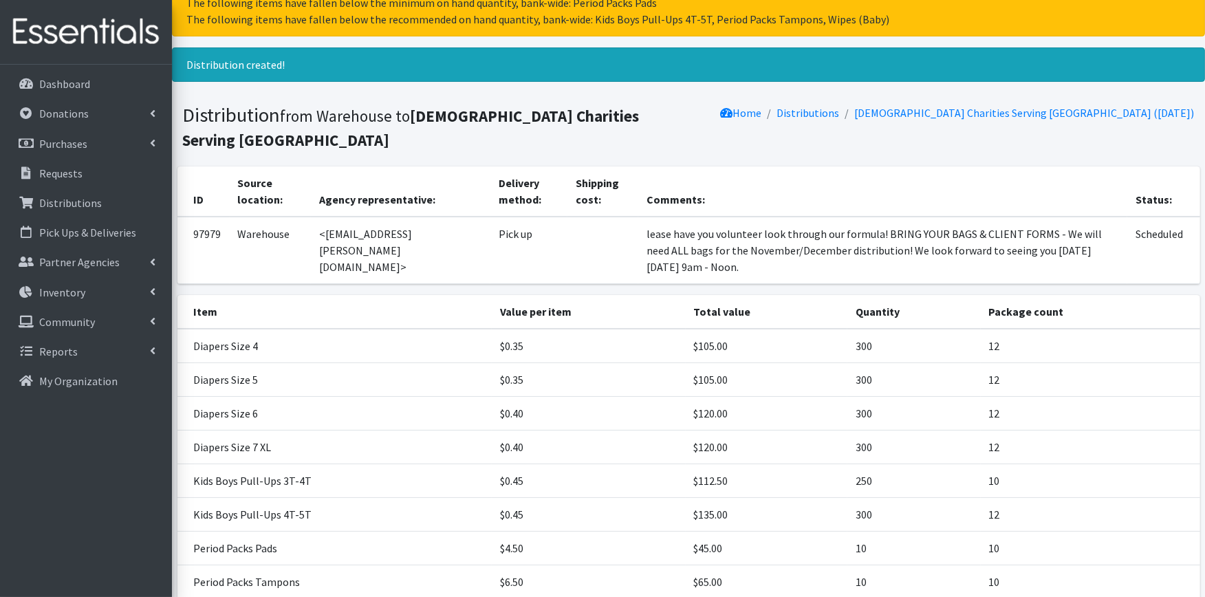
scroll to position [228, 0]
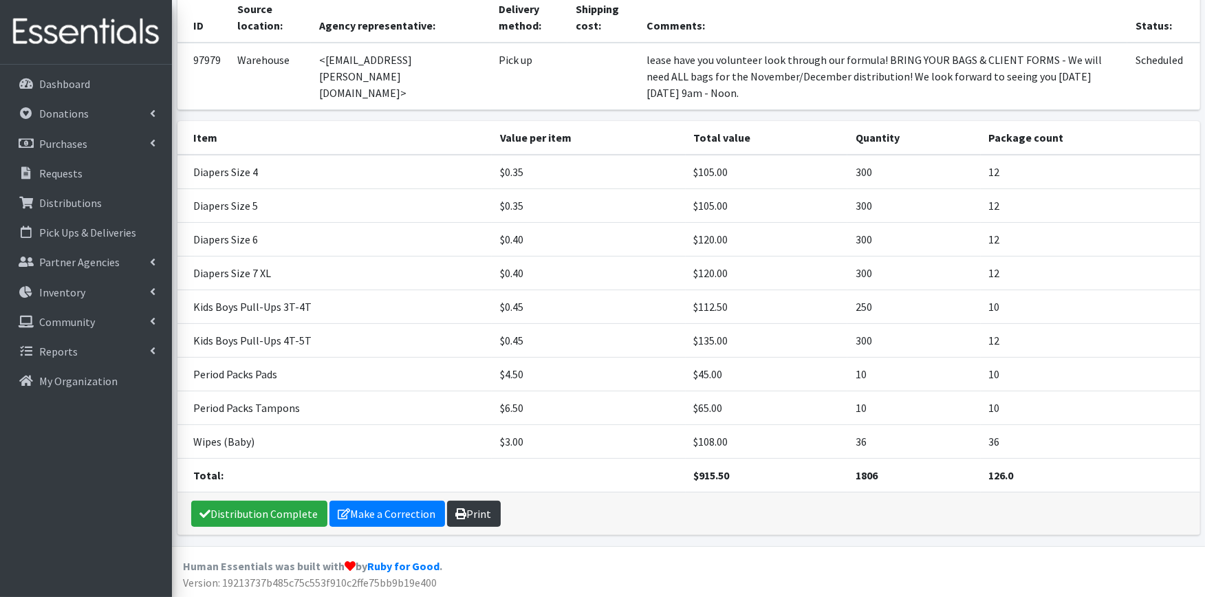
click at [479, 510] on link "Print" at bounding box center [474, 514] width 54 height 26
click at [266, 503] on link "Distribution Complete" at bounding box center [259, 514] width 136 height 26
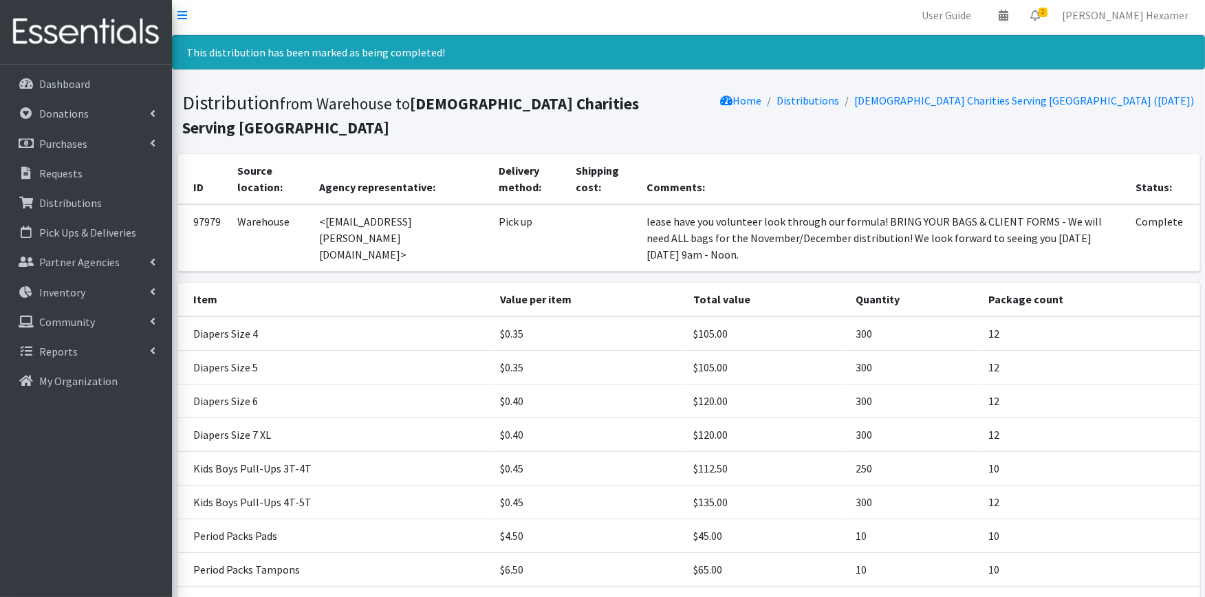
scroll to position [0, 0]
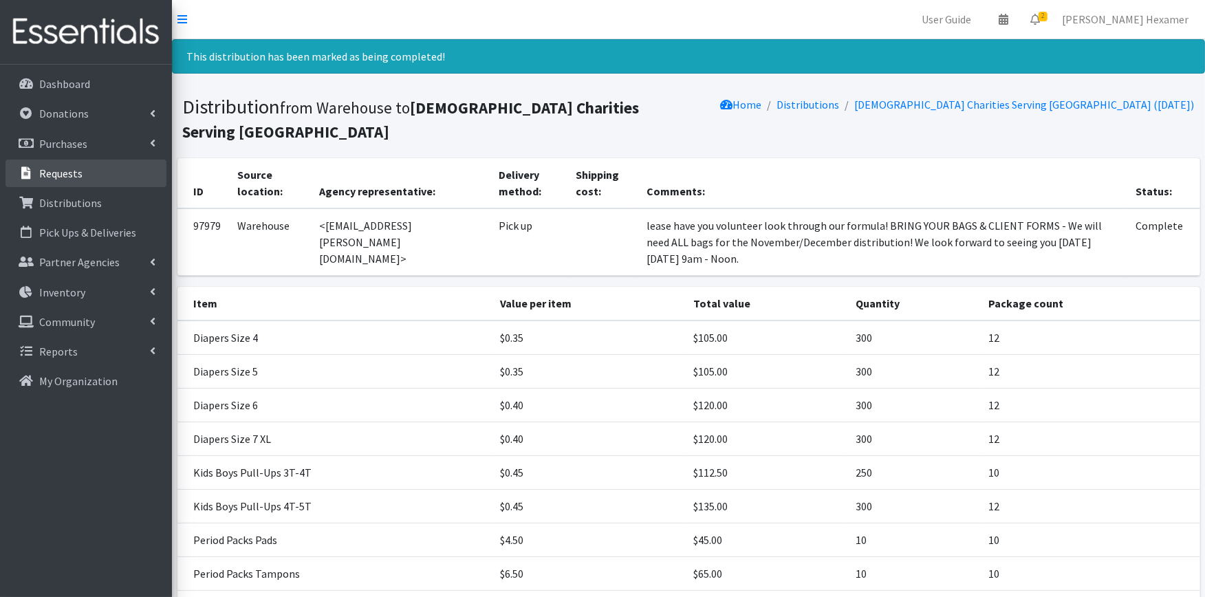
click at [63, 173] on p "Requests" at bounding box center [60, 173] width 43 height 14
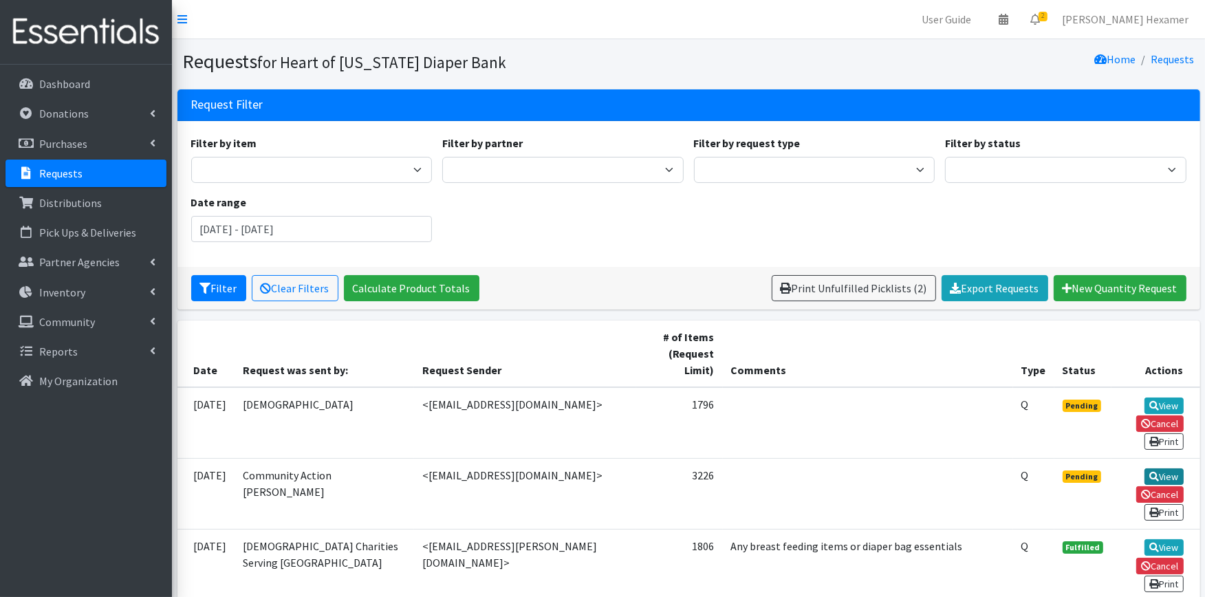
click at [1160, 470] on link "View" at bounding box center [1164, 476] width 39 height 17
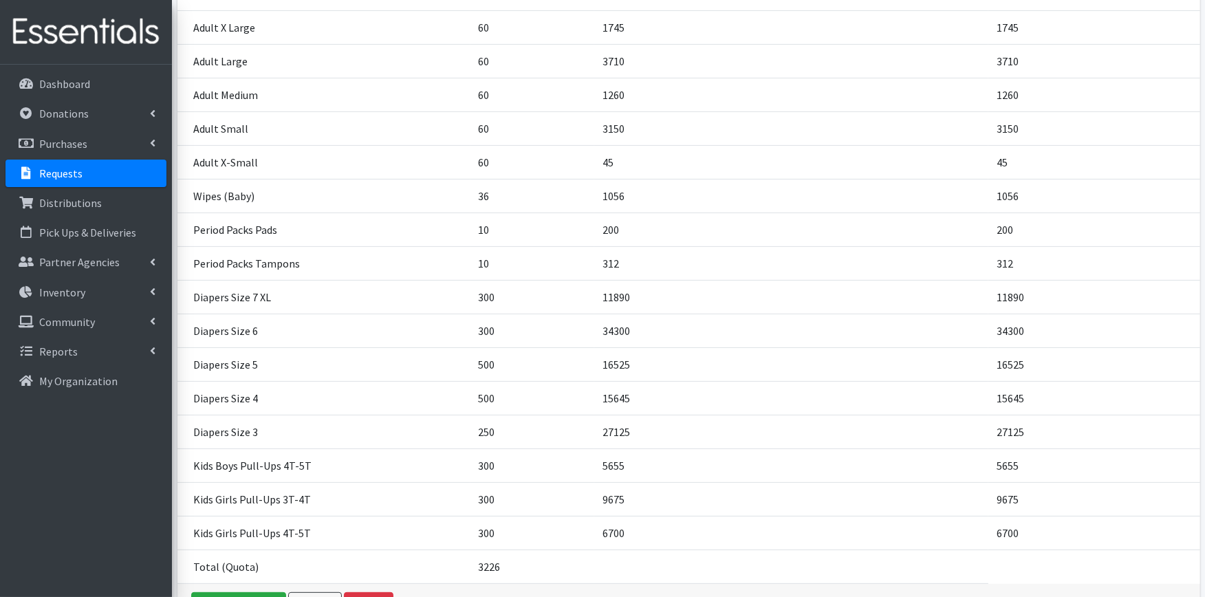
scroll to position [382, 0]
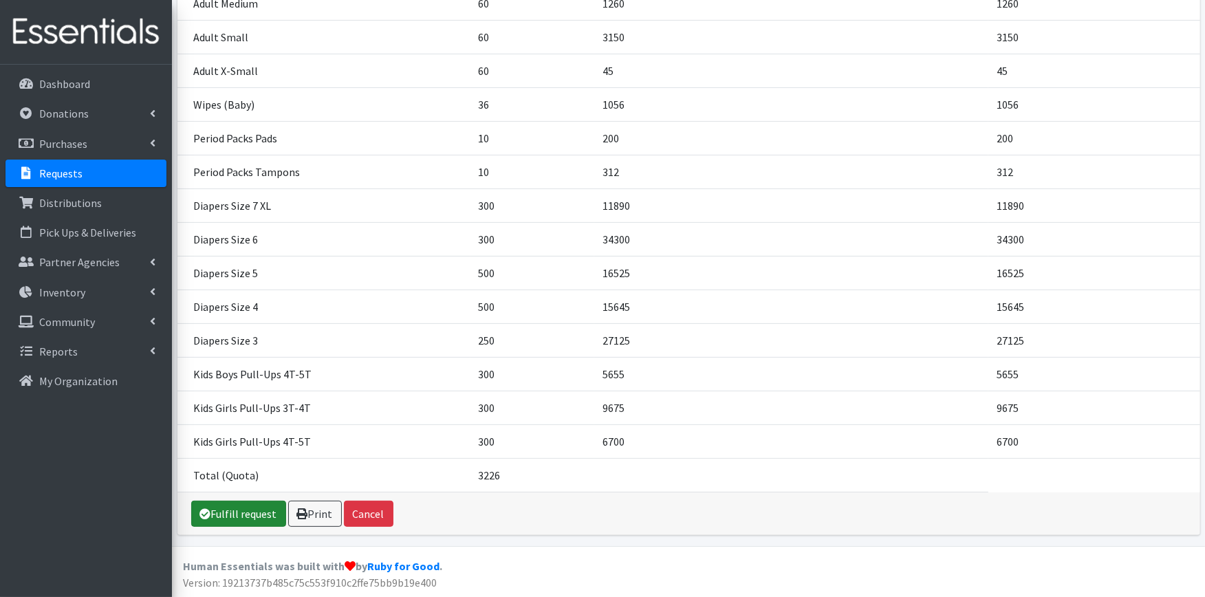
click at [222, 507] on link "Fulfill request" at bounding box center [238, 514] width 95 height 26
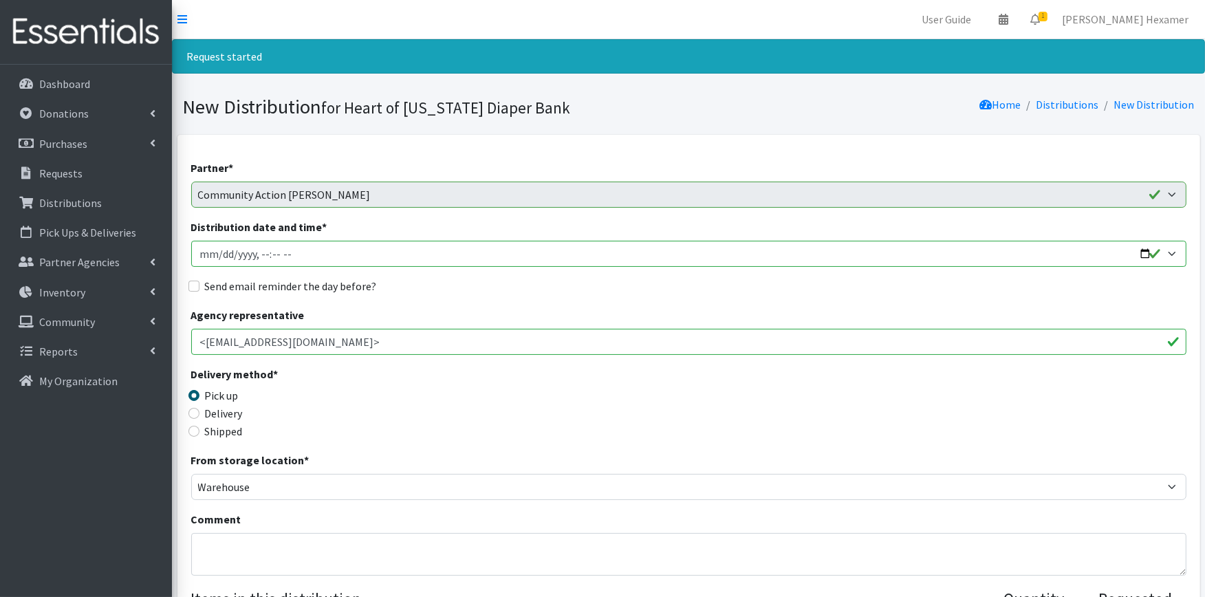
click at [1138, 252] on input "Distribution date and time *" at bounding box center [688, 254] width 995 height 26
type input "2025-10-28T09:00"
click at [506, 293] on div "Send email reminder the day before?" at bounding box center [688, 286] width 995 height 17
click at [279, 286] on label "Send email reminder the day before?" at bounding box center [291, 286] width 172 height 17
click at [199, 286] on input "Send email reminder the day before?" at bounding box center [193, 286] width 11 height 11
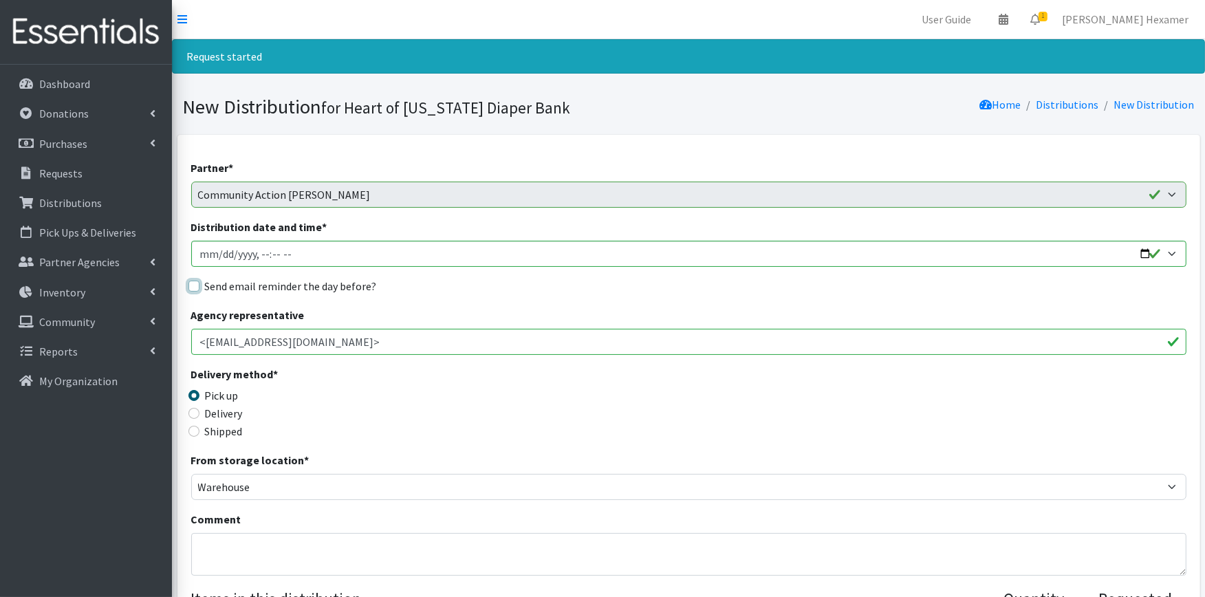
checkbox input "true"
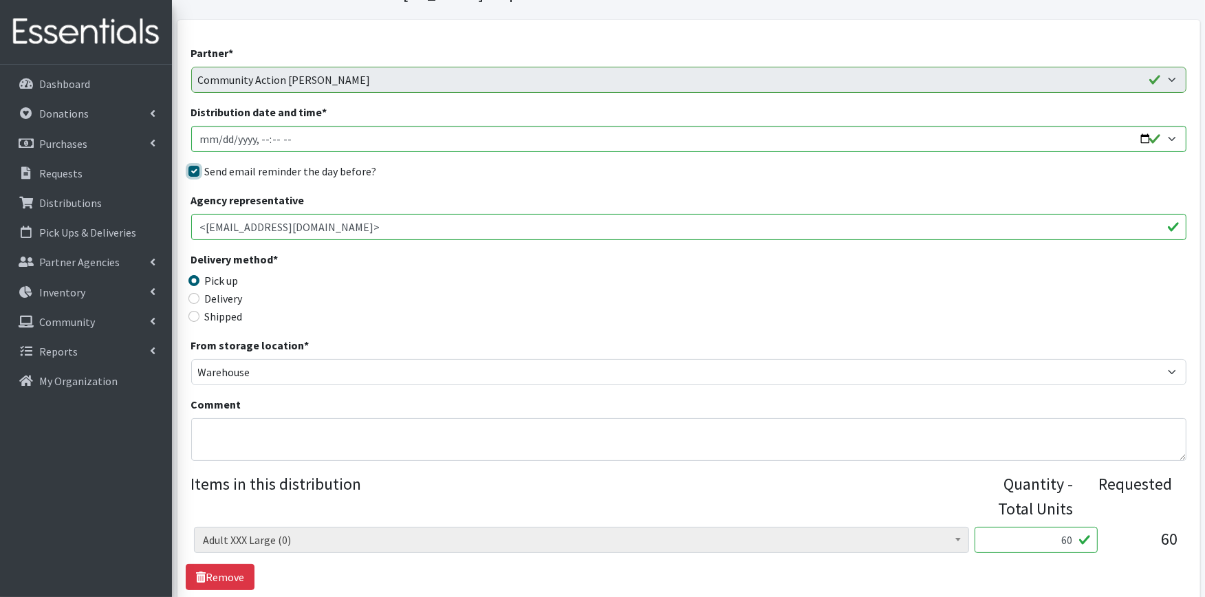
scroll to position [305, 0]
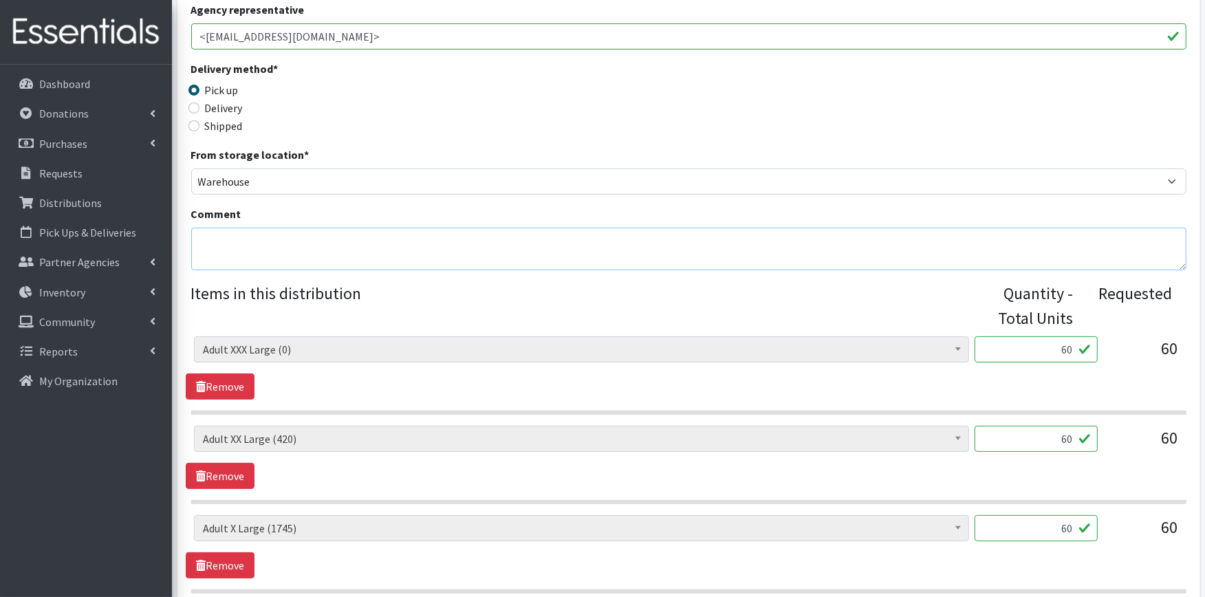
click at [230, 233] on textarea "Comment" at bounding box center [688, 249] width 995 height 43
paste textarea "BRING YOUR BAGS & CLIENT FORMS - We will need ALL bags for the November/Decembe…"
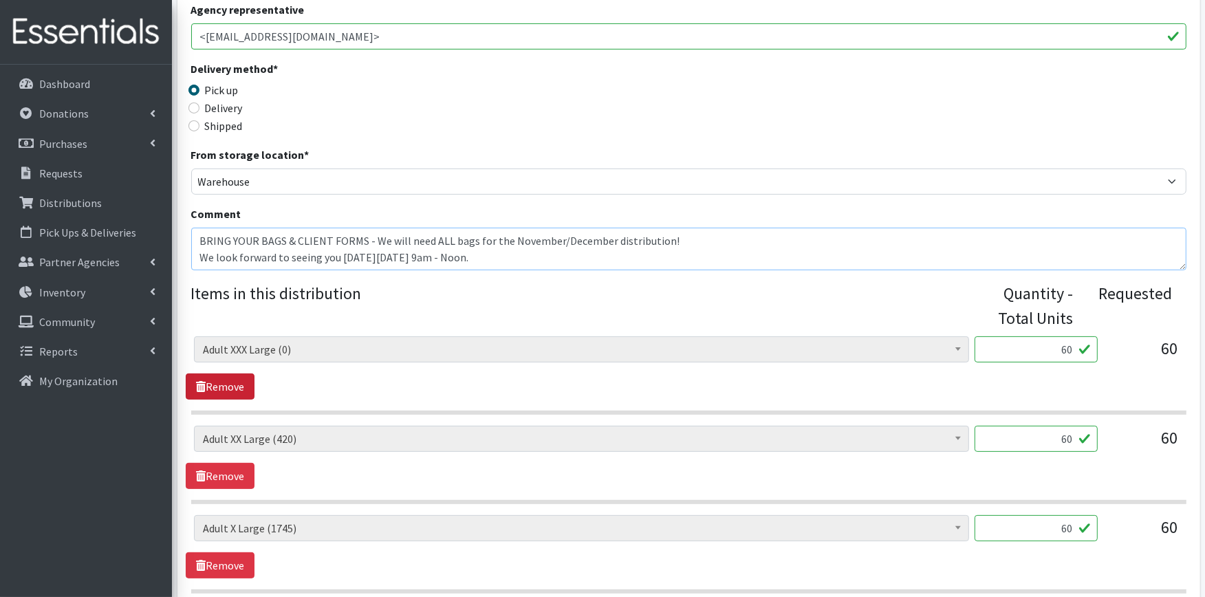
type textarea "BRING YOUR BAGS & CLIENT FORMS - We will need ALL bags for the November/Decembe…"
click at [238, 382] on link "Remove" at bounding box center [220, 387] width 69 height 26
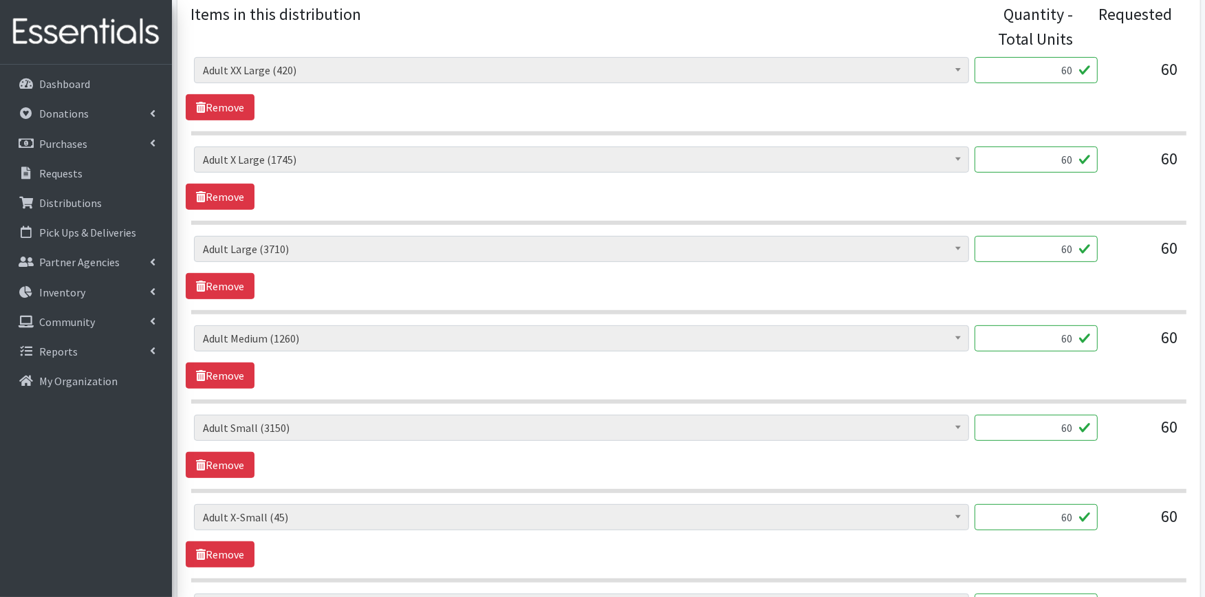
scroll to position [611, 0]
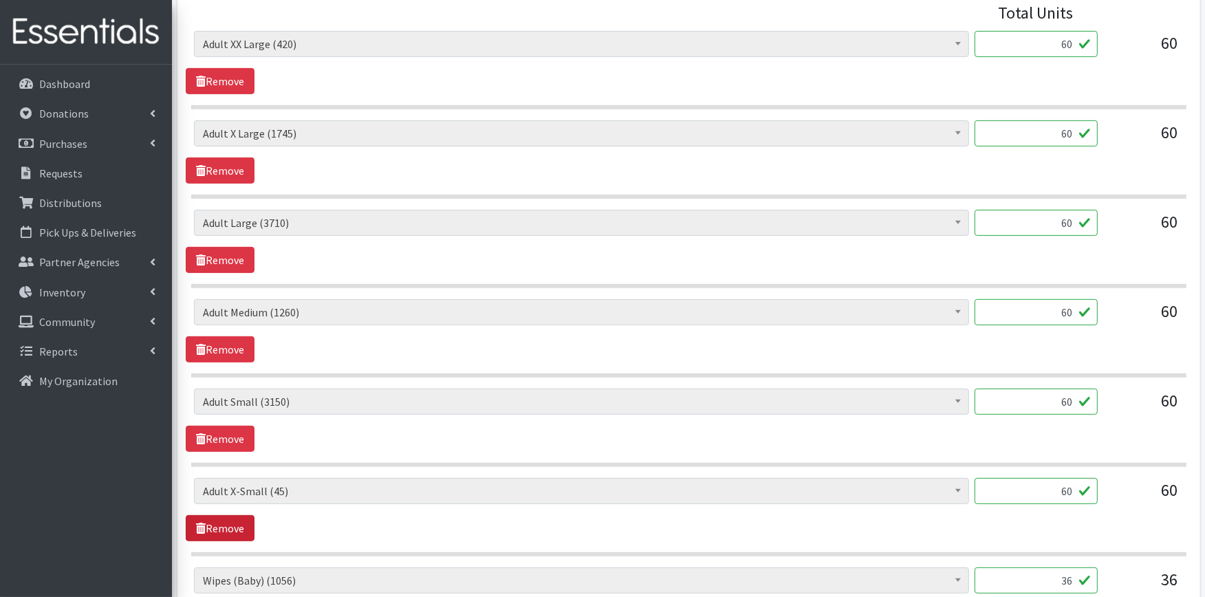
click at [217, 528] on link "Remove" at bounding box center [220, 528] width 69 height 26
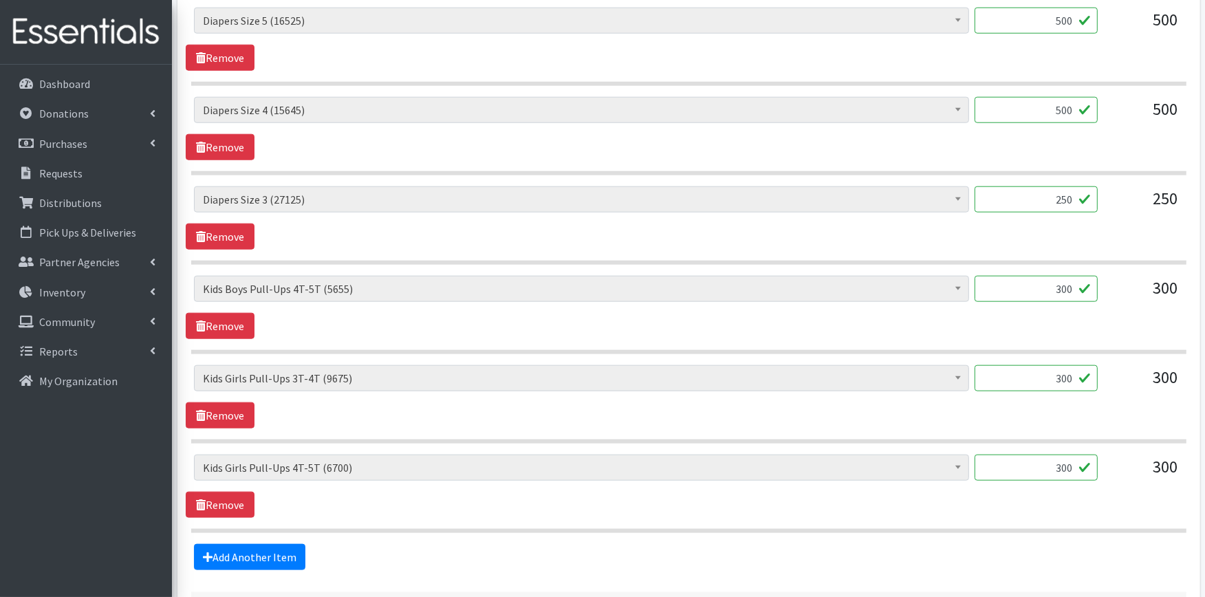
scroll to position [1645, 0]
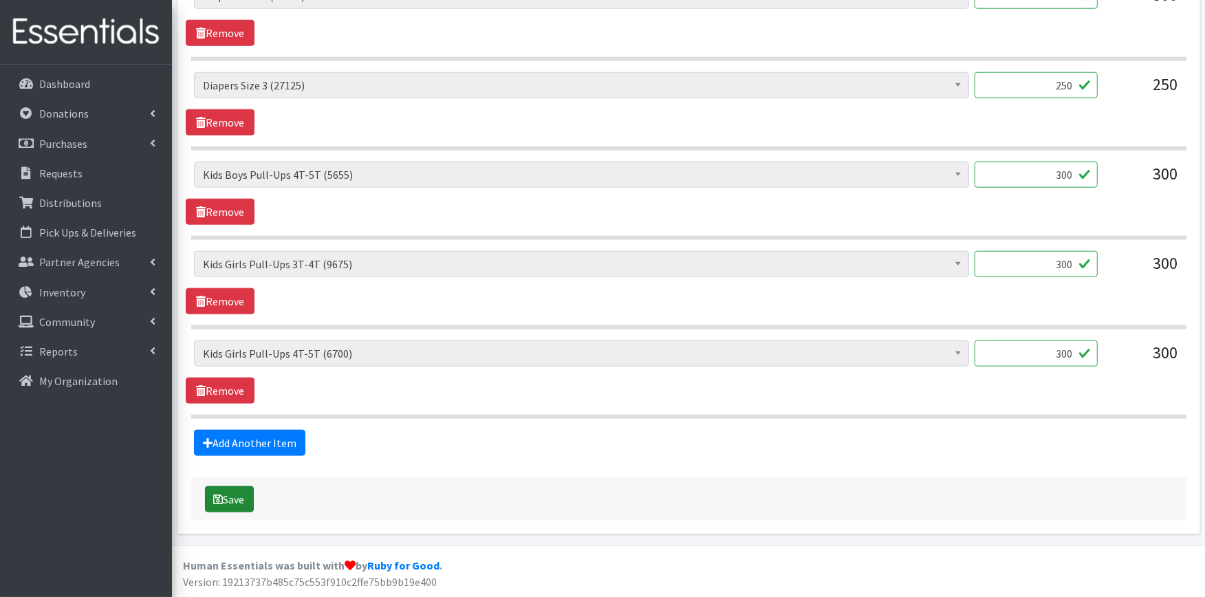
click at [244, 499] on button "Save" at bounding box center [229, 499] width 49 height 26
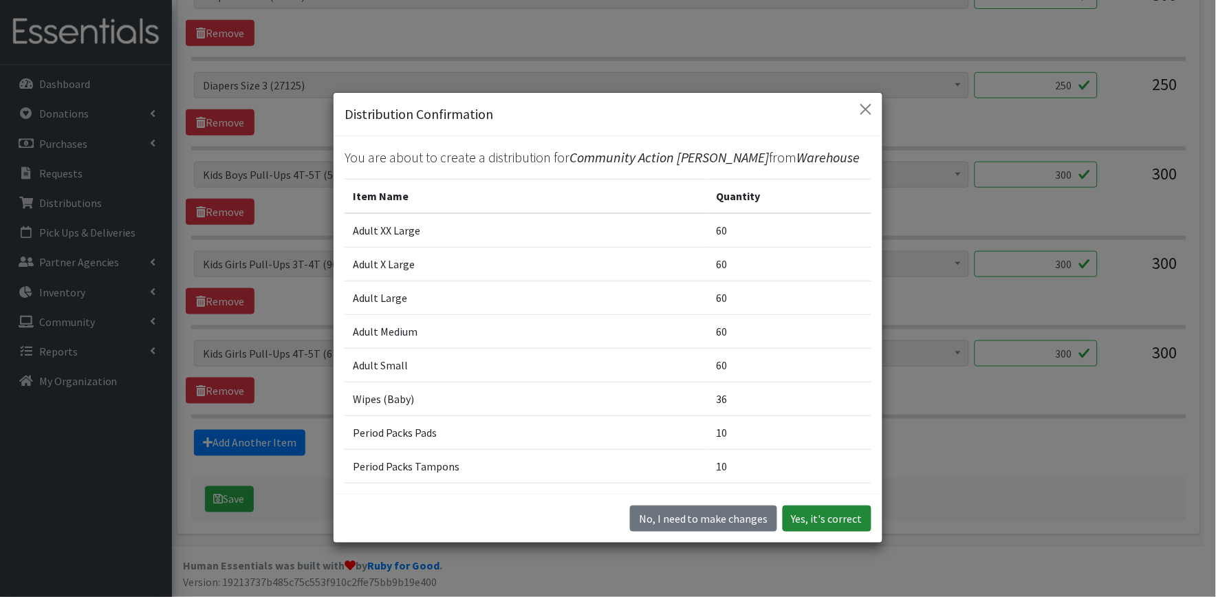
click at [827, 516] on button "Yes, it's correct" at bounding box center [827, 519] width 89 height 26
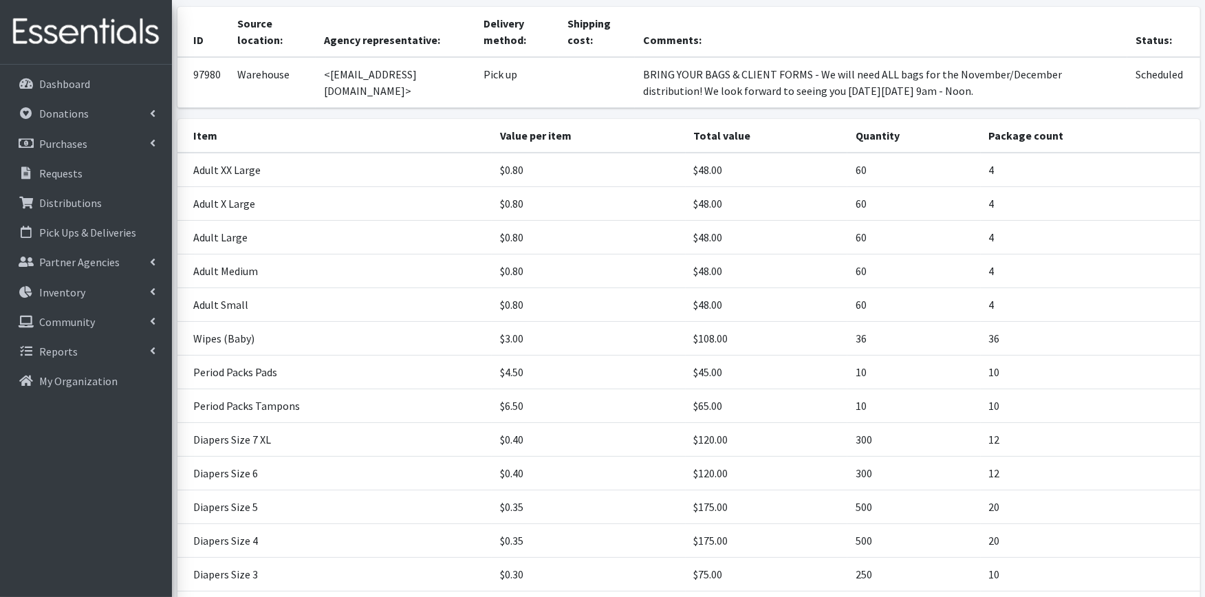
scroll to position [424, 0]
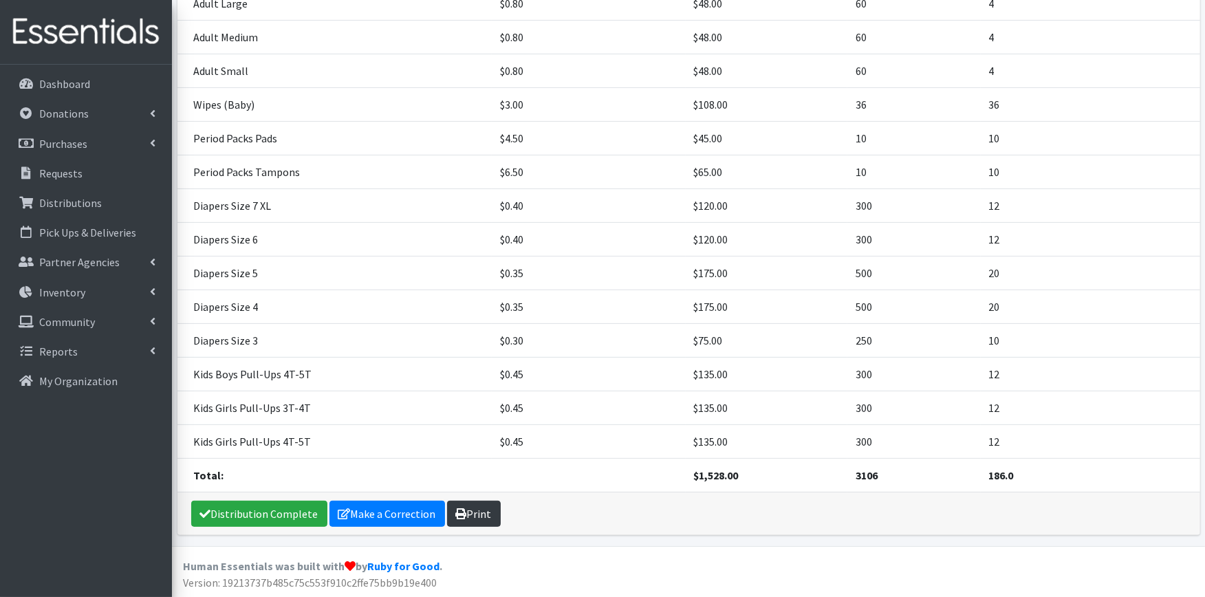
click at [475, 517] on link "Print" at bounding box center [474, 514] width 54 height 26
click at [230, 510] on link "Distribution Complete" at bounding box center [259, 514] width 136 height 26
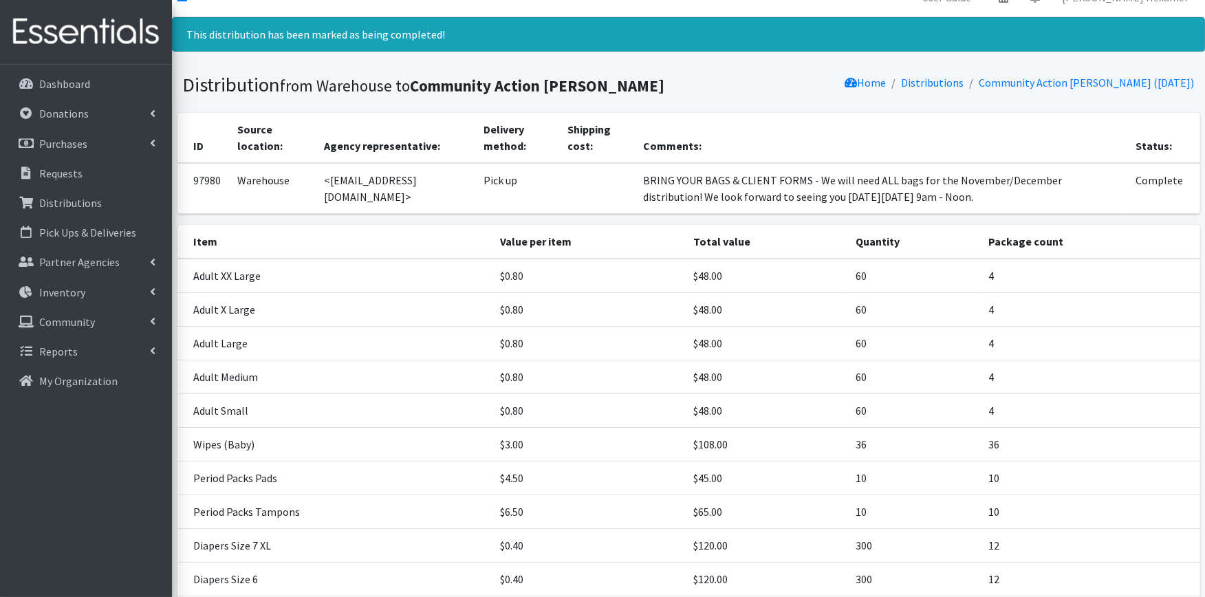
scroll to position [0, 0]
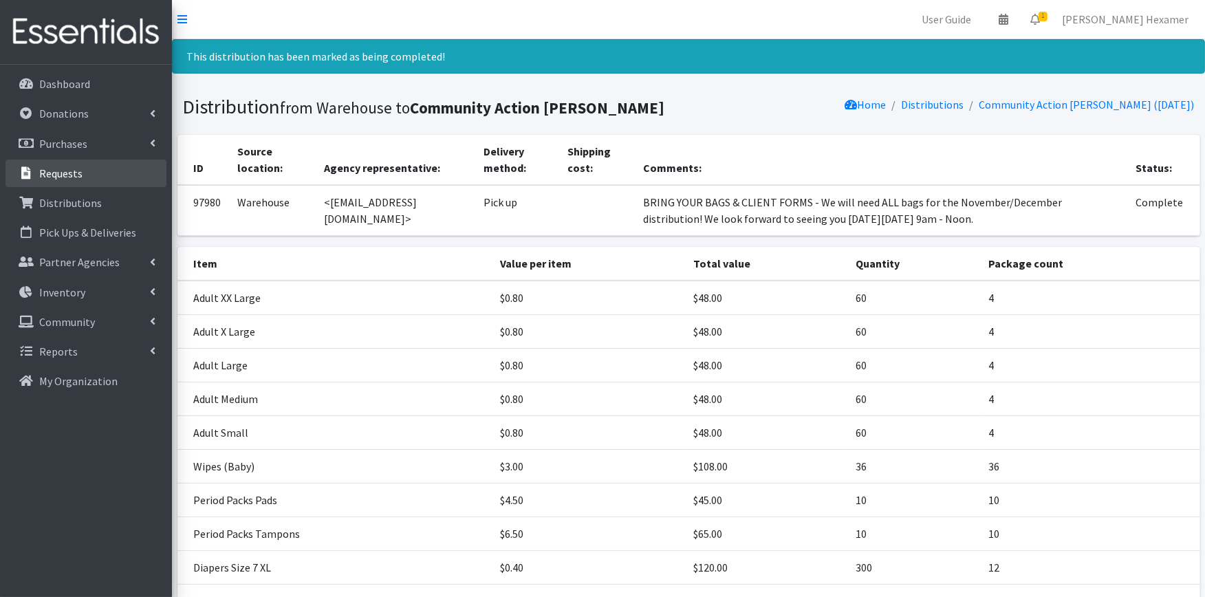
click at [77, 167] on p "Requests" at bounding box center [60, 173] width 43 height 14
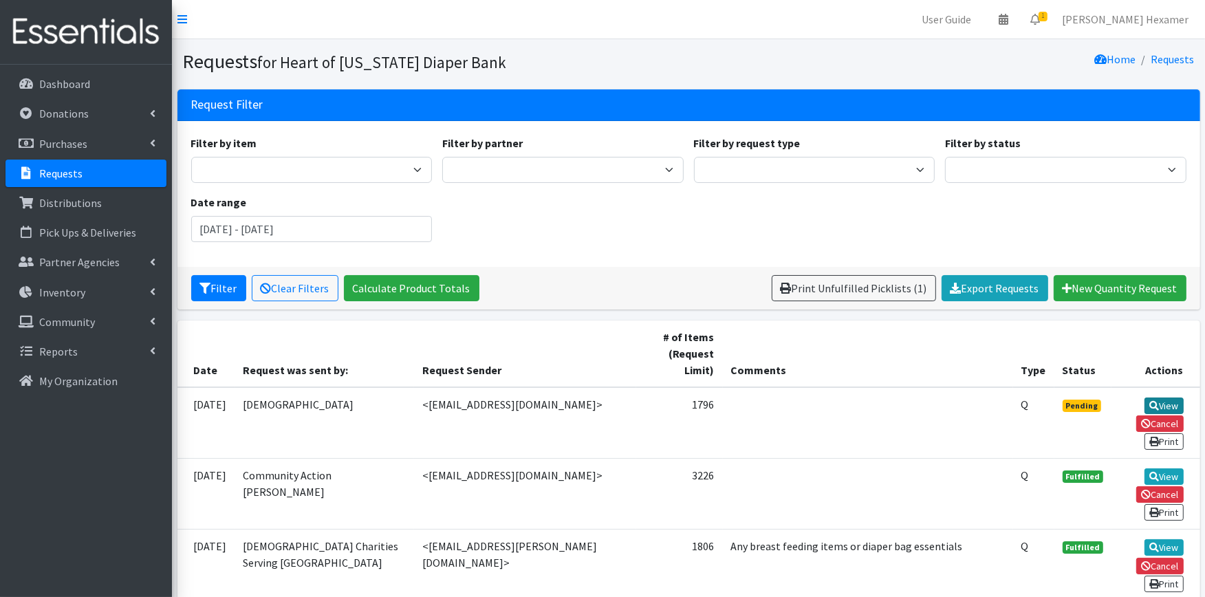
click at [1156, 402] on icon at bounding box center [1154, 406] width 10 height 10
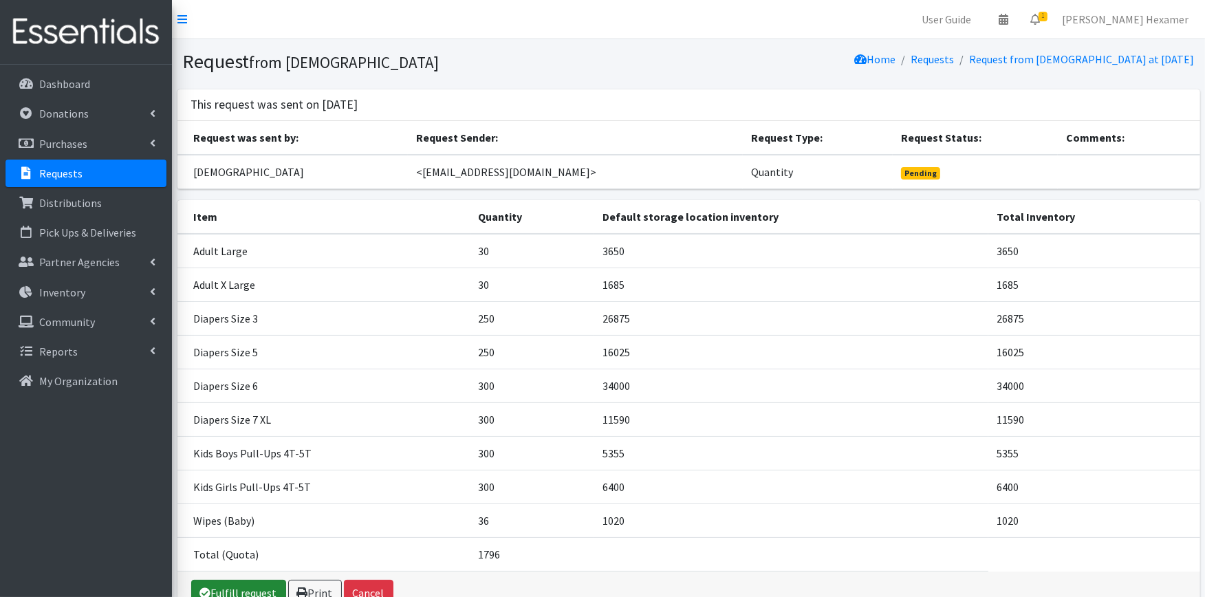
click at [257, 583] on link "Fulfill request" at bounding box center [238, 593] width 95 height 26
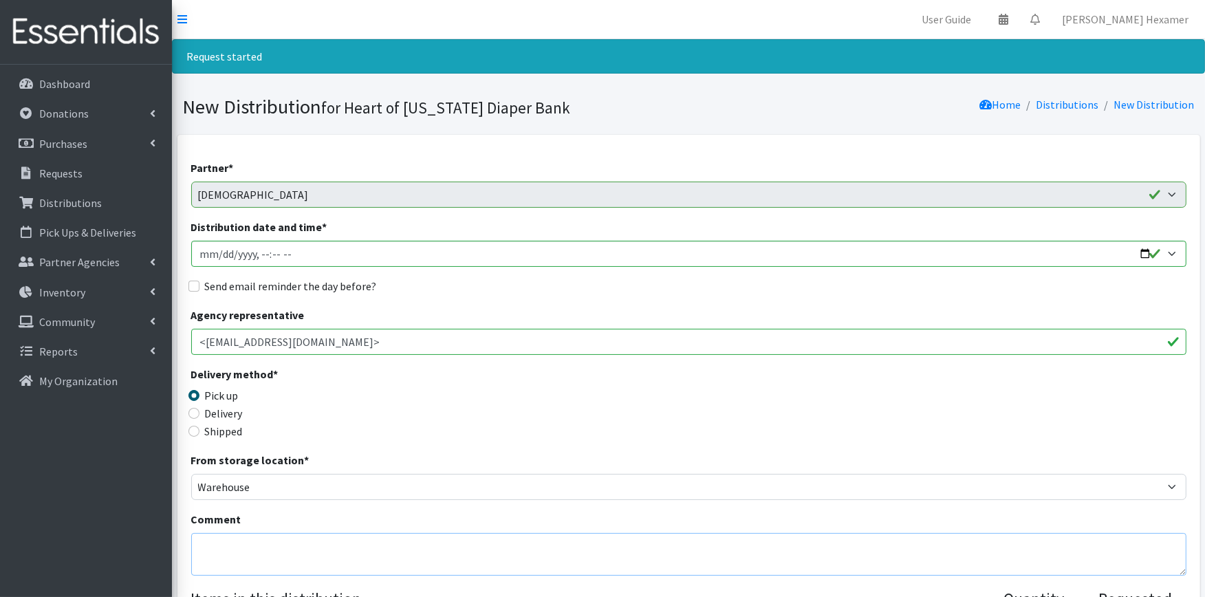
click at [270, 539] on textarea "Comment" at bounding box center [688, 554] width 995 height 43
paste textarea "BRING YOUR BAGS & CLIENT FORMS - We will need ALL bags for the November/Decembe…"
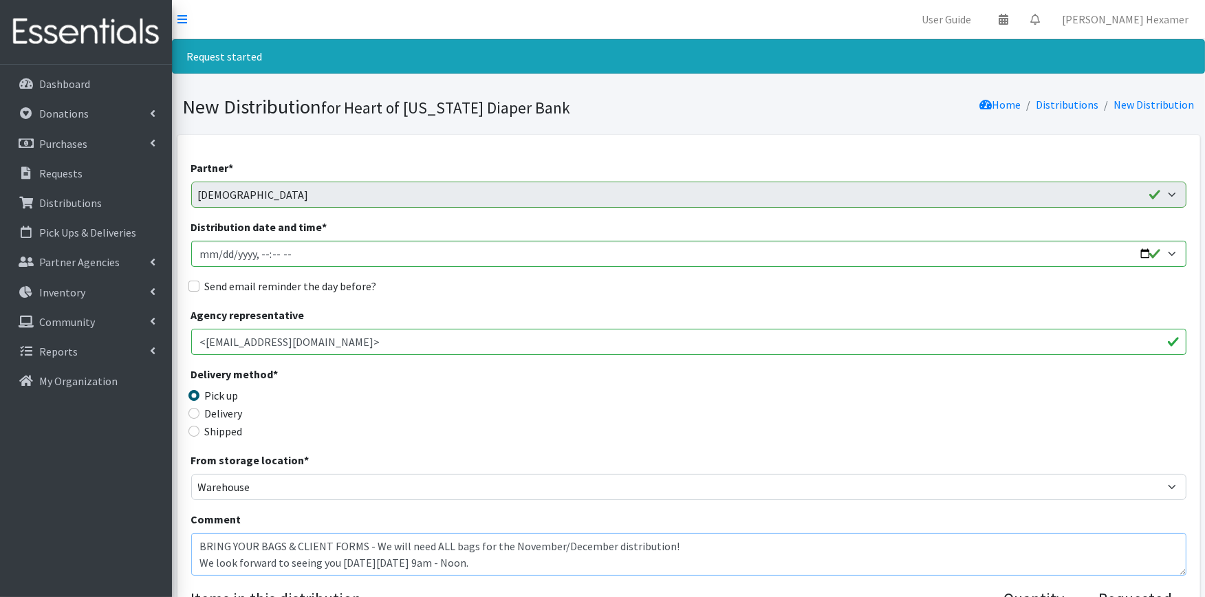
type textarea "BRING YOUR BAGS & CLIENT FORMS - We will need ALL bags for the November/Decembe…"
click at [1145, 255] on input "Distribution date and time *" at bounding box center [688, 254] width 995 height 26
type input "2025-10-28T09:00"
click at [299, 284] on label "Send email reminder the day before?" at bounding box center [291, 286] width 172 height 17
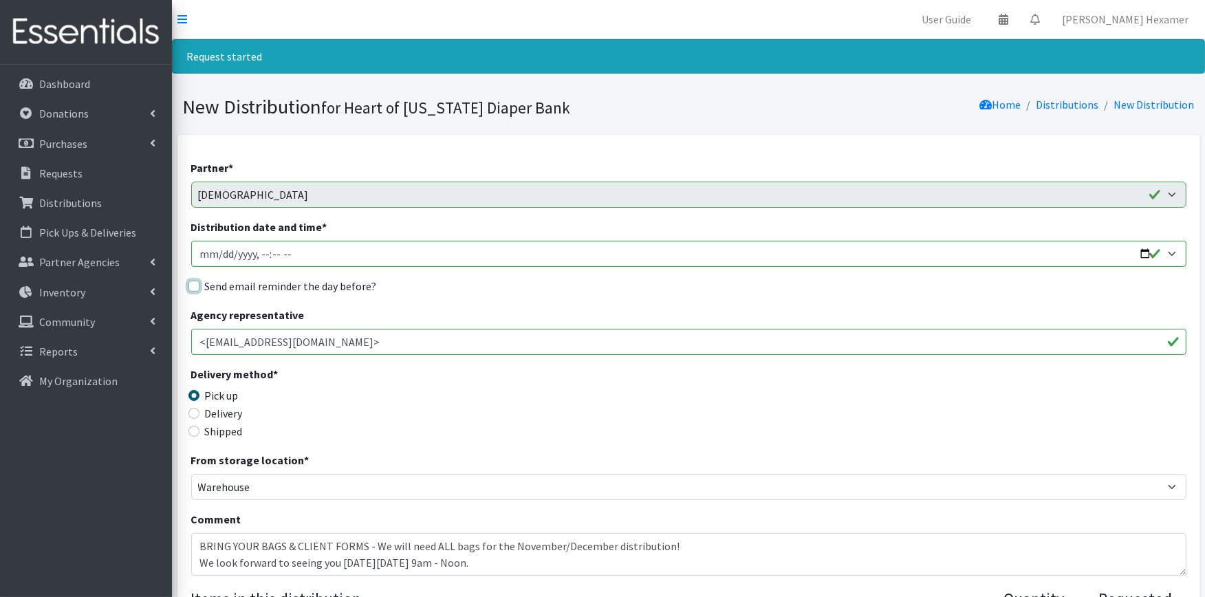
click at [199, 284] on input "Send email reminder the day before?" at bounding box center [193, 286] width 11 height 11
checkbox input "true"
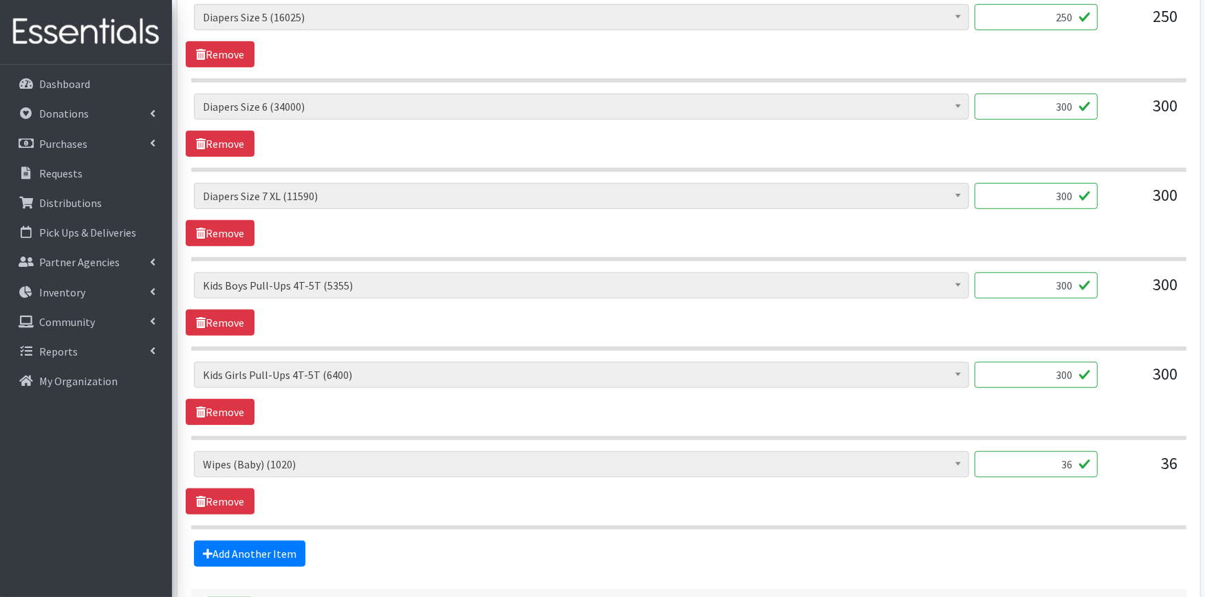
scroll to position [1018, 0]
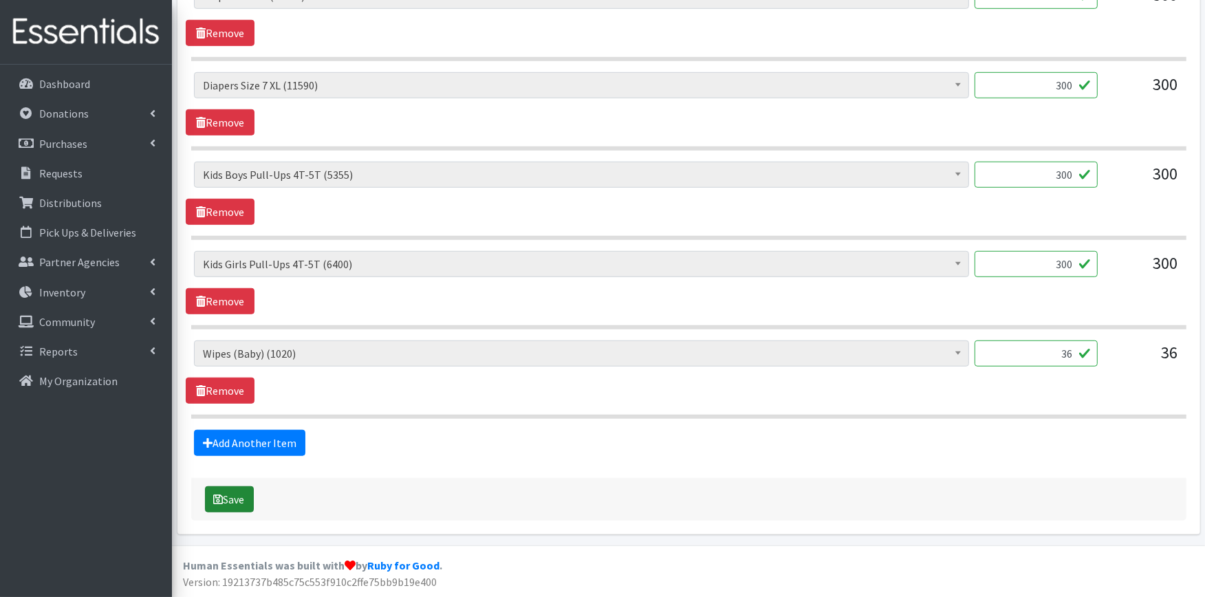
click at [233, 503] on button "Save" at bounding box center [229, 499] width 49 height 26
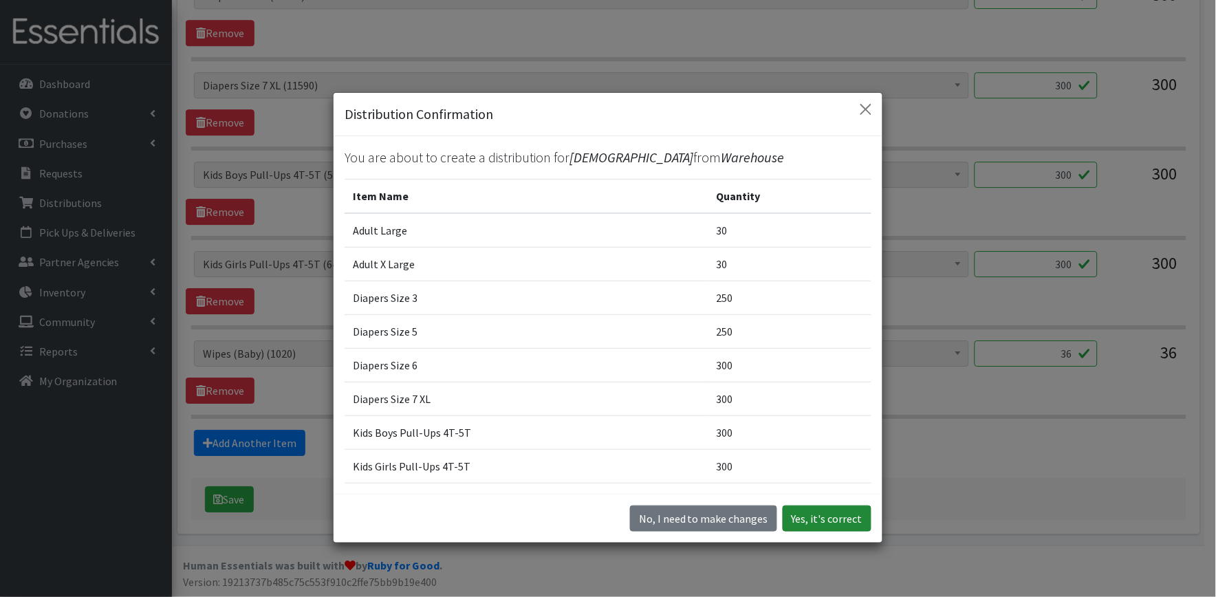
click at [795, 516] on button "Yes, it's correct" at bounding box center [827, 519] width 89 height 26
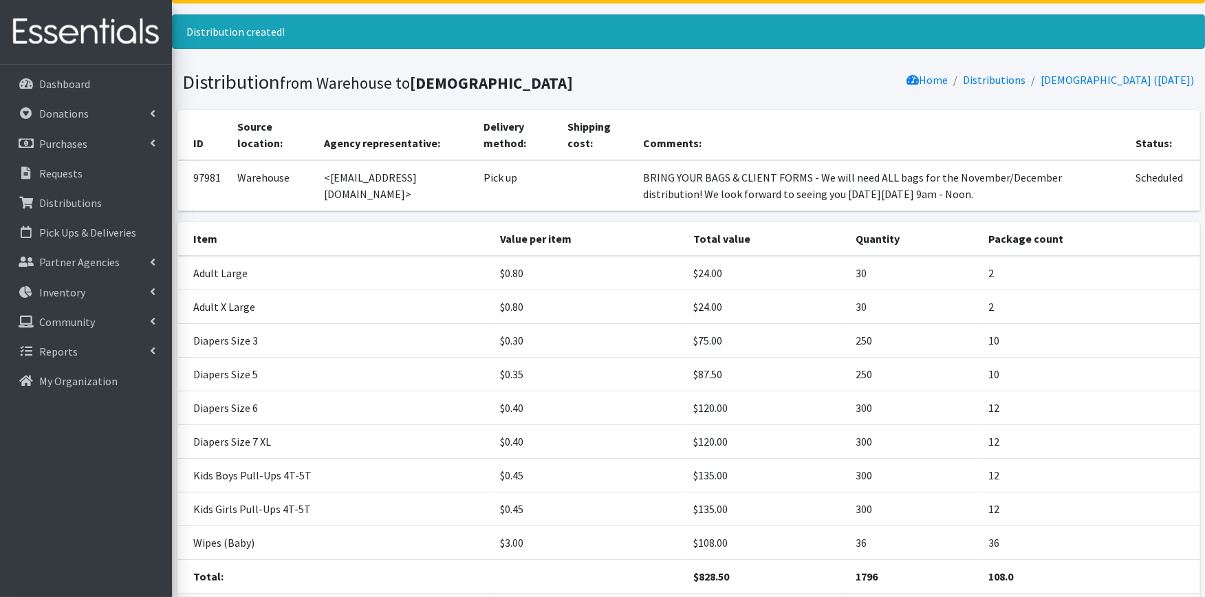
scroll to position [171, 0]
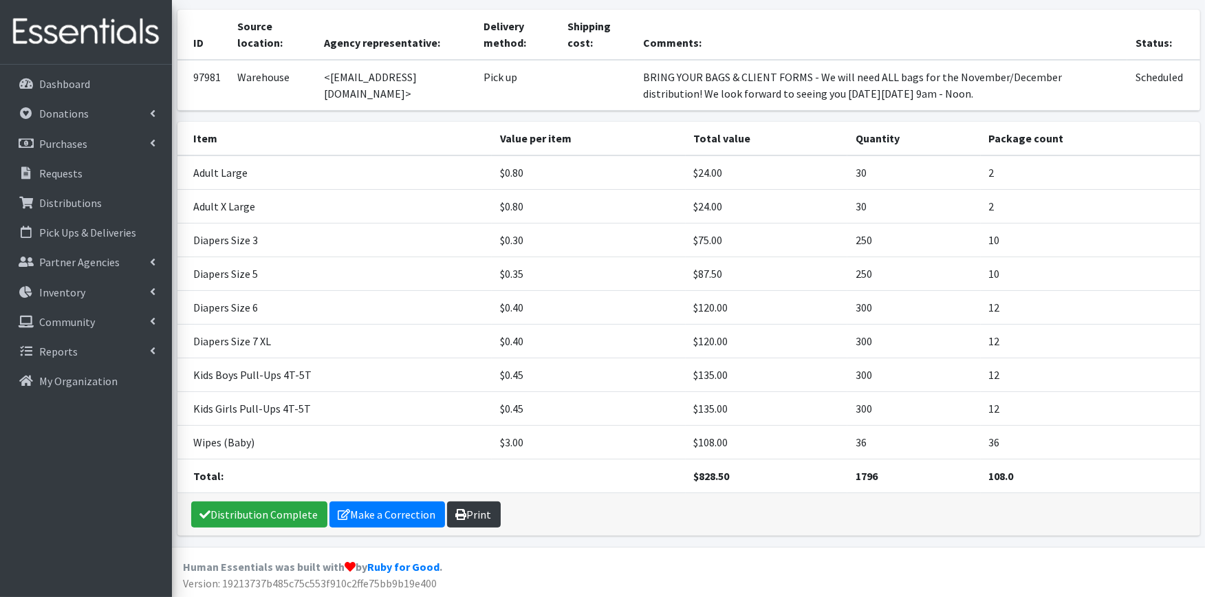
click at [463, 513] on link "Print" at bounding box center [474, 514] width 54 height 26
click at [233, 521] on link "Distribution Complete" at bounding box center [259, 514] width 136 height 26
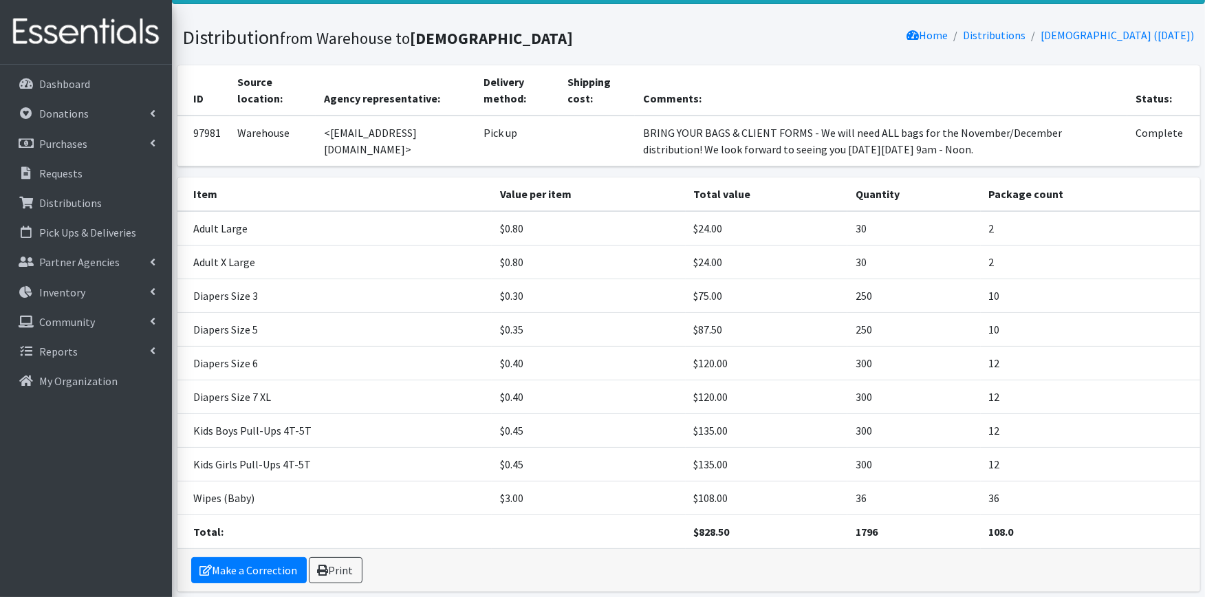
scroll to position [0, 0]
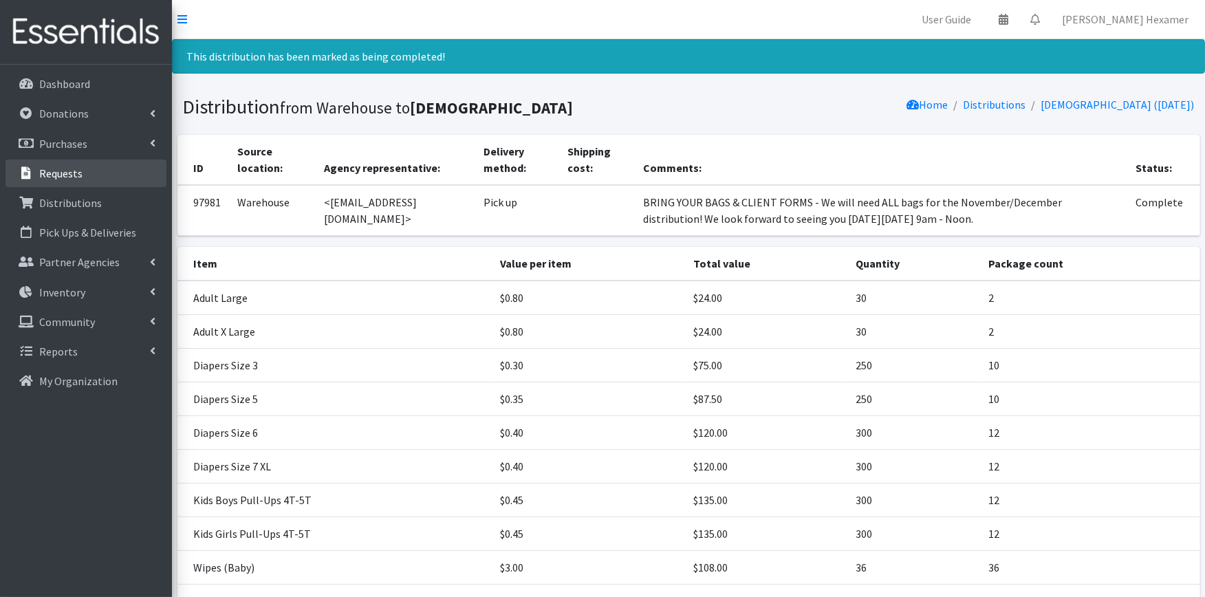
click at [72, 169] on p "Requests" at bounding box center [60, 173] width 43 height 14
